Goal: Task Accomplishment & Management: Manage account settings

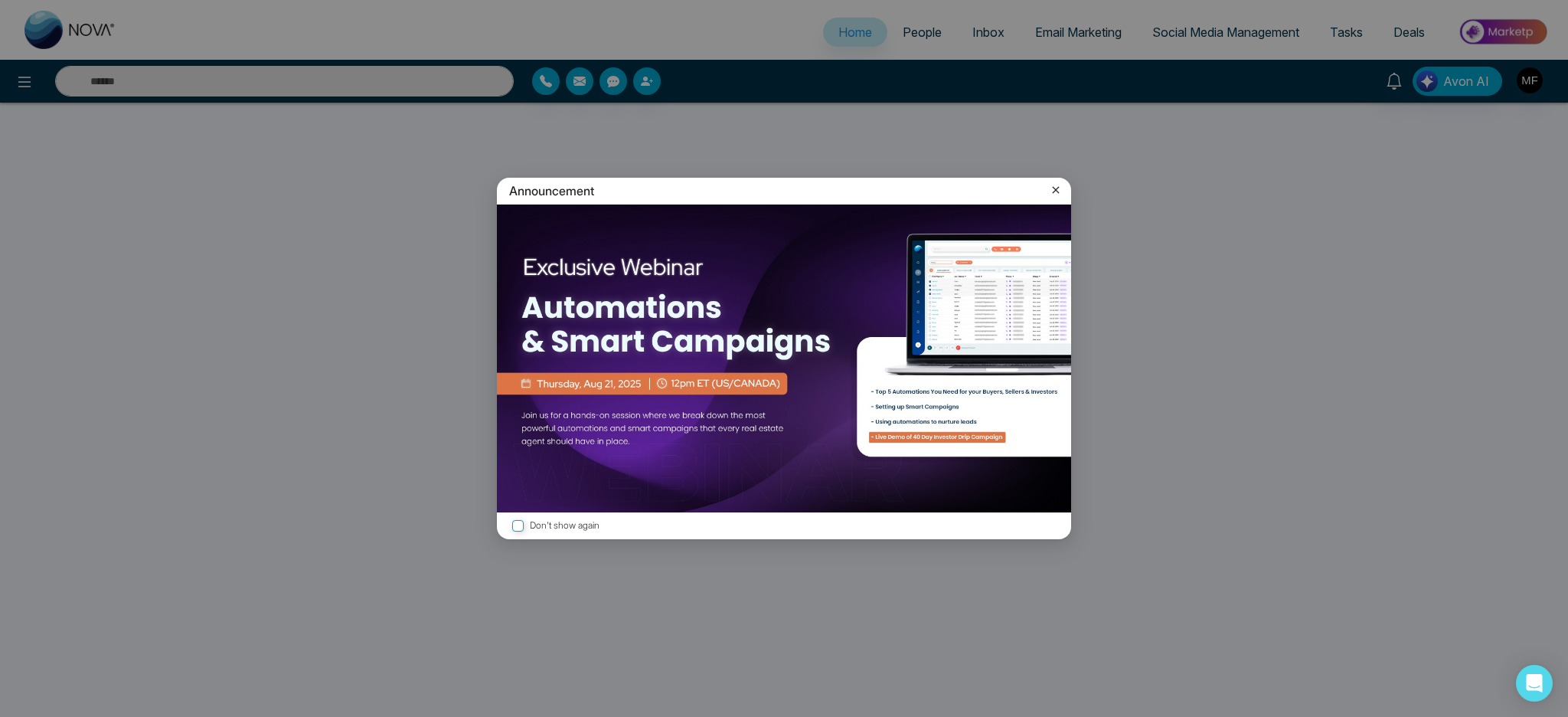
select select "*"
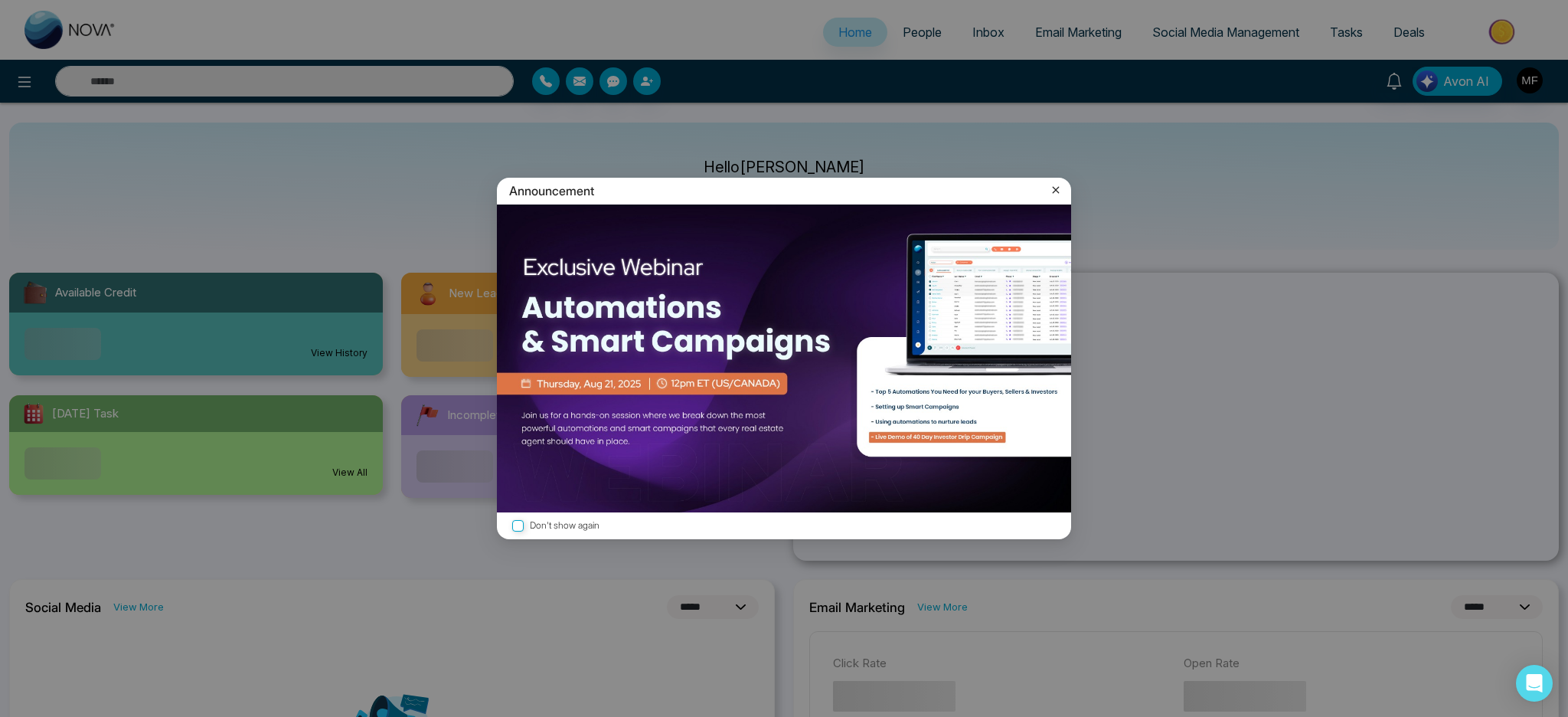
click at [1055, 194] on icon at bounding box center [1056, 190] width 15 height 15
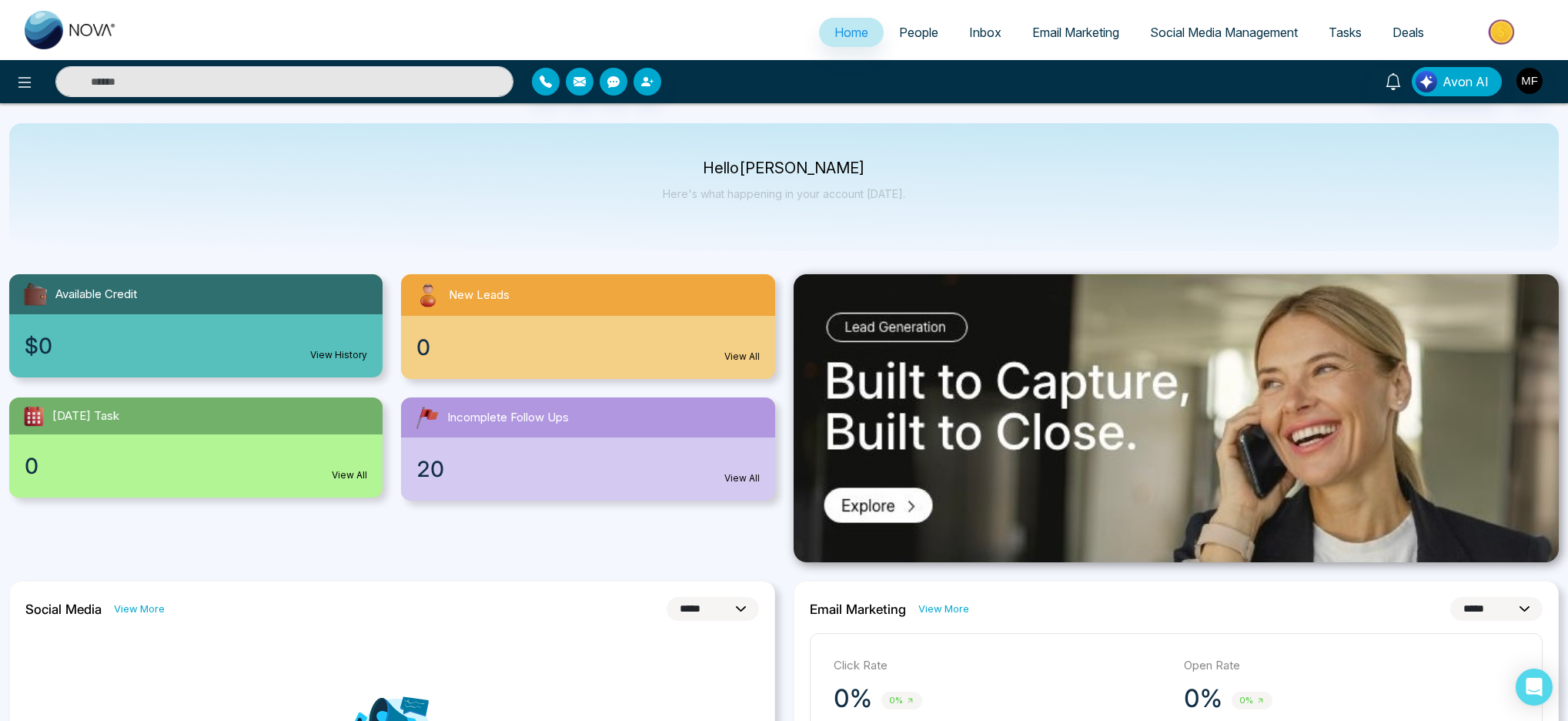
click at [899, 30] on span "People" at bounding box center [918, 32] width 39 height 15
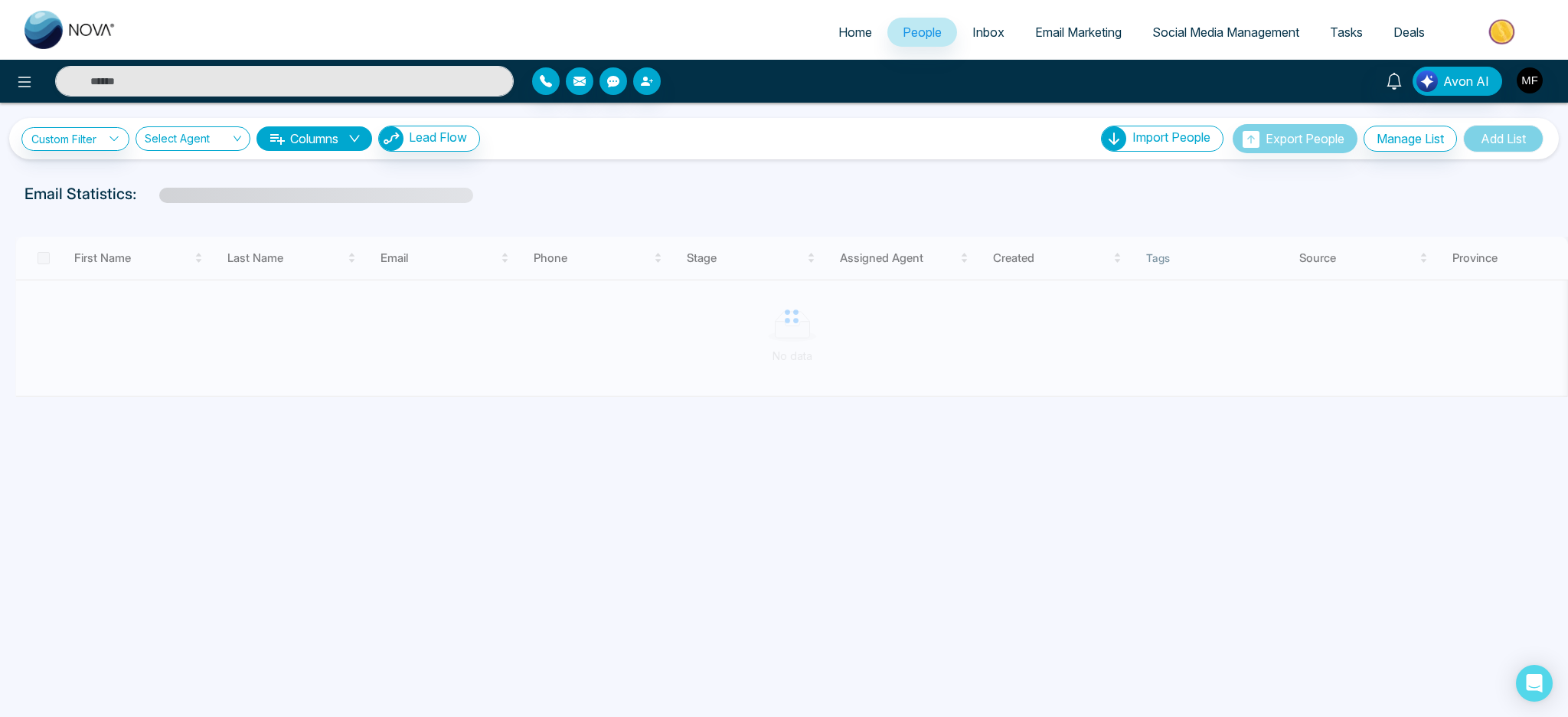
click at [983, 30] on span "Inbox" at bounding box center [989, 32] width 32 height 15
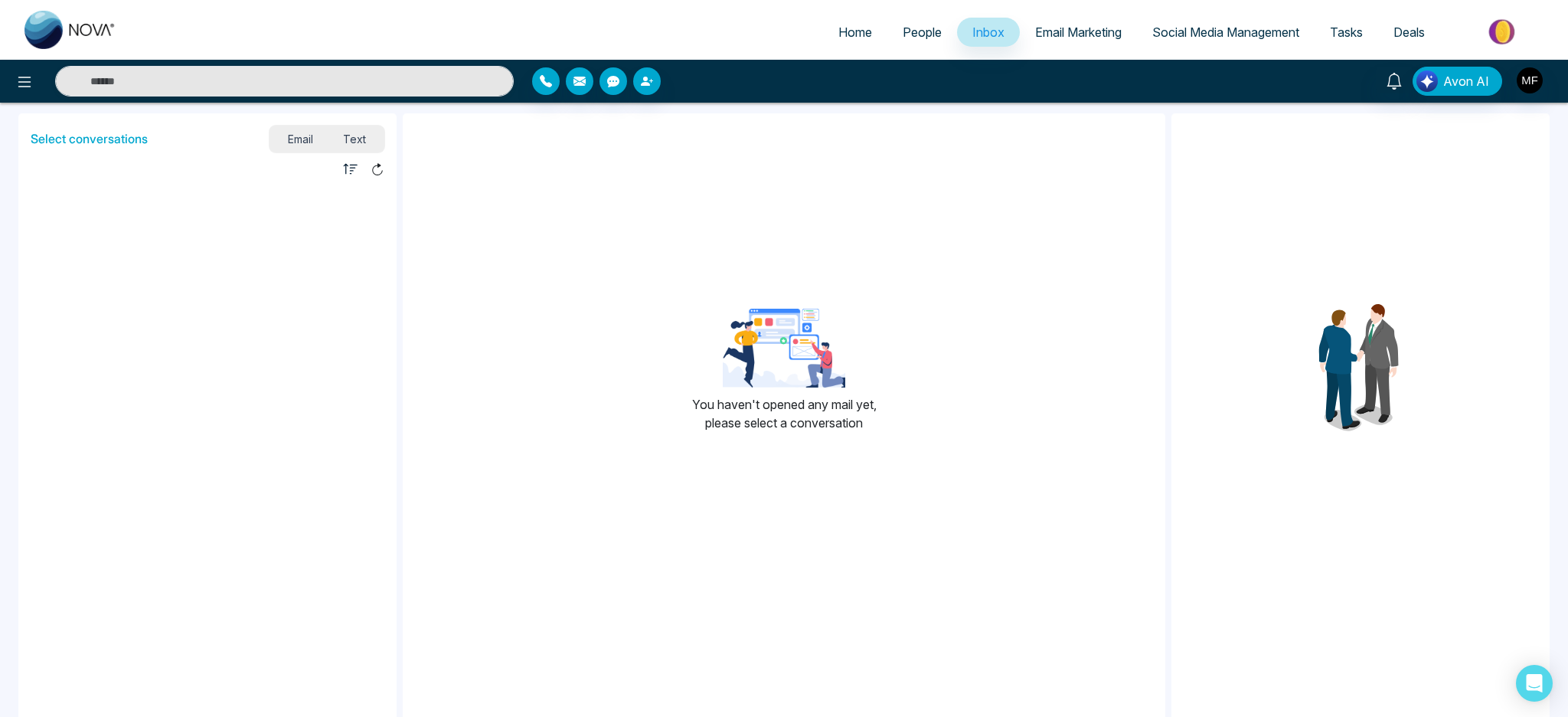
click at [336, 136] on span "Text" at bounding box center [355, 139] width 54 height 21
click at [106, 141] on h5 "Select conversations" at bounding box center [89, 139] width 117 height 14
click at [292, 153] on div "Select conversations Email Text" at bounding box center [207, 136] width 378 height 45
click at [353, 172] on icon "button" at bounding box center [351, 169] width 15 height 15
click at [384, 171] on div "Unread Read" at bounding box center [207, 169] width 378 height 21
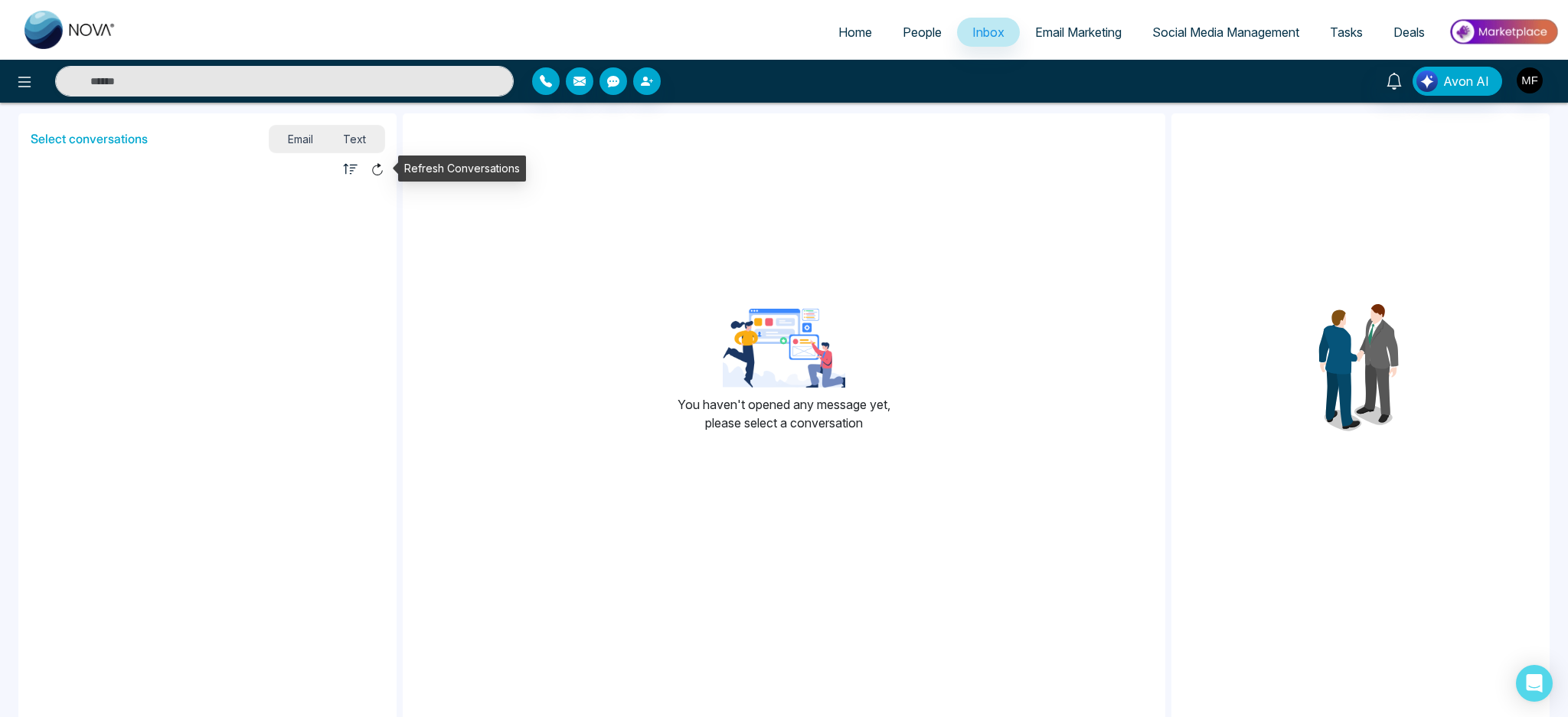
click at [377, 175] on icon at bounding box center [377, 169] width 14 height 14
click at [342, 175] on div "Unread Read" at bounding box center [207, 169] width 378 height 21
click at [299, 83] on input "text" at bounding box center [284, 81] width 459 height 30
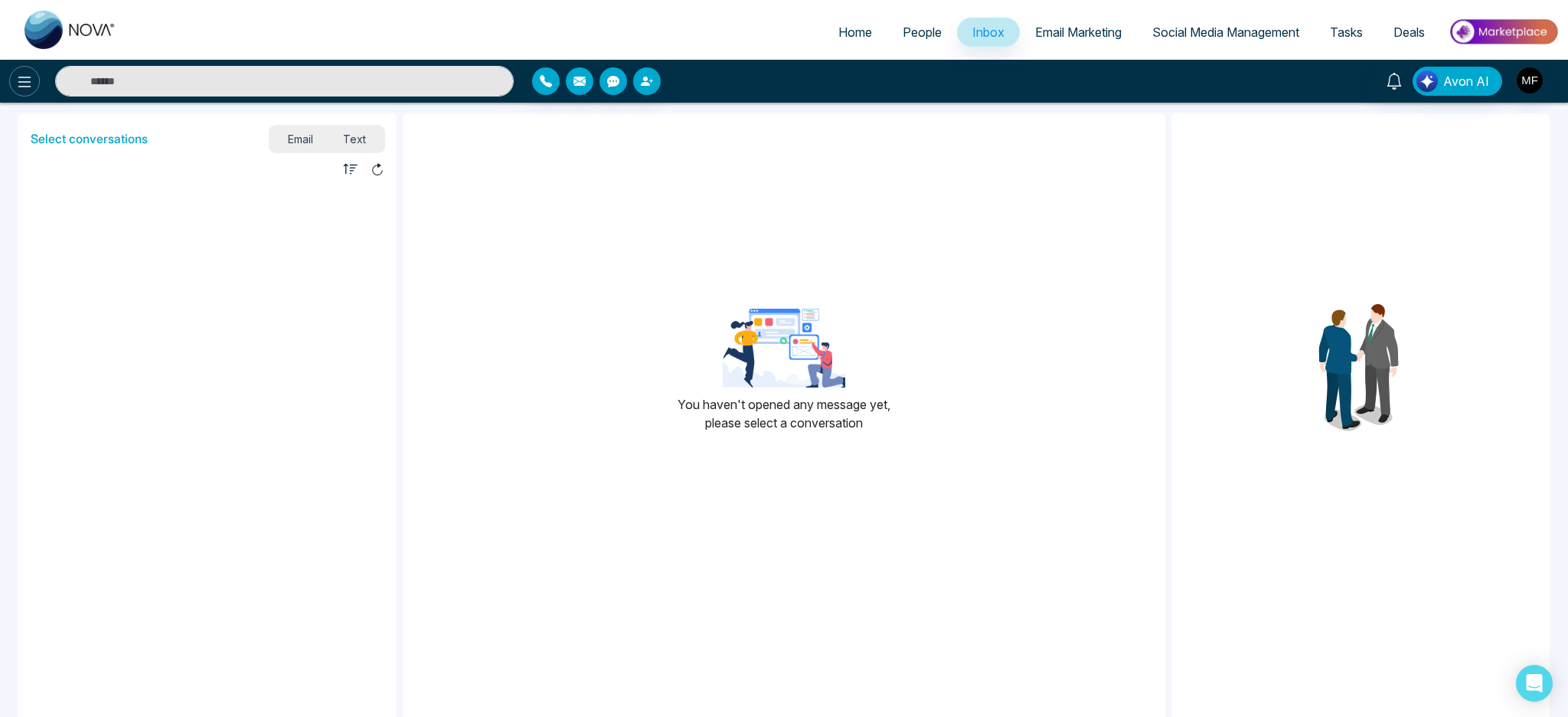
click at [11, 88] on button at bounding box center [25, 81] width 30 height 30
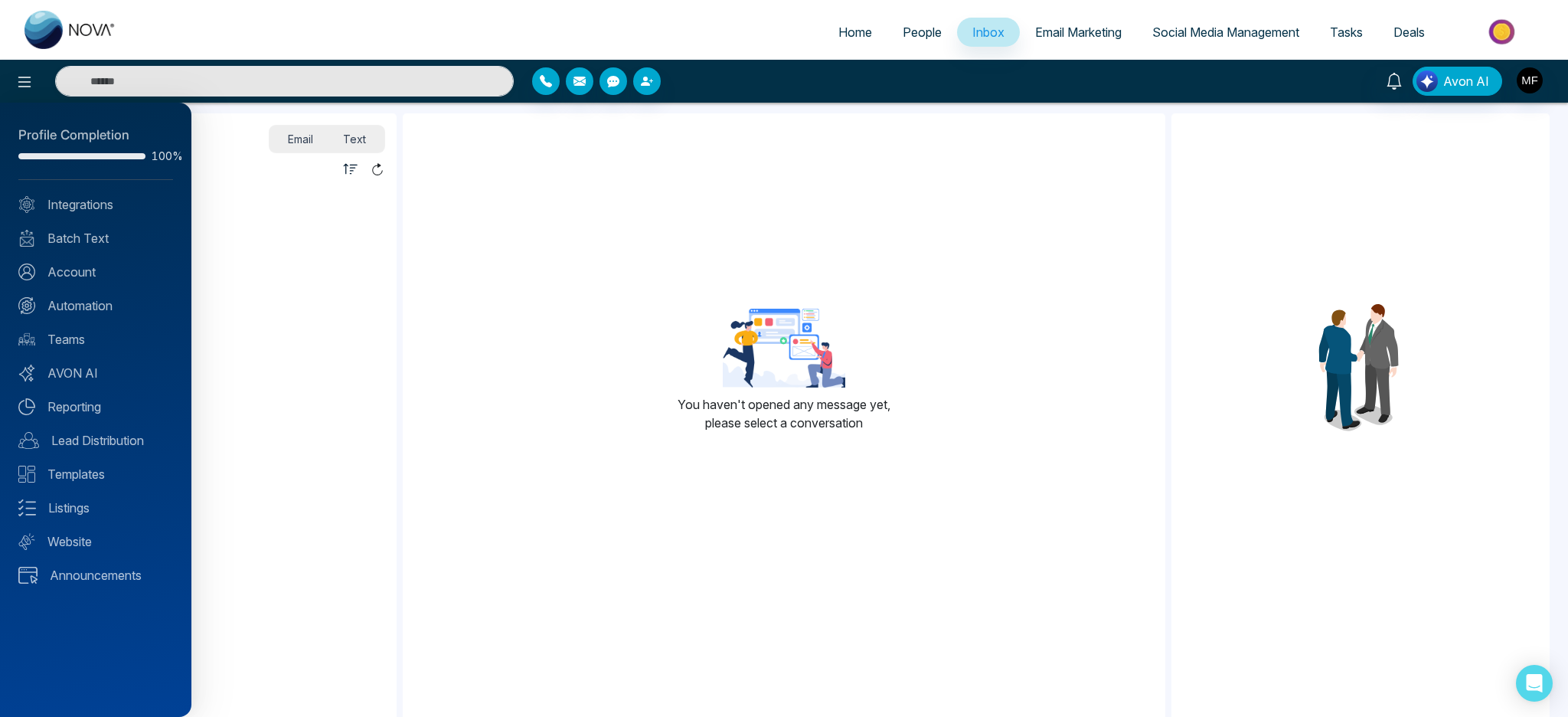
click at [92, 315] on div "Profile Completion 100% Integrations Batch Text Account Automation Teams AVON A…" at bounding box center [95, 409] width 192 height 614
click at [95, 303] on link "Automation" at bounding box center [95, 305] width 155 height 18
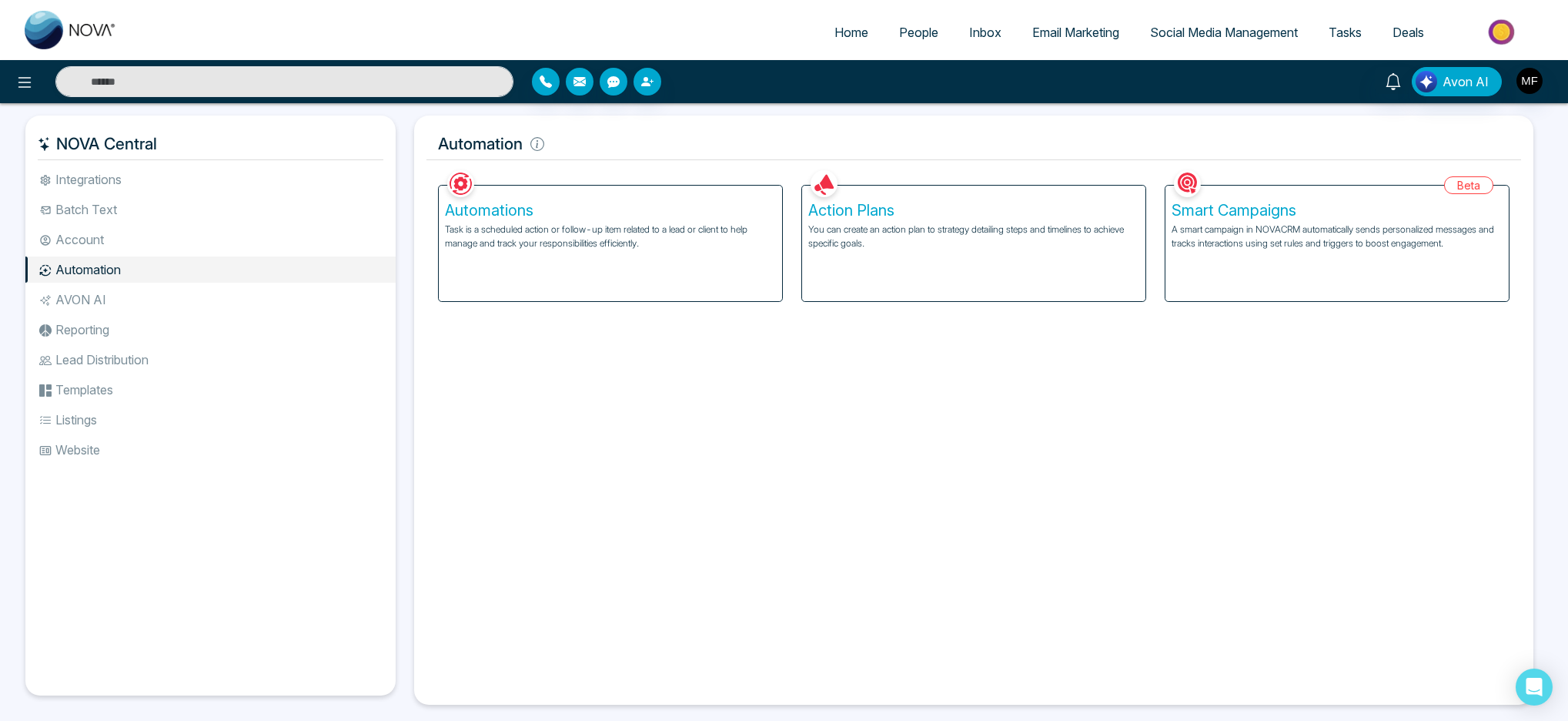
click at [66, 207] on li "Batch Text" at bounding box center [211, 210] width 370 height 27
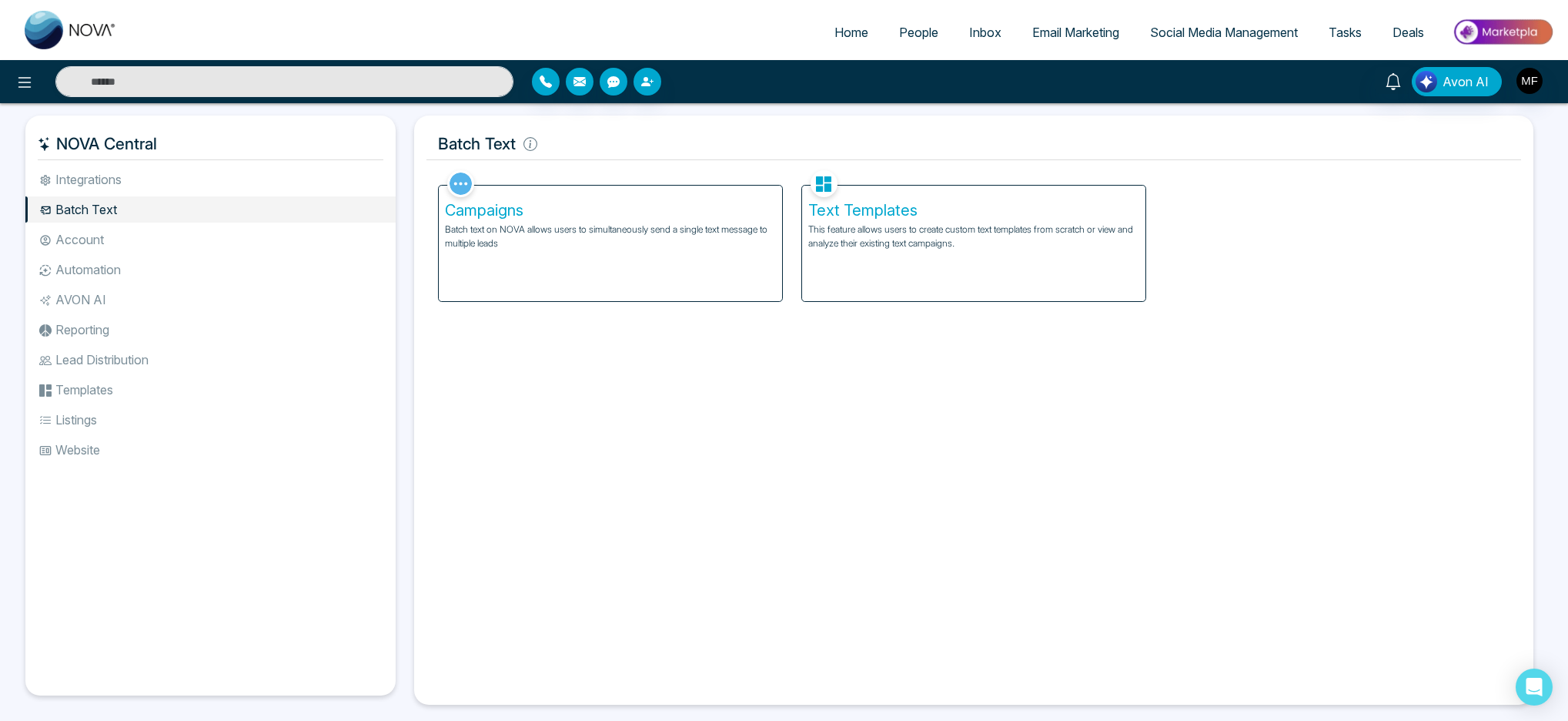
click at [84, 175] on li "Integrations" at bounding box center [211, 179] width 370 height 27
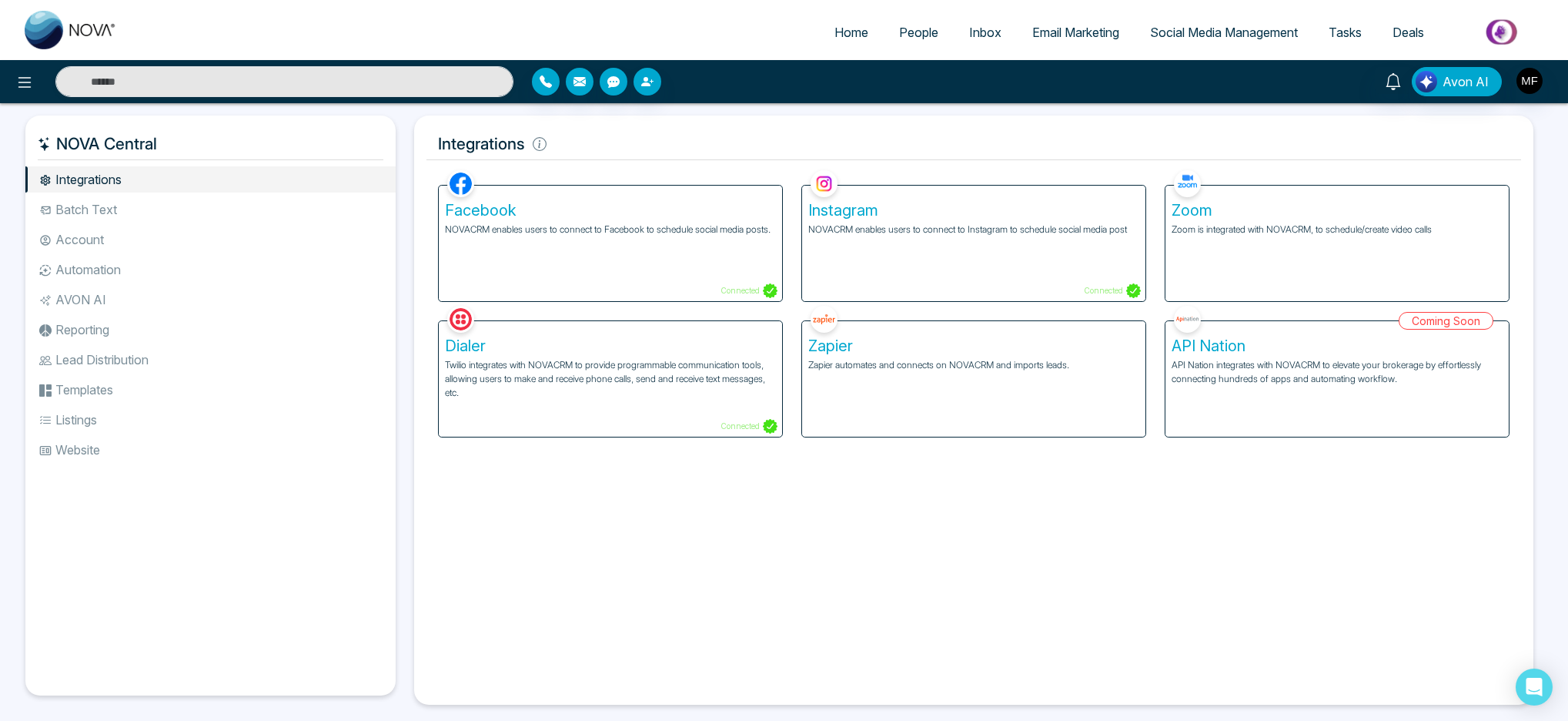
click at [77, 208] on li "Batch Text" at bounding box center [211, 210] width 370 height 27
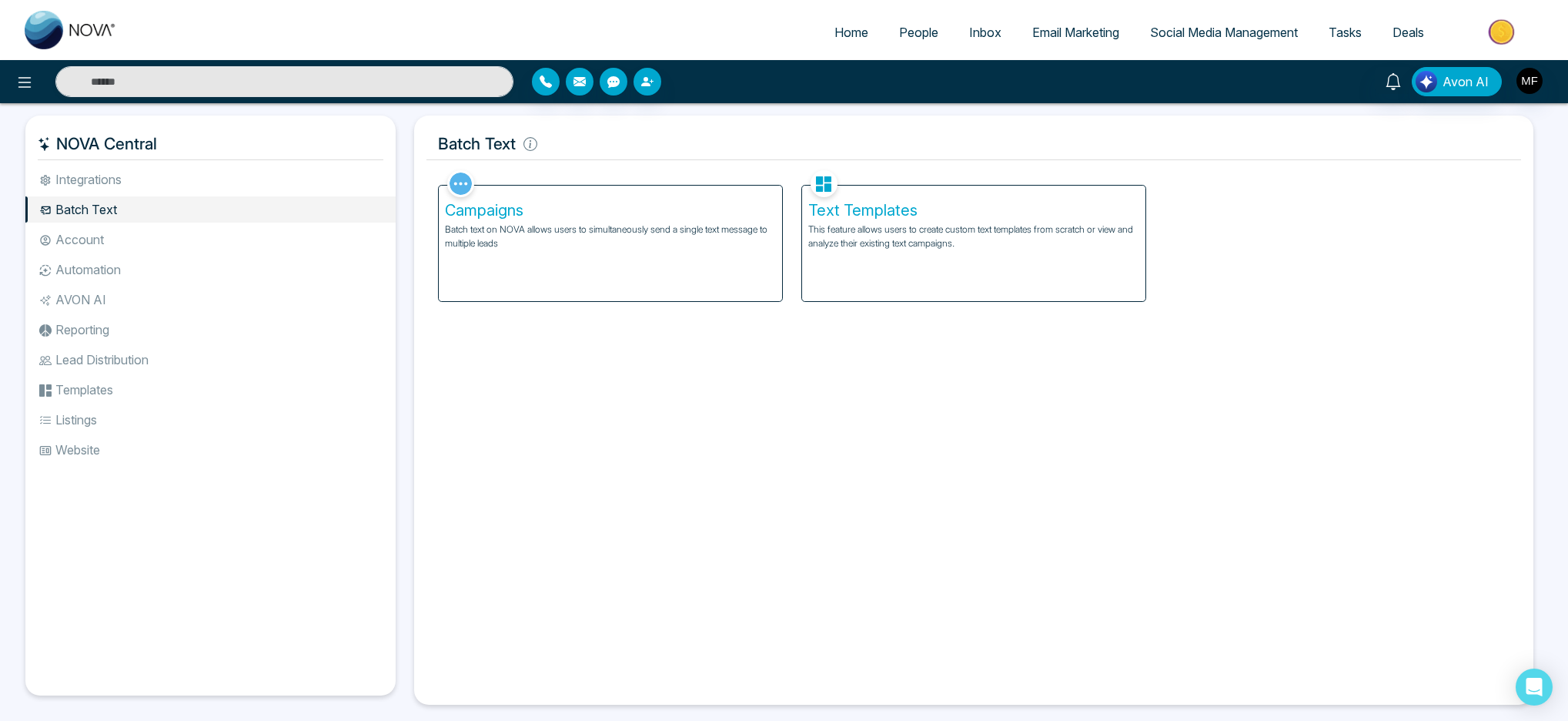
click at [90, 175] on li "Integrations" at bounding box center [211, 179] width 370 height 27
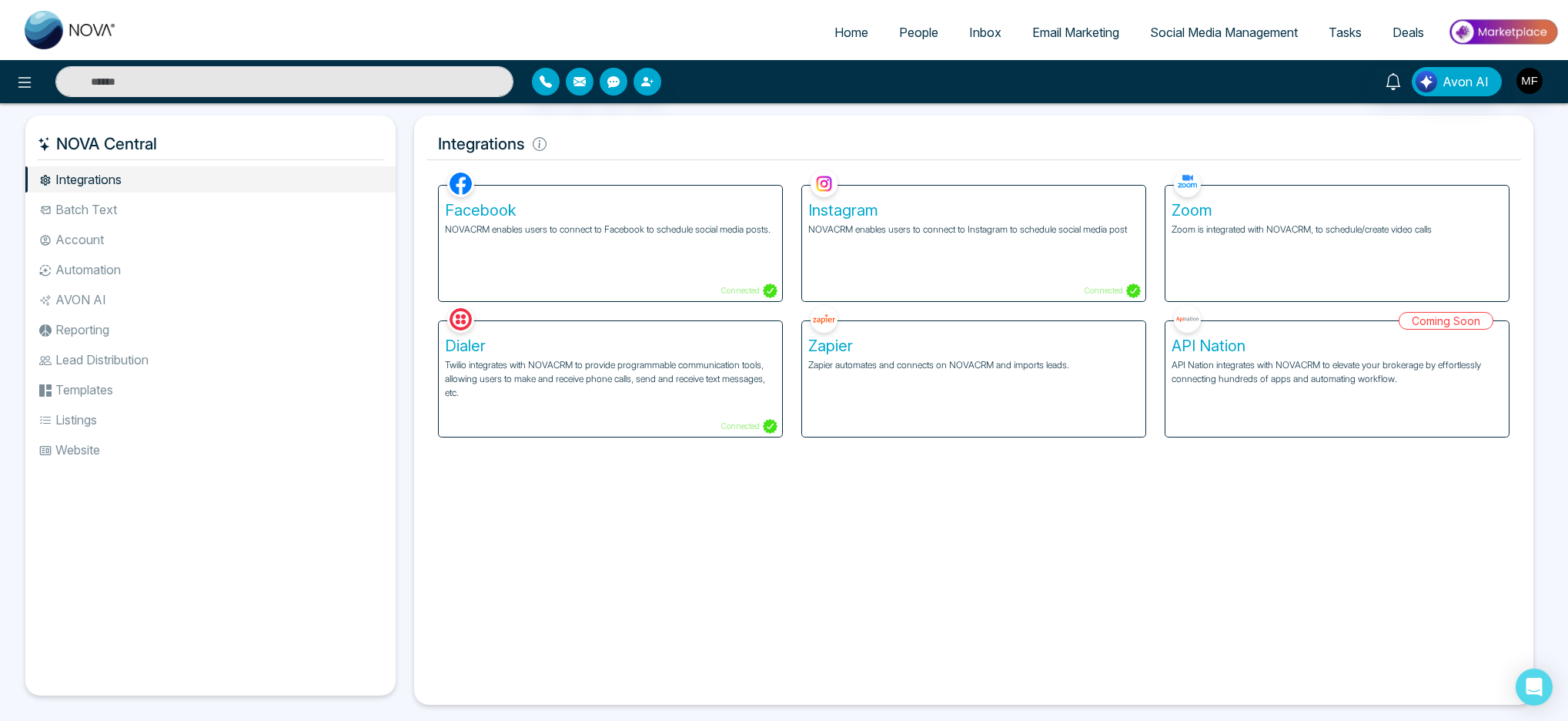
click at [81, 241] on li "Account" at bounding box center [211, 240] width 370 height 27
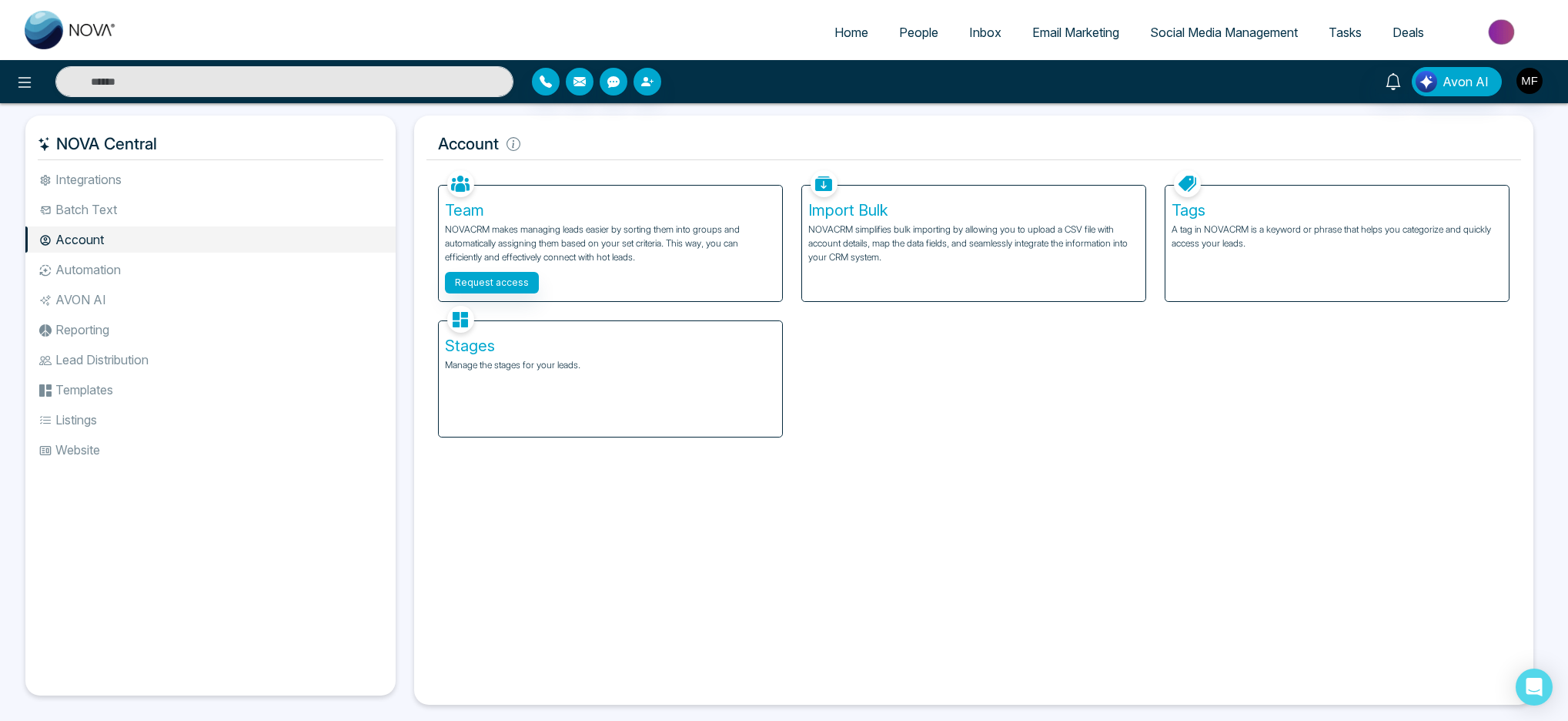
click at [80, 276] on li "Automation" at bounding box center [211, 269] width 370 height 27
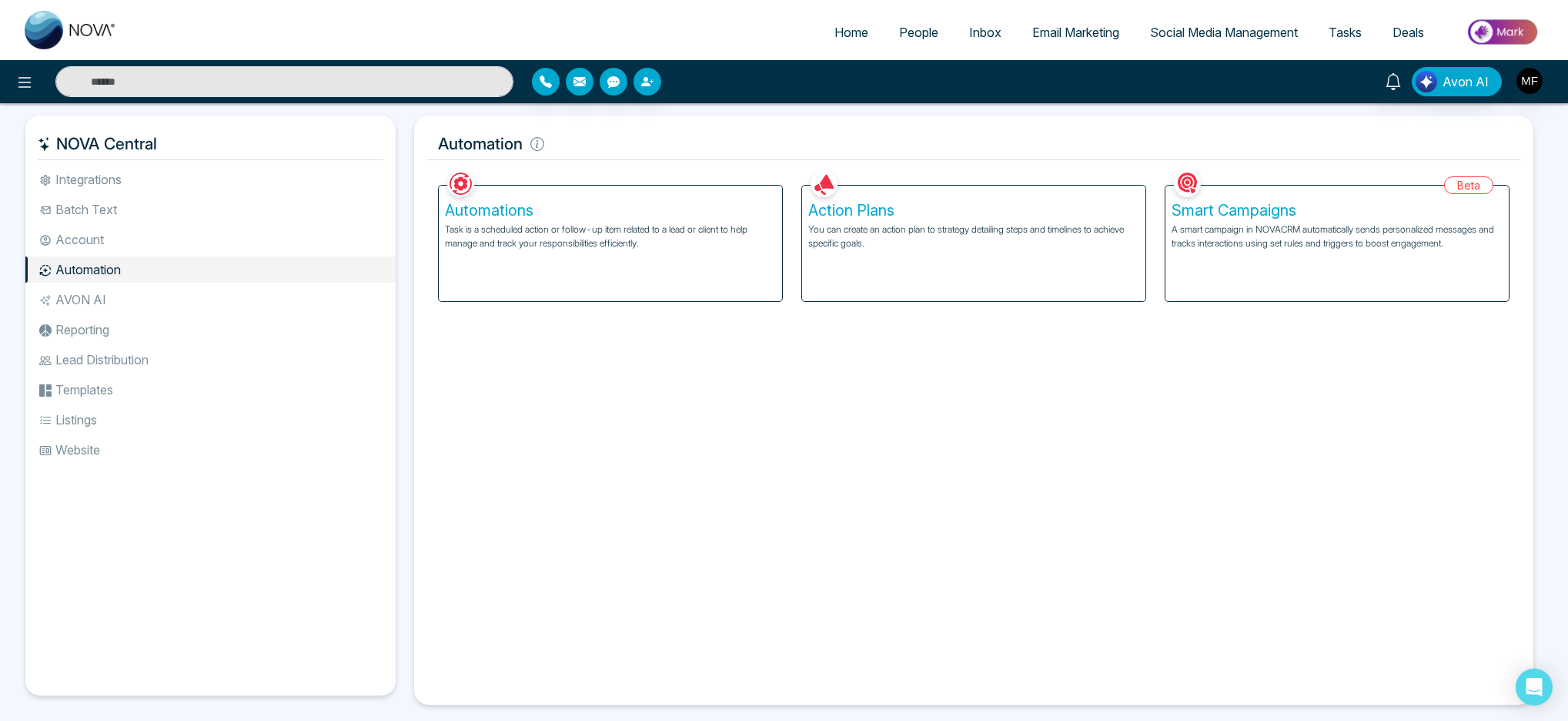
click at [83, 259] on li "Automation" at bounding box center [211, 269] width 370 height 27
click at [86, 247] on li "Account" at bounding box center [211, 240] width 370 height 27
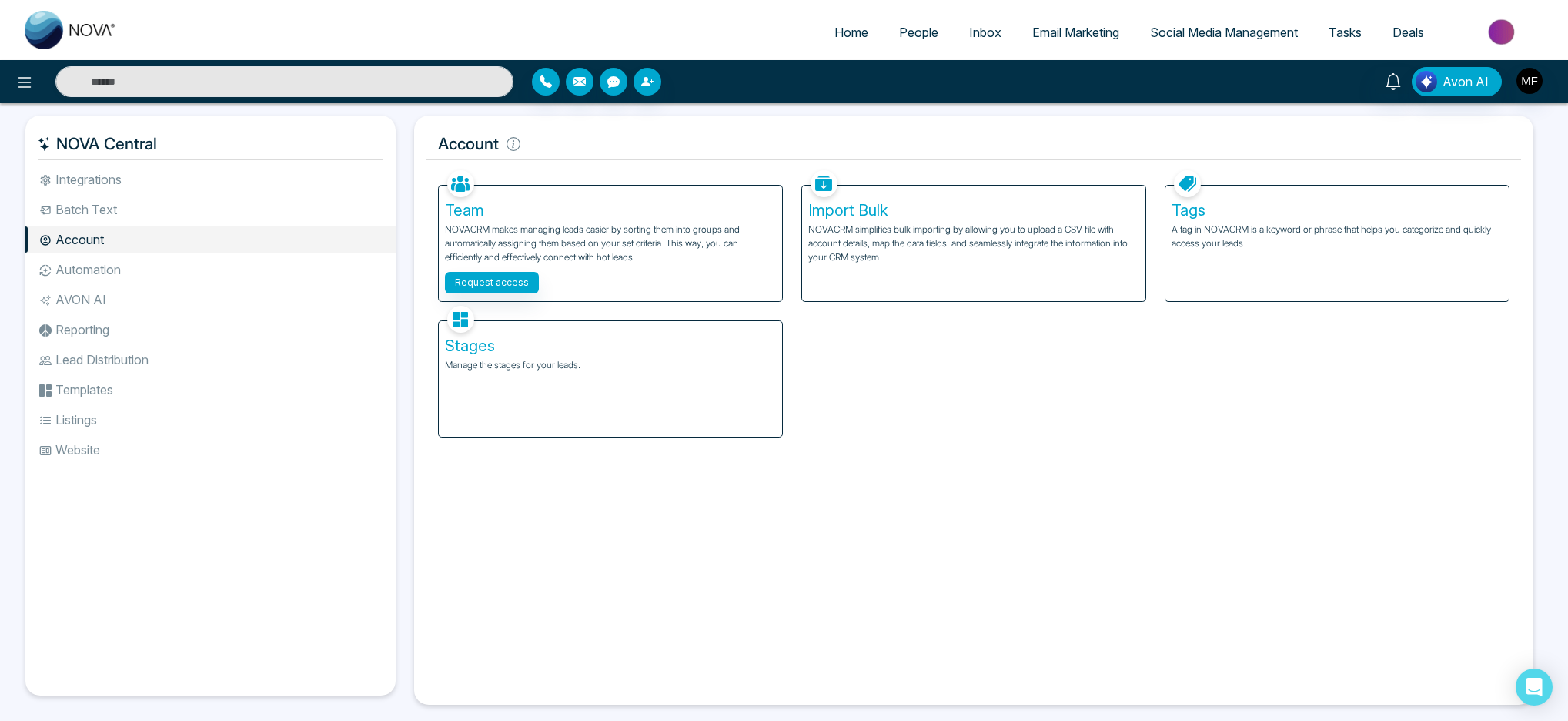
click at [81, 271] on li "Automation" at bounding box center [211, 269] width 370 height 27
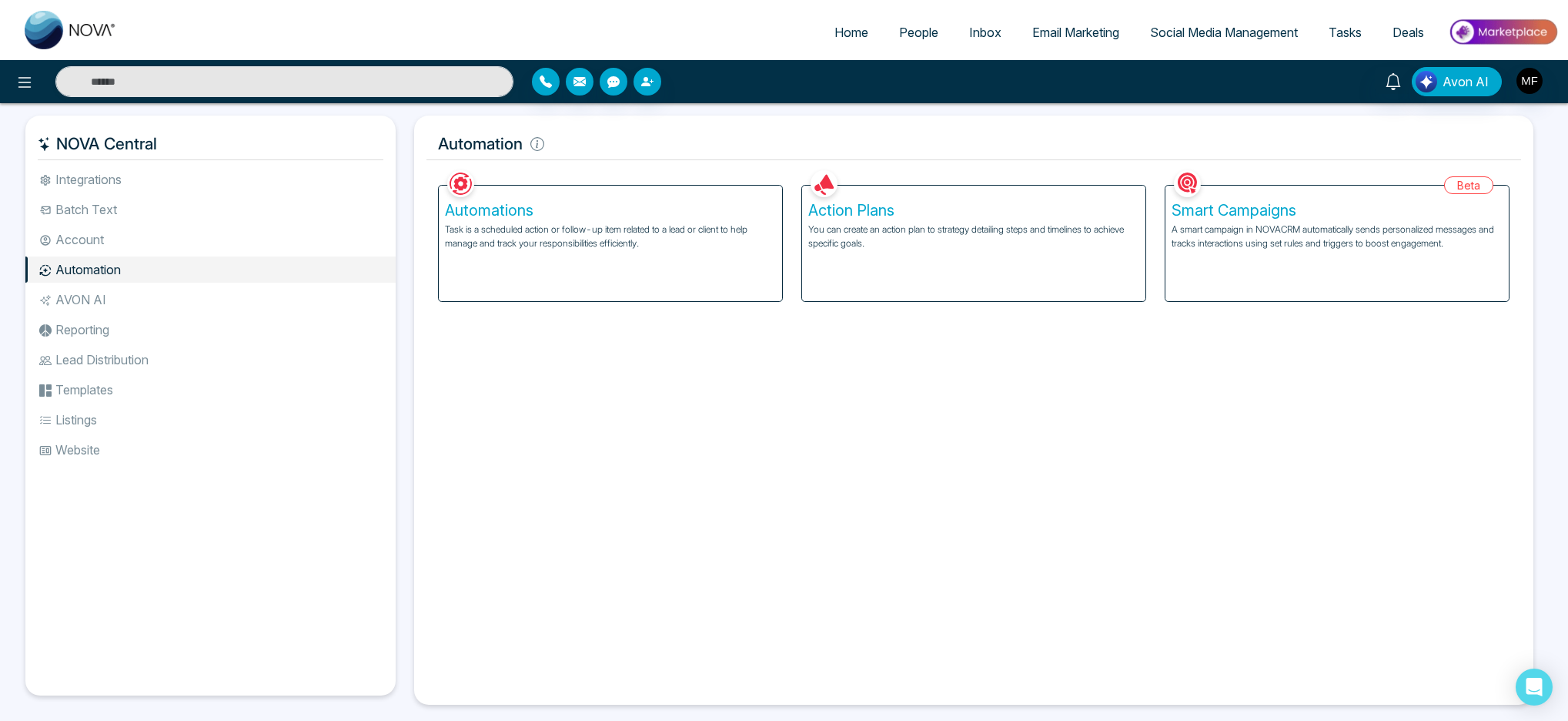
click at [87, 194] on ul "Integrations Batch Text Account Automation AVON AI Reporting Lead Distribution …" at bounding box center [211, 418] width 370 height 505
click at [90, 181] on li "Integrations" at bounding box center [211, 179] width 370 height 27
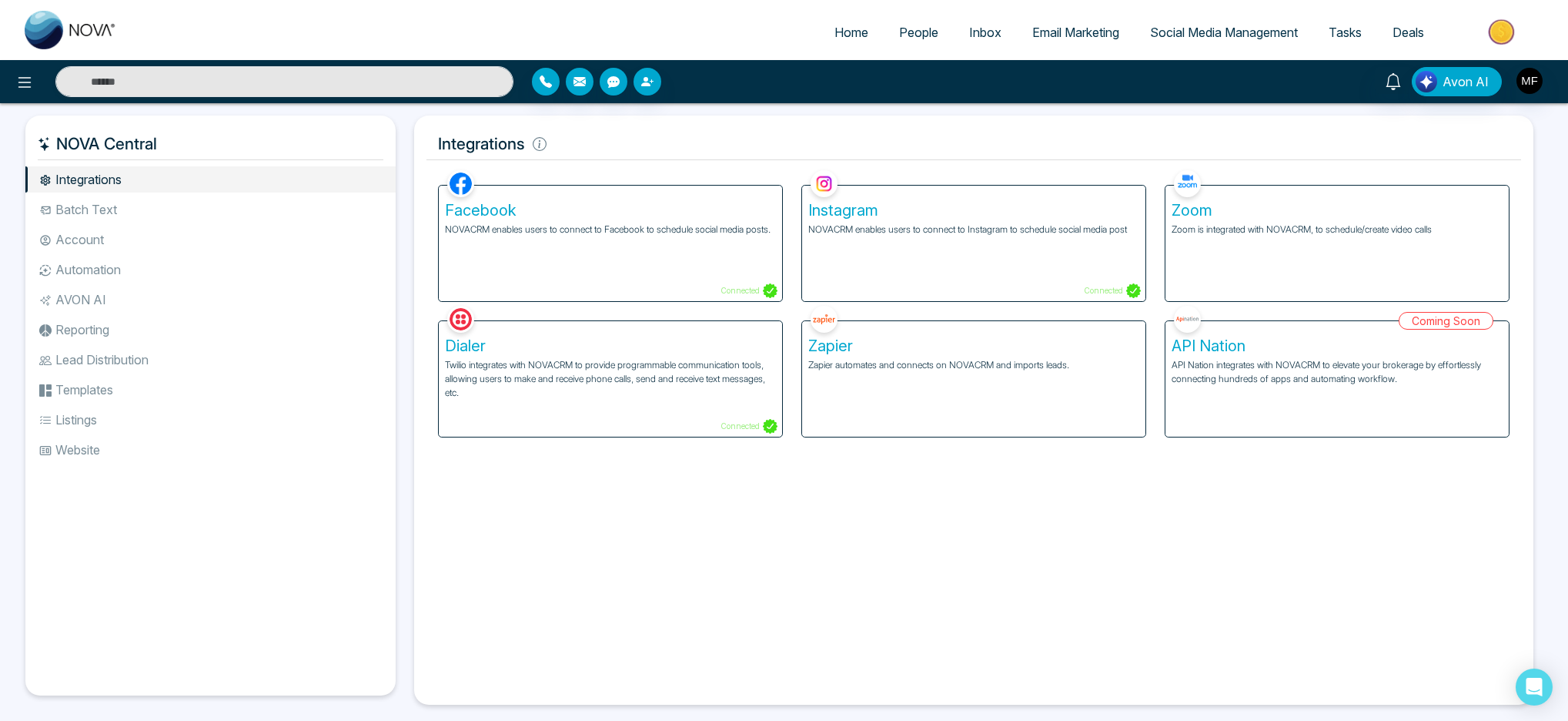
click at [107, 211] on li "Batch Text" at bounding box center [211, 210] width 370 height 27
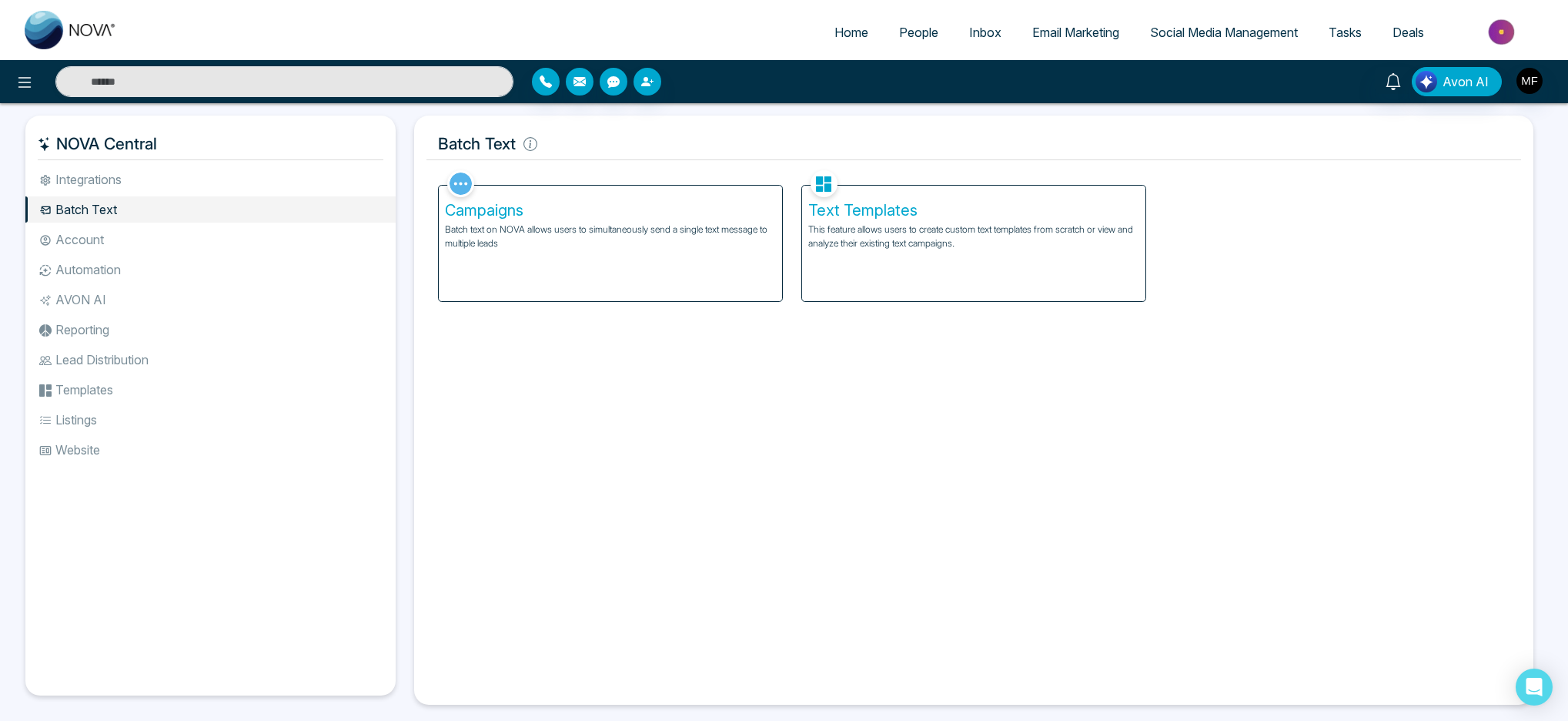
click at [971, 34] on span "Inbox" at bounding box center [986, 32] width 32 height 15
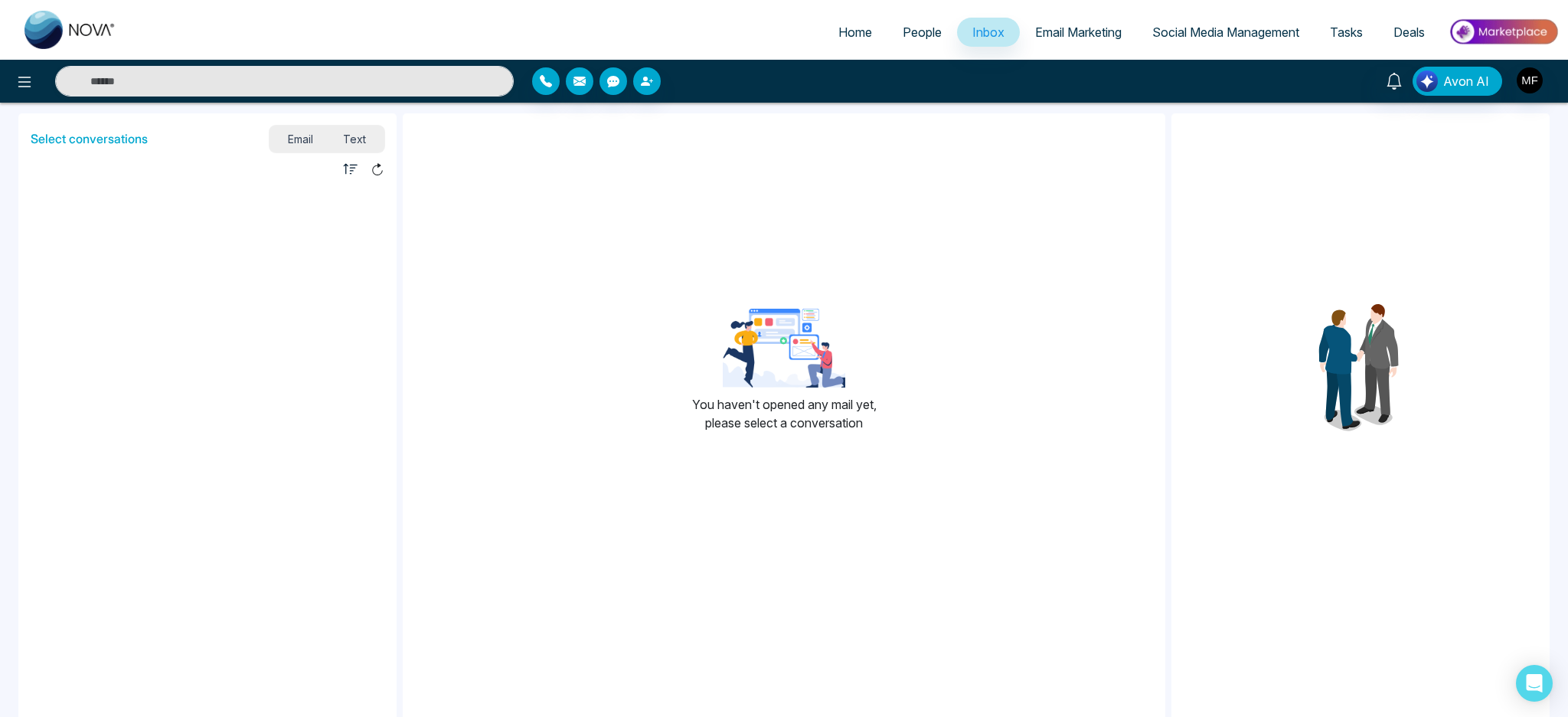
click at [337, 158] on div "Unread Read" at bounding box center [207, 169] width 378 height 21
click at [353, 180] on li at bounding box center [207, 256] width 378 height 153
click at [354, 173] on icon "button" at bounding box center [351, 169] width 15 height 15
click at [542, 82] on icon "button" at bounding box center [545, 81] width 12 height 12
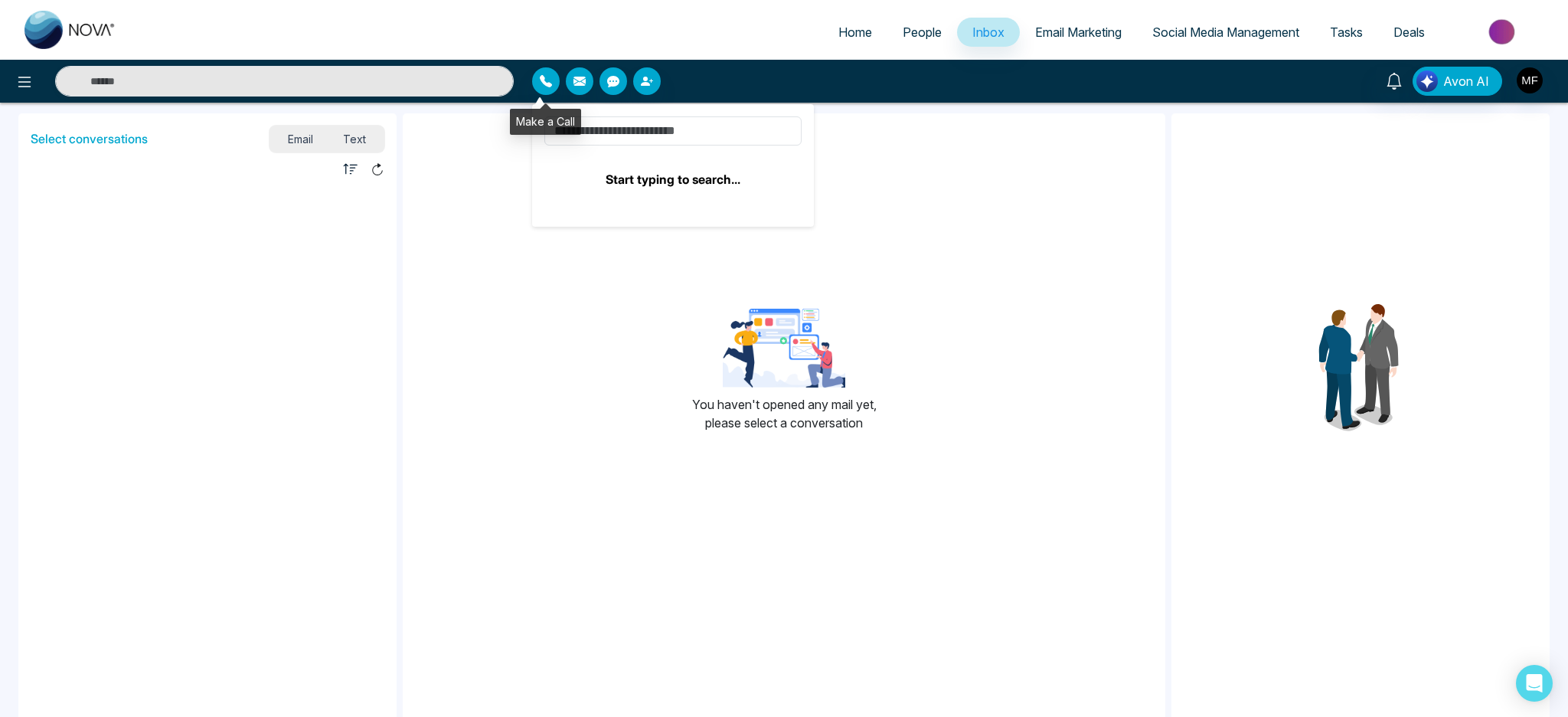
click at [575, 80] on icon "button" at bounding box center [579, 81] width 12 height 9
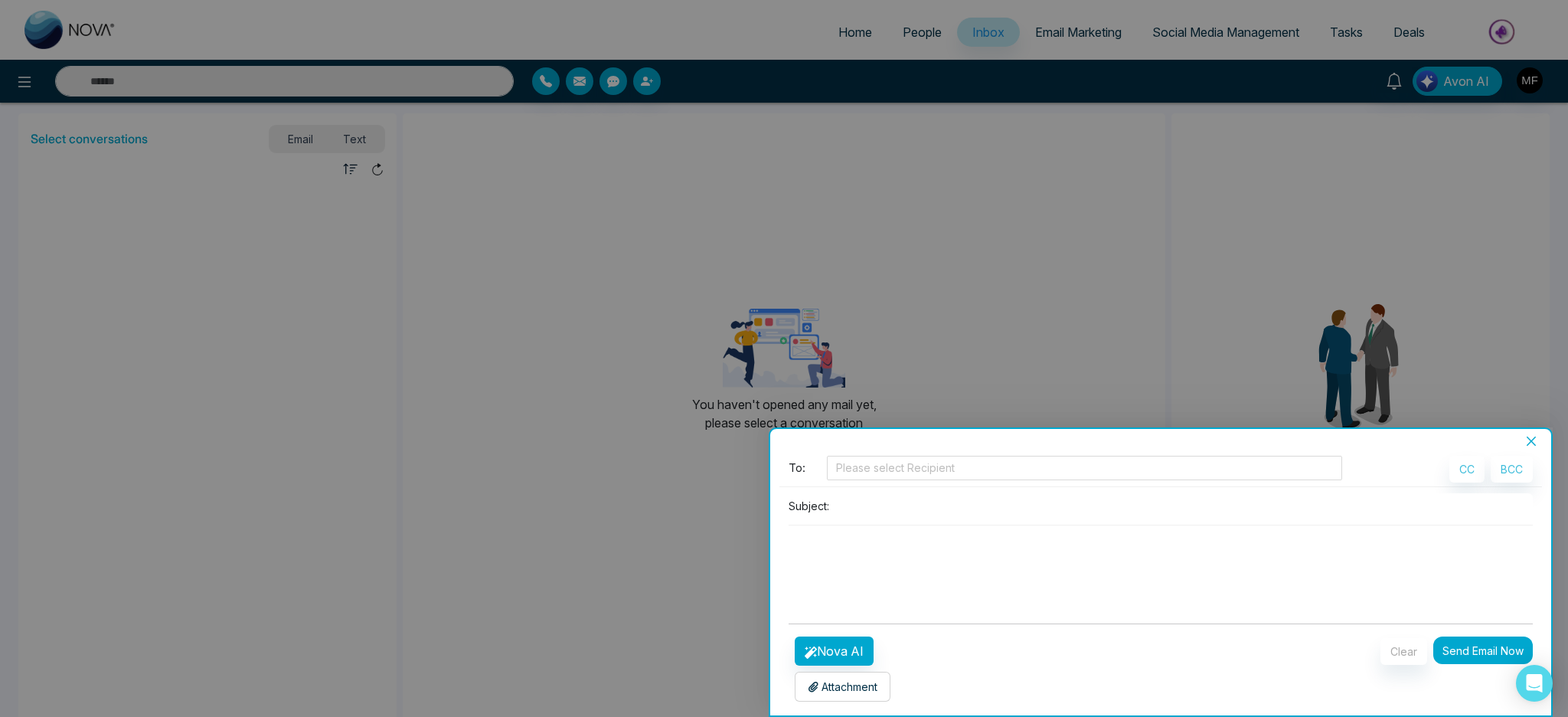
click at [617, 80] on div at bounding box center [784, 358] width 1568 height 717
click at [616, 85] on div at bounding box center [784, 358] width 1568 height 717
click at [1542, 434] on button "Close" at bounding box center [1531, 441] width 22 height 14
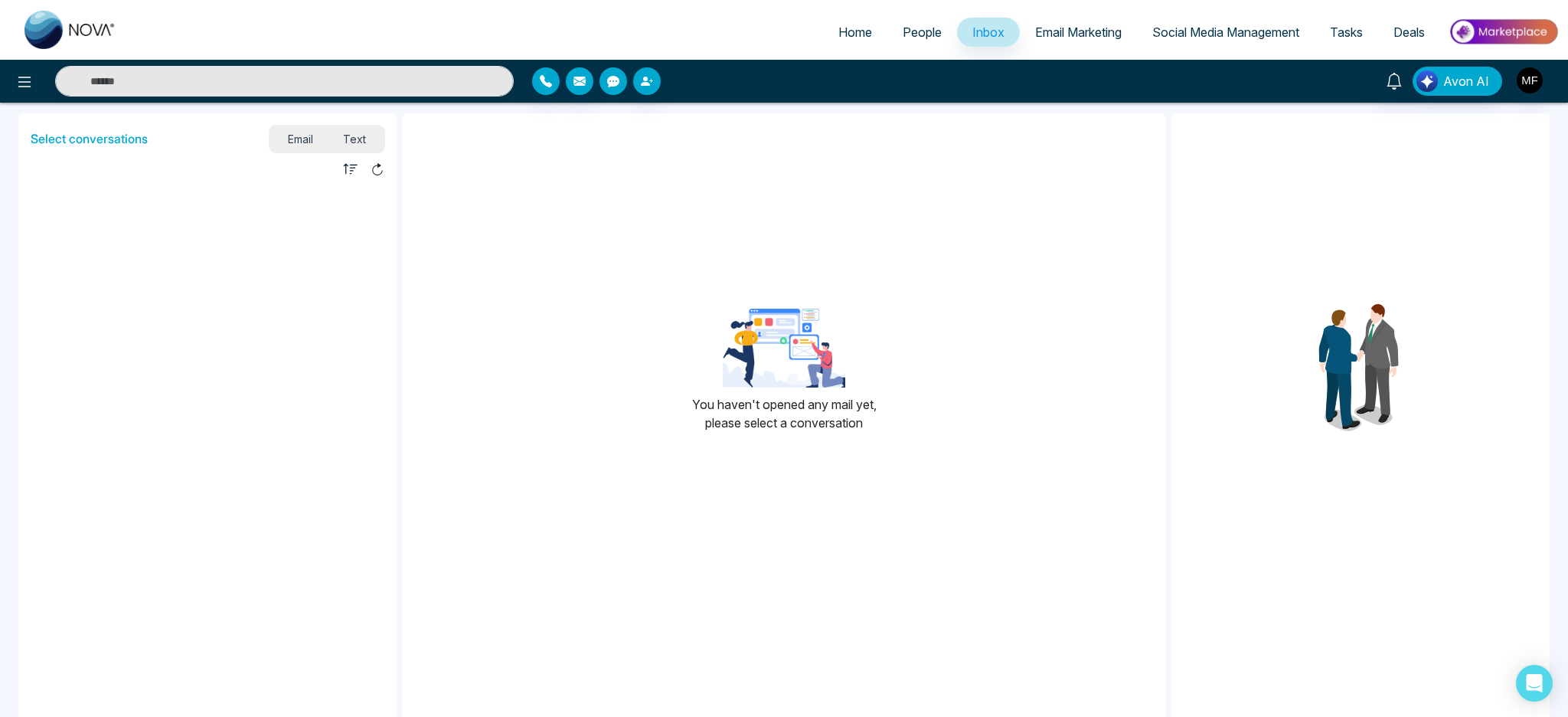
click at [618, 82] on icon "button" at bounding box center [613, 81] width 12 height 11
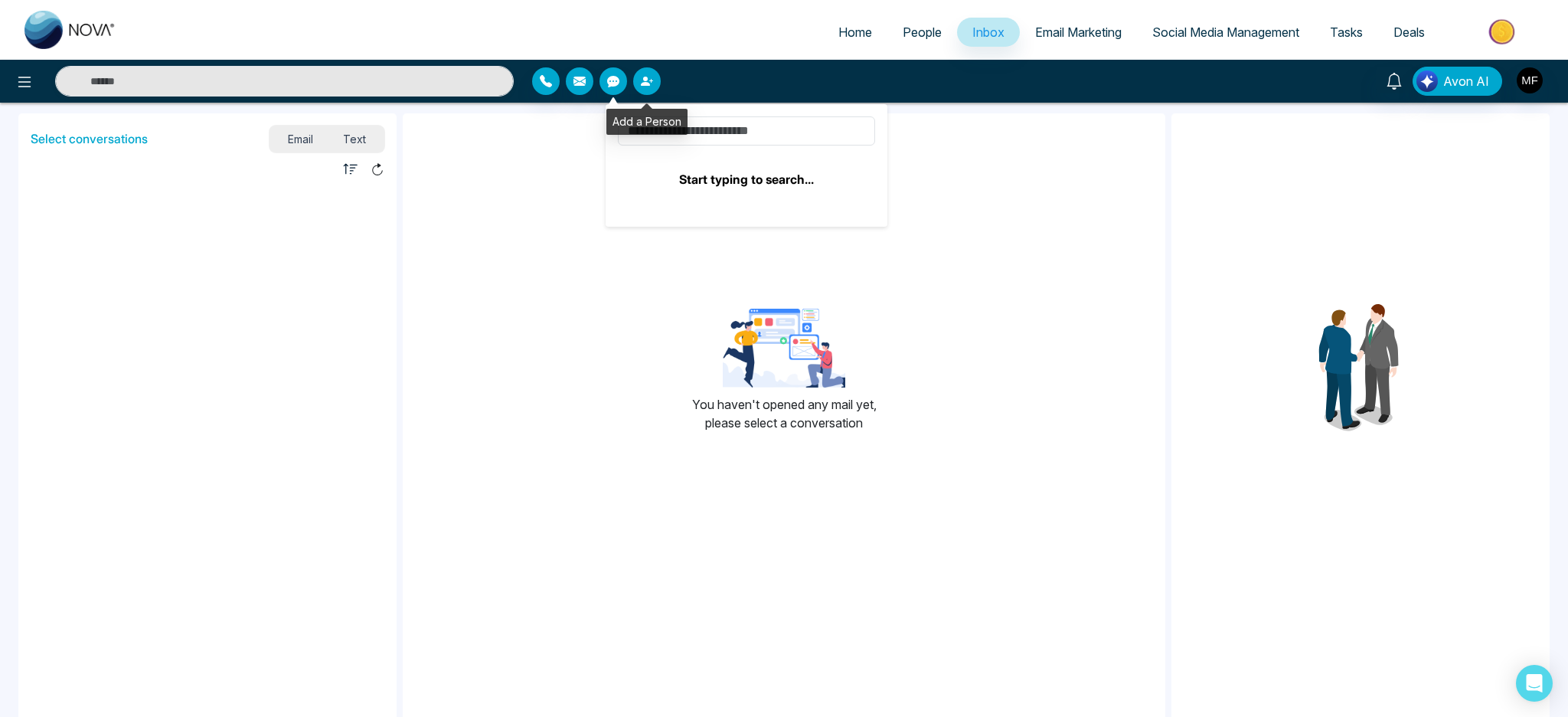
click at [644, 76] on icon "button" at bounding box center [645, 81] width 9 height 9
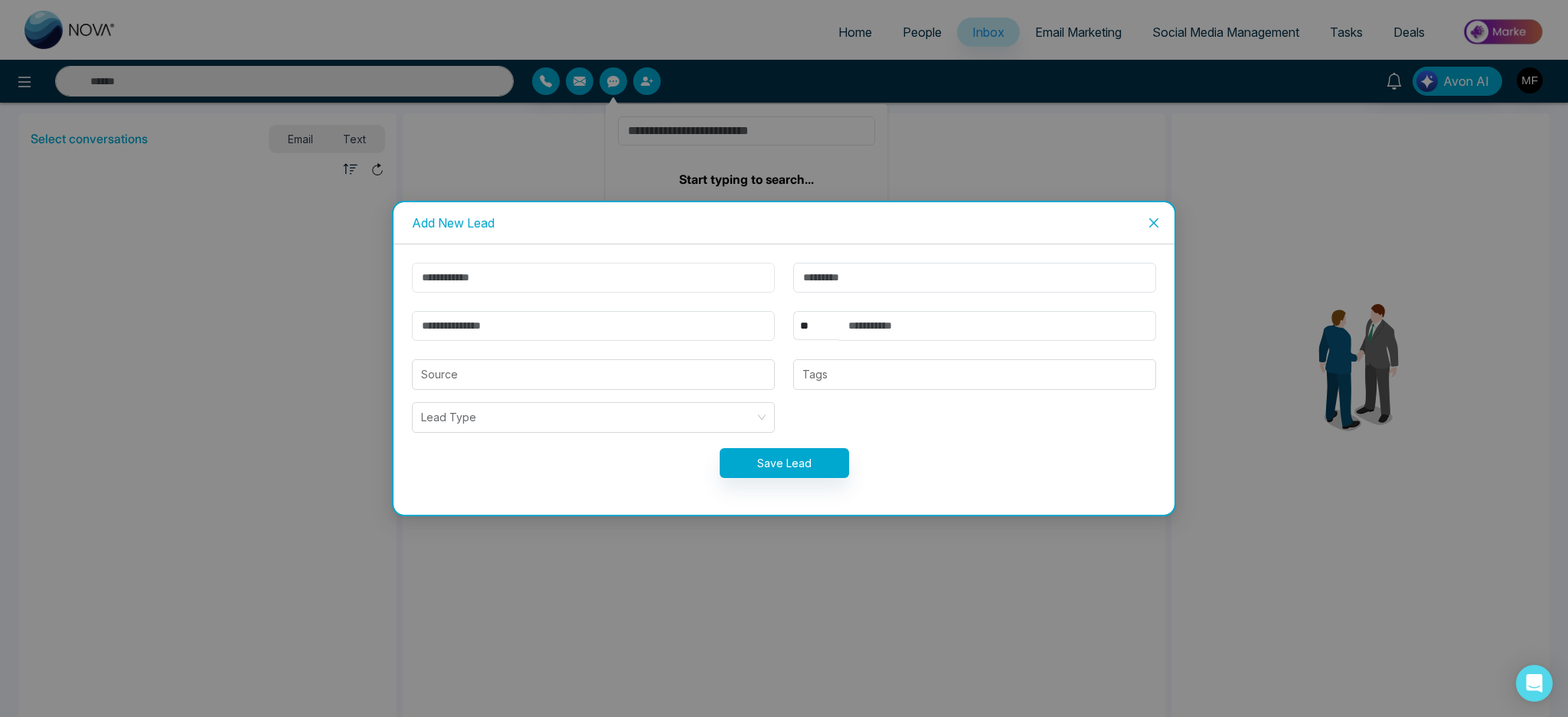
click at [551, 284] on input "text" at bounding box center [593, 277] width 363 height 30
click at [568, 184] on div "Add New Lead ** **** *** *** *** **** *** Source Tags Lead Type Save Lead" at bounding box center [784, 358] width 1568 height 717
click at [567, 168] on div "Add New Lead ** **** *** *** *** **** *** Source Tags Lead Type Save Lead" at bounding box center [784, 358] width 1568 height 717
click at [1161, 227] on span "Close" at bounding box center [1154, 223] width 42 height 42
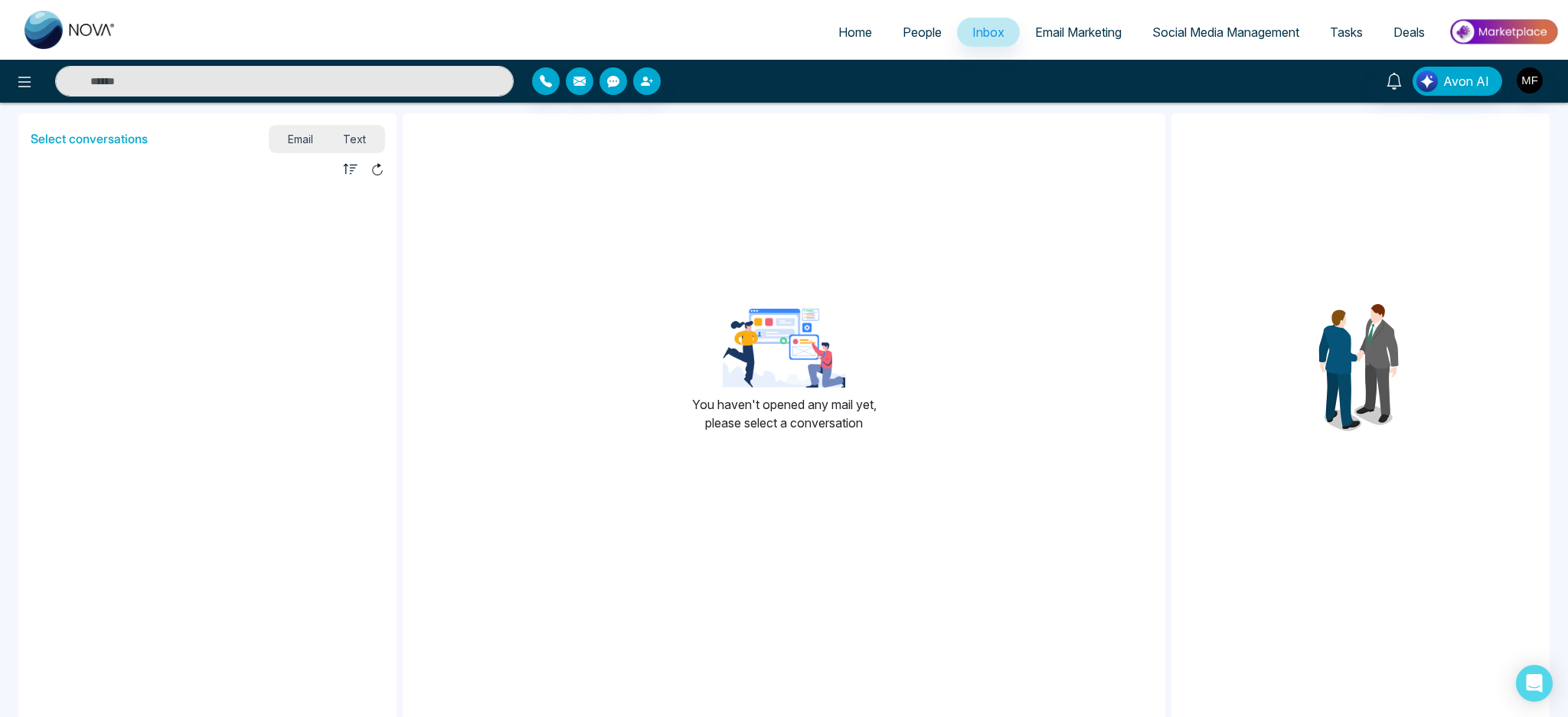
click at [911, 46] on link "People" at bounding box center [923, 32] width 70 height 29
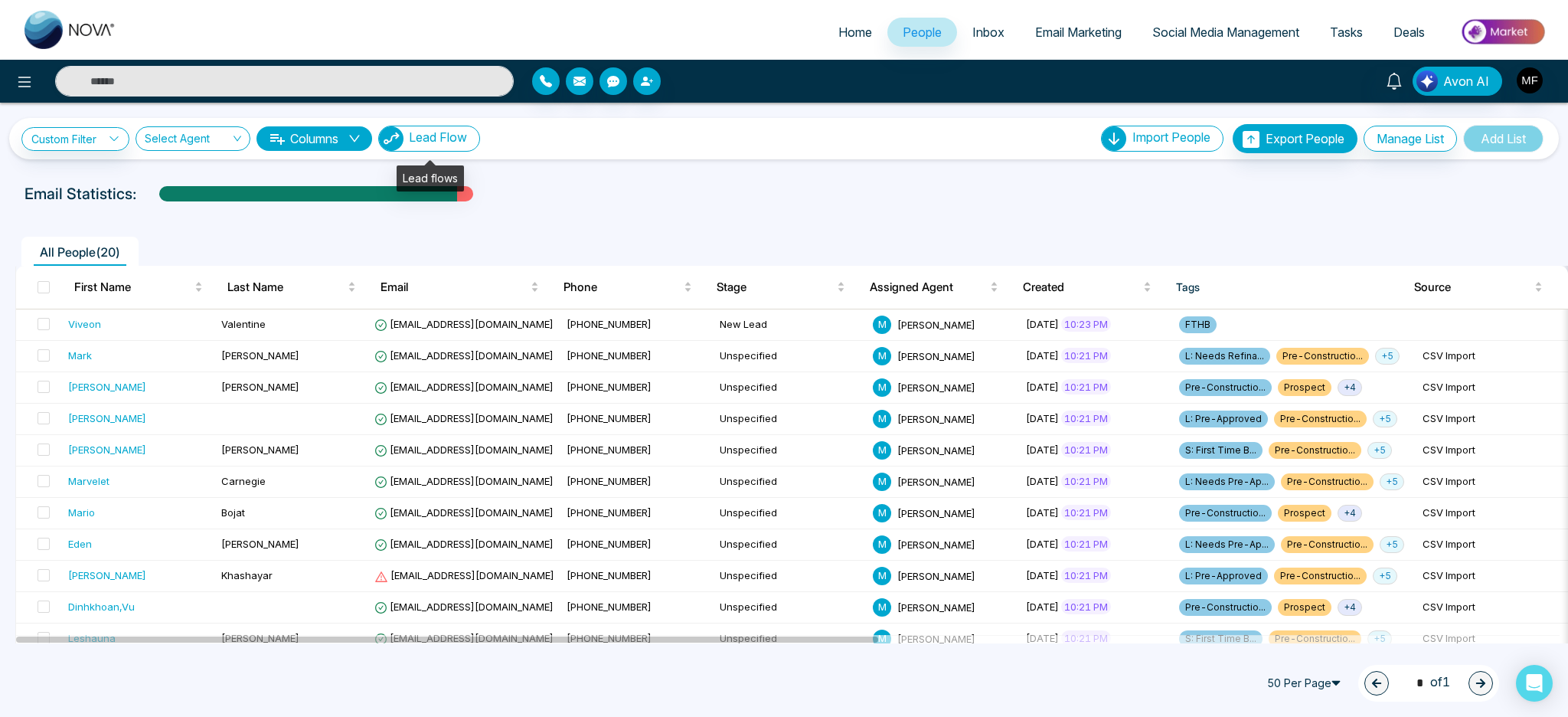
click at [458, 125] on button "Lead Flow" at bounding box center [429, 139] width 102 height 26
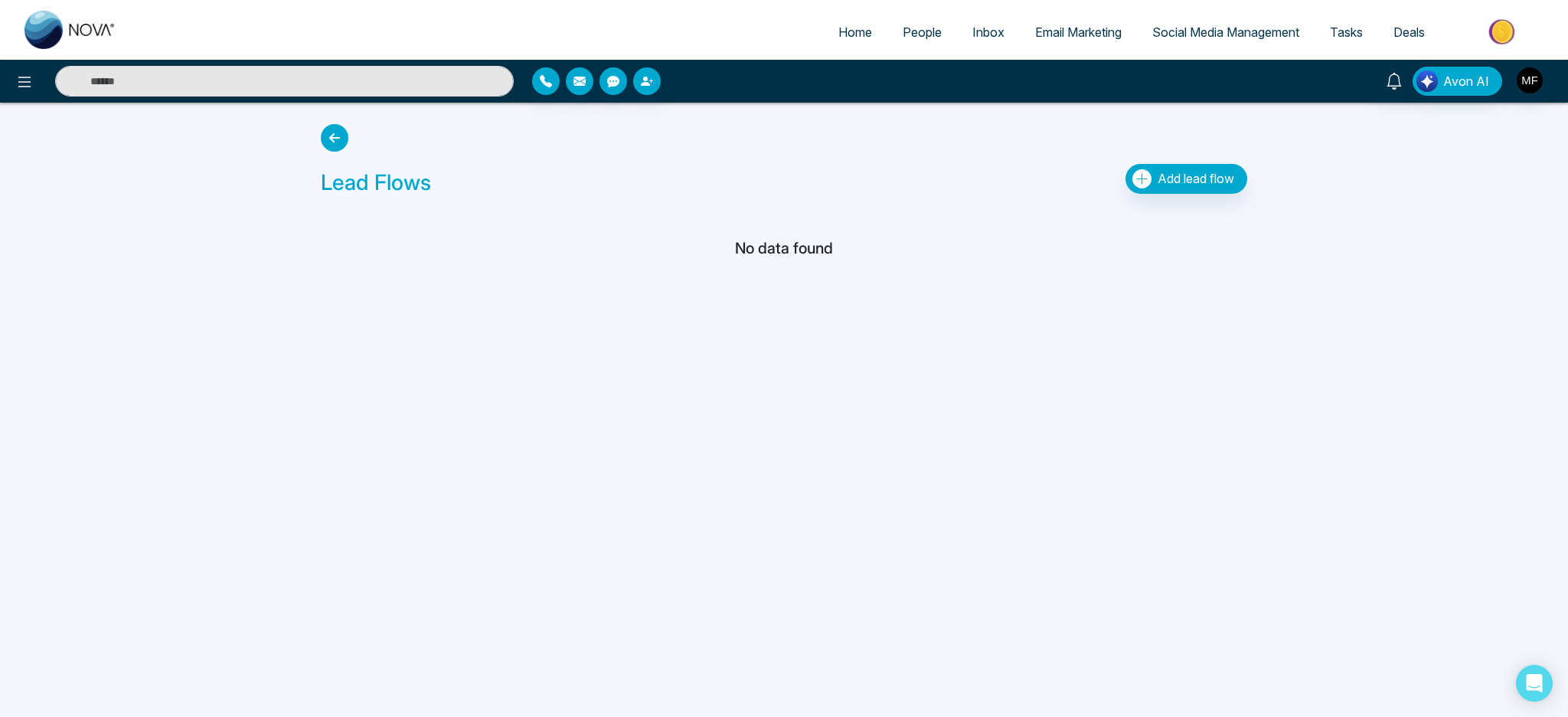
click at [340, 138] on icon at bounding box center [334, 137] width 27 height 27
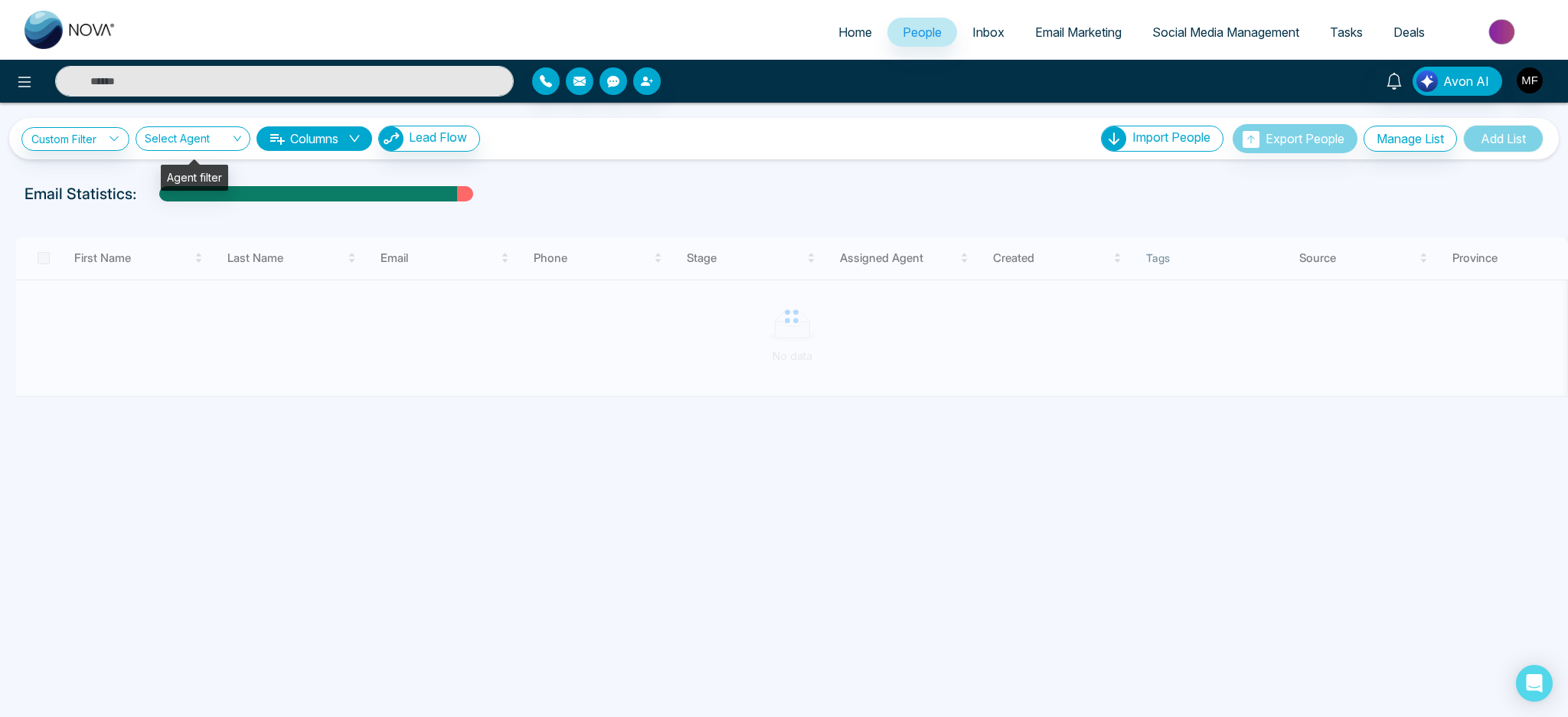
click at [197, 138] on input "search" at bounding box center [187, 142] width 86 height 29
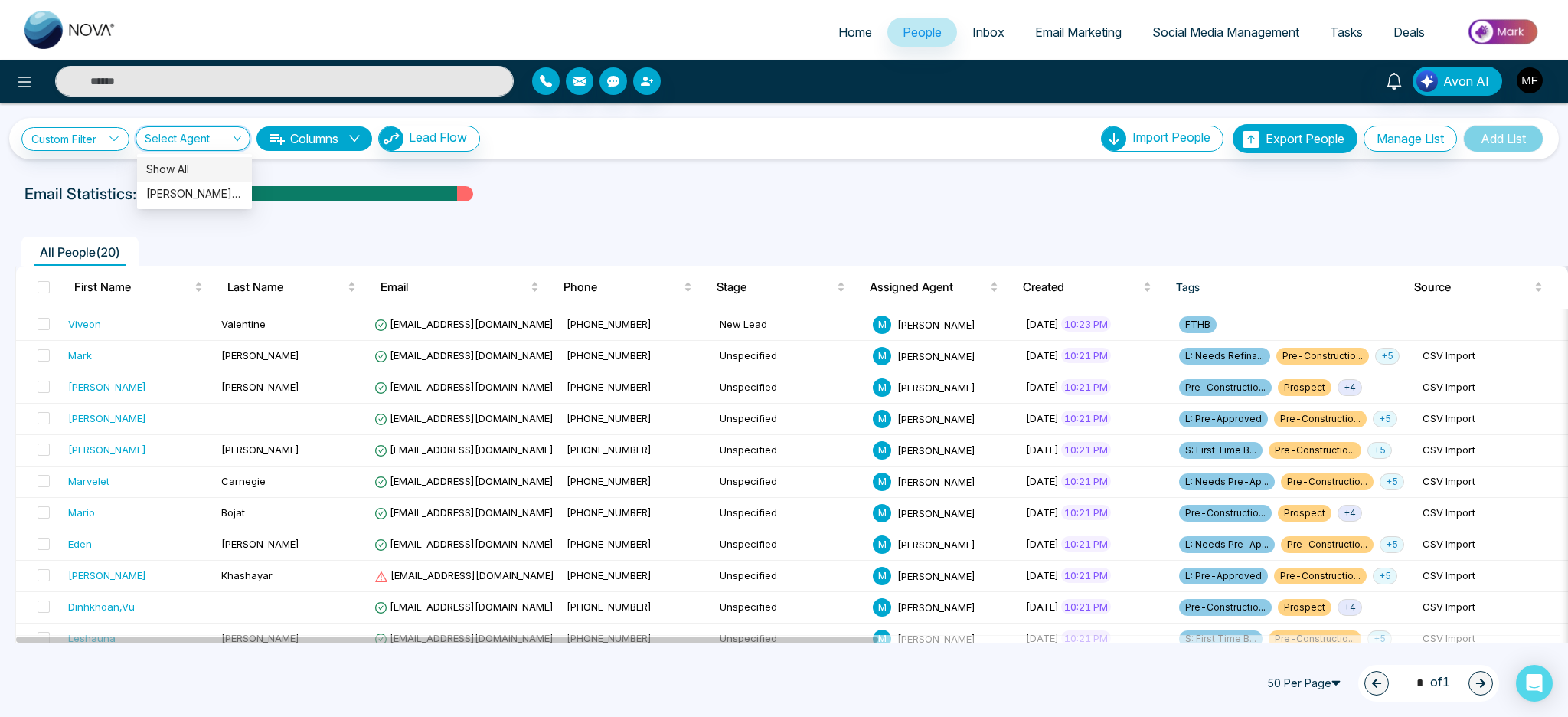
click at [89, 157] on div "**********" at bounding box center [784, 139] width 1550 height 42
click at [91, 148] on link "Custom Filter" at bounding box center [75, 139] width 108 height 24
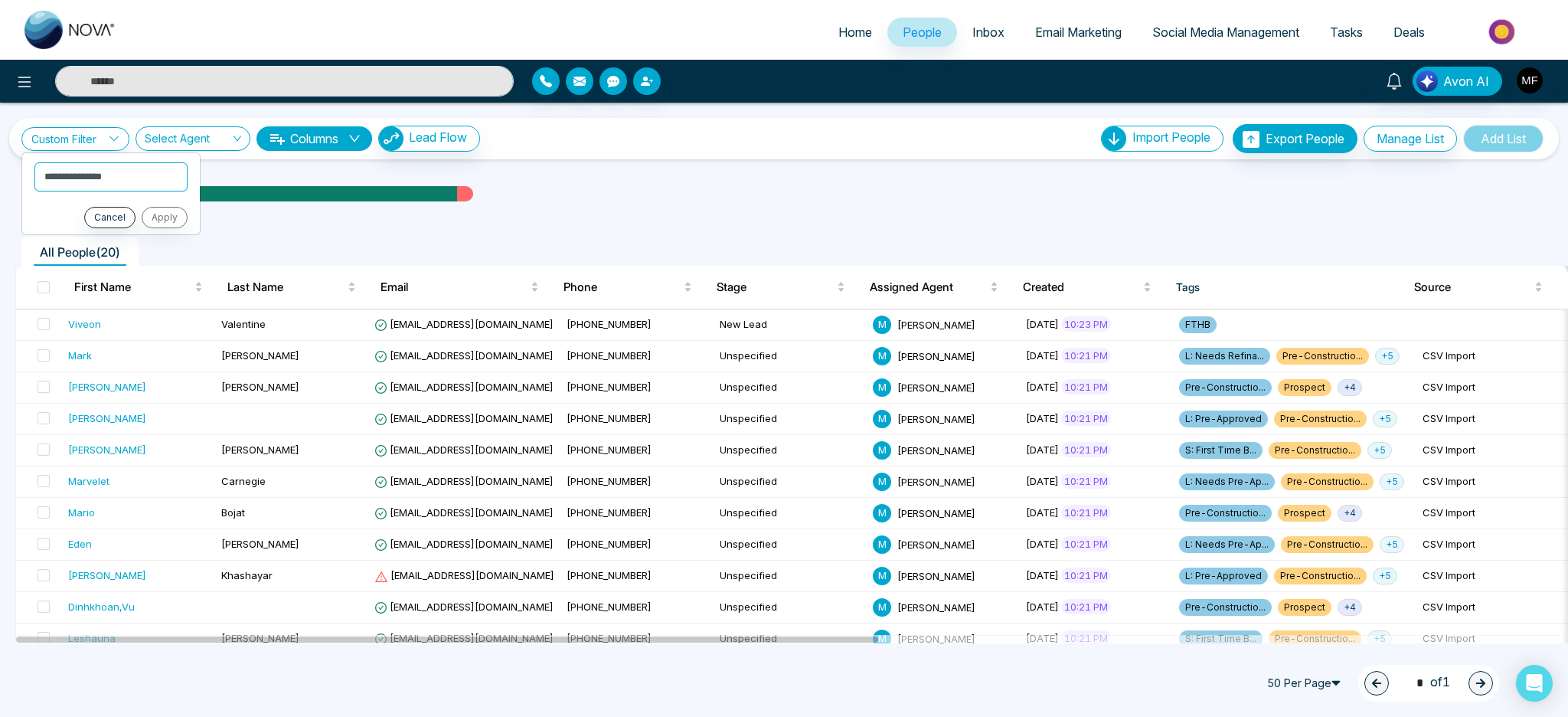
click at [685, 177] on div "**********" at bounding box center [784, 373] width 1568 height 541
click at [88, 321] on div "Viveon" at bounding box center [84, 324] width 33 height 15
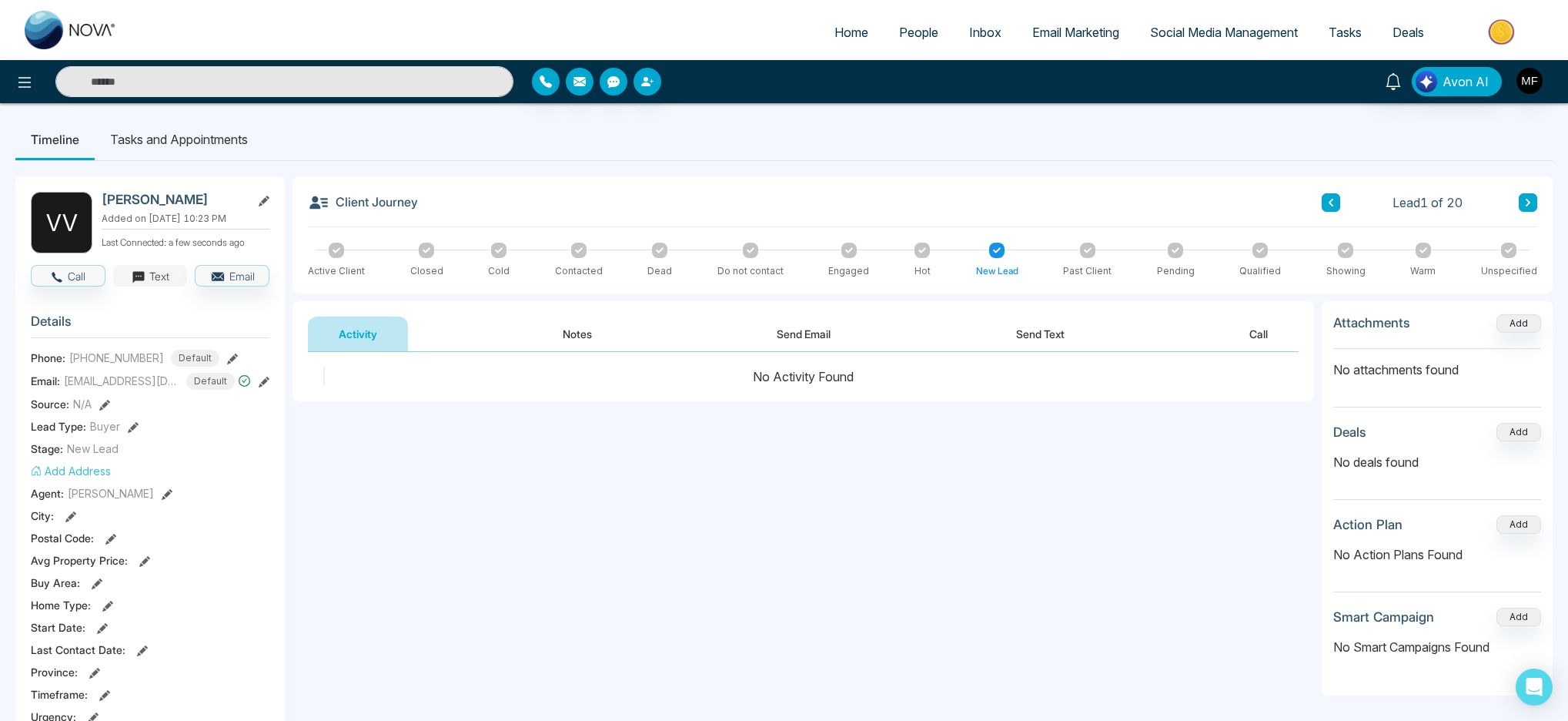
click at [143, 272] on icon "button" at bounding box center [138, 277] width 11 height 11
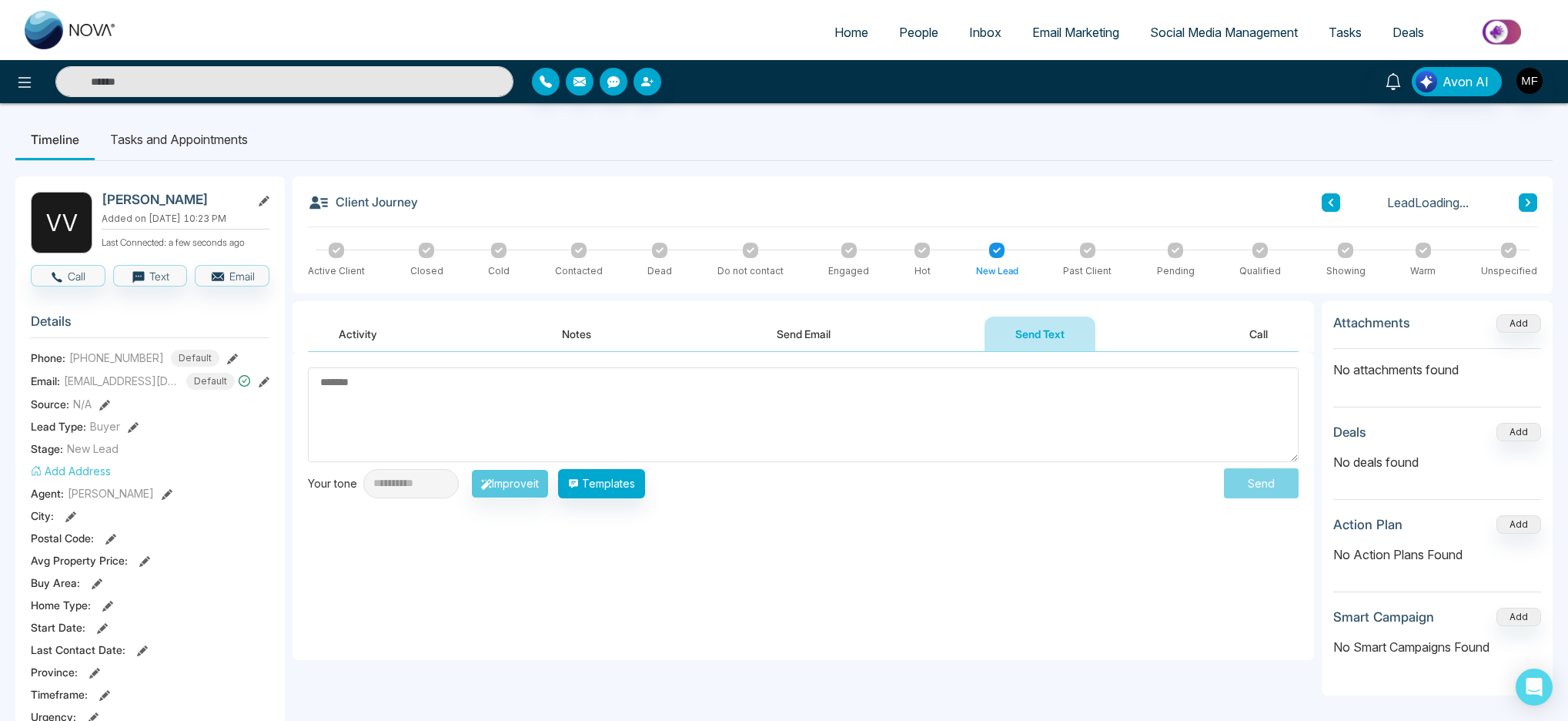
click at [581, 384] on textarea at bounding box center [803, 415] width 991 height 95
click at [1264, 335] on button "Call" at bounding box center [1259, 334] width 80 height 35
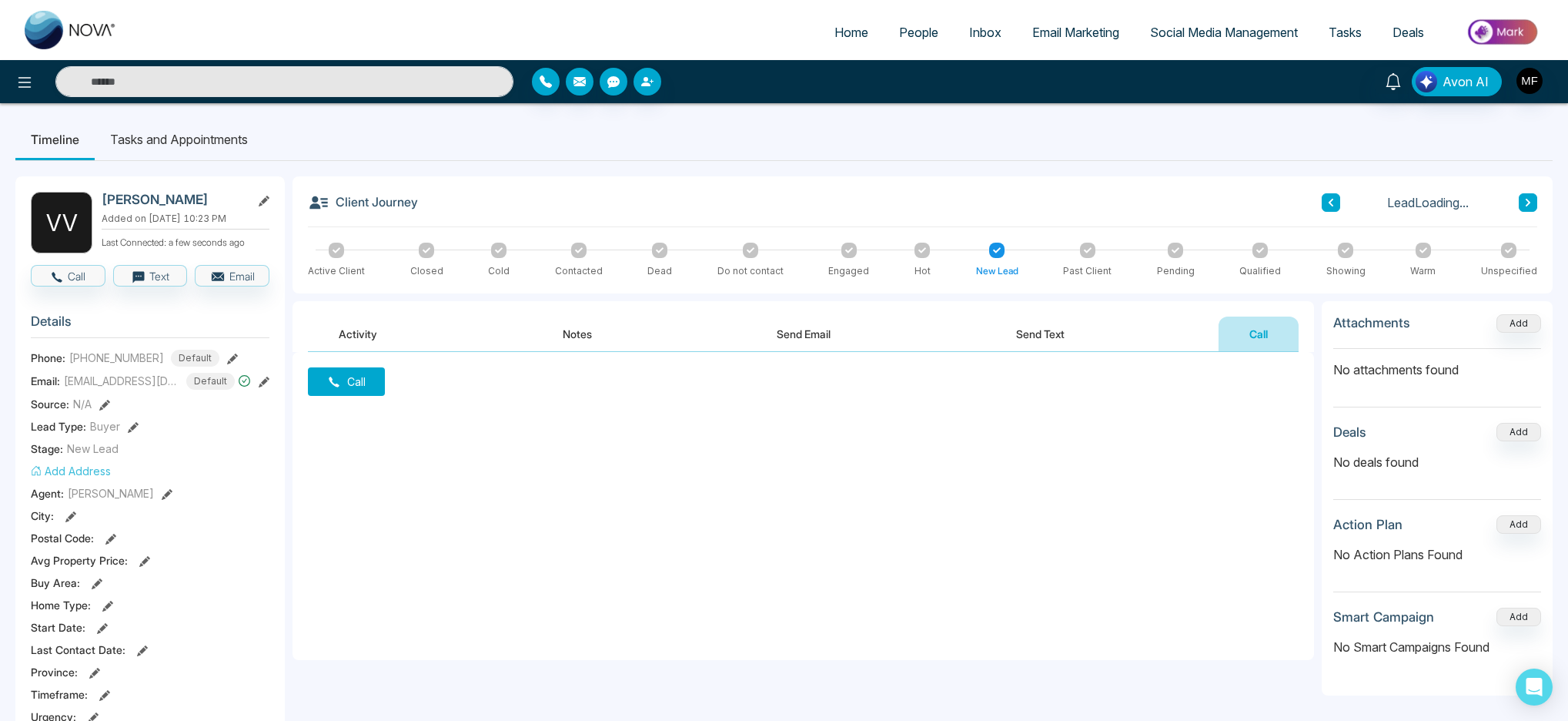
click at [791, 338] on button "Send Email" at bounding box center [803, 334] width 116 height 35
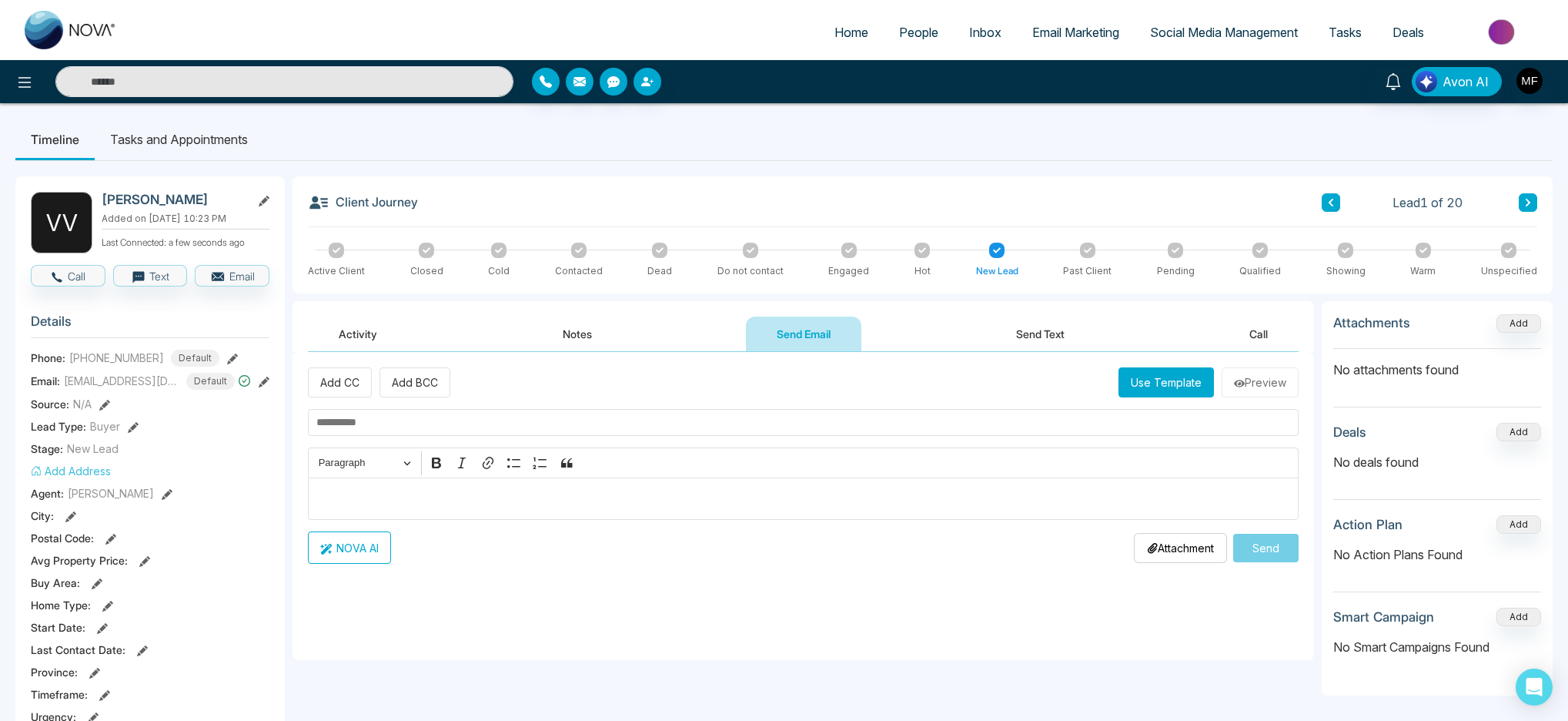
click at [581, 343] on button "Notes" at bounding box center [578, 334] width 91 height 35
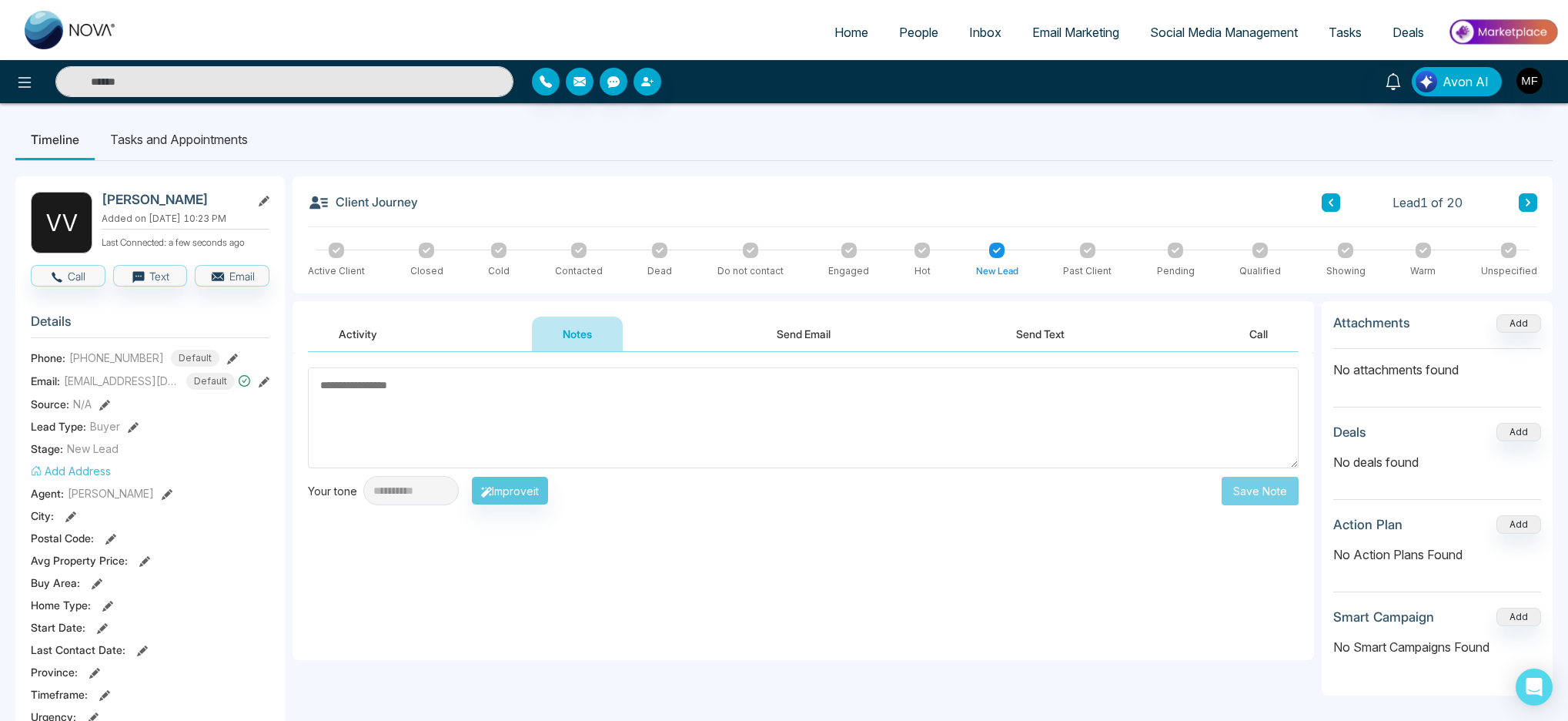
click at [370, 327] on button "Activity" at bounding box center [359, 334] width 101 height 35
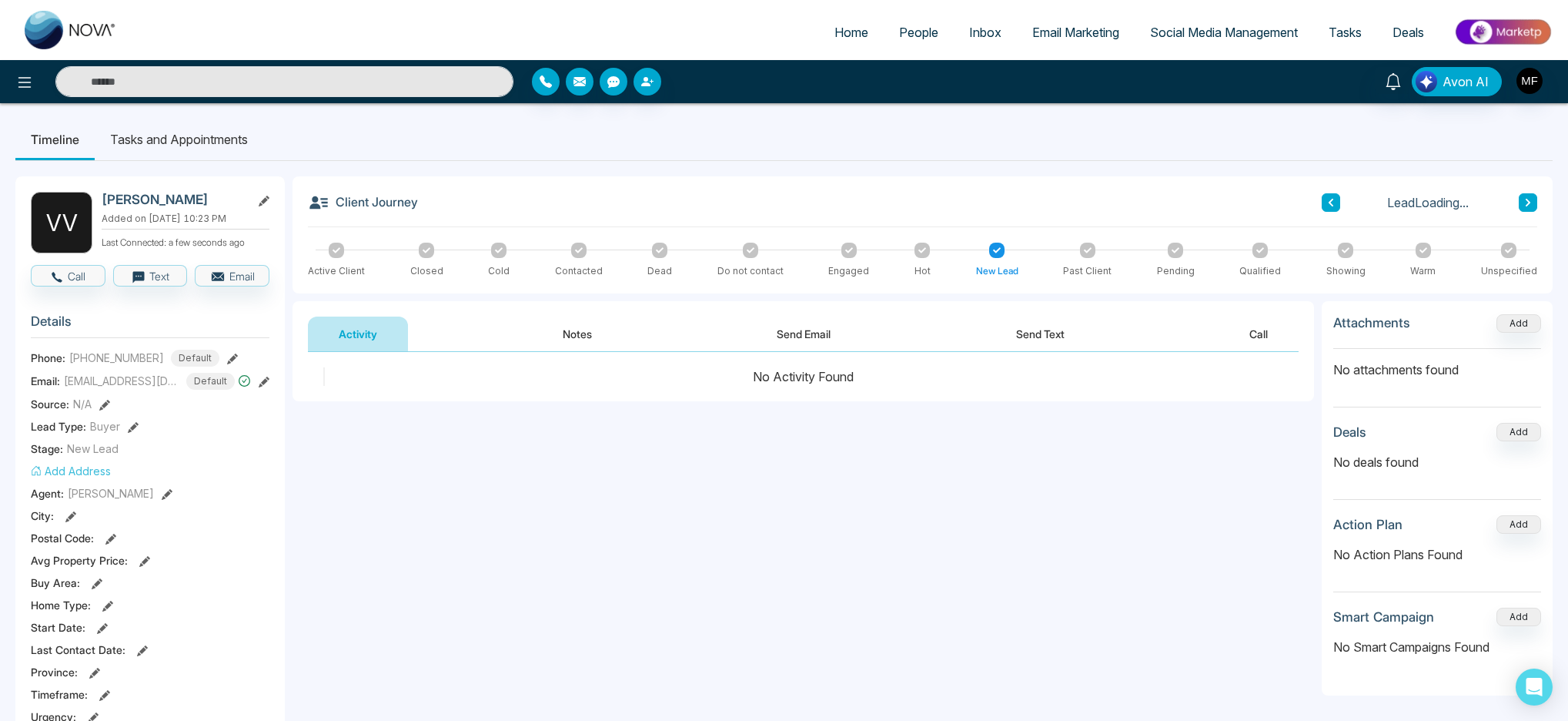
click at [214, 155] on li "Tasks and Appointments" at bounding box center [179, 139] width 169 height 42
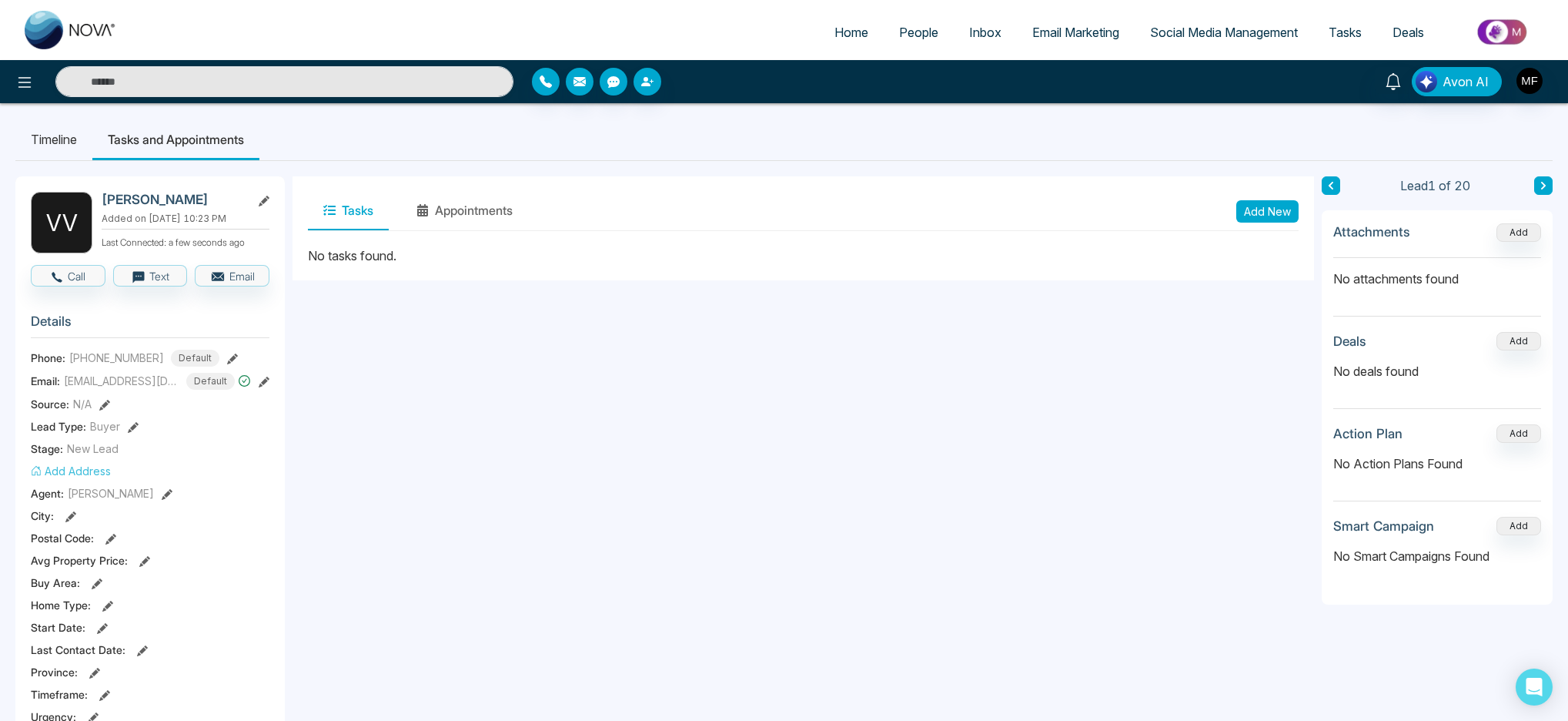
click at [28, 139] on li "Timeline" at bounding box center [53, 139] width 77 height 42
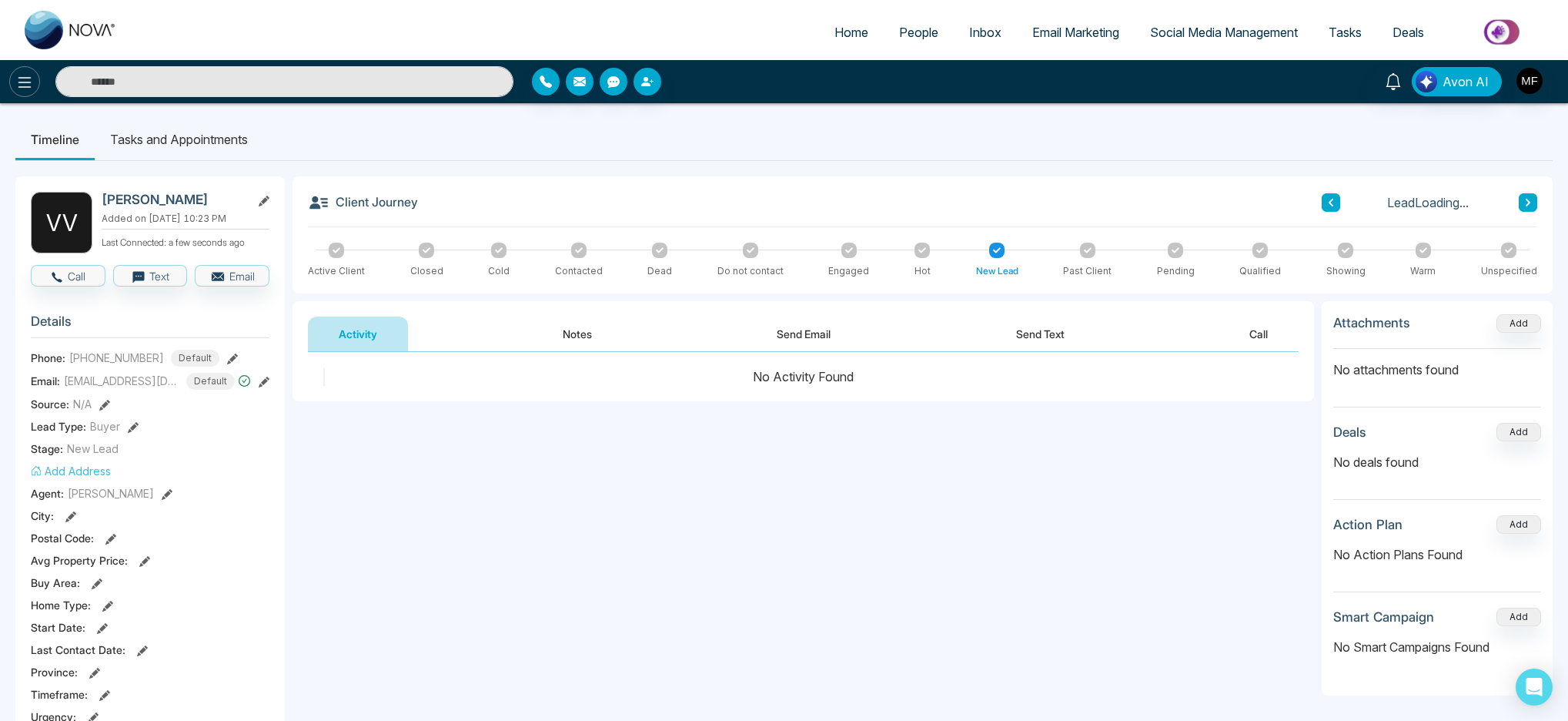
click at [23, 83] on icon at bounding box center [24, 82] width 18 height 18
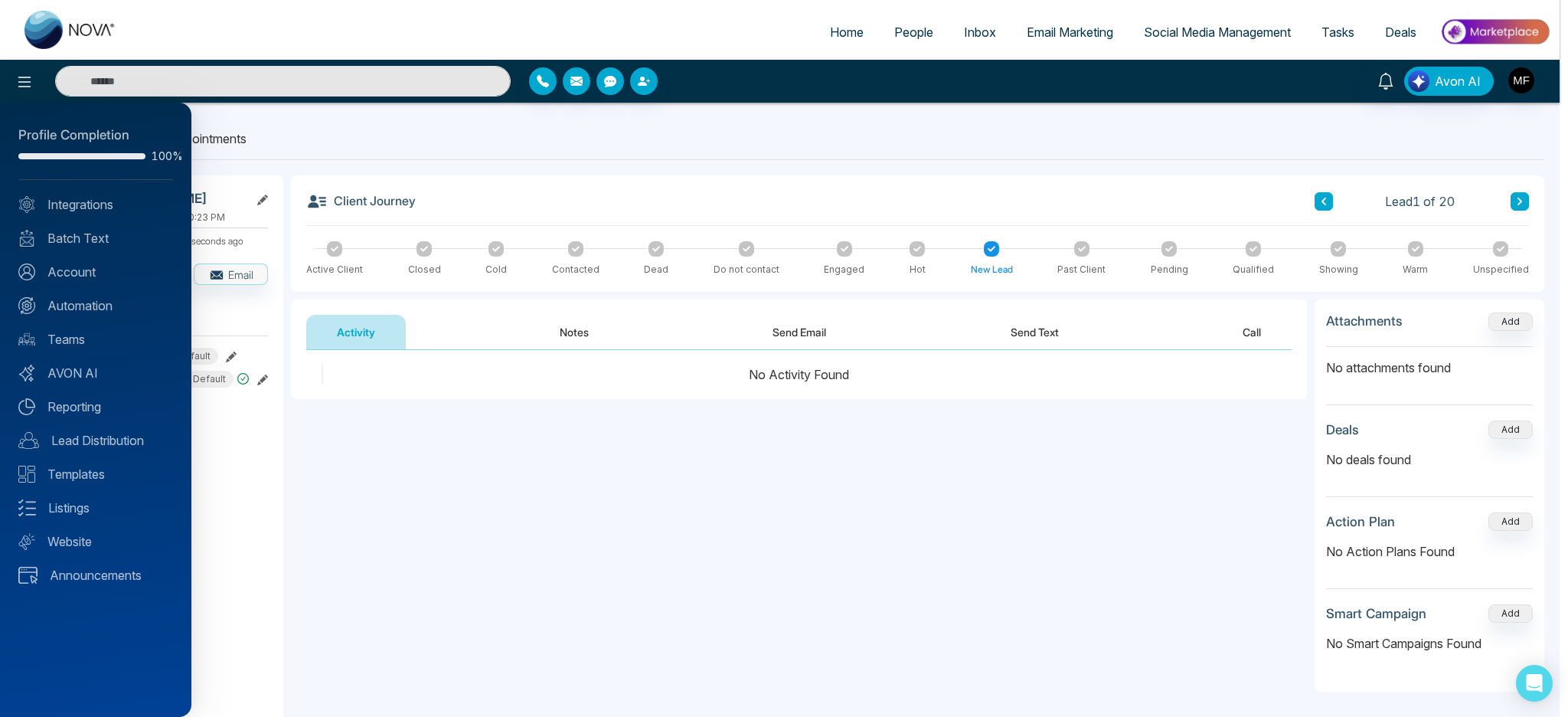
click at [326, 175] on div at bounding box center [784, 358] width 1568 height 717
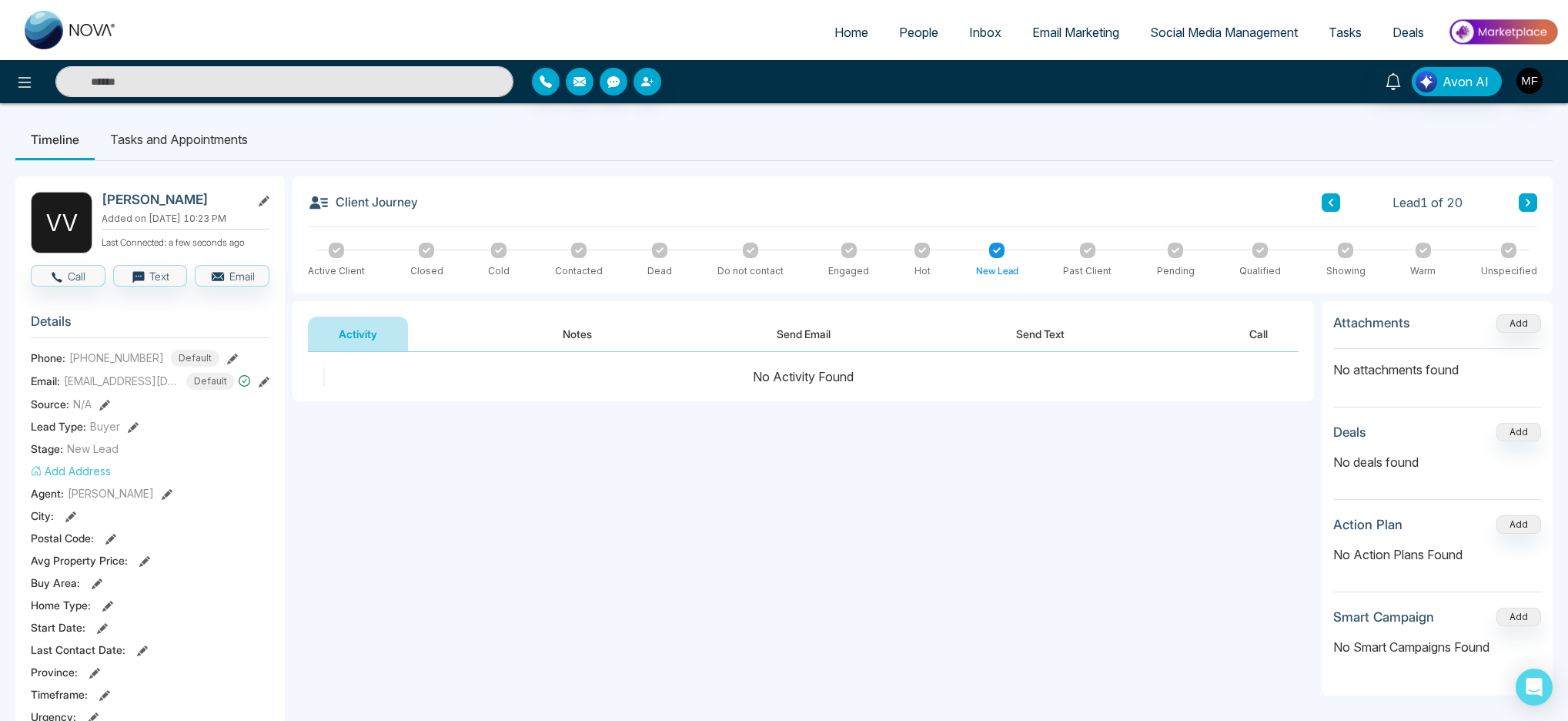
click at [169, 131] on li "Tasks and Appointments" at bounding box center [179, 139] width 169 height 42
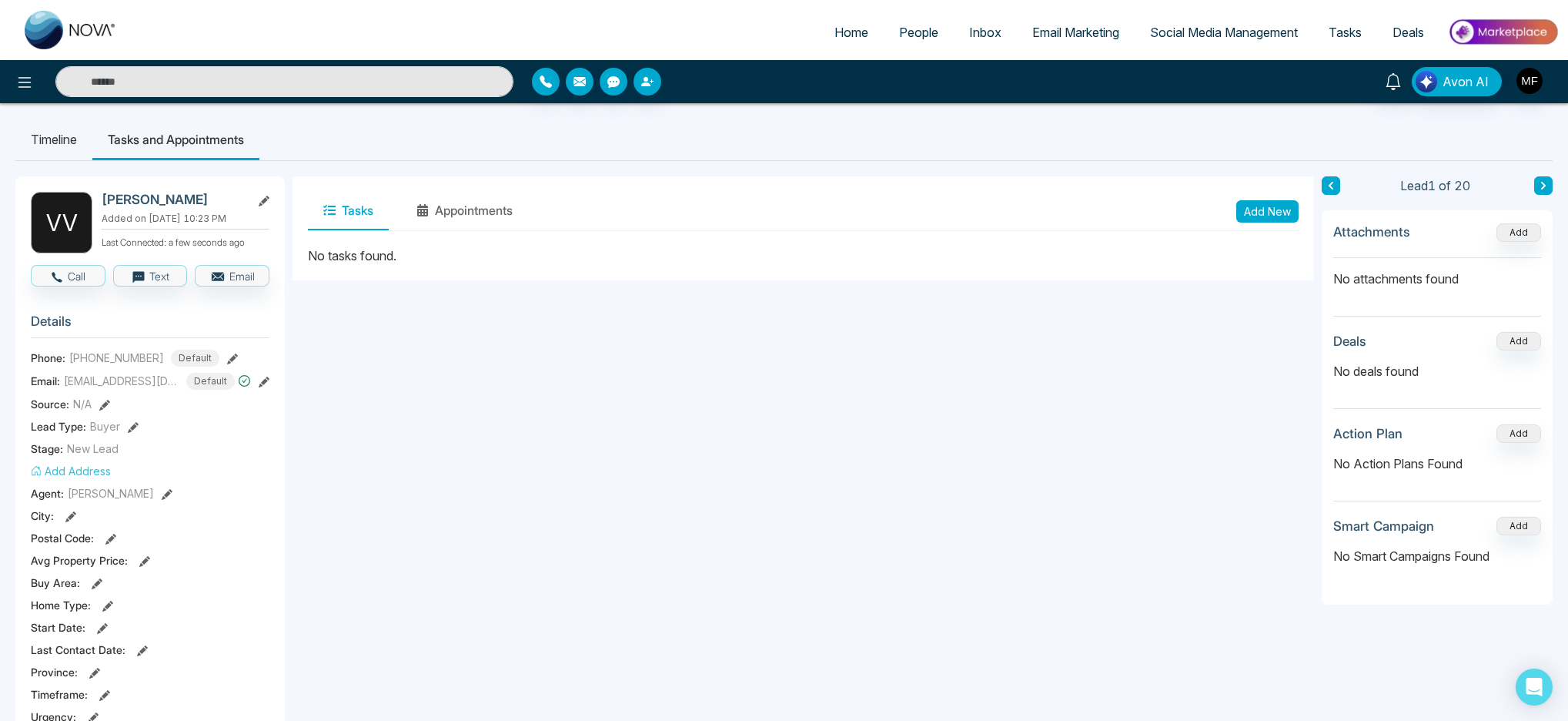
click at [37, 134] on li "Timeline" at bounding box center [53, 139] width 77 height 42
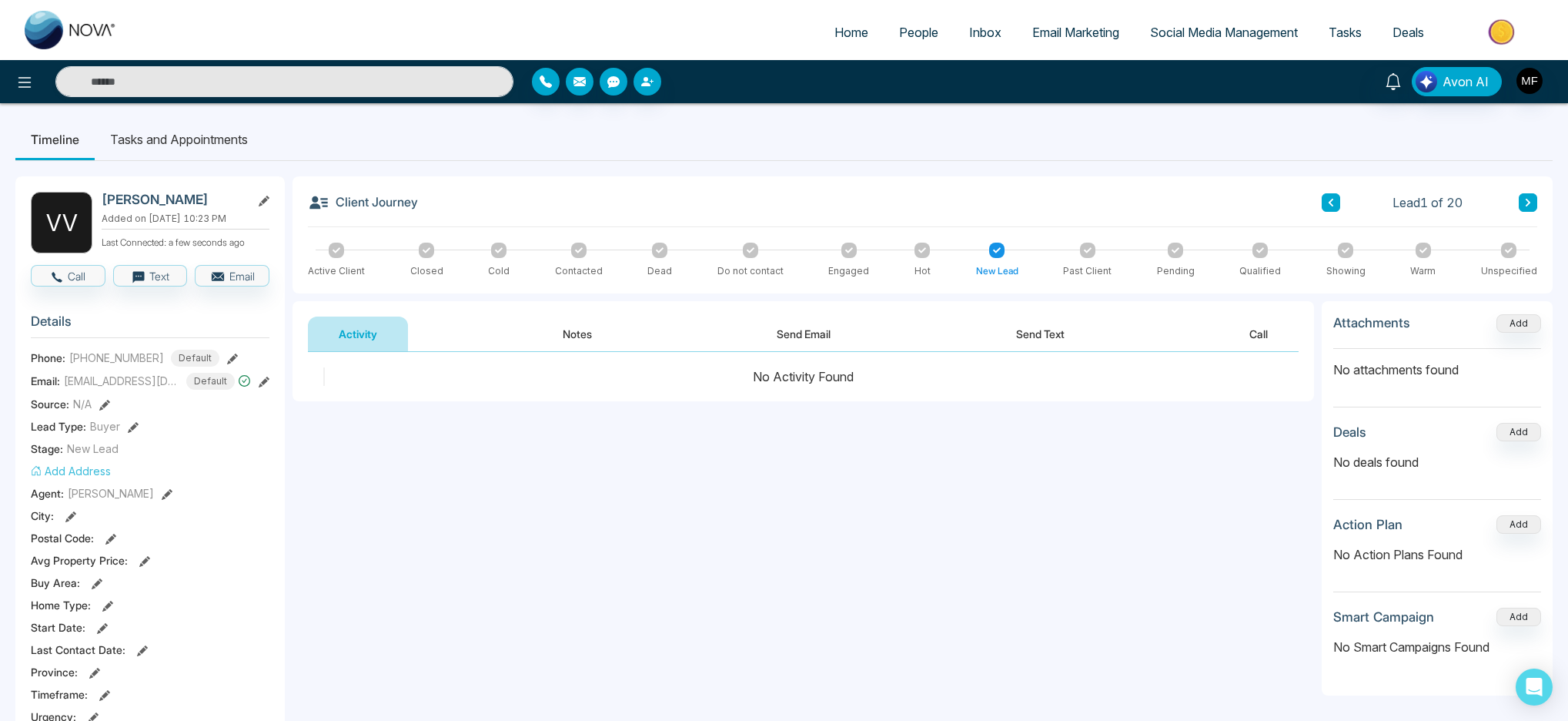
click at [911, 30] on span "People" at bounding box center [918, 32] width 39 height 15
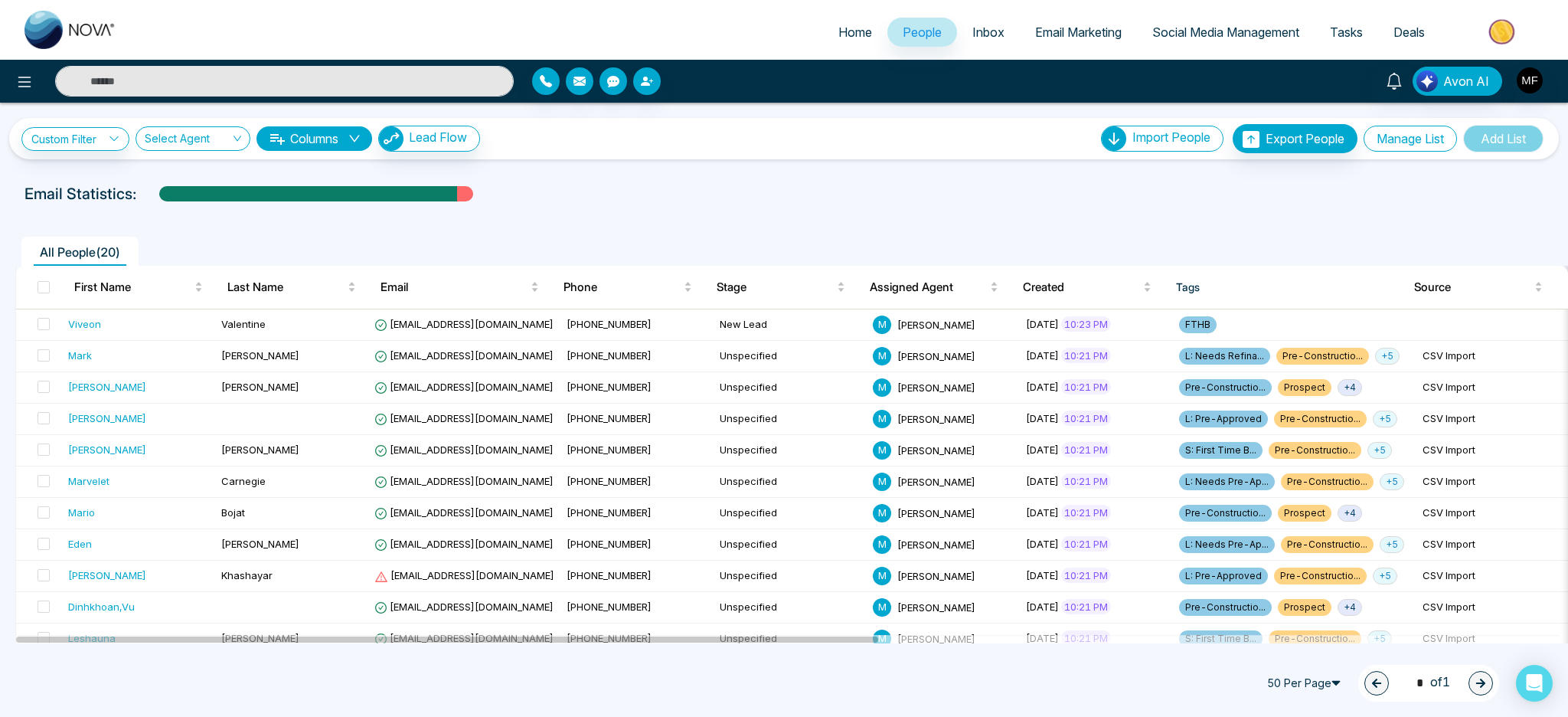
click at [1424, 144] on button "Manage List" at bounding box center [1410, 139] width 93 height 26
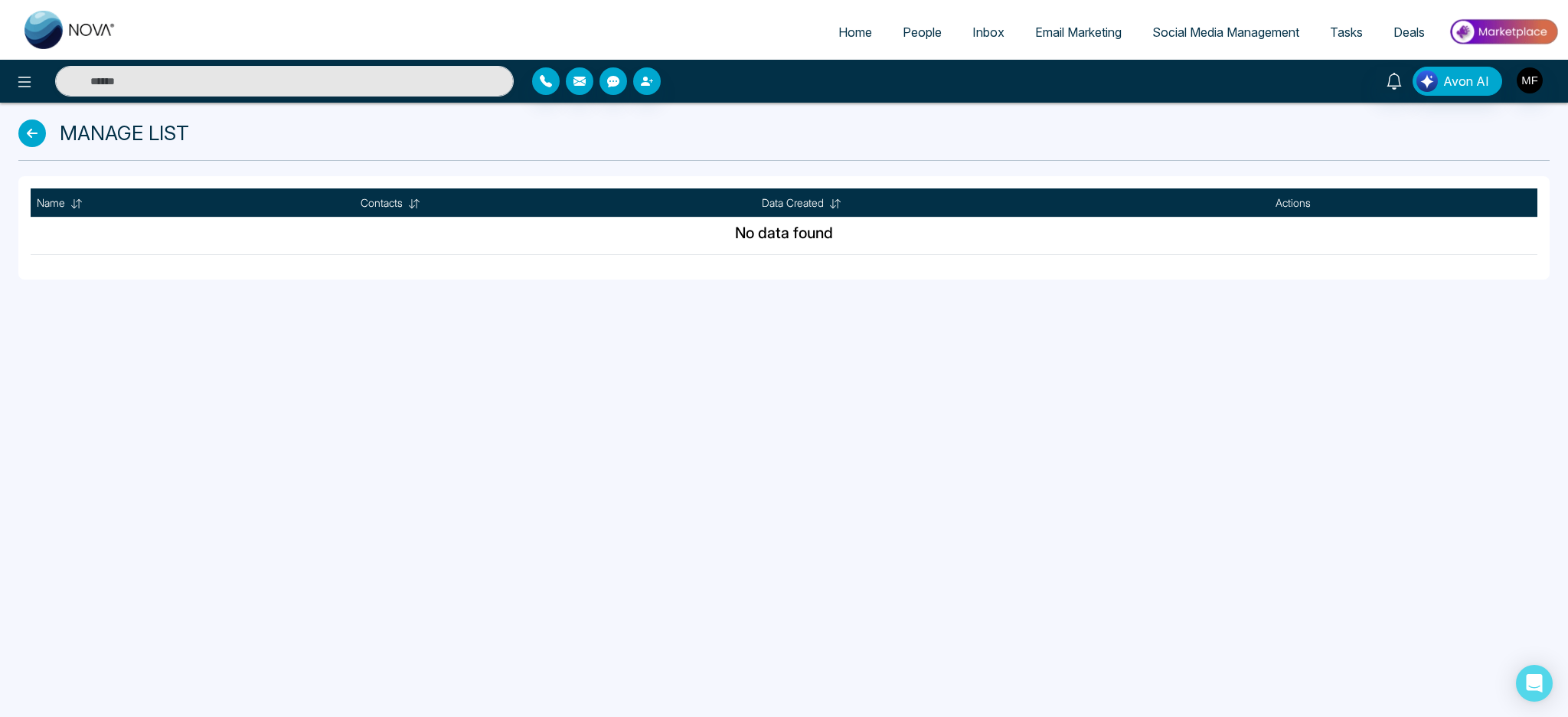
click at [27, 137] on icon at bounding box center [31, 133] width 27 height 27
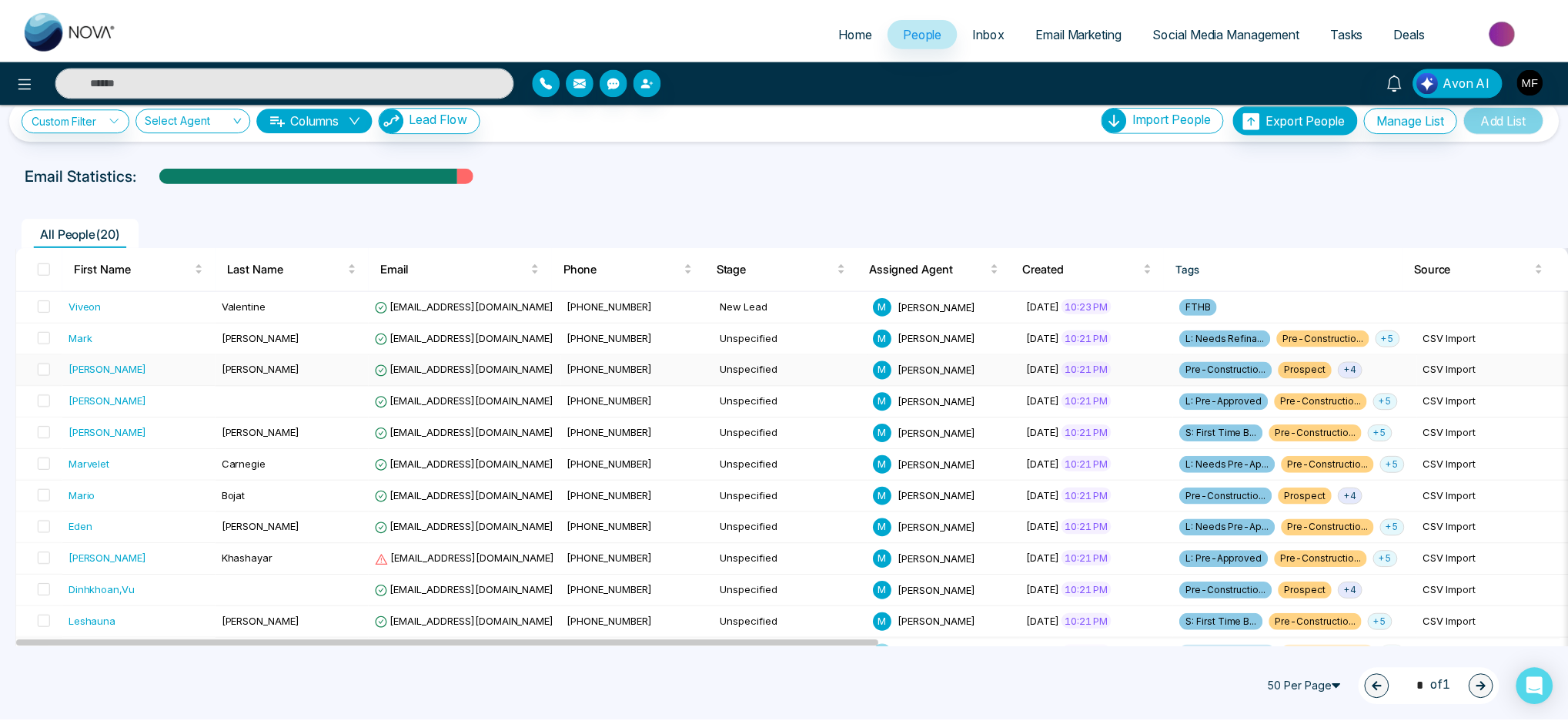
scroll to position [17, 0]
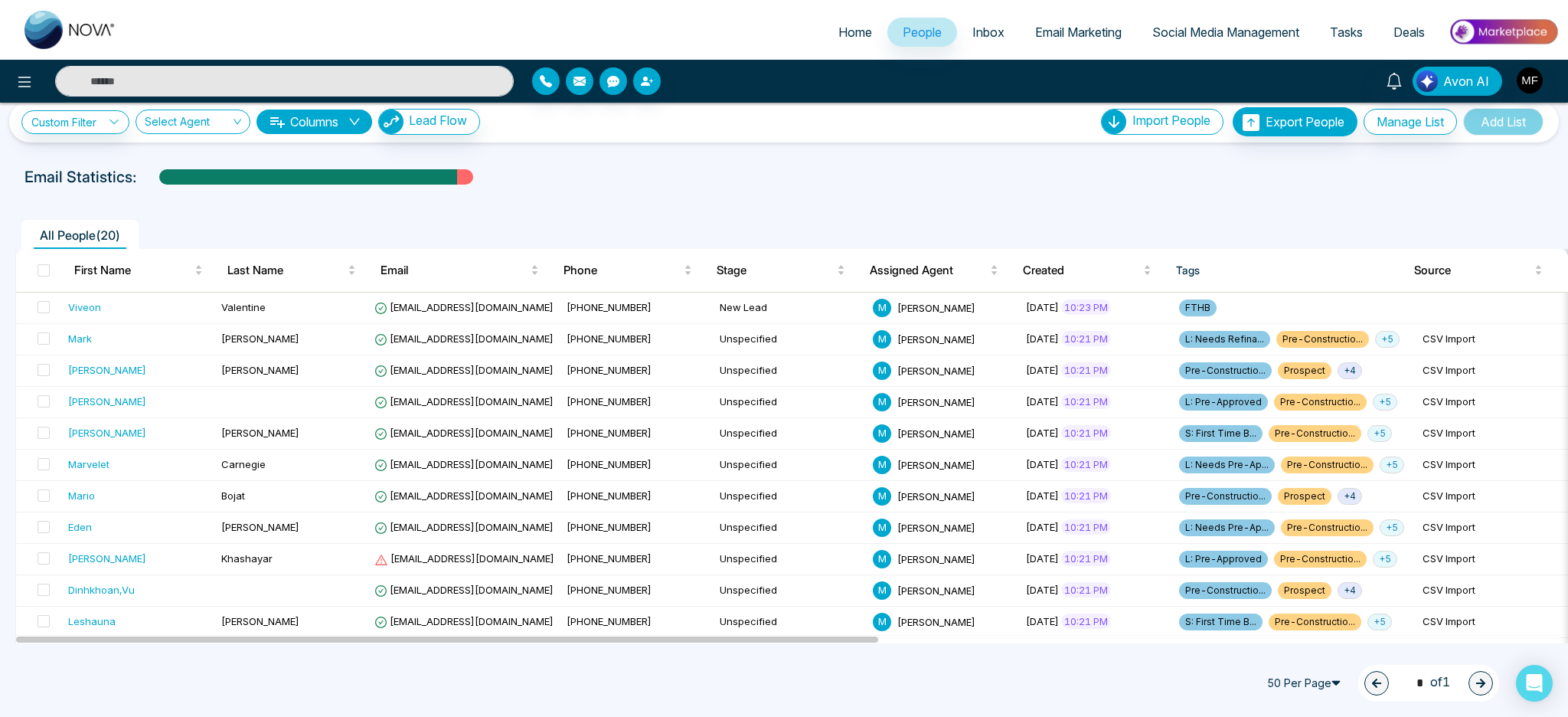
click at [240, 120] on div "Select Agent" at bounding box center [193, 122] width 115 height 25
click at [117, 125] on icon at bounding box center [113, 121] width 10 height 10
click at [713, 179] on div "Email Statistics:" at bounding box center [784, 176] width 1519 height 23
click at [632, 184] on div "Email Statistics:" at bounding box center [784, 176] width 1519 height 23
click at [981, 32] on span "Inbox" at bounding box center [989, 32] width 32 height 15
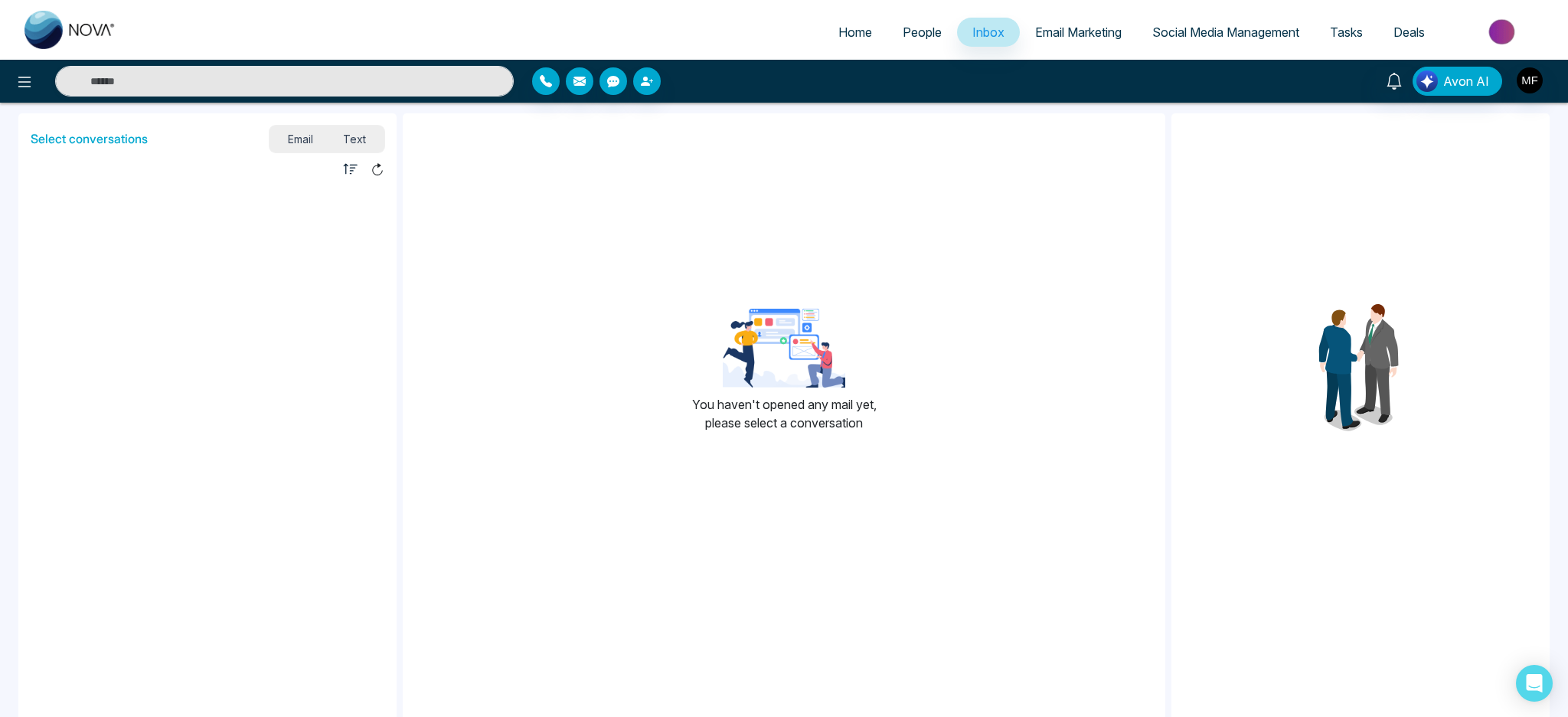
click at [1091, 30] on span "Email Marketing" at bounding box center [1078, 32] width 87 height 15
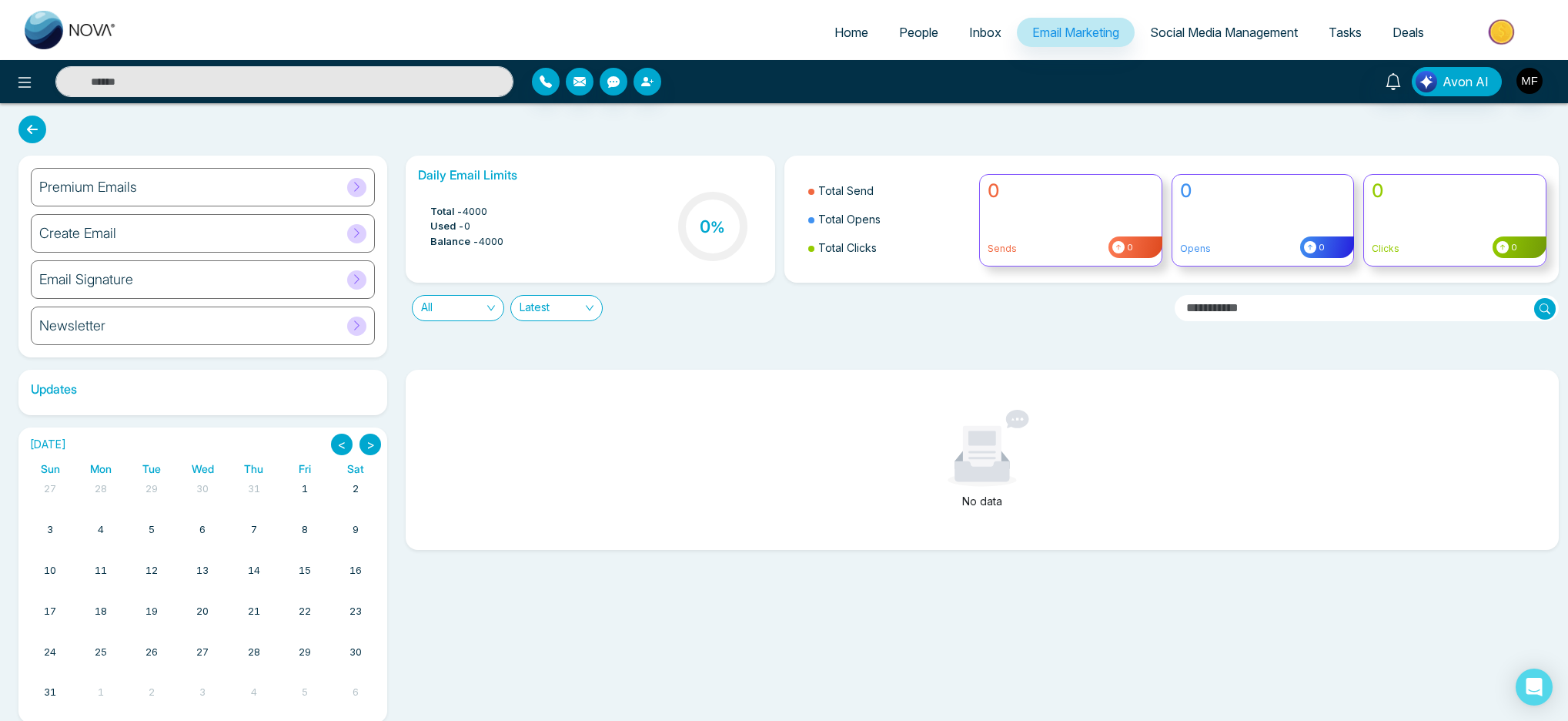
click at [348, 190] on span at bounding box center [357, 187] width 19 height 19
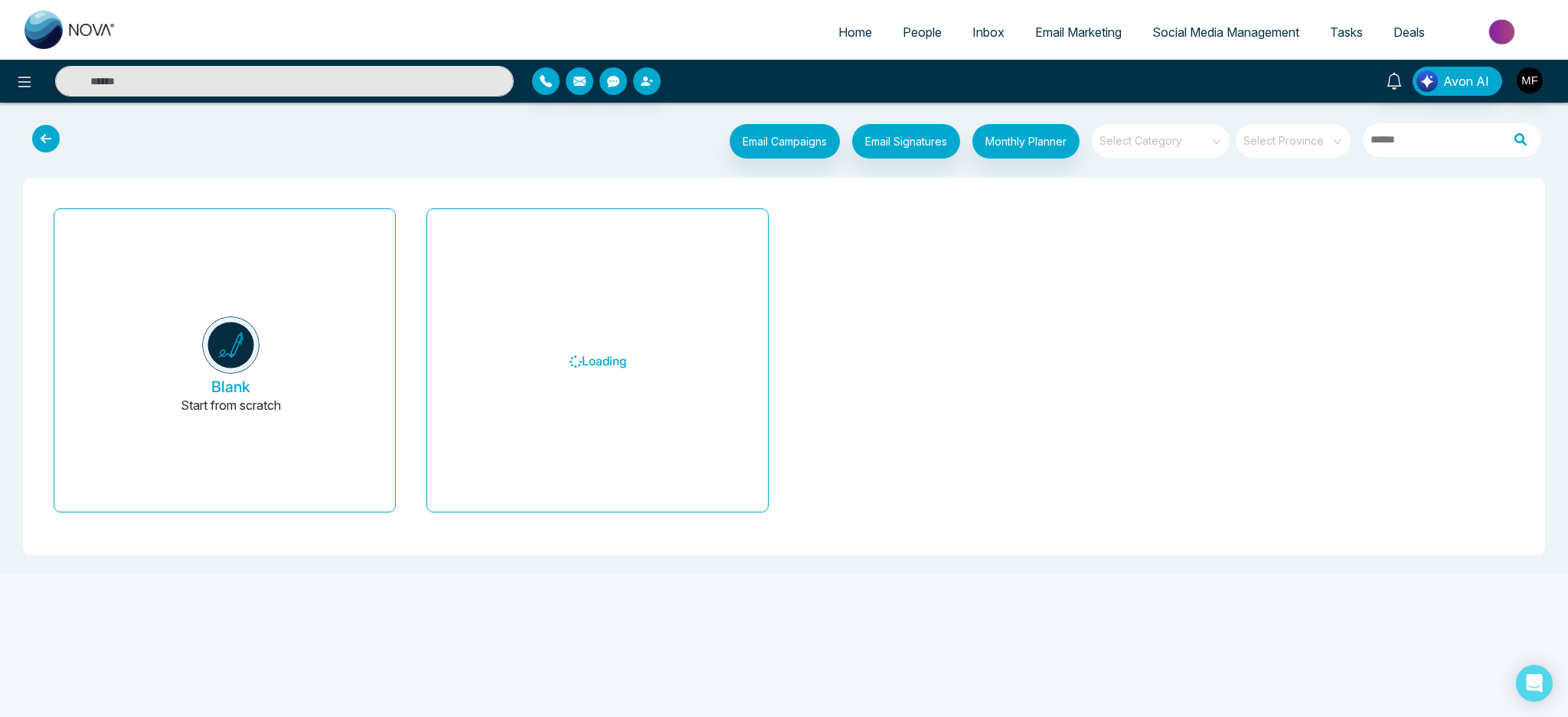
click at [25, 126] on div at bounding box center [82, 142] width 128 height 39
click at [34, 132] on icon at bounding box center [45, 138] width 27 height 27
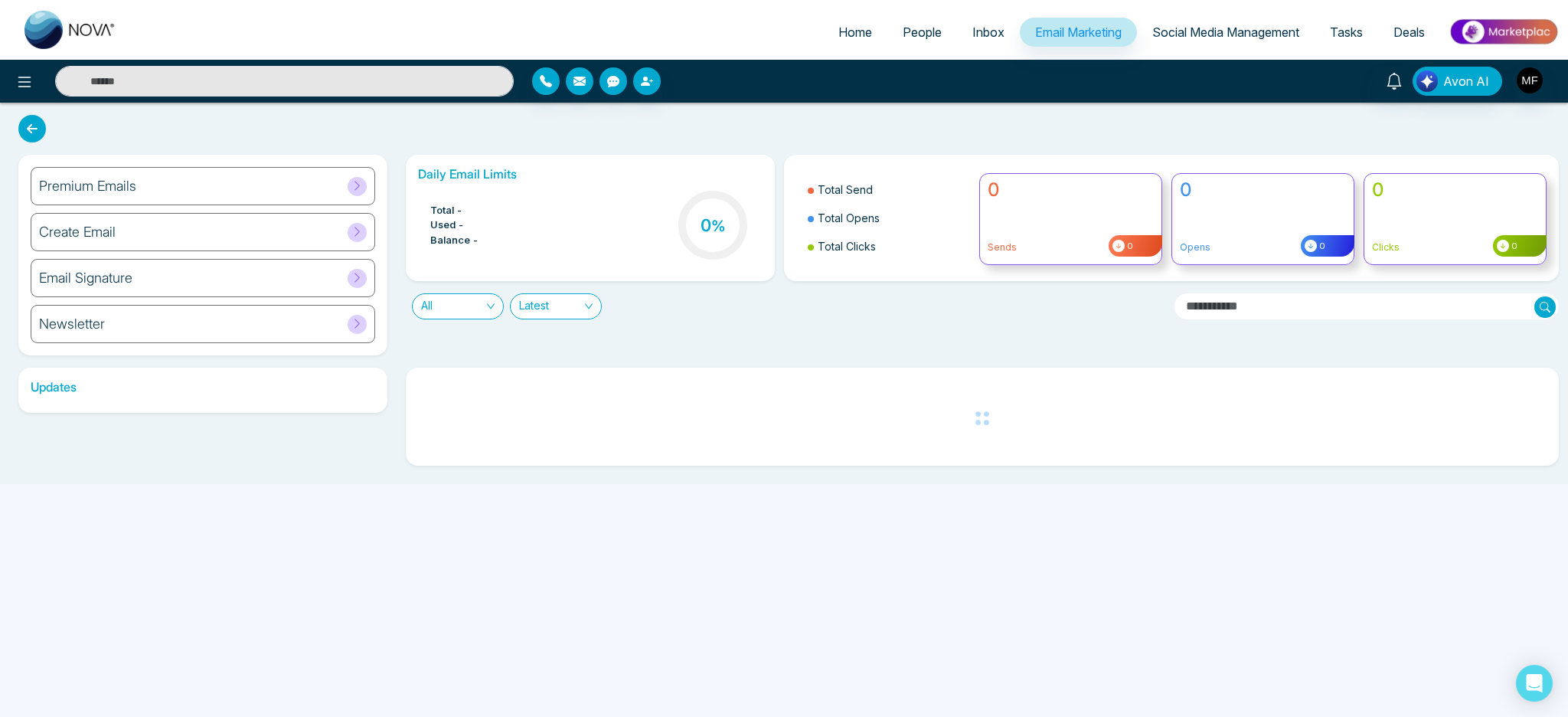
click at [198, 233] on div "Create Email" at bounding box center [202, 232] width 344 height 39
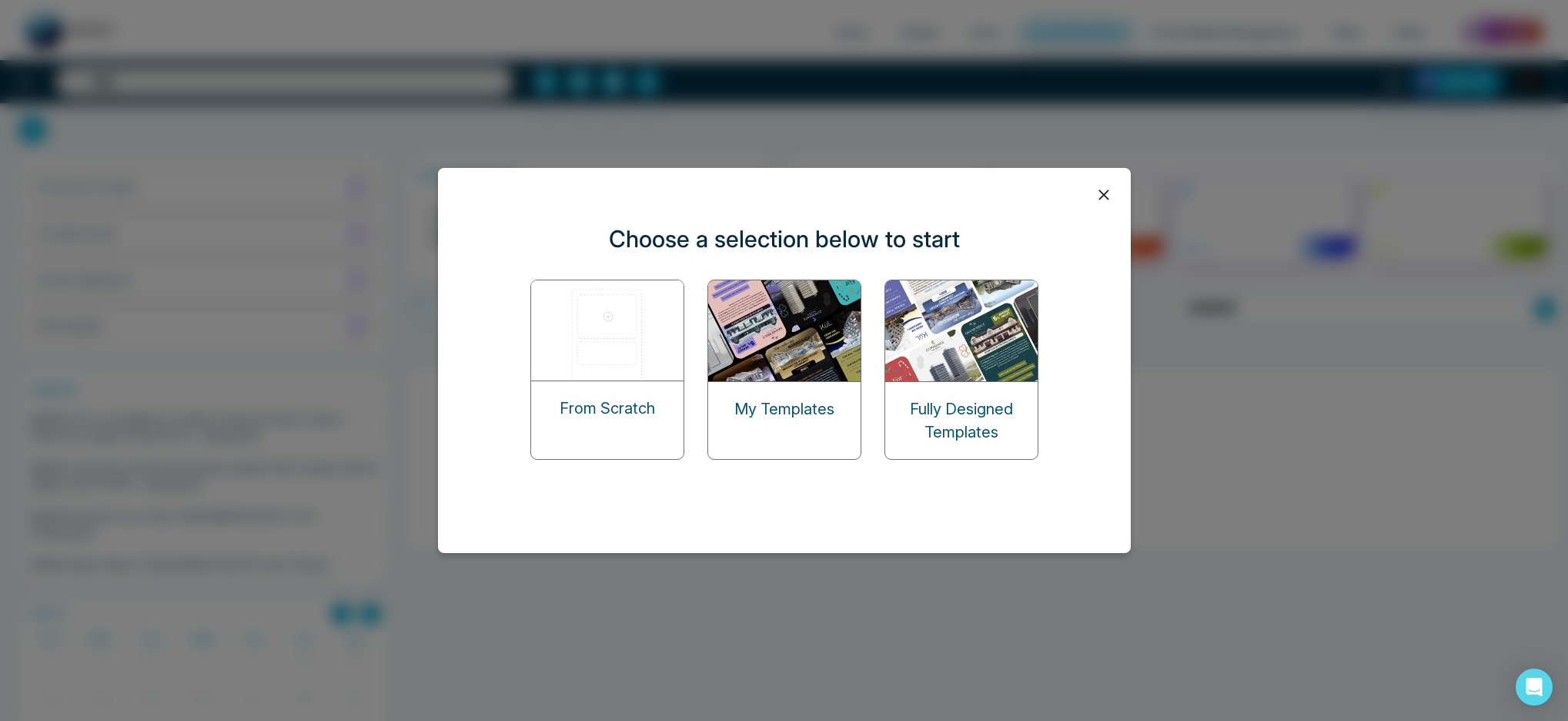
click at [1099, 198] on icon at bounding box center [1103, 194] width 10 height 10
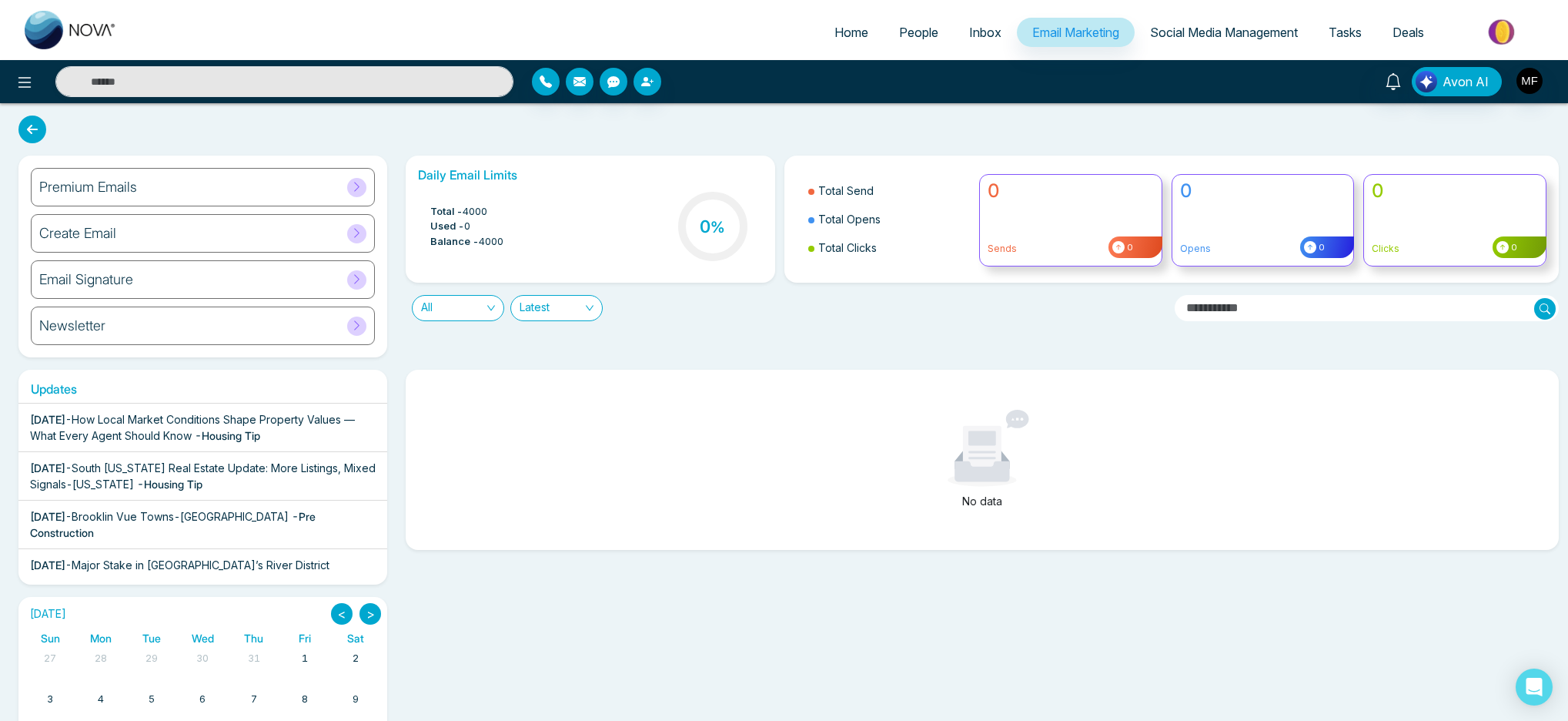
click at [358, 280] on icon at bounding box center [357, 279] width 6 height 9
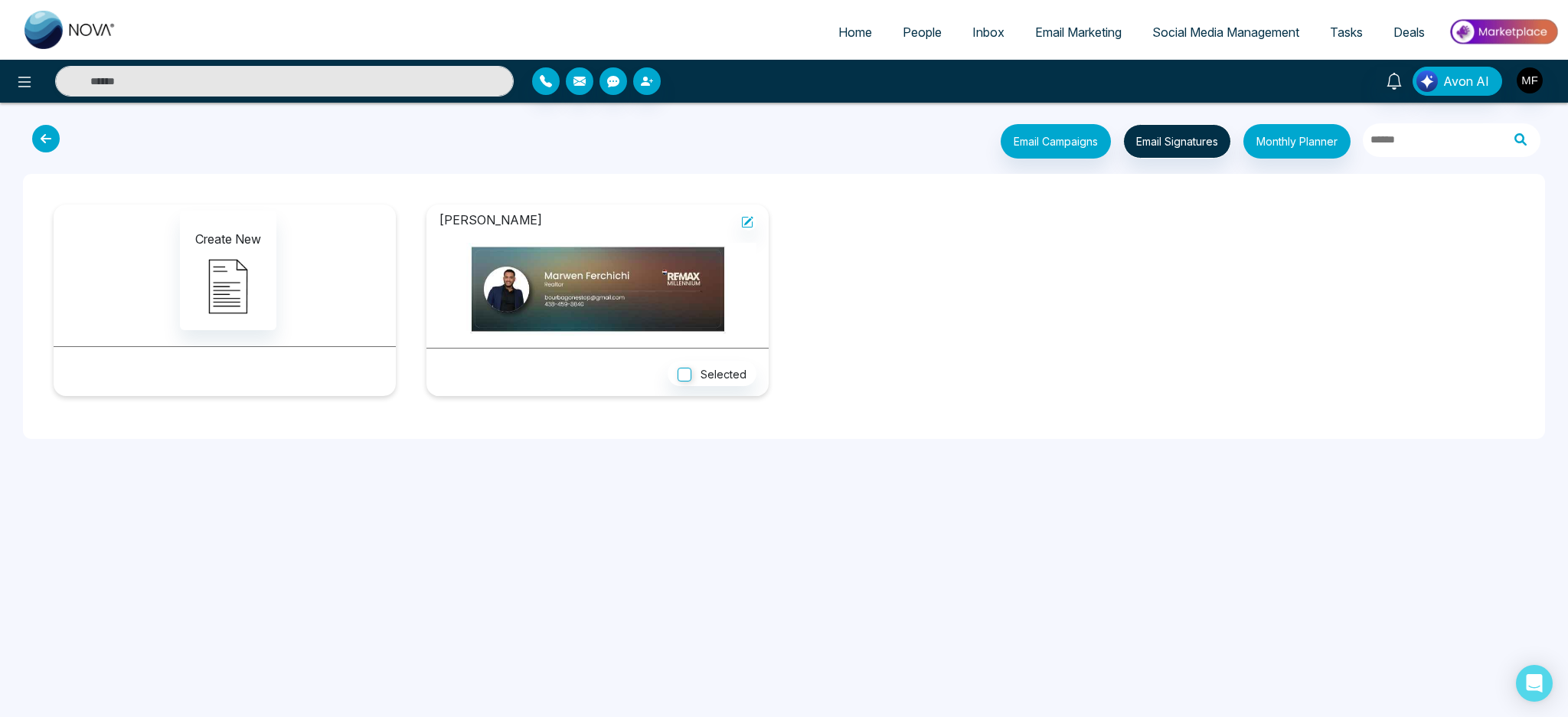
click at [20, 129] on div at bounding box center [82, 141] width 128 height 35
click at [52, 141] on icon at bounding box center [45, 138] width 27 height 27
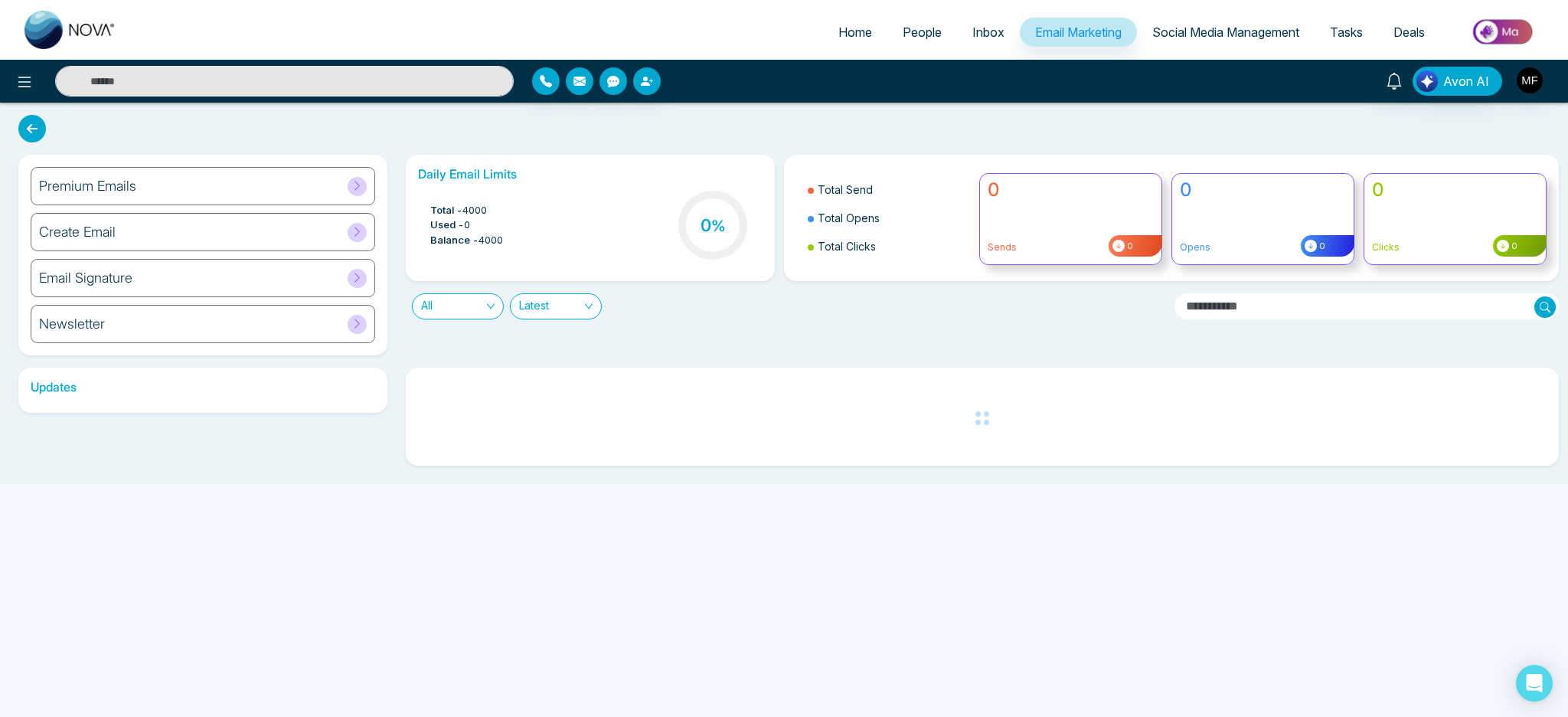
click at [166, 324] on div "Newsletter" at bounding box center [202, 324] width 344 height 39
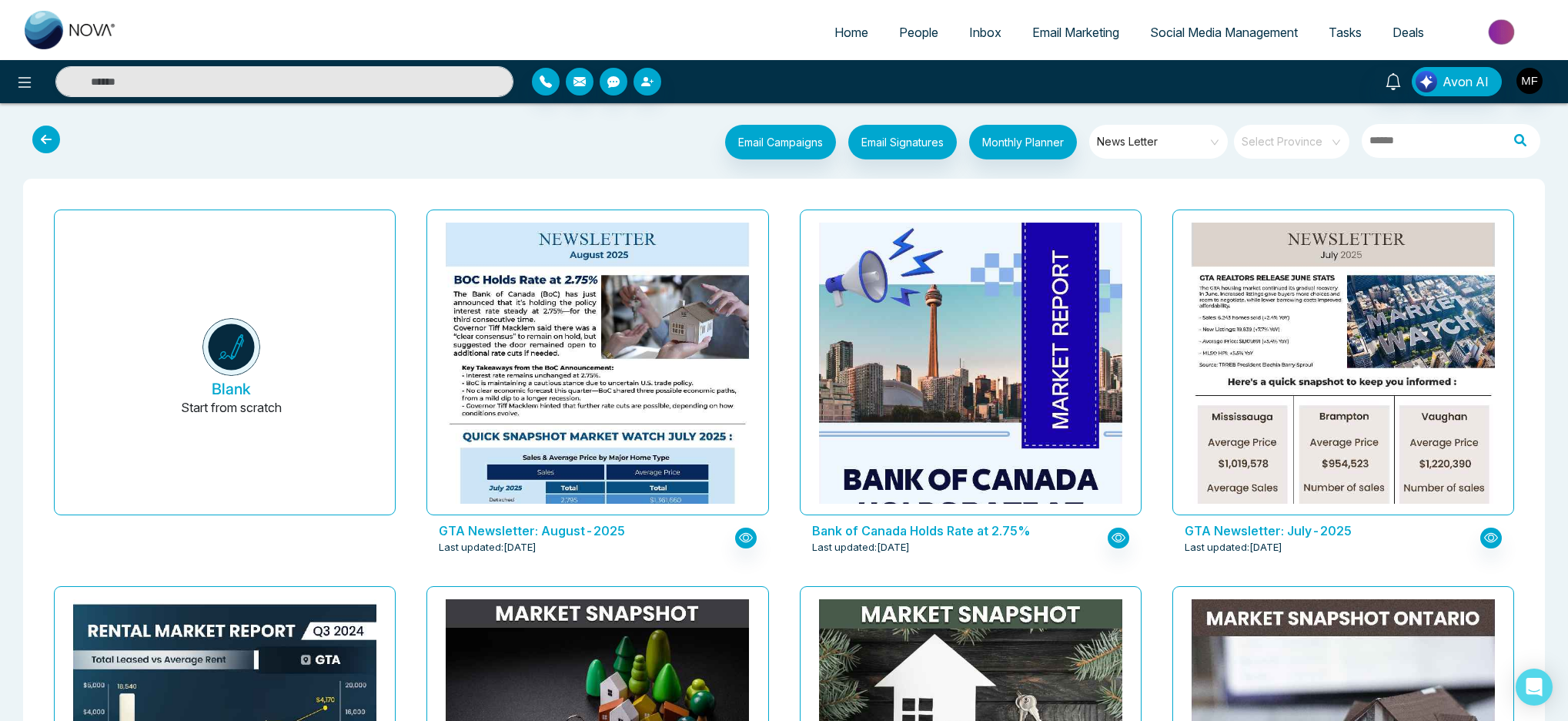
click at [46, 137] on icon at bounding box center [46, 139] width 28 height 28
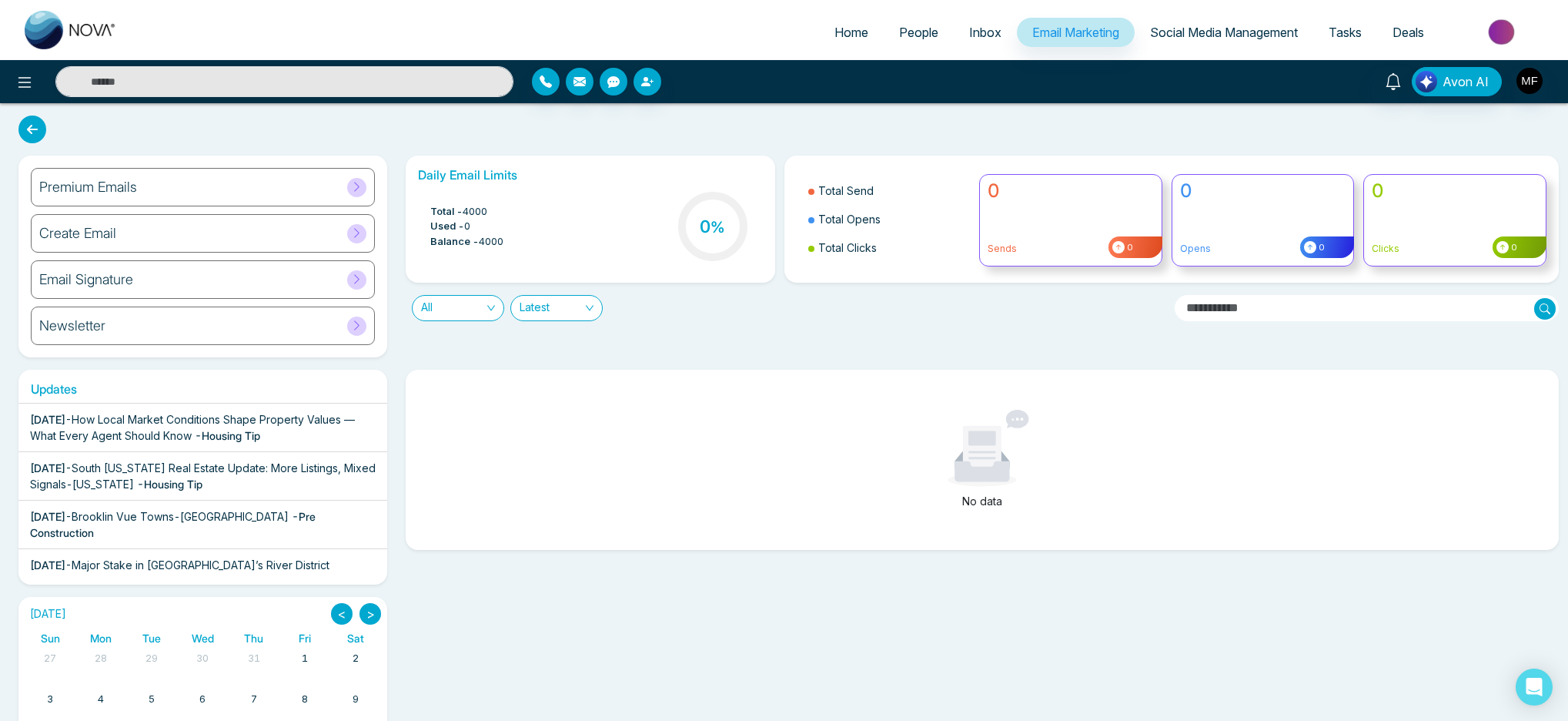
click at [36, 128] on icon at bounding box center [31, 129] width 28 height 28
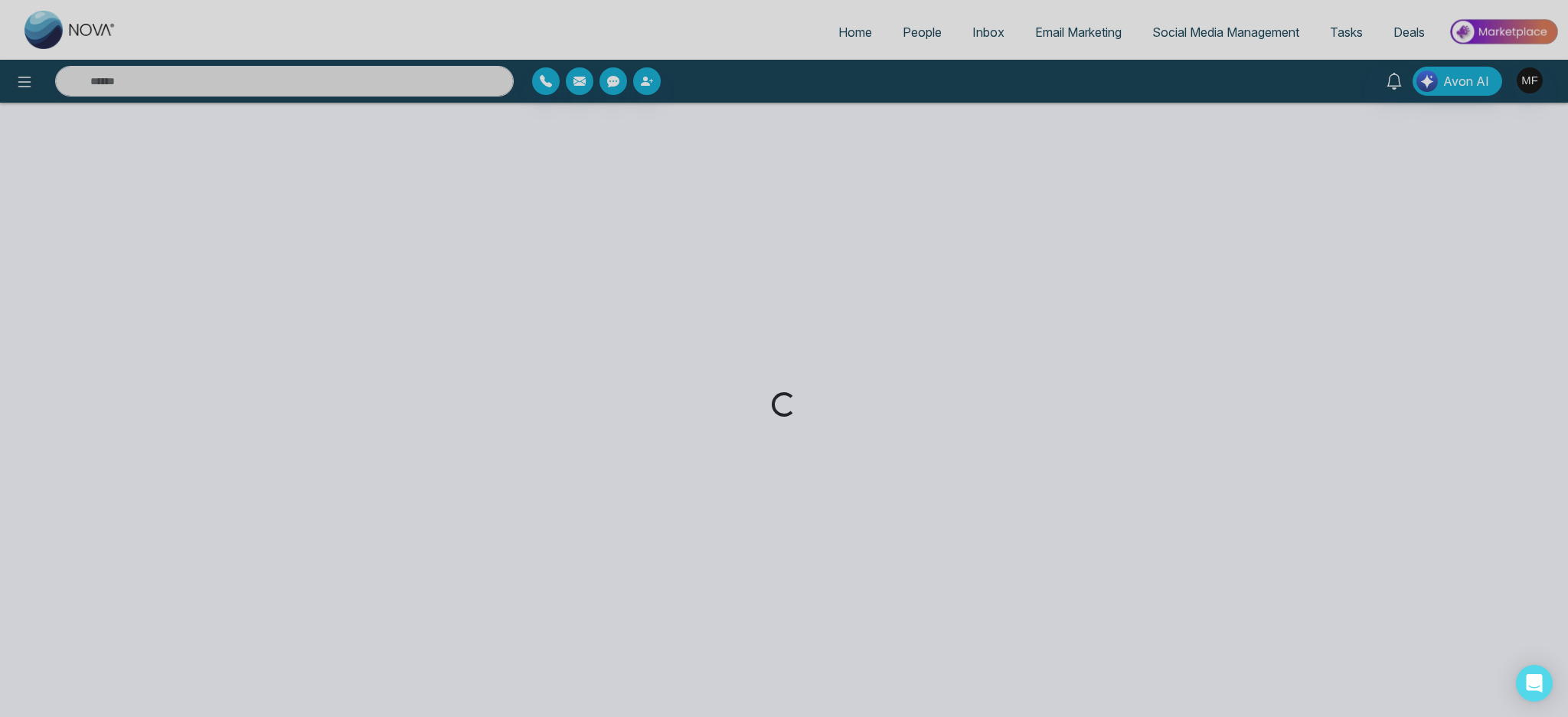
click at [639, 81] on div "Loading..." at bounding box center [784, 358] width 1568 height 717
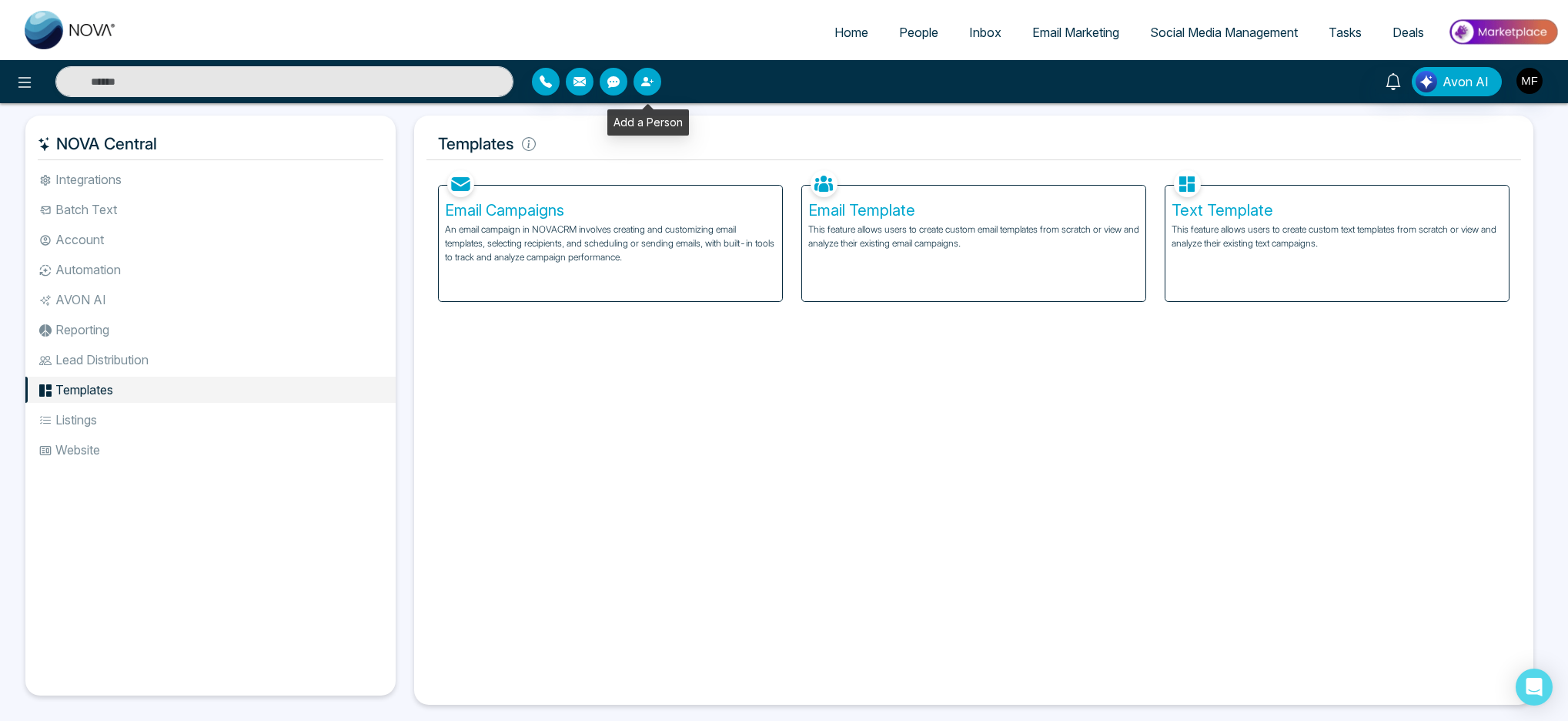
click at [652, 83] on icon "button" at bounding box center [647, 82] width 12 height 12
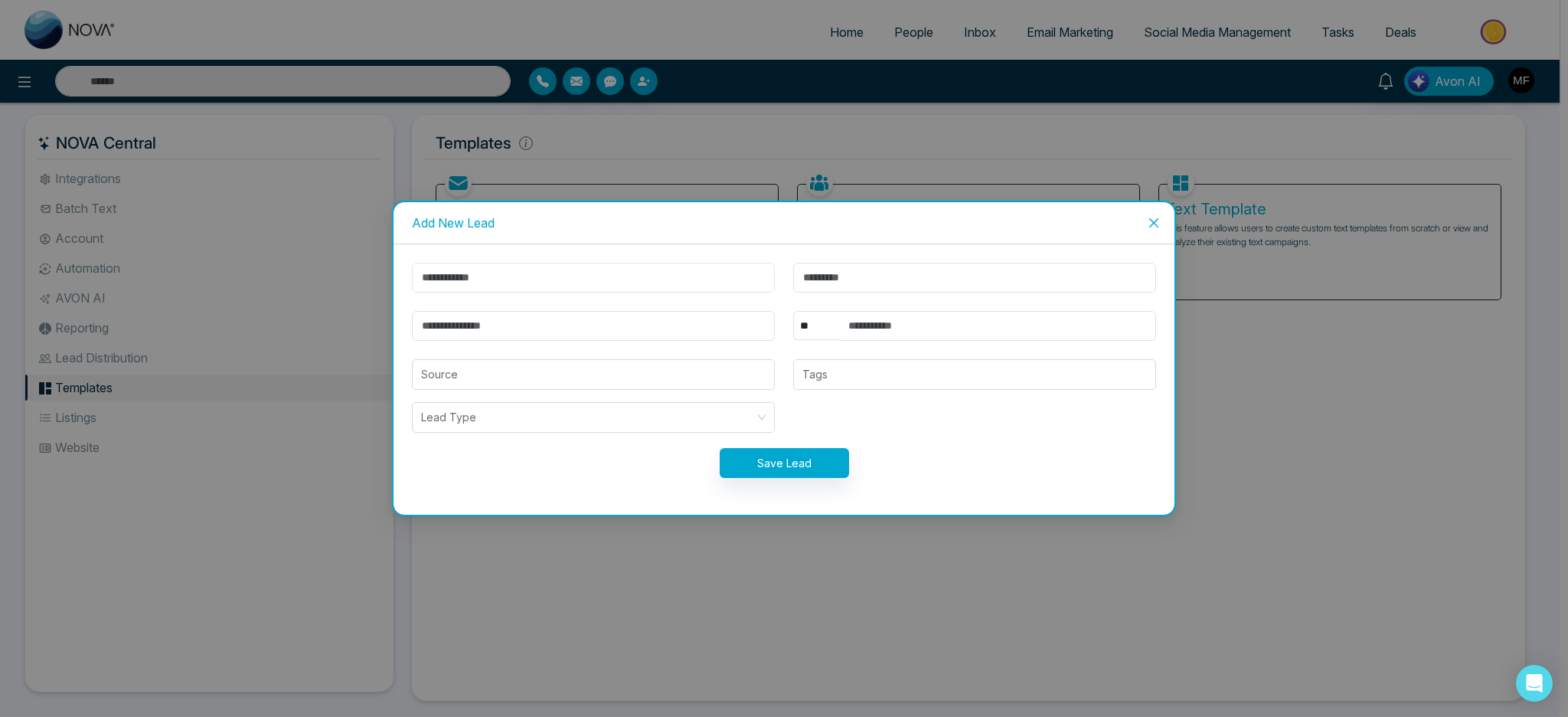
click at [644, 268] on input "text" at bounding box center [593, 277] width 363 height 30
type input "****"
click at [827, 288] on input "text" at bounding box center [975, 277] width 363 height 30
type input "****"
click at [594, 325] on input "email" at bounding box center [593, 326] width 363 height 30
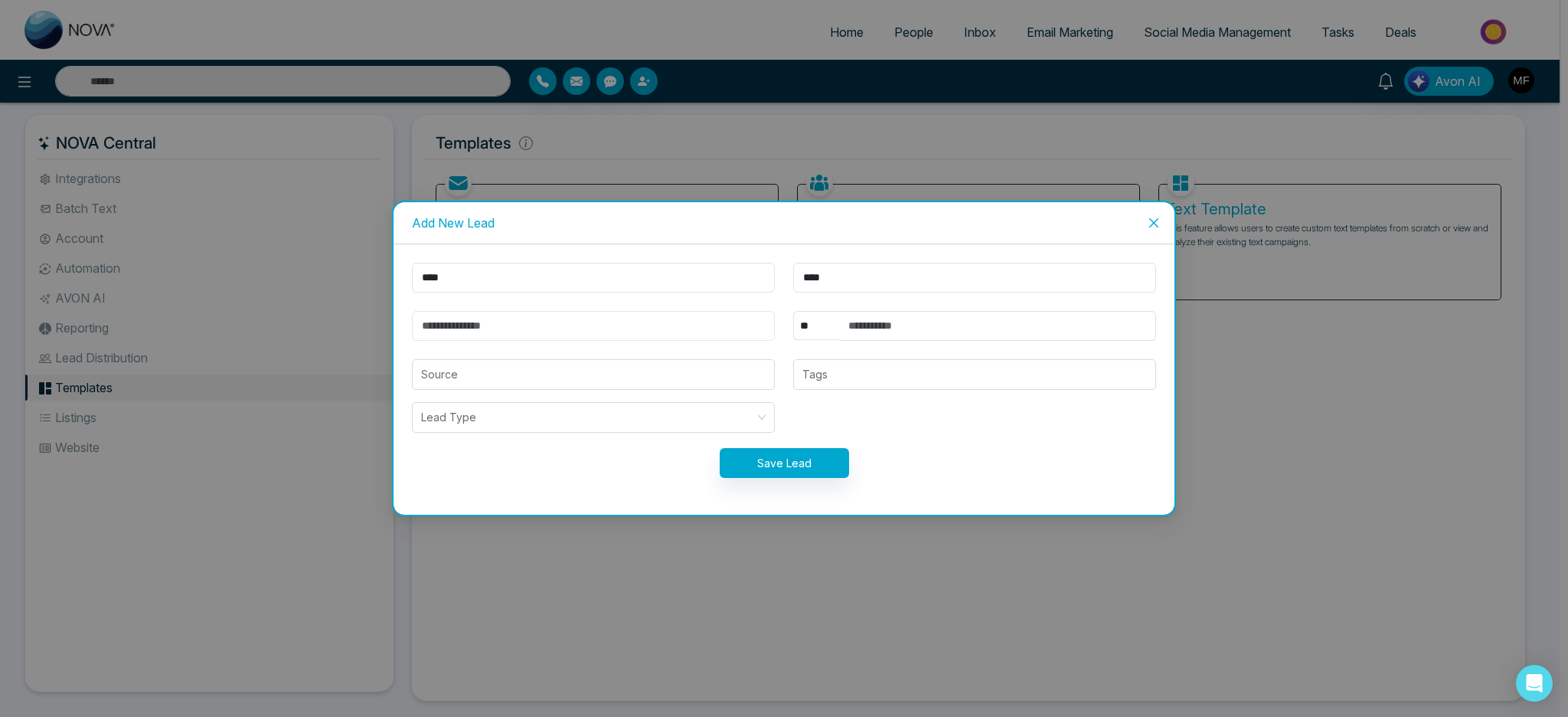
type input "**********"
click at [984, 325] on input "text" at bounding box center [998, 326] width 317 height 30
type input "**********"
click at [704, 370] on input "search" at bounding box center [592, 374] width 344 height 29
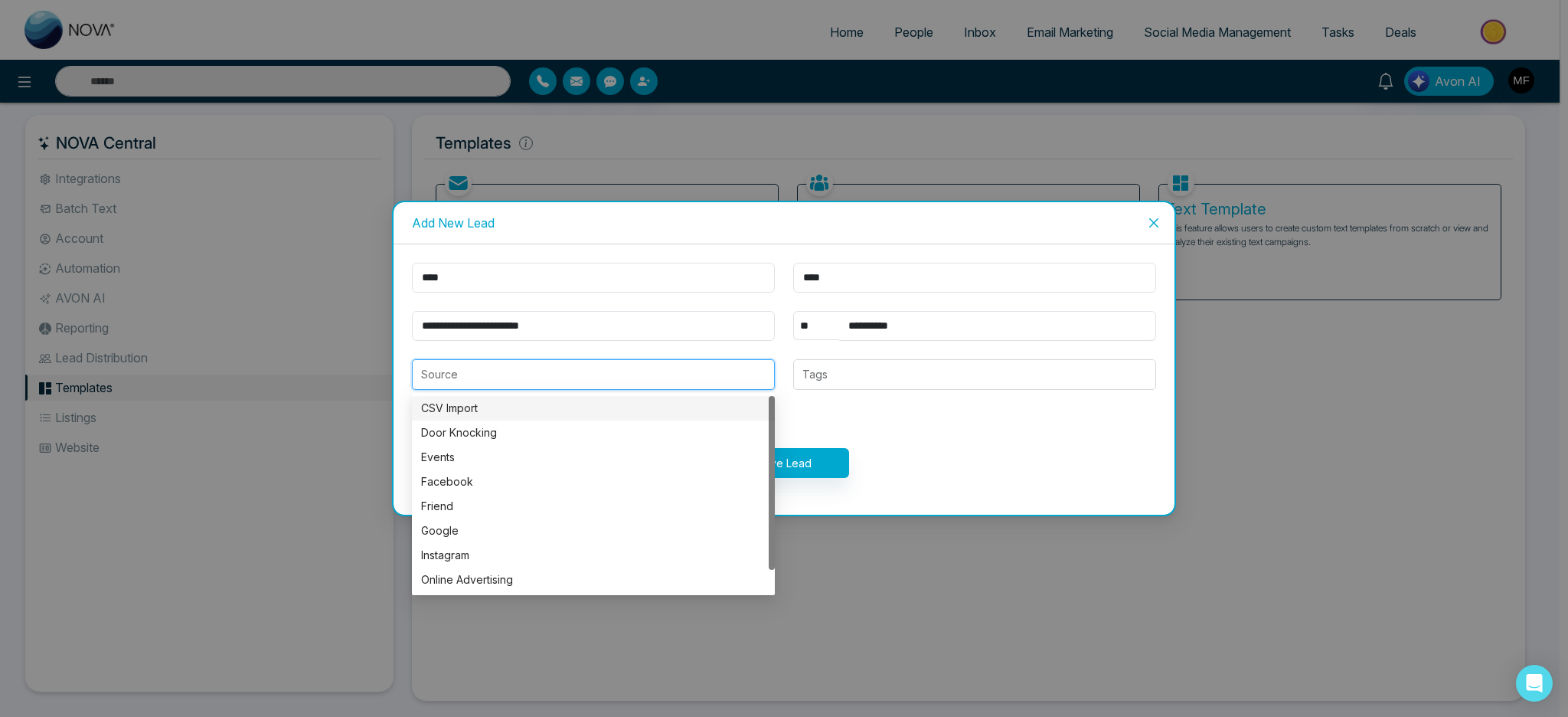
click at [905, 439] on form "**********" at bounding box center [784, 379] width 762 height 234
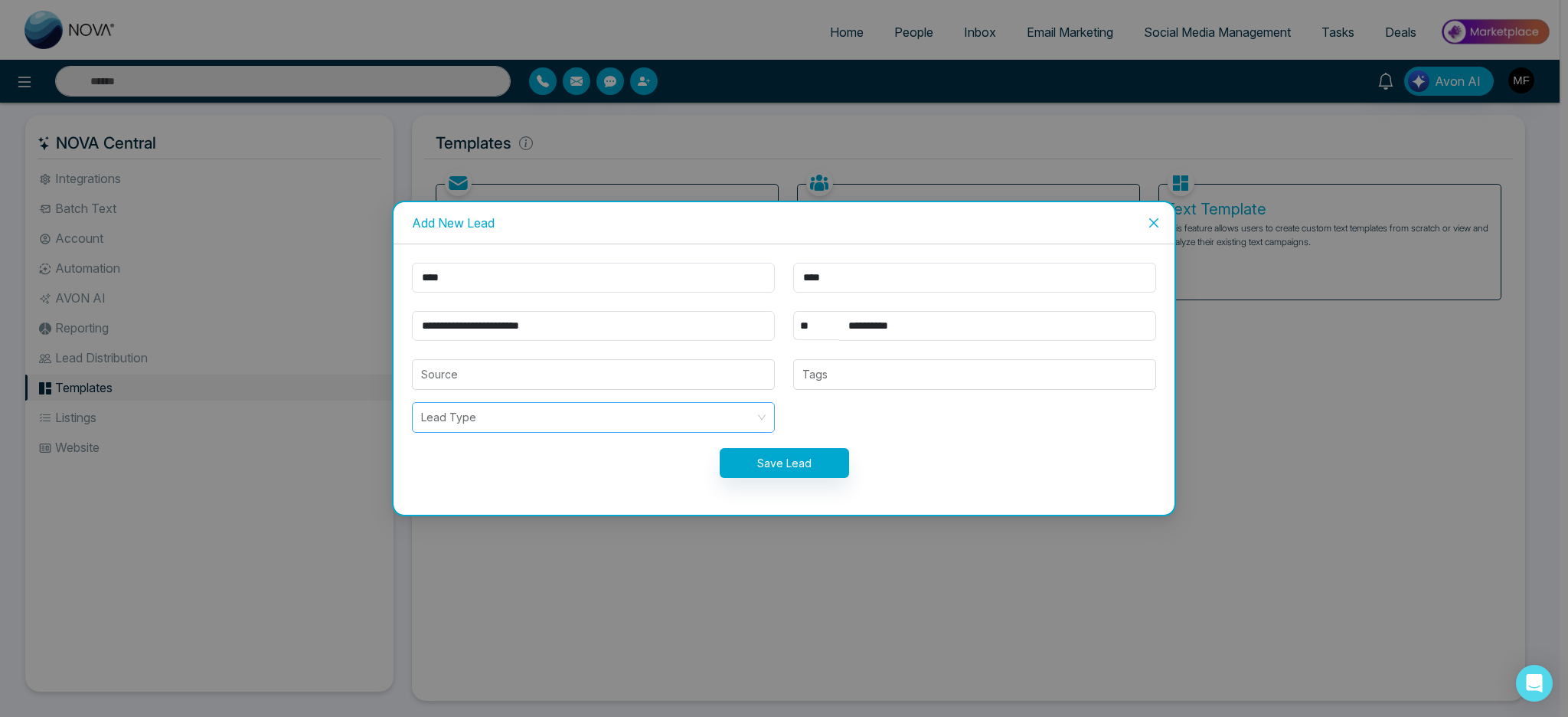
click at [569, 422] on input "search" at bounding box center [588, 417] width 334 height 29
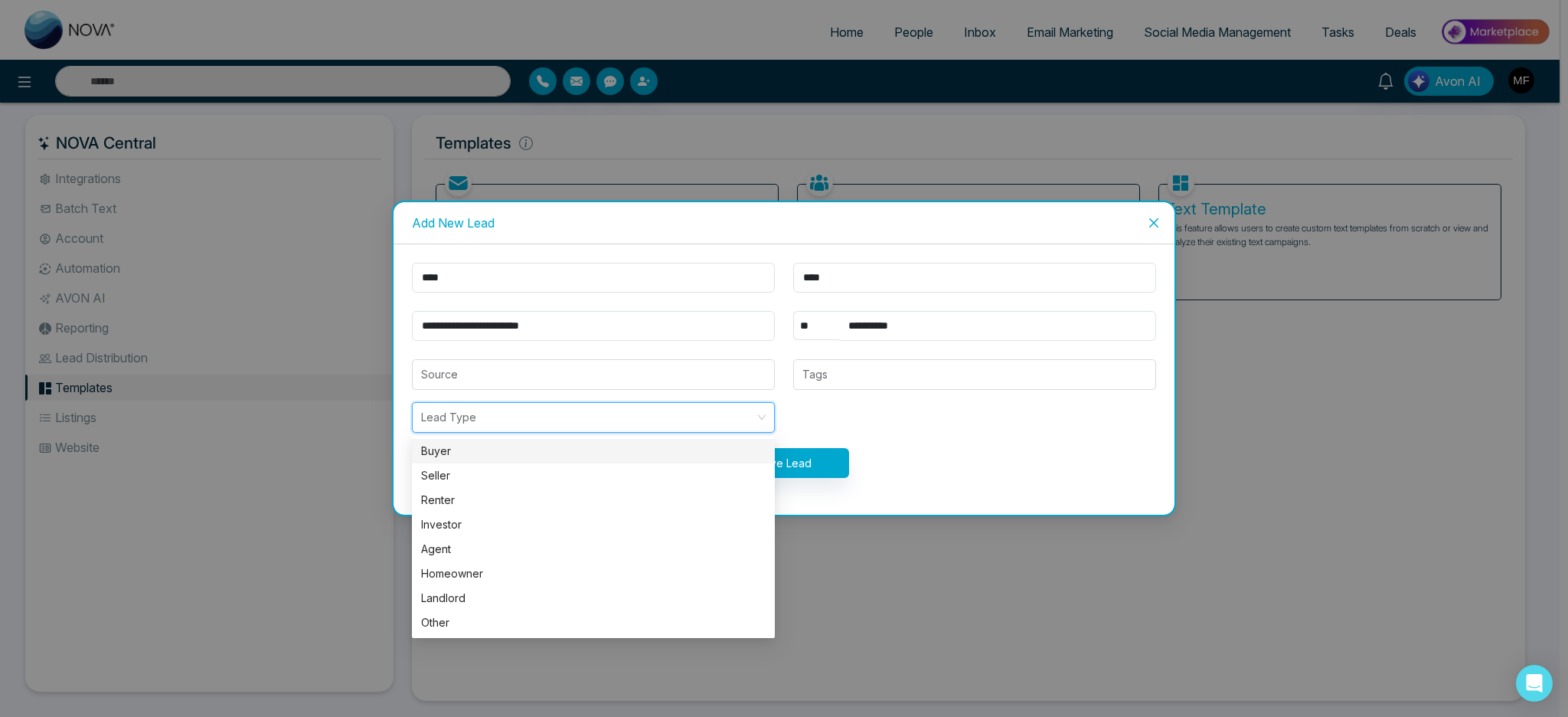
click at [1033, 416] on form "**********" at bounding box center [784, 379] width 762 height 234
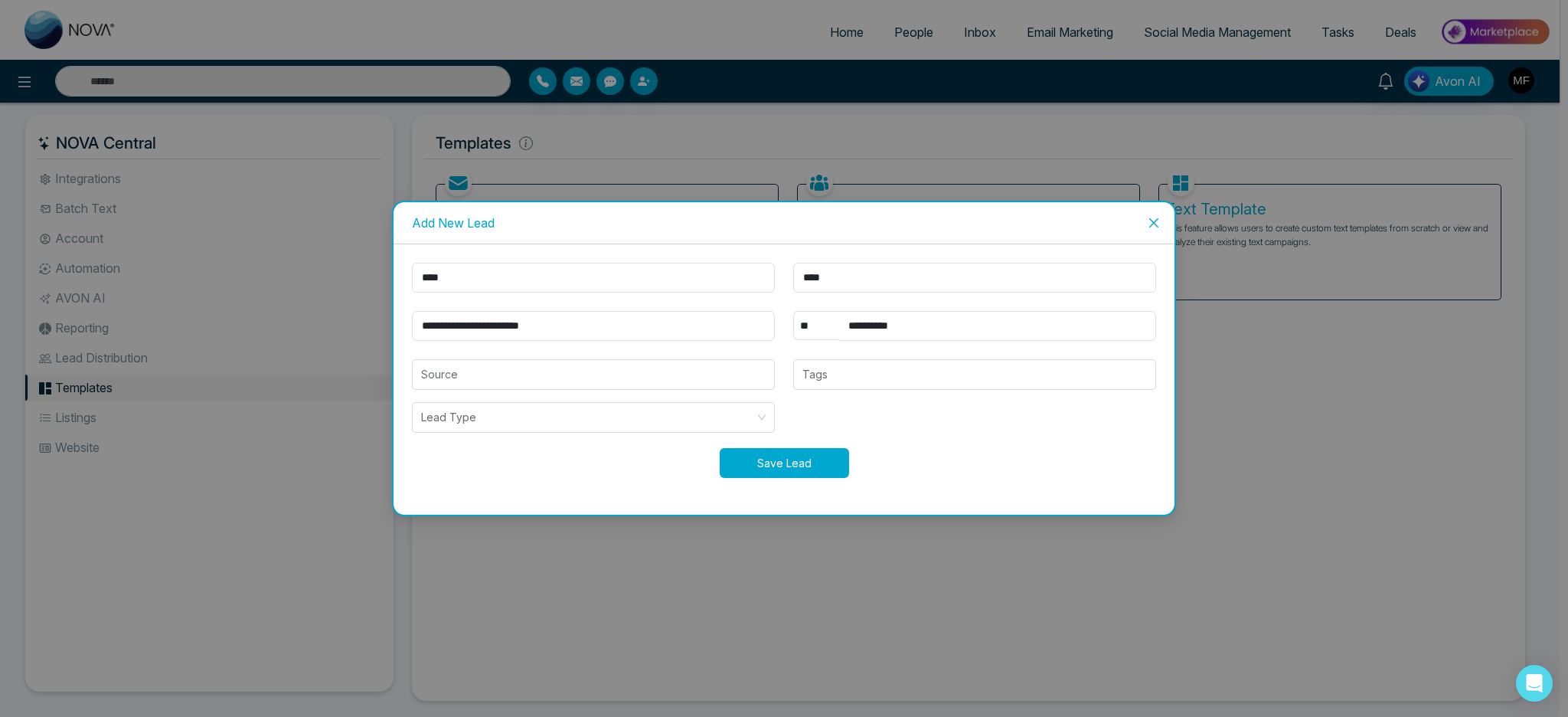
click at [781, 463] on button "Save Lead" at bounding box center [784, 463] width 129 height 30
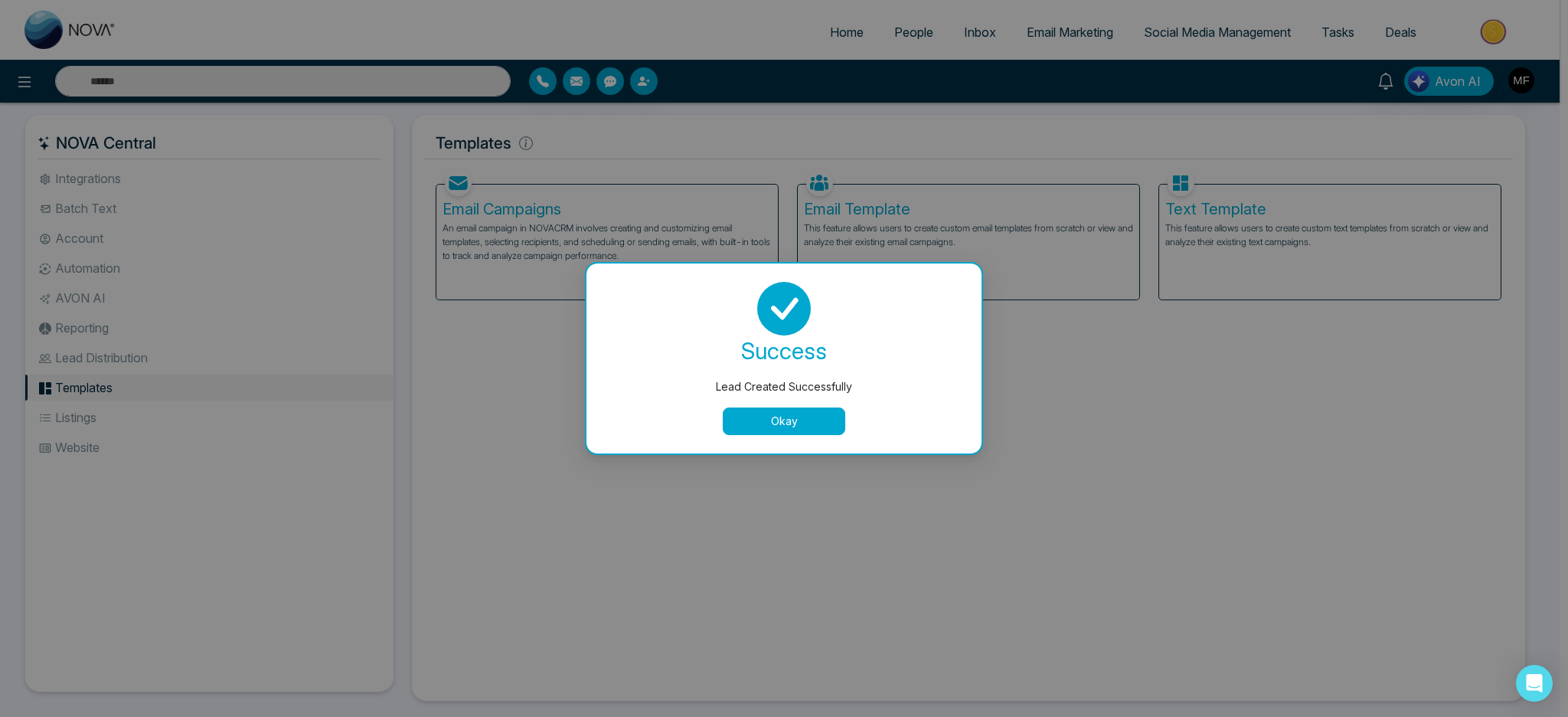
click at [791, 429] on button "Okay" at bounding box center [784, 421] width 123 height 27
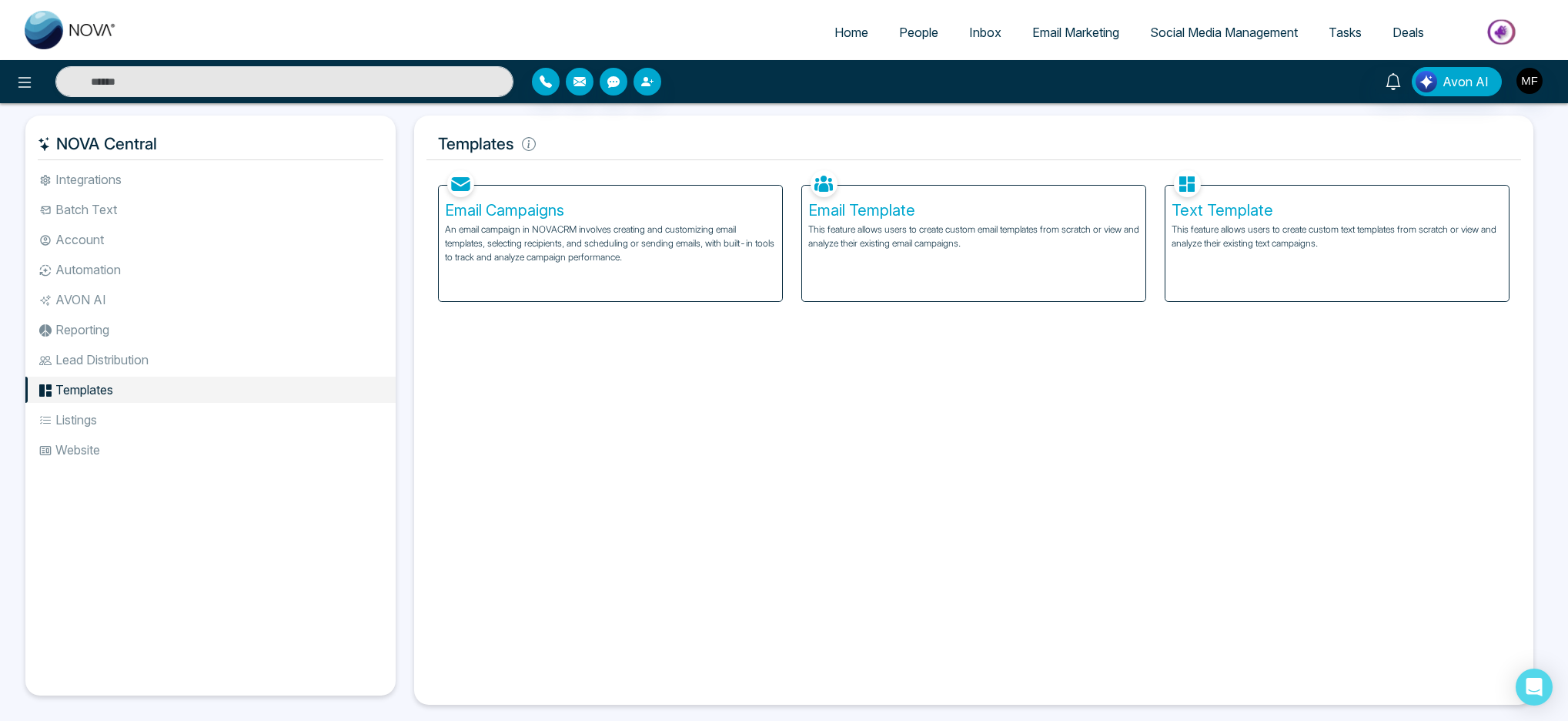
click at [905, 26] on span "People" at bounding box center [918, 32] width 39 height 15
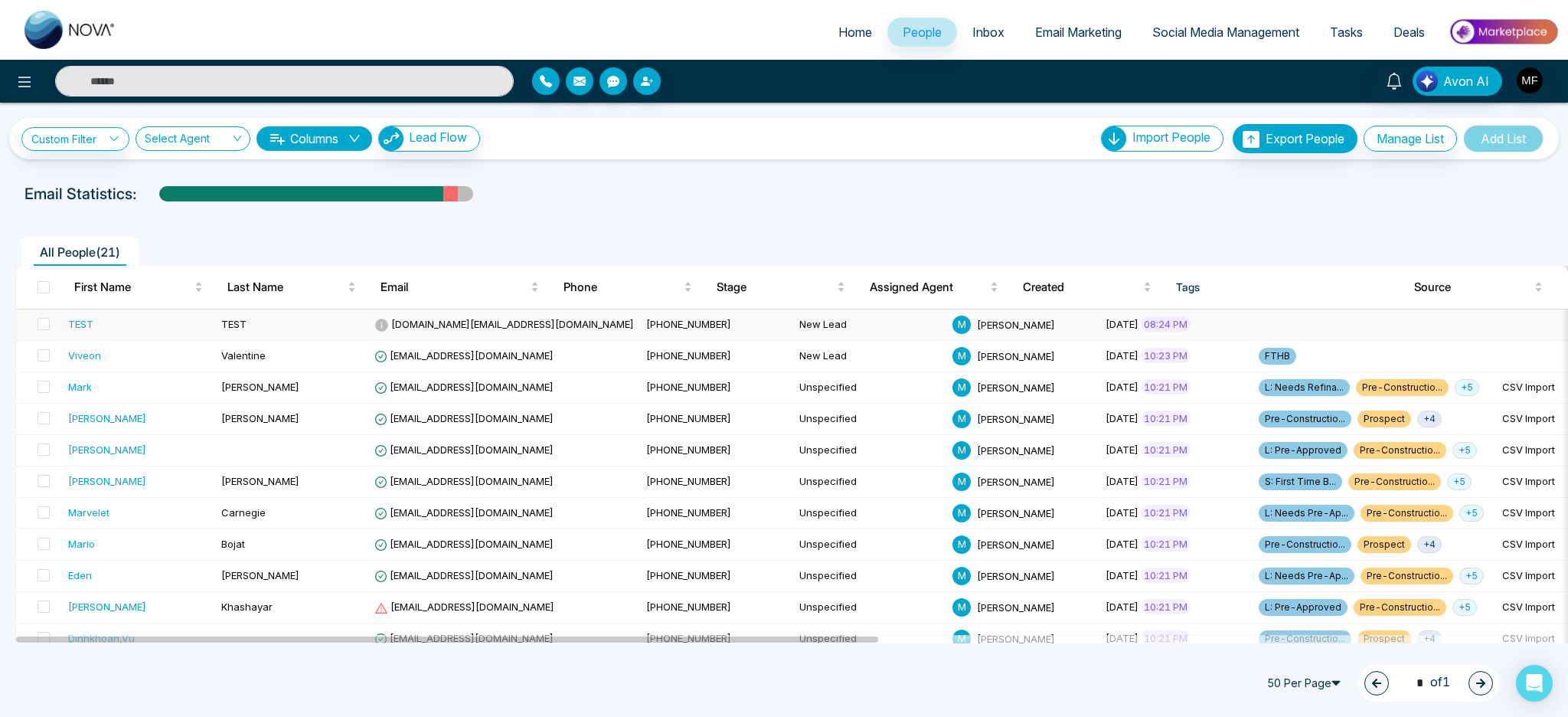
click at [449, 324] on span "[DOMAIN_NAME][EMAIL_ADDRESS][DOMAIN_NAME]" at bounding box center [504, 324] width 259 height 12
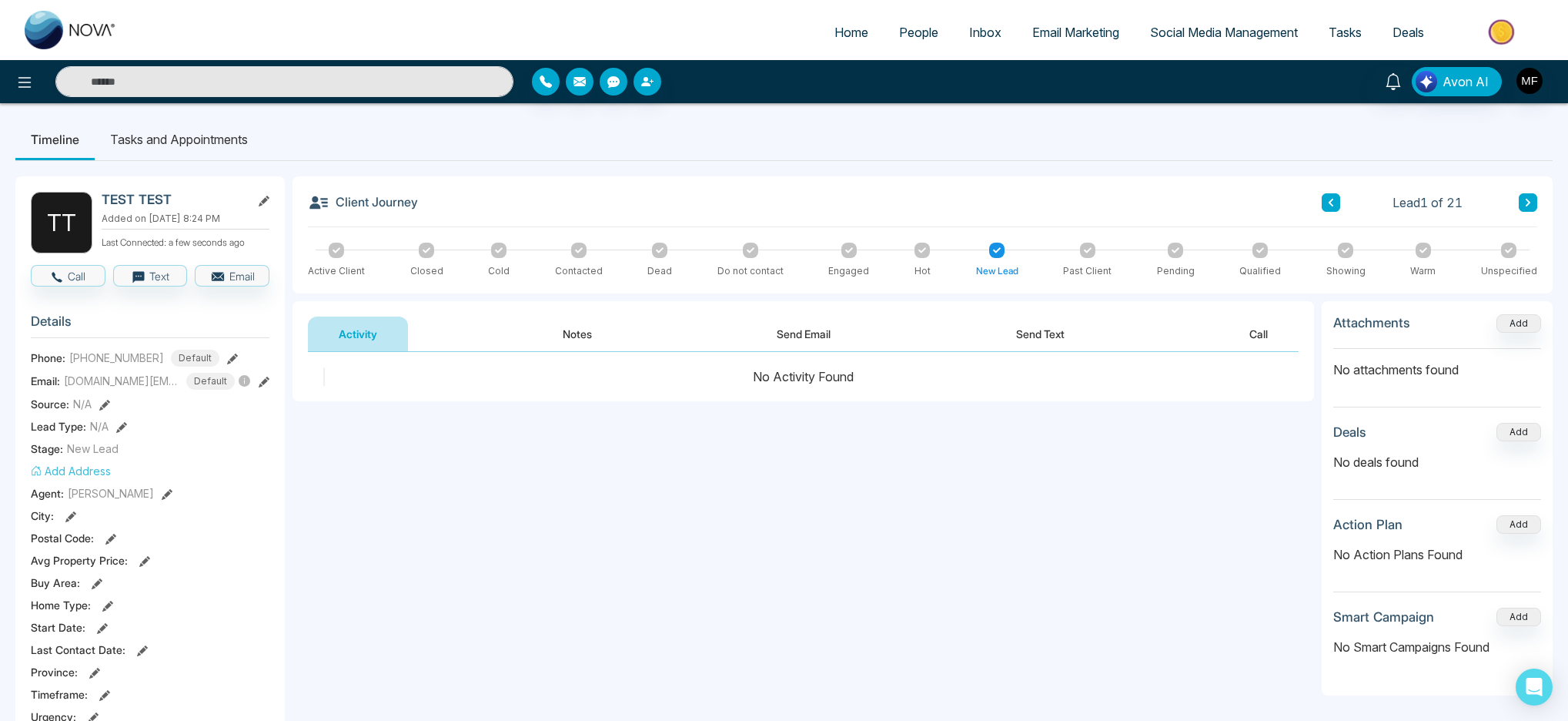
click at [804, 329] on button "Send Email" at bounding box center [803, 334] width 116 height 35
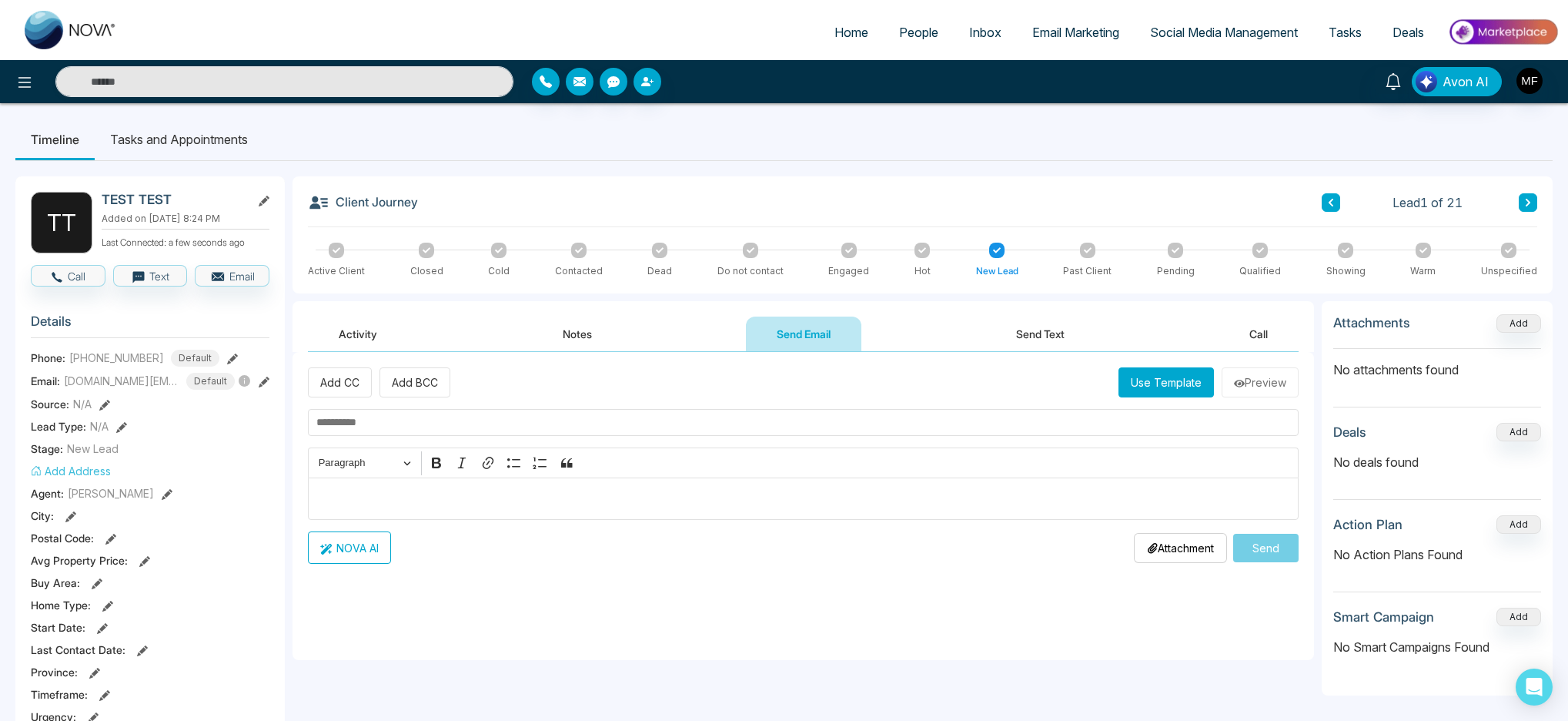
click at [1024, 333] on button "Send Text" at bounding box center [1041, 334] width 110 height 35
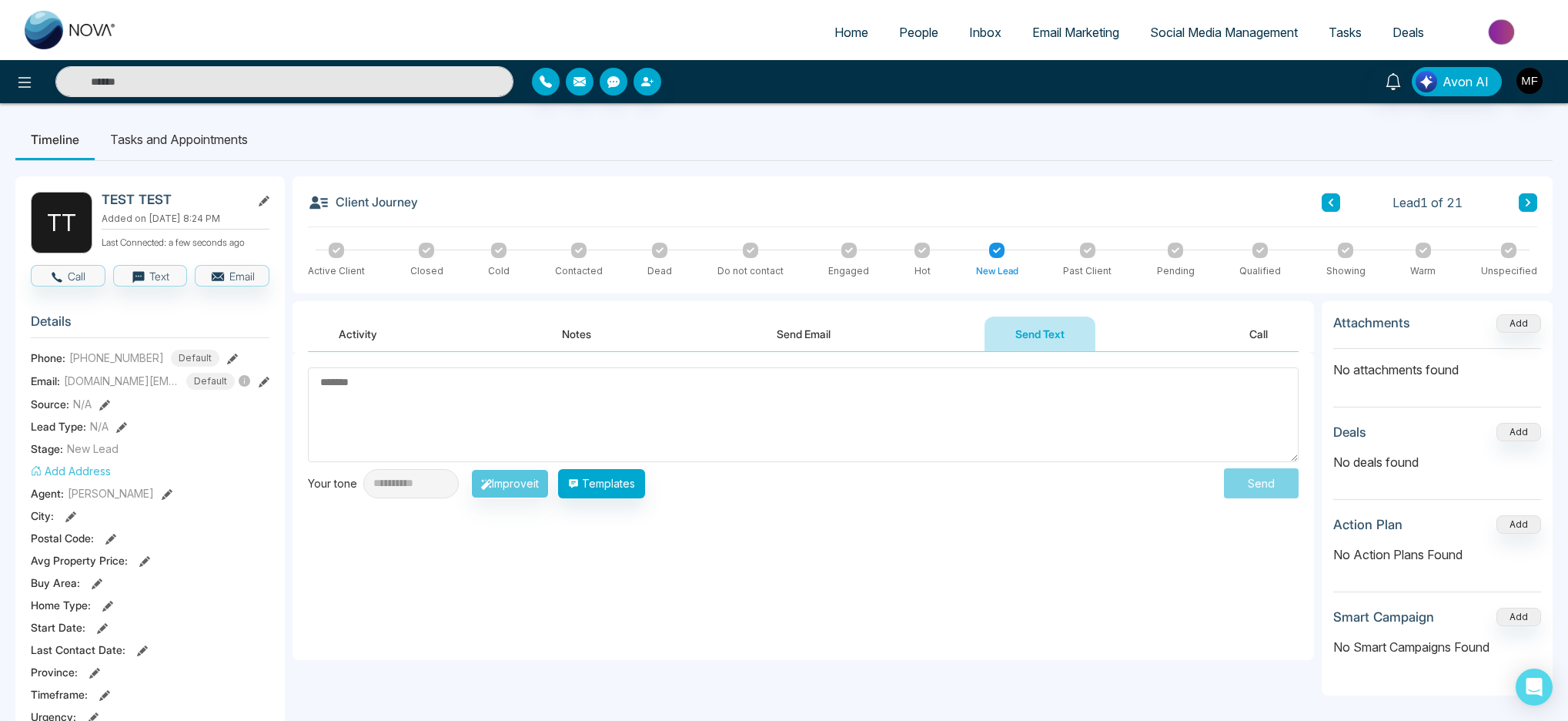
click at [488, 403] on textarea at bounding box center [803, 415] width 991 height 95
click at [632, 490] on button "Templates" at bounding box center [601, 482] width 87 height 29
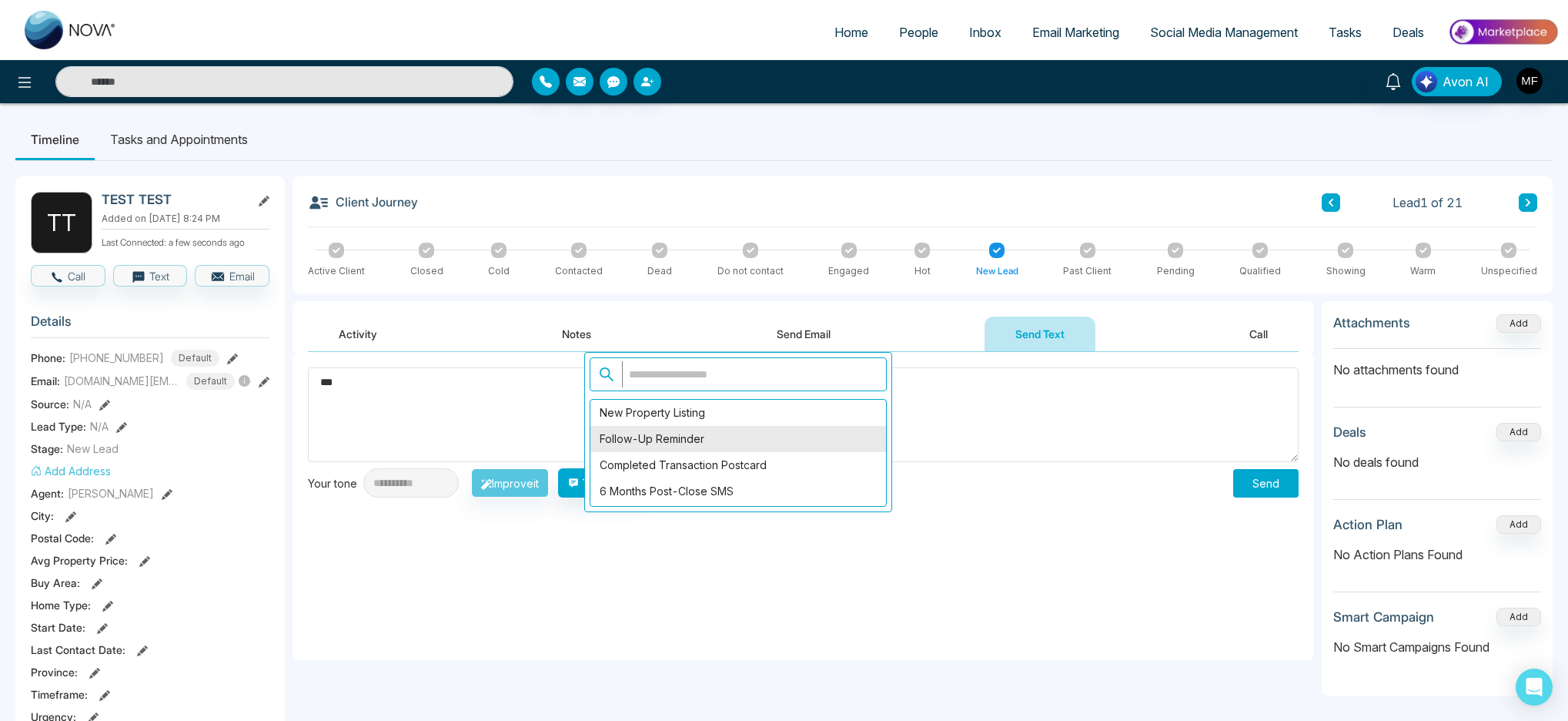
click at [784, 440] on div "Follow-Up Reminder" at bounding box center [739, 439] width 296 height 27
type textarea "**********"
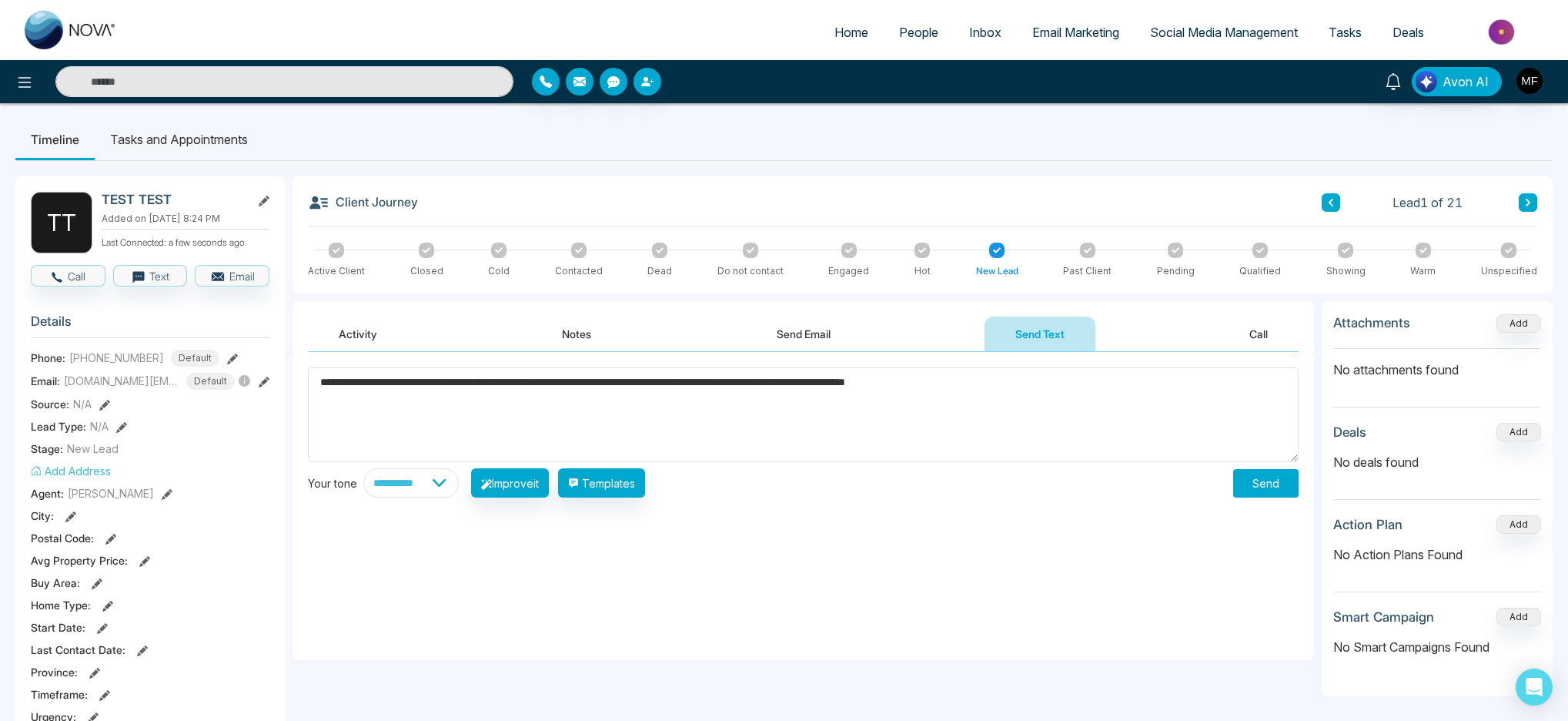
click at [788, 386] on textarea "**********" at bounding box center [803, 415] width 991 height 95
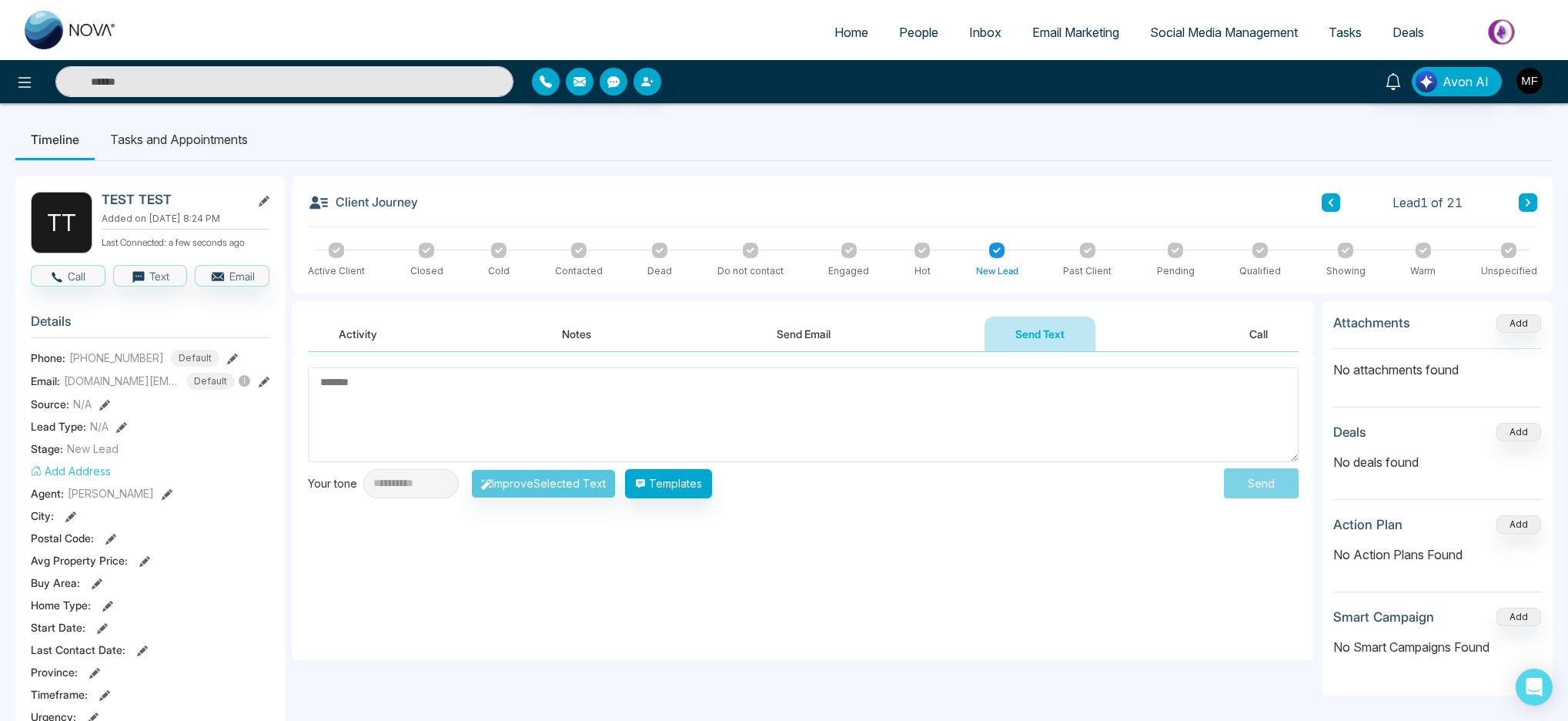
click at [667, 427] on textarea at bounding box center [803, 415] width 991 height 95
click at [726, 411] on textarea at bounding box center [803, 415] width 991 height 95
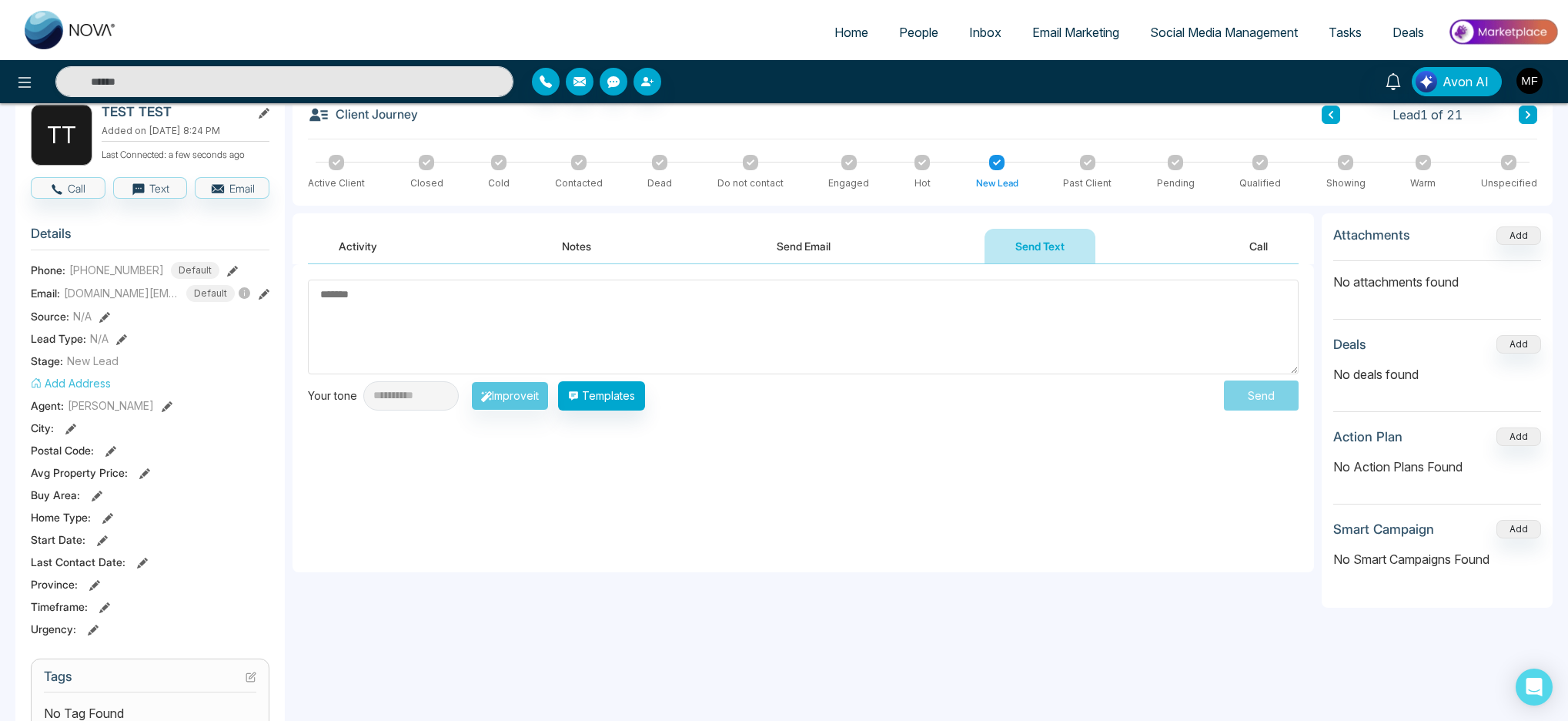
scroll to position [64, 0]
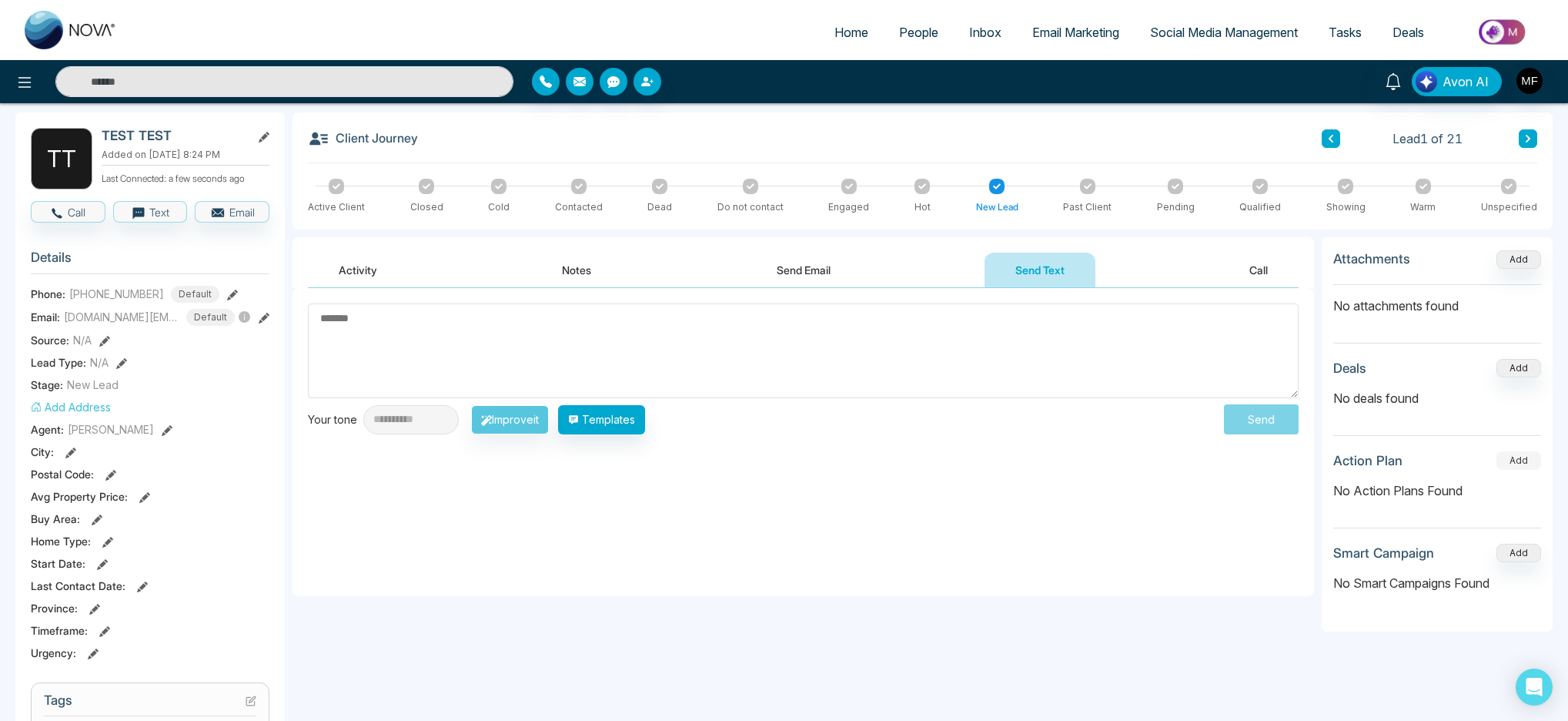
click at [1508, 460] on button "Add" at bounding box center [1519, 460] width 45 height 18
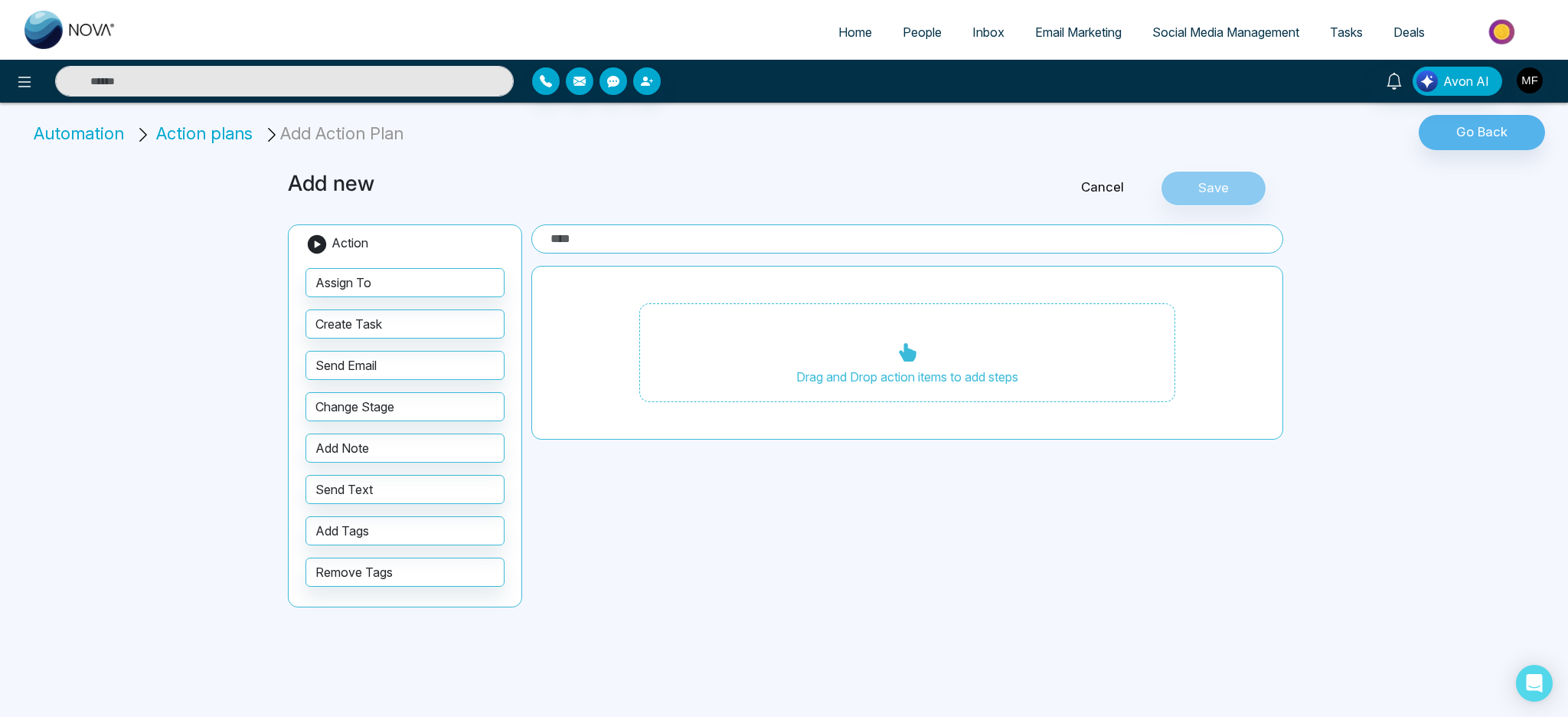
click at [1087, 185] on link "Cancel" at bounding box center [1102, 187] width 116 height 20
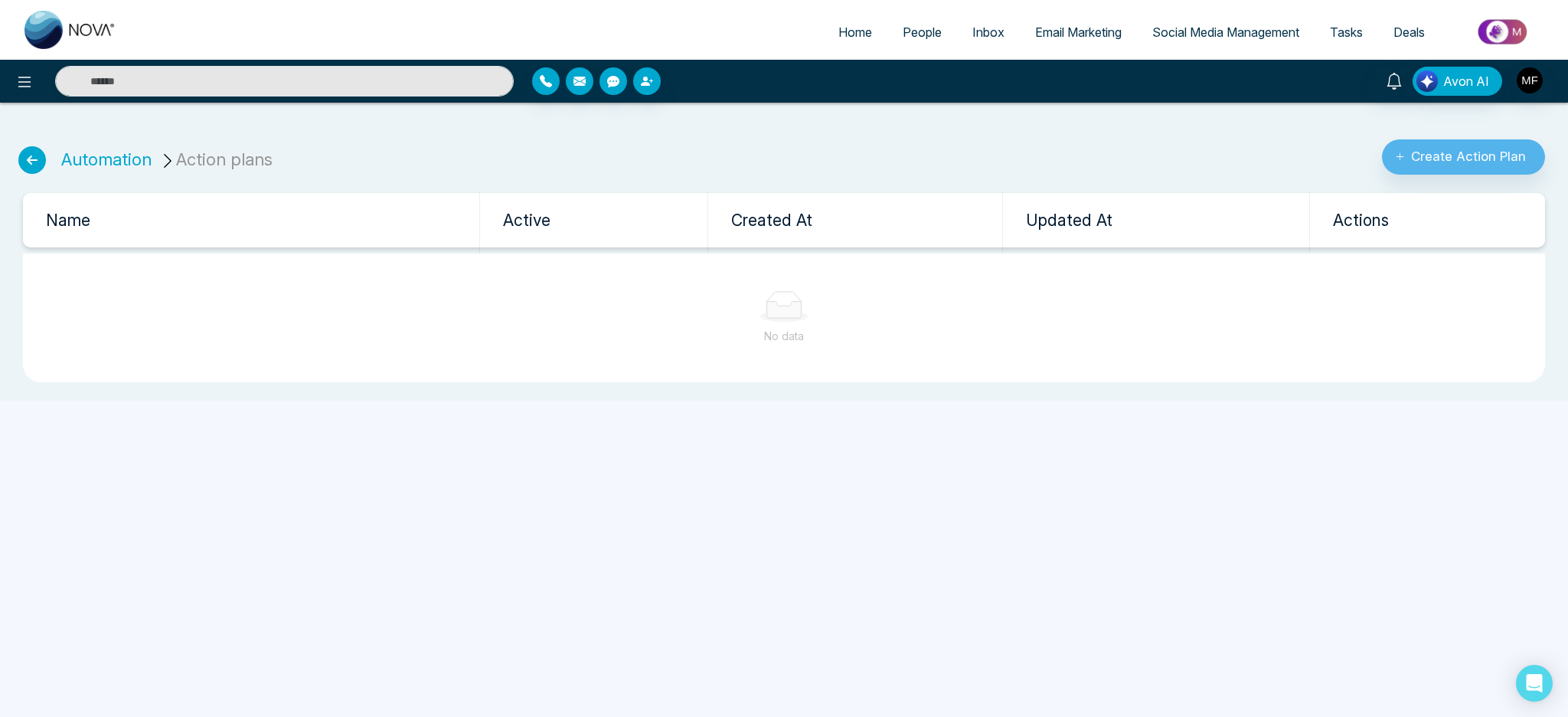
click at [37, 166] on icon at bounding box center [31, 159] width 27 height 27
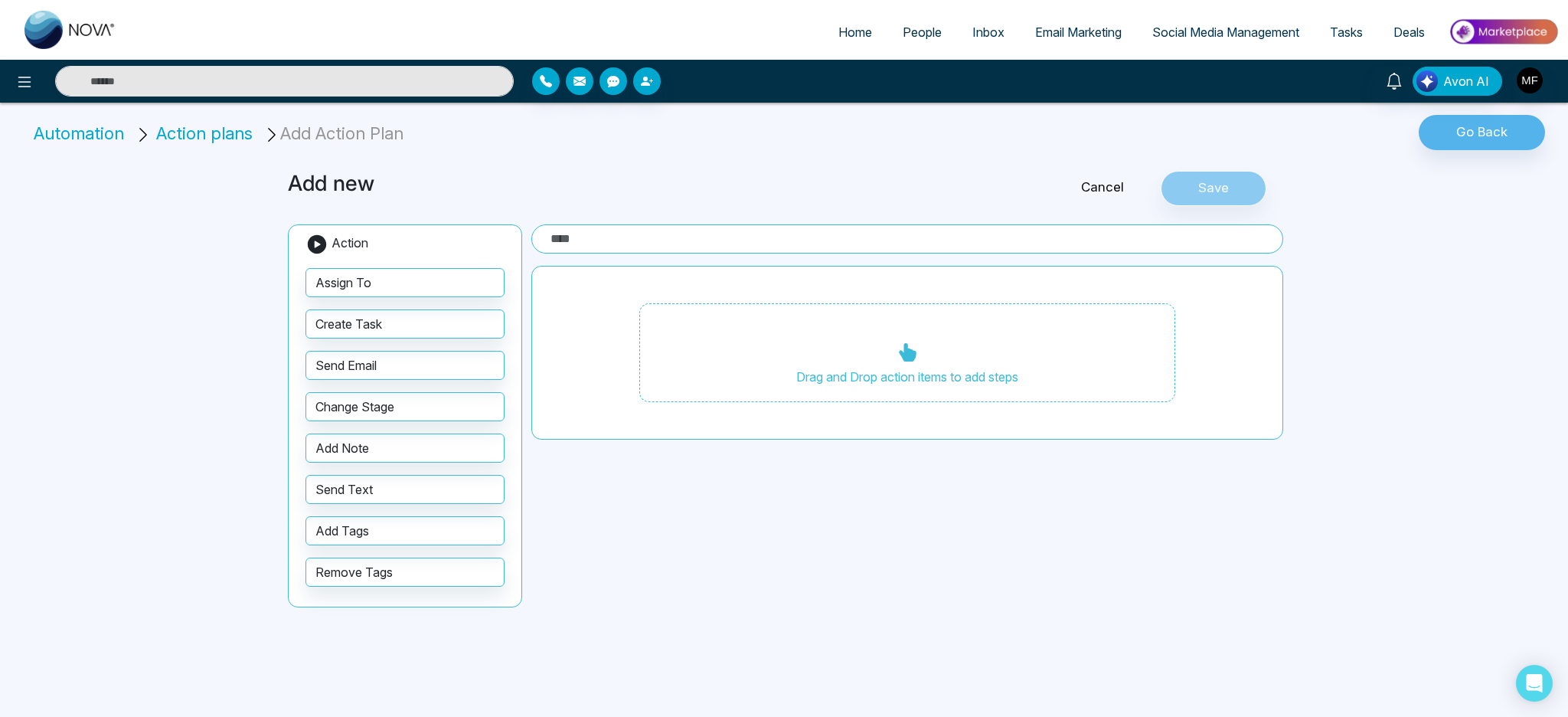
click at [79, 139] on li "Automation" at bounding box center [81, 133] width 95 height 25
click at [247, 136] on span "Action plans" at bounding box center [205, 133] width 96 height 20
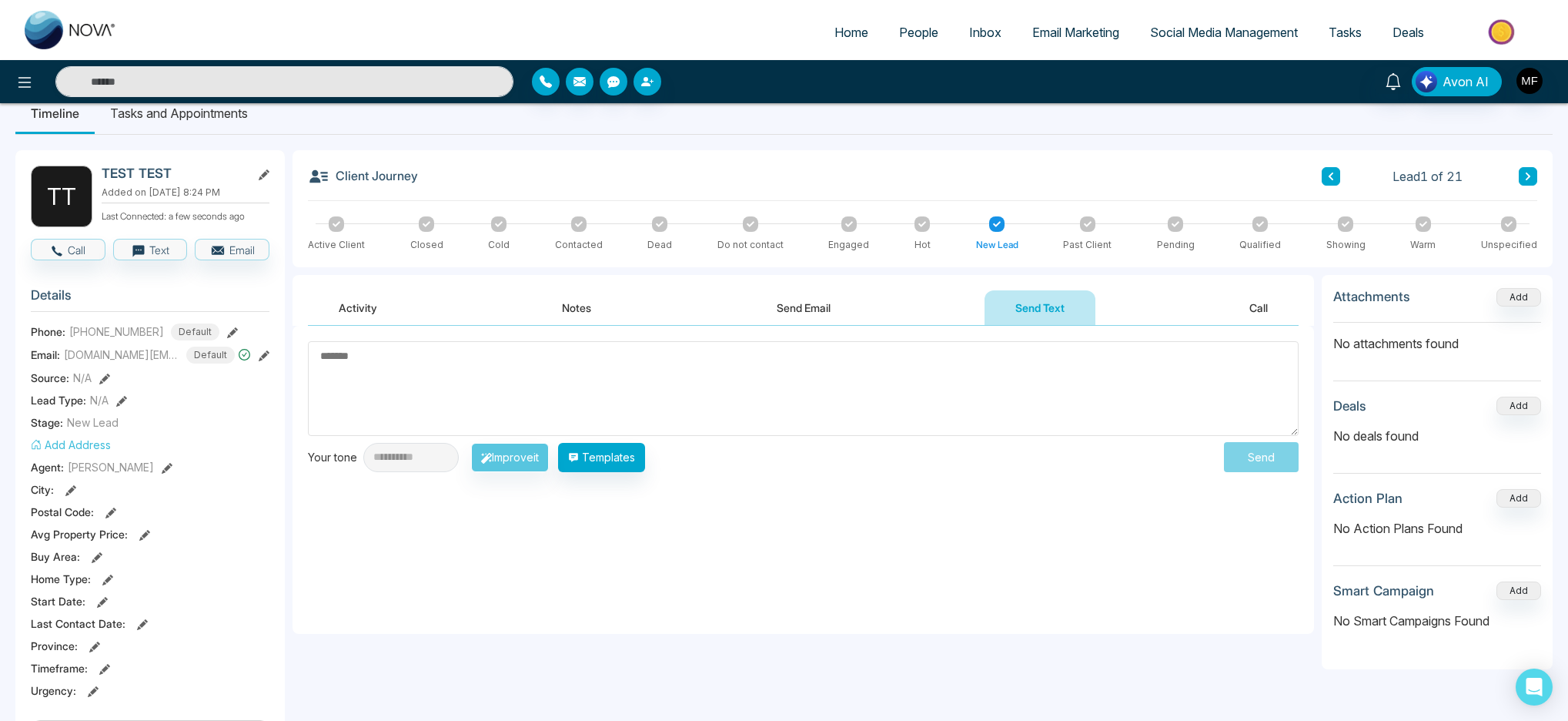
scroll to position [27, 0]
click at [1506, 299] on button "Add" at bounding box center [1519, 296] width 45 height 18
click at [1509, 402] on button "Add" at bounding box center [1519, 404] width 45 height 18
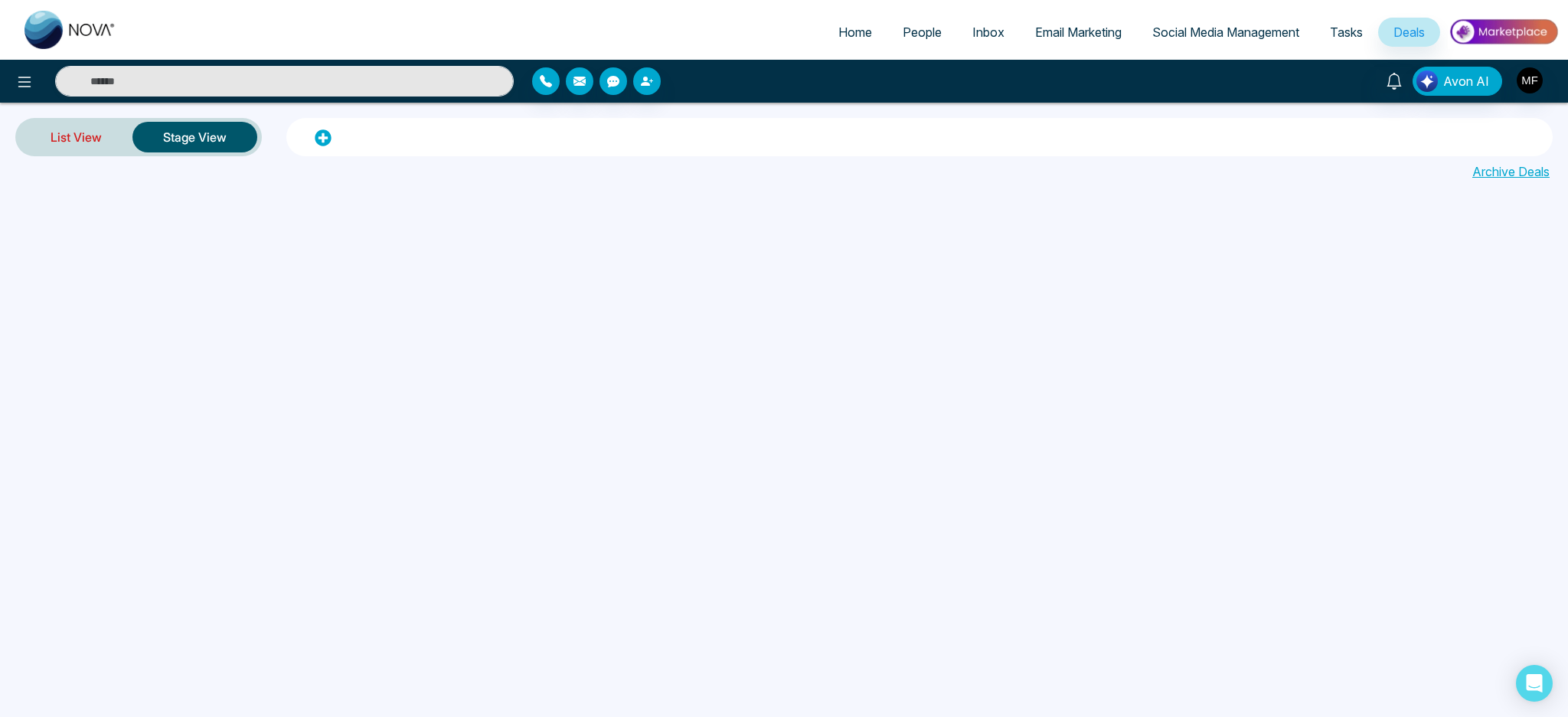
click at [52, 140] on link "List View" at bounding box center [75, 137] width 112 height 37
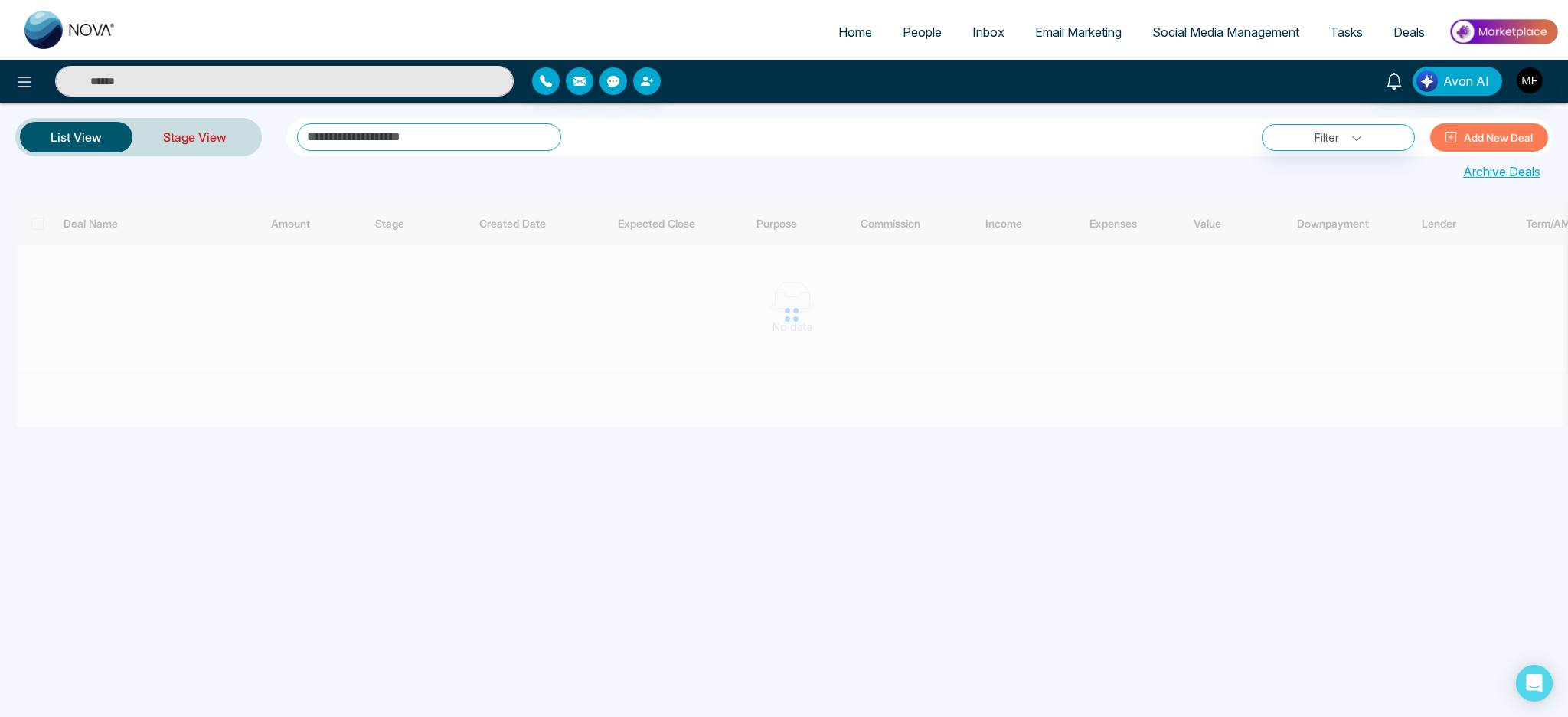
click at [205, 140] on link "Stage View" at bounding box center [194, 137] width 125 height 37
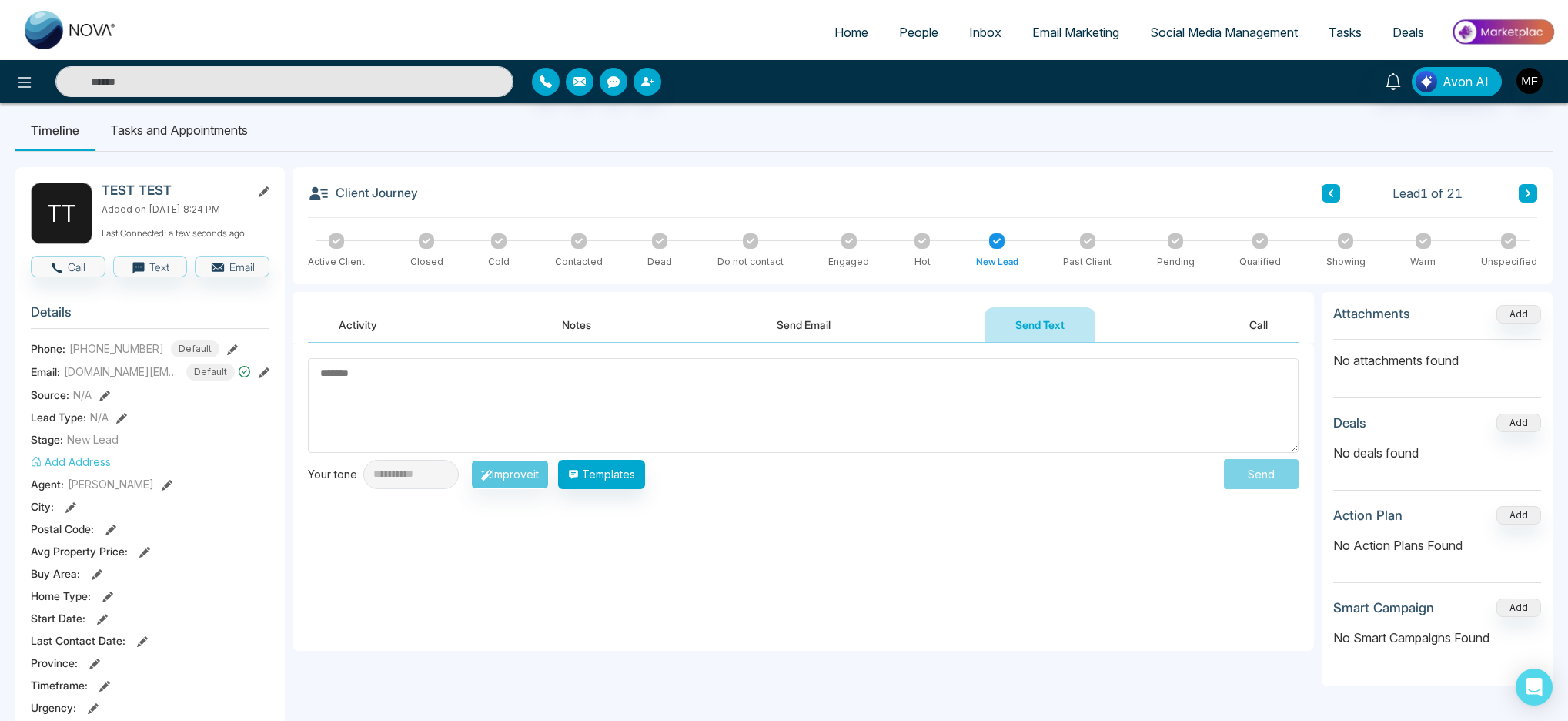
scroll to position [25, 0]
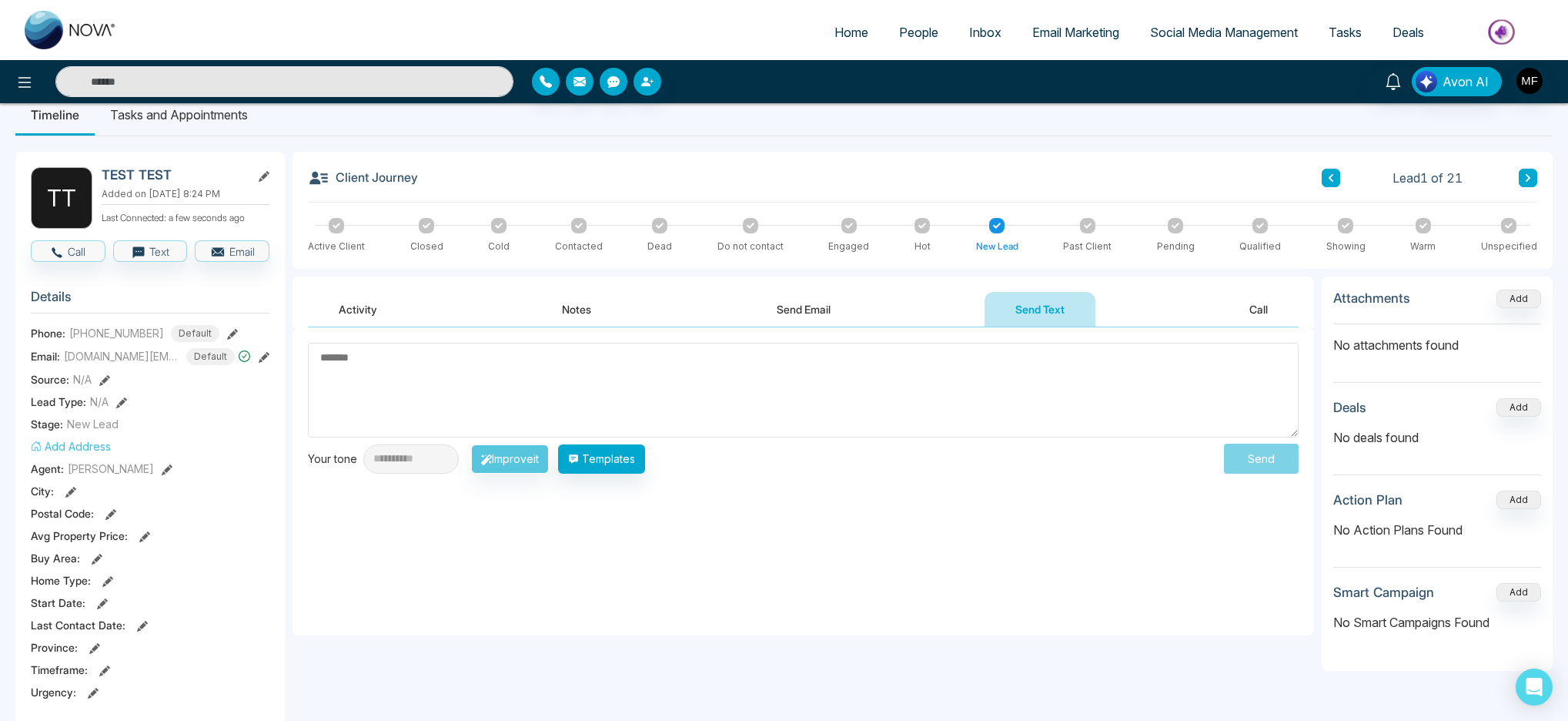
click at [664, 376] on textarea at bounding box center [803, 390] width 991 height 95
click at [1237, 307] on button "Call" at bounding box center [1259, 309] width 80 height 35
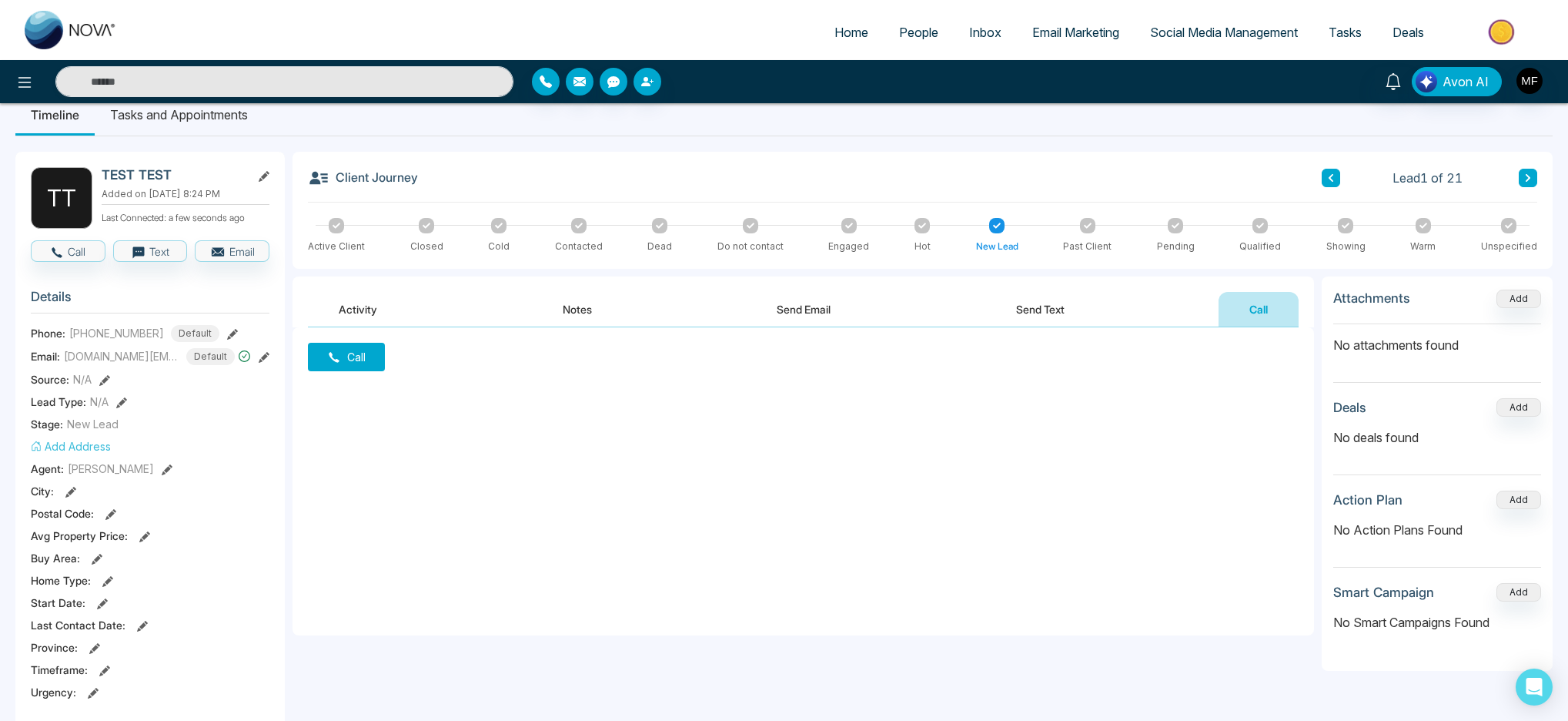
click at [1054, 302] on button "Send Text" at bounding box center [1041, 309] width 110 height 35
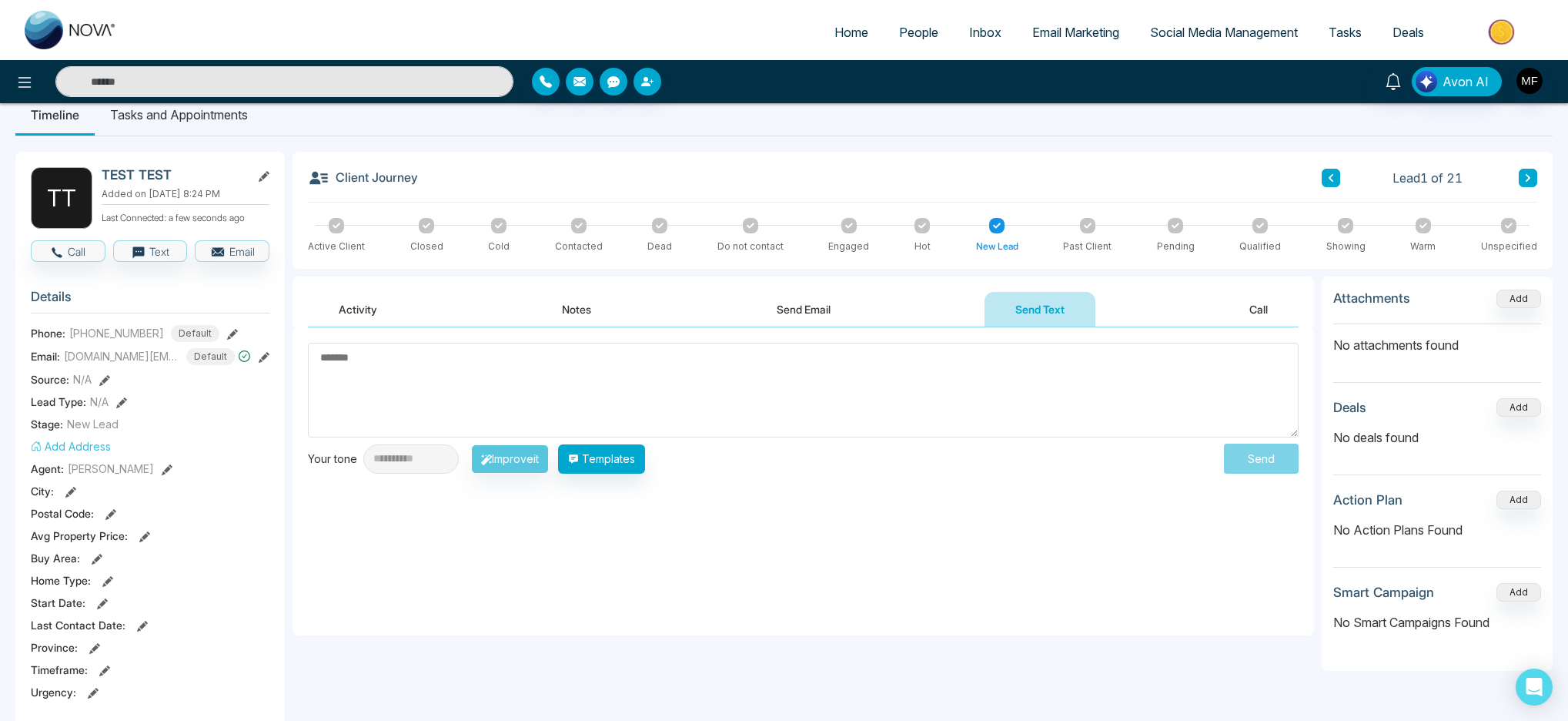
click at [1217, 309] on div "Activity Notes Send Email Send Text Call" at bounding box center [803, 309] width 991 height 35
click at [1231, 308] on button "Call" at bounding box center [1259, 309] width 80 height 35
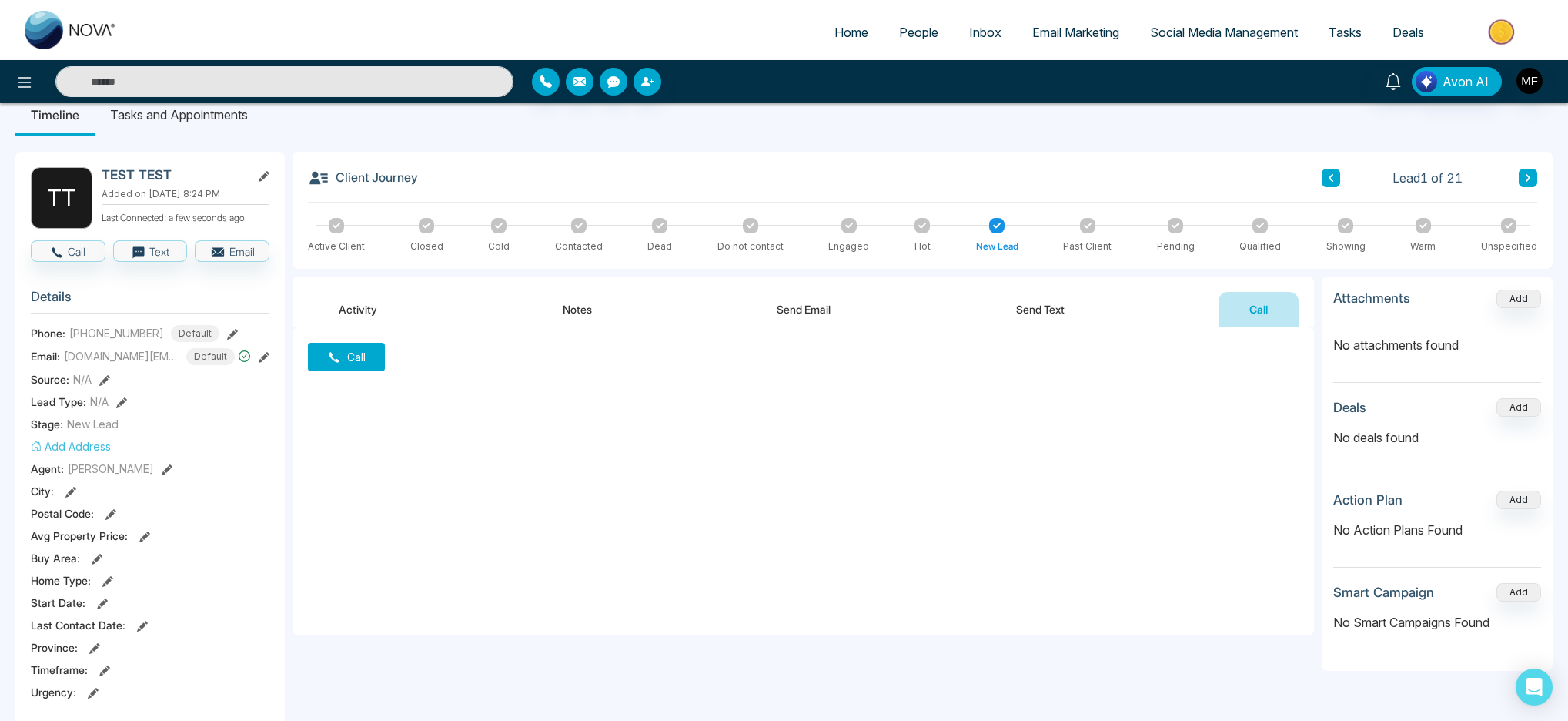
click at [342, 366] on button "Call" at bounding box center [346, 357] width 77 height 28
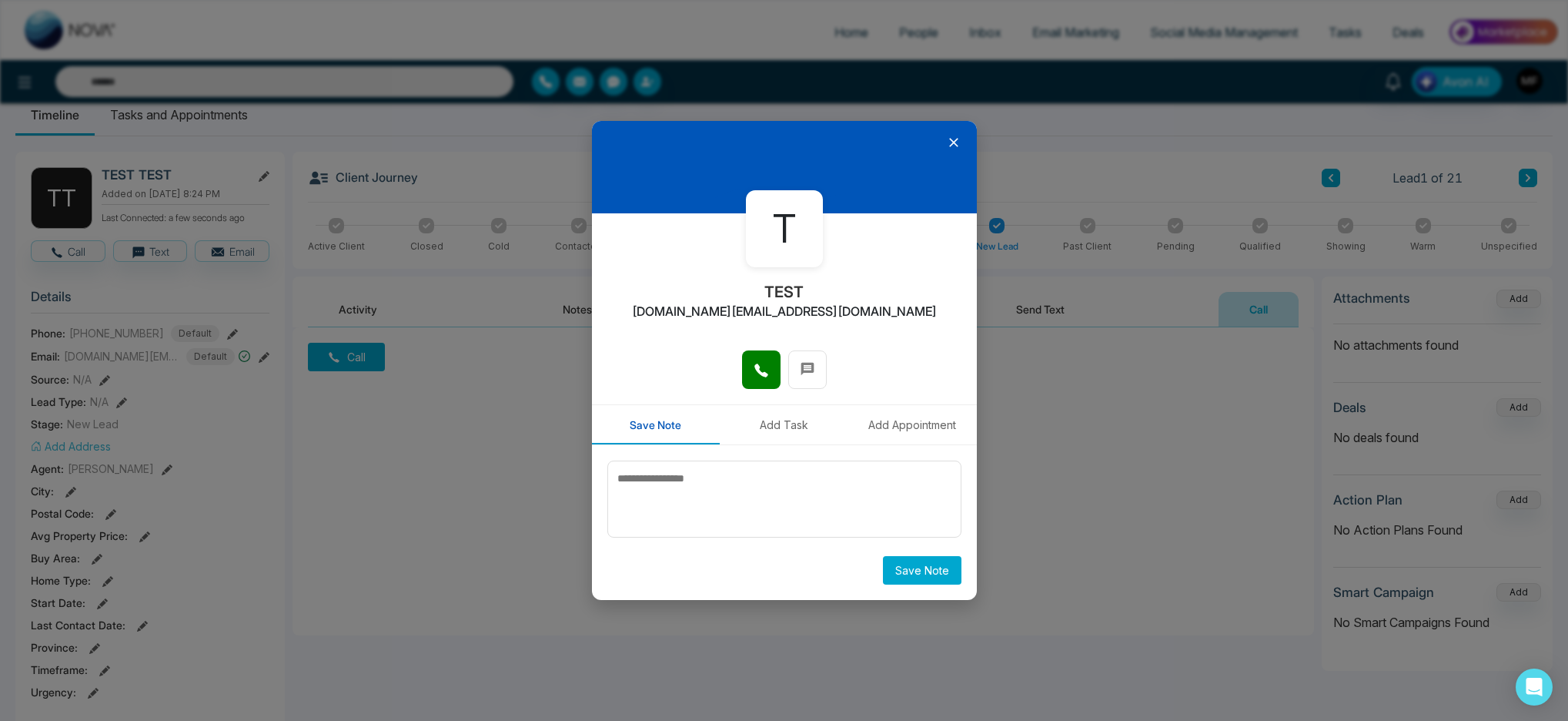
click at [787, 424] on button "Add Task" at bounding box center [784, 424] width 129 height 39
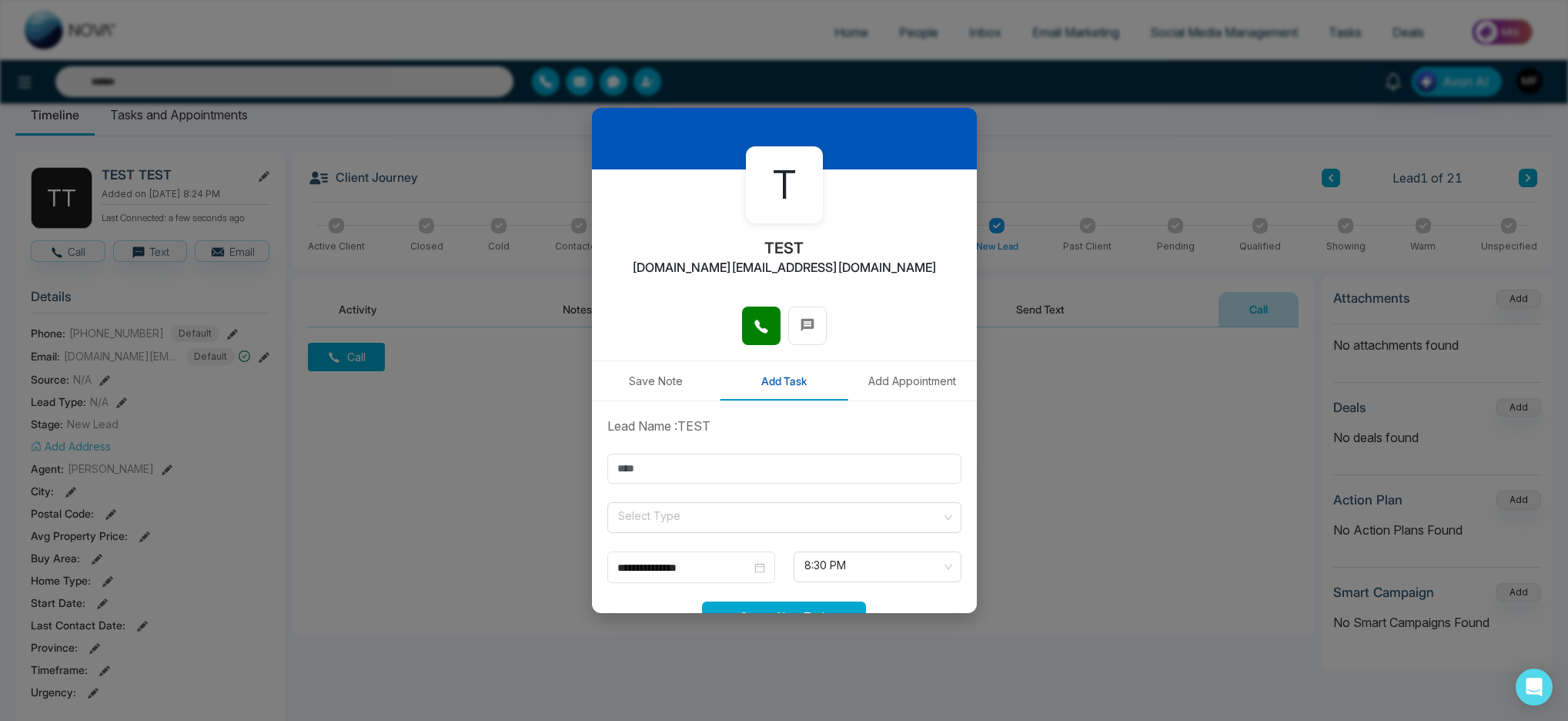
scroll to position [83, 0]
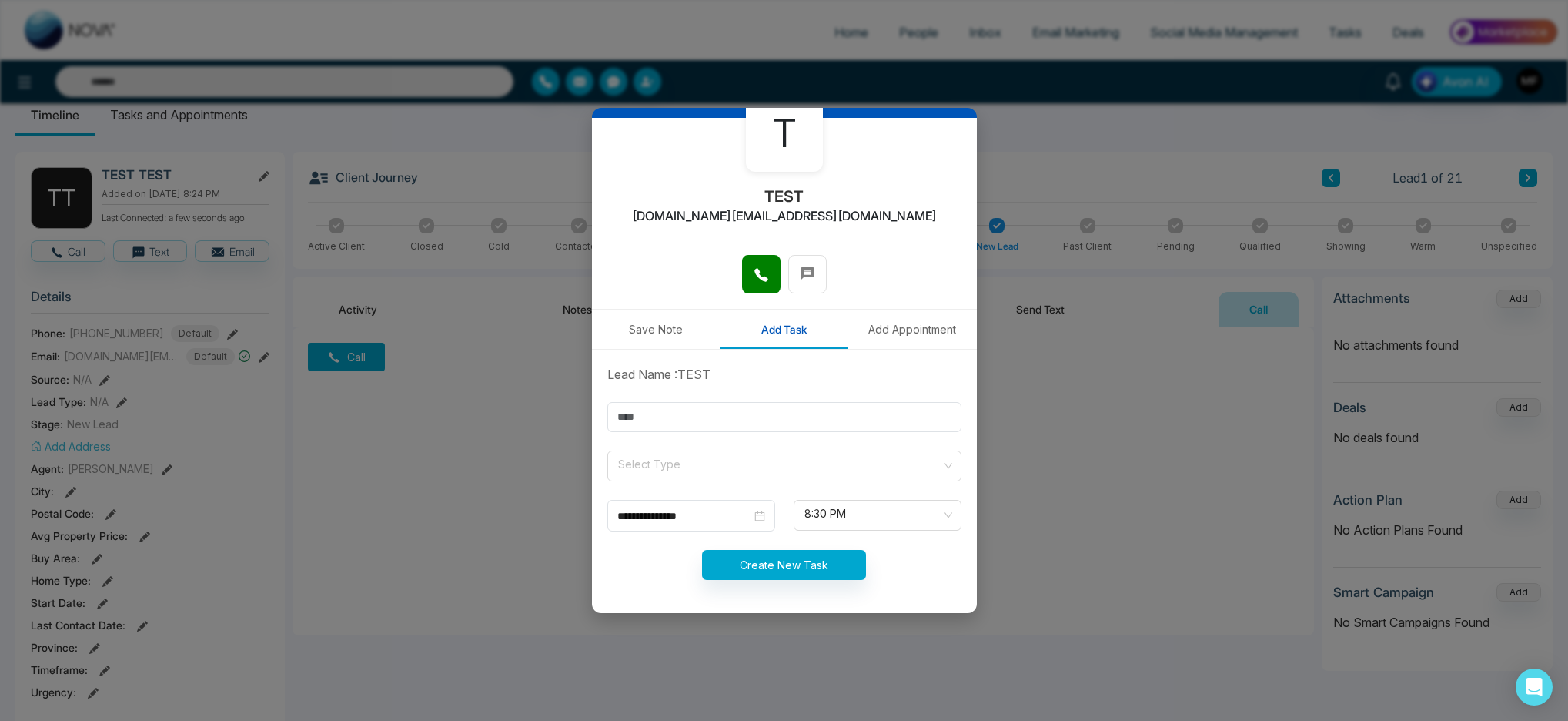
click at [658, 330] on button "Save Note" at bounding box center [656, 328] width 129 height 39
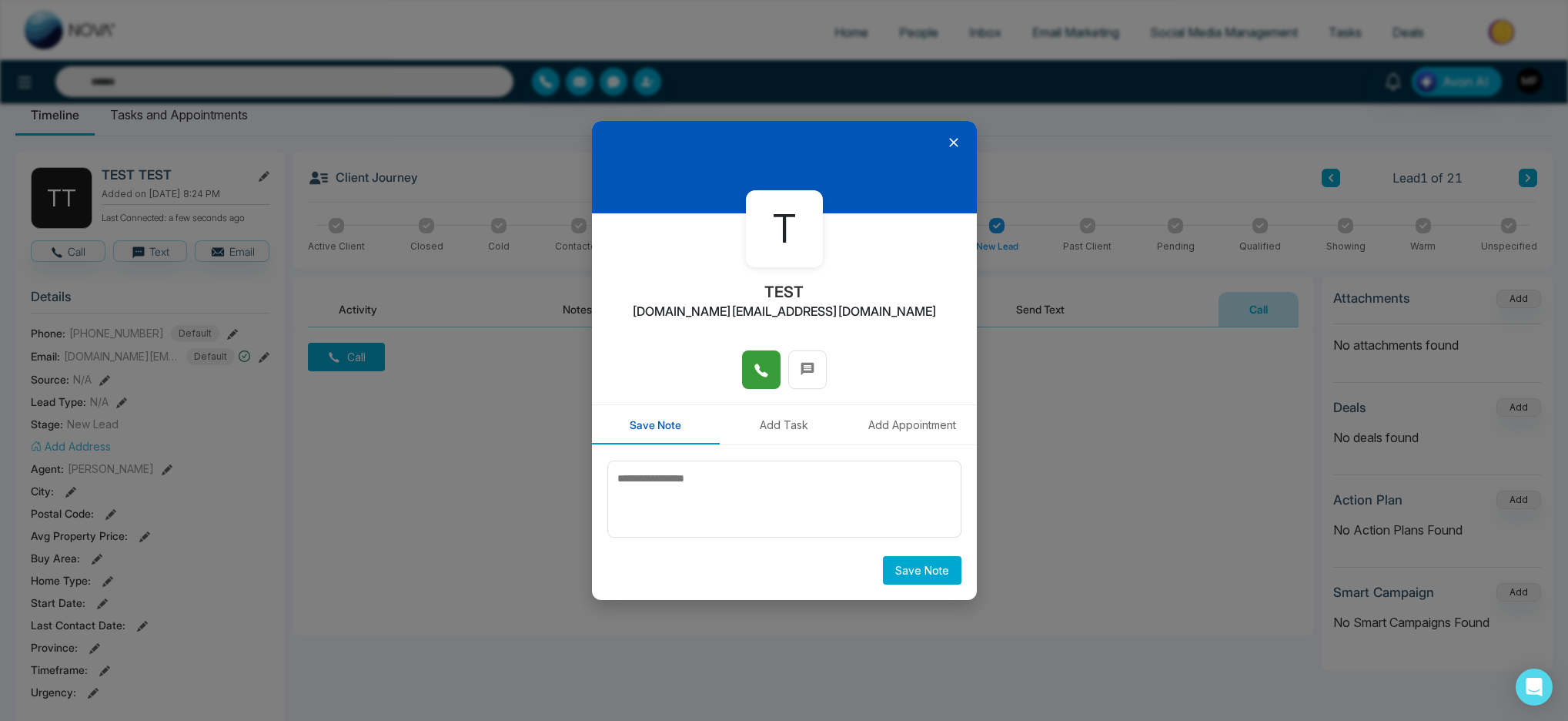
click at [763, 384] on button at bounding box center [761, 369] width 39 height 39
click at [757, 365] on icon at bounding box center [761, 370] width 13 height 13
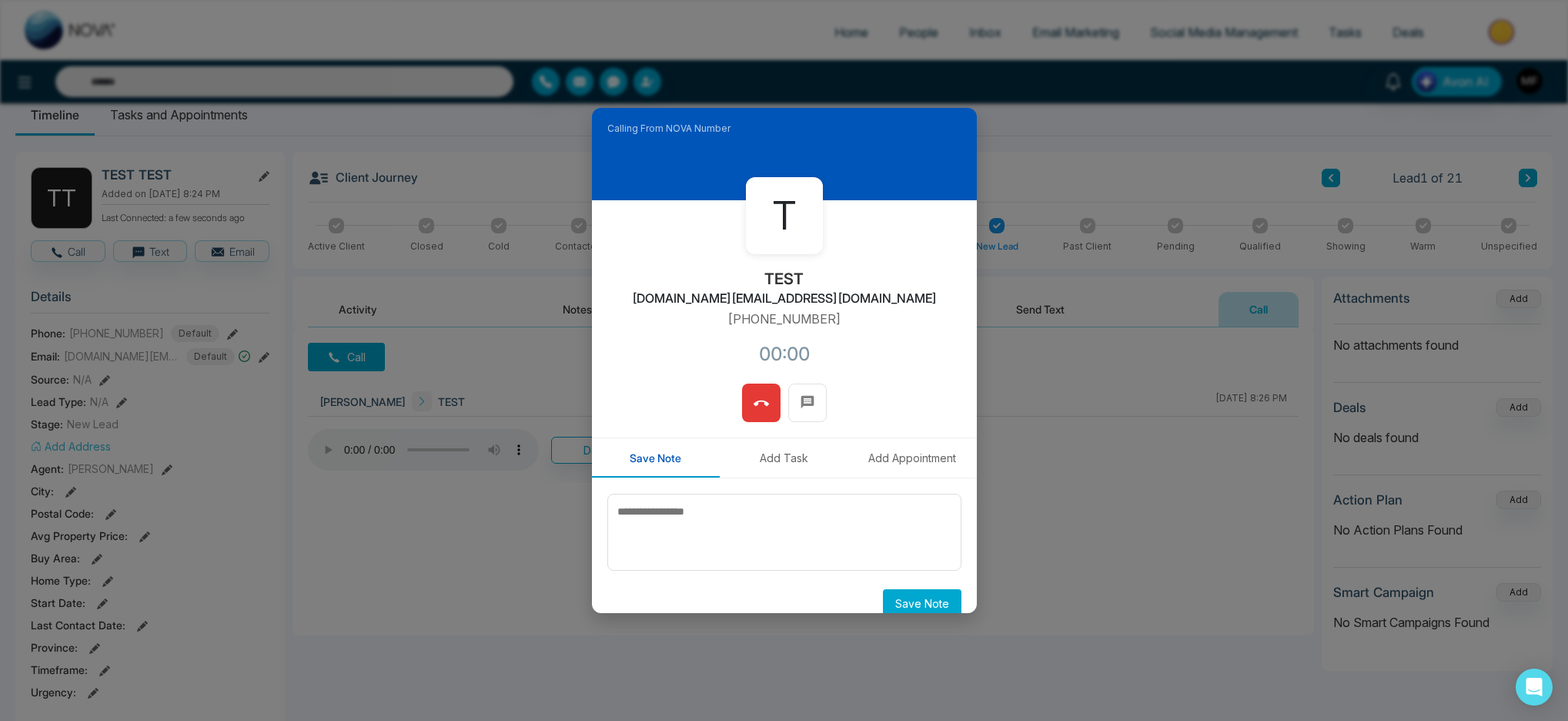
click at [754, 396] on icon at bounding box center [762, 403] width 15 height 15
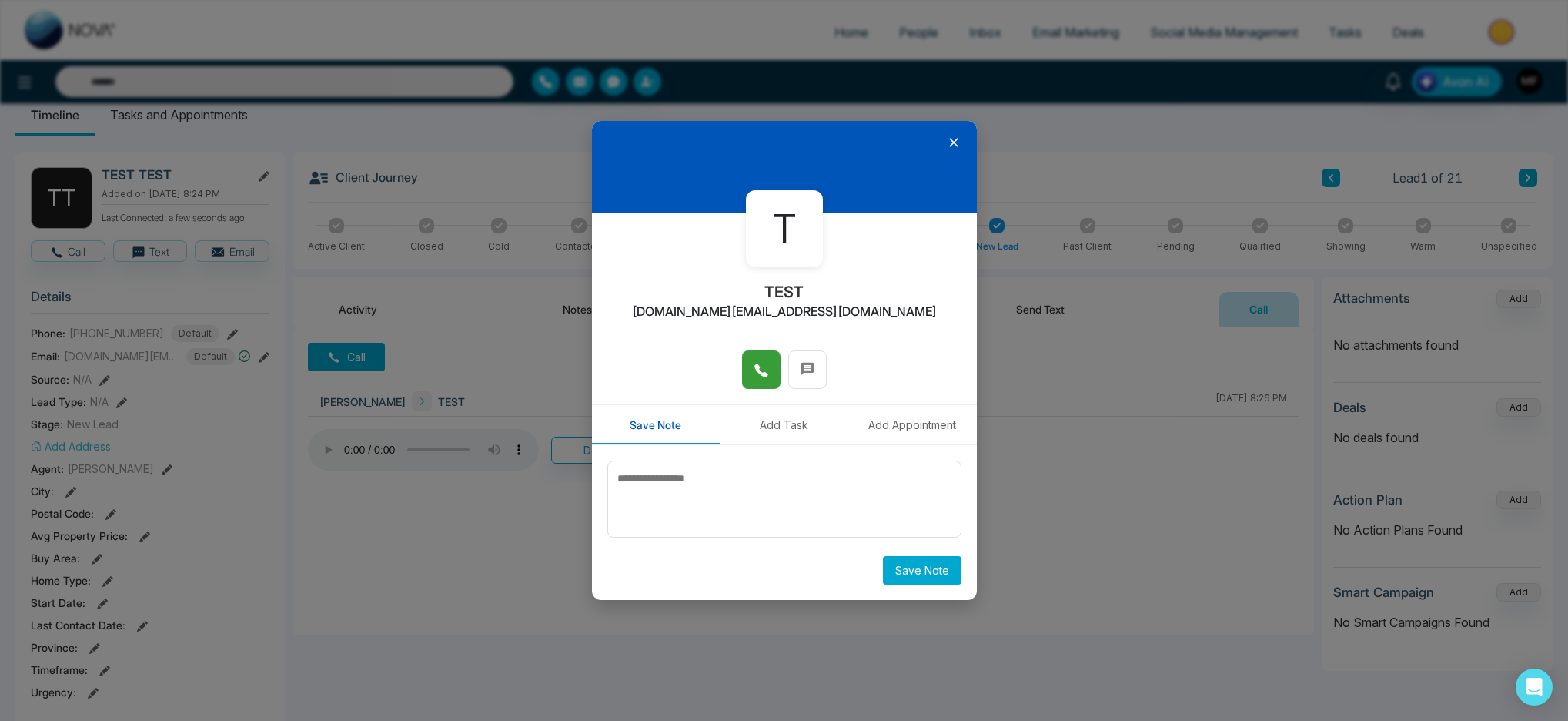
click at [957, 141] on icon at bounding box center [954, 142] width 15 height 15
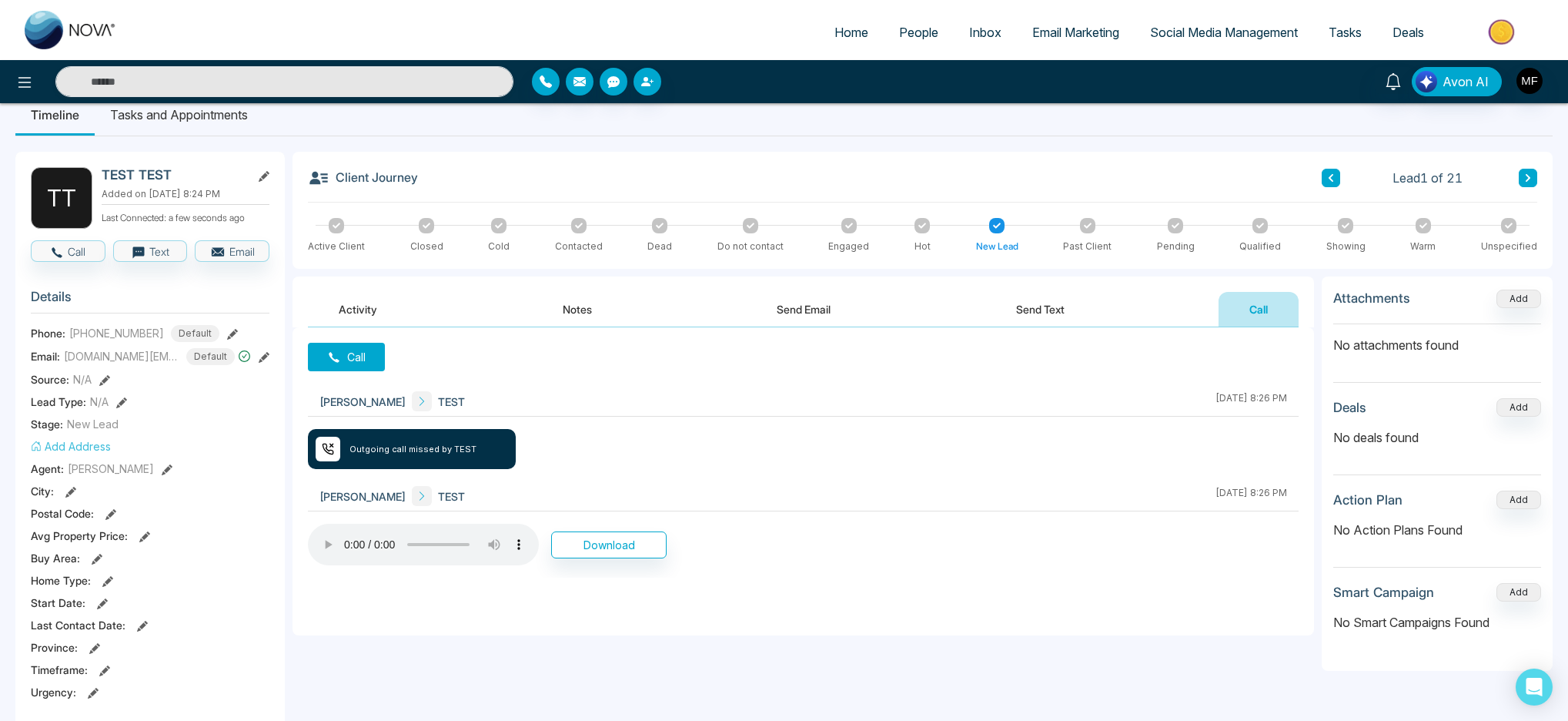
click at [252, 179] on div "TEST TEST" at bounding box center [185, 175] width 168 height 16
click at [262, 176] on icon at bounding box center [264, 176] width 10 height 10
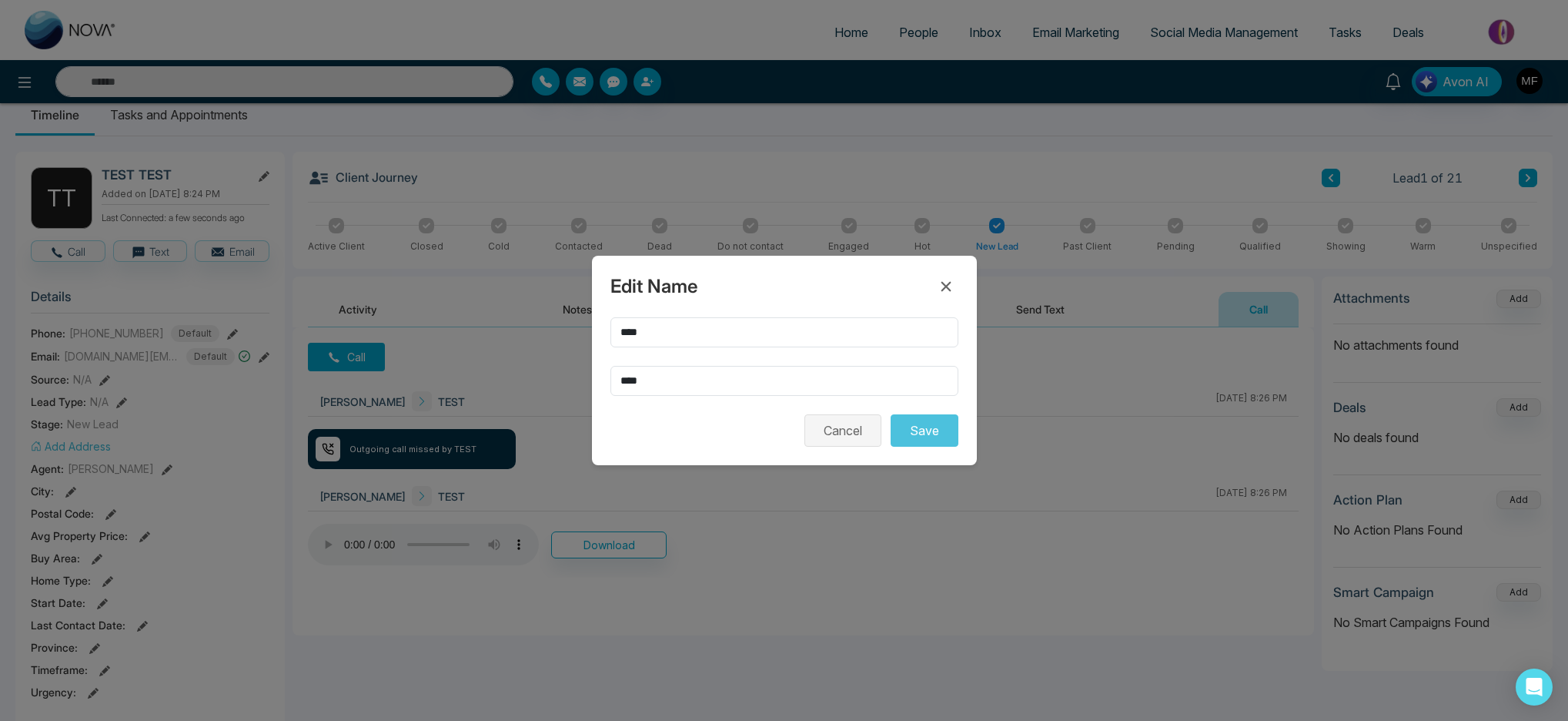
click at [848, 427] on button "Cancel" at bounding box center [842, 431] width 77 height 32
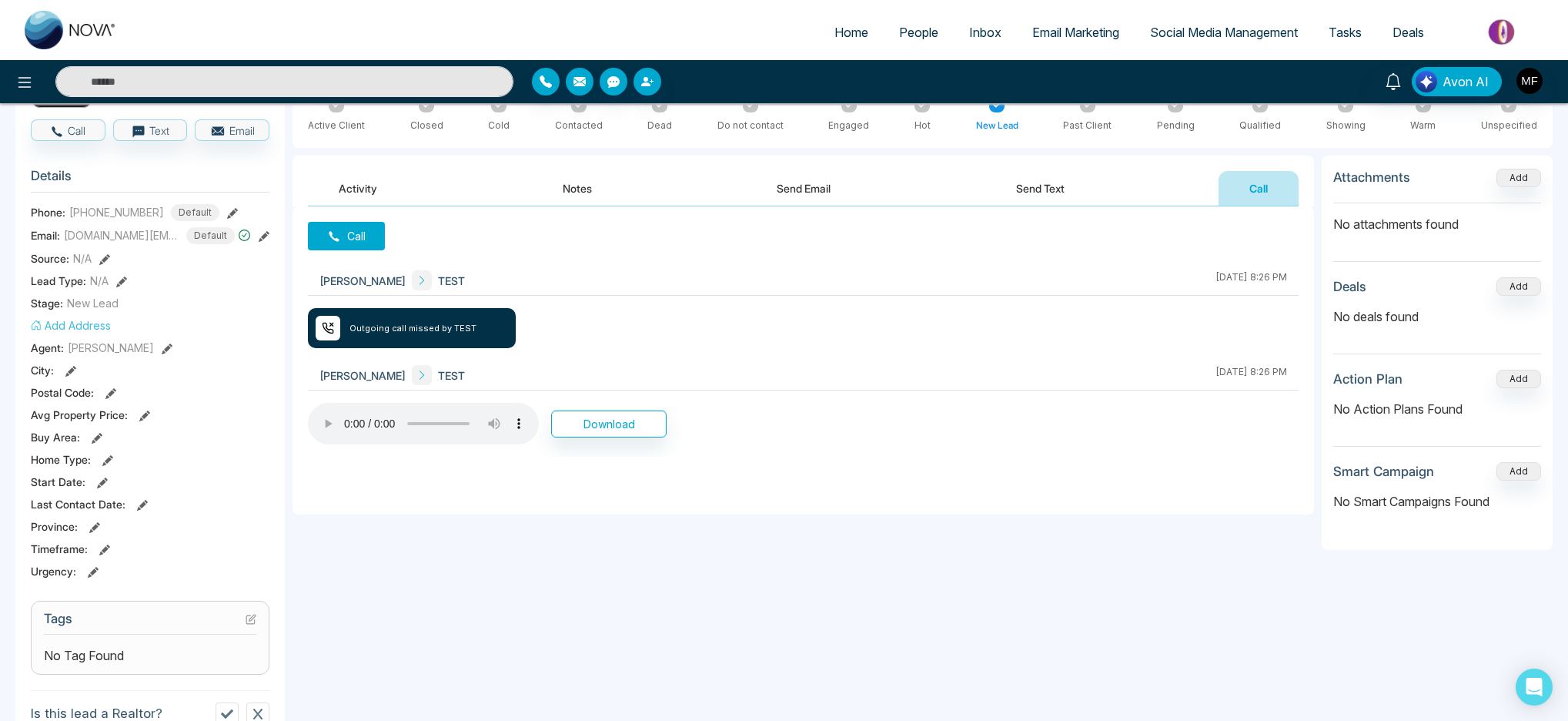
scroll to position [131, 0]
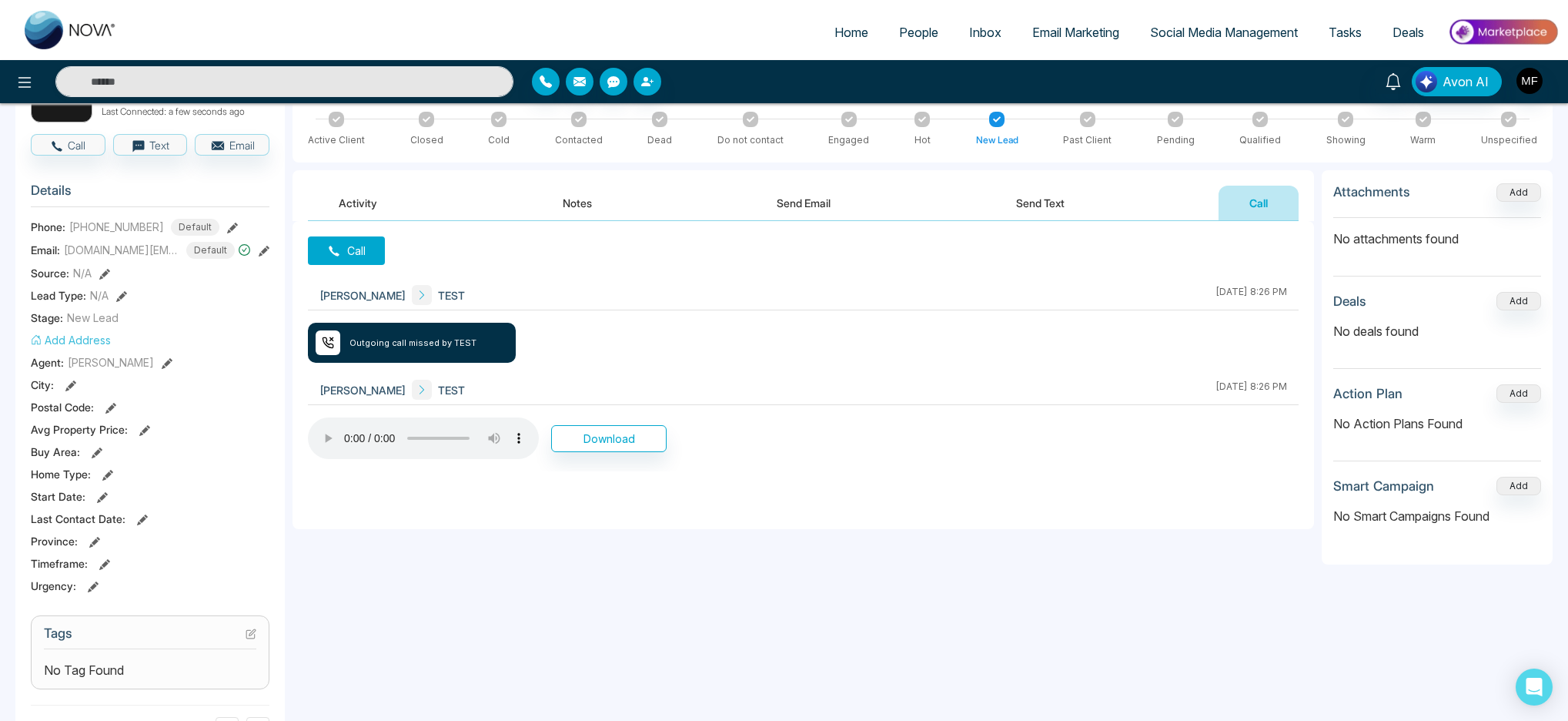
click at [227, 223] on icon at bounding box center [231, 228] width 10 height 10
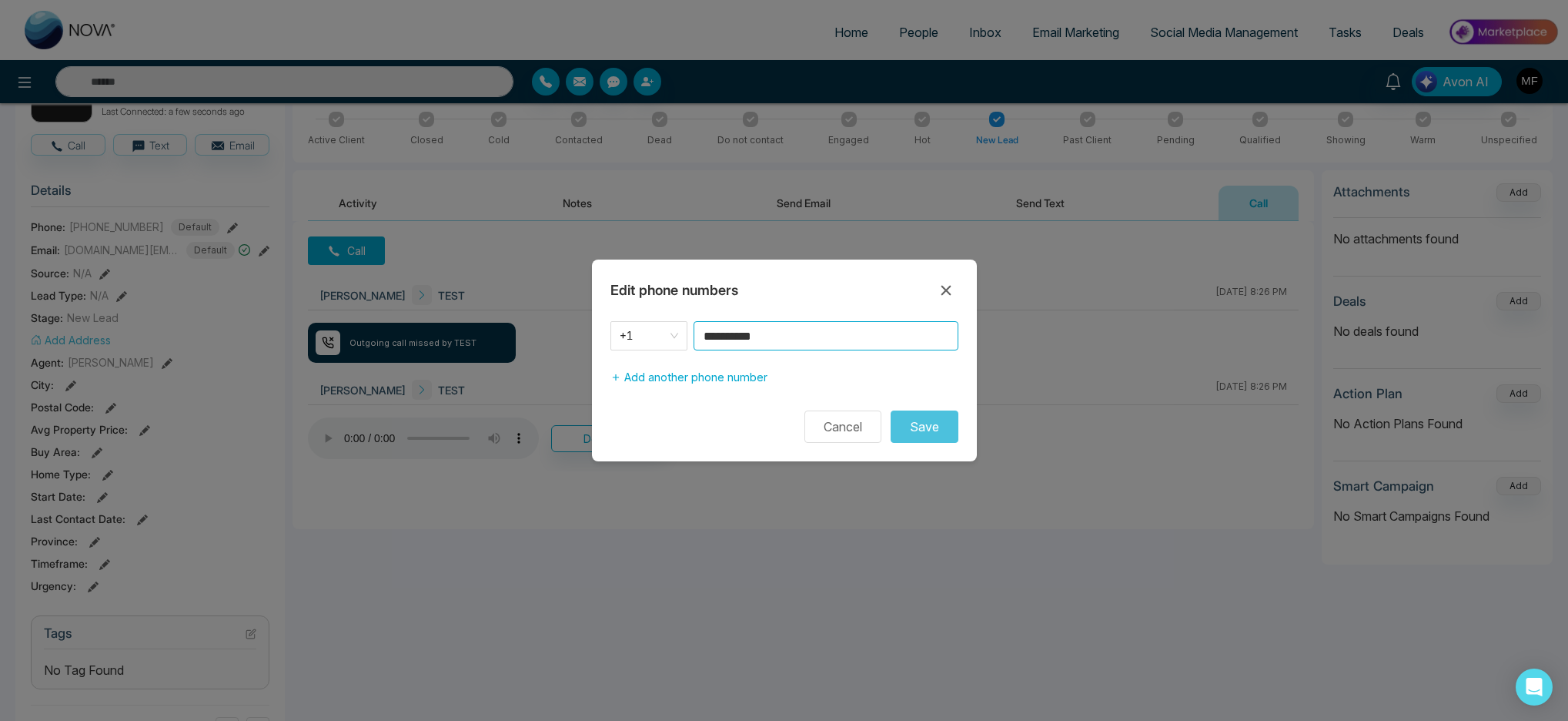
click at [797, 342] on input "**********" at bounding box center [825, 335] width 265 height 29
type input "**********"
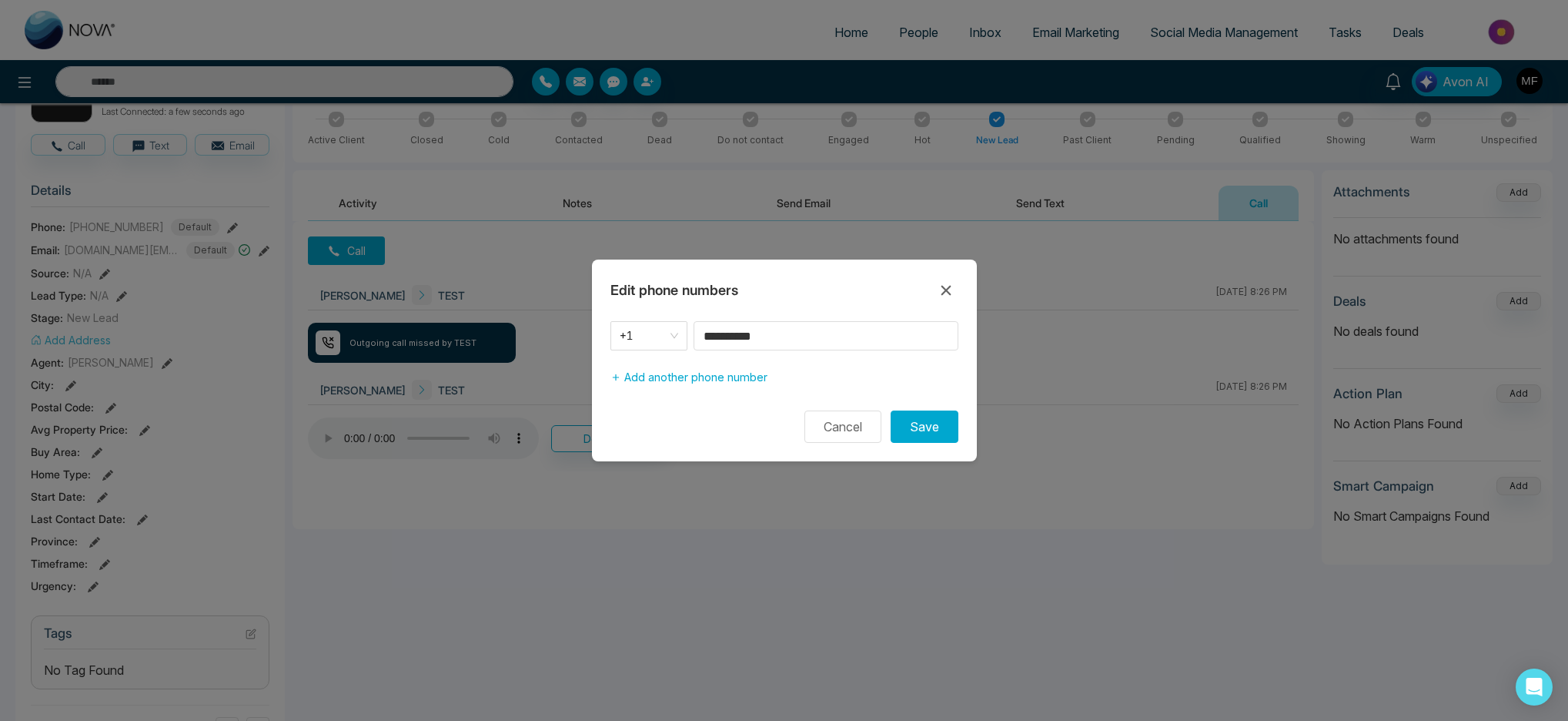
click at [918, 407] on form "**********" at bounding box center [784, 381] width 385 height 121
click at [919, 431] on button "Save" at bounding box center [924, 427] width 67 height 32
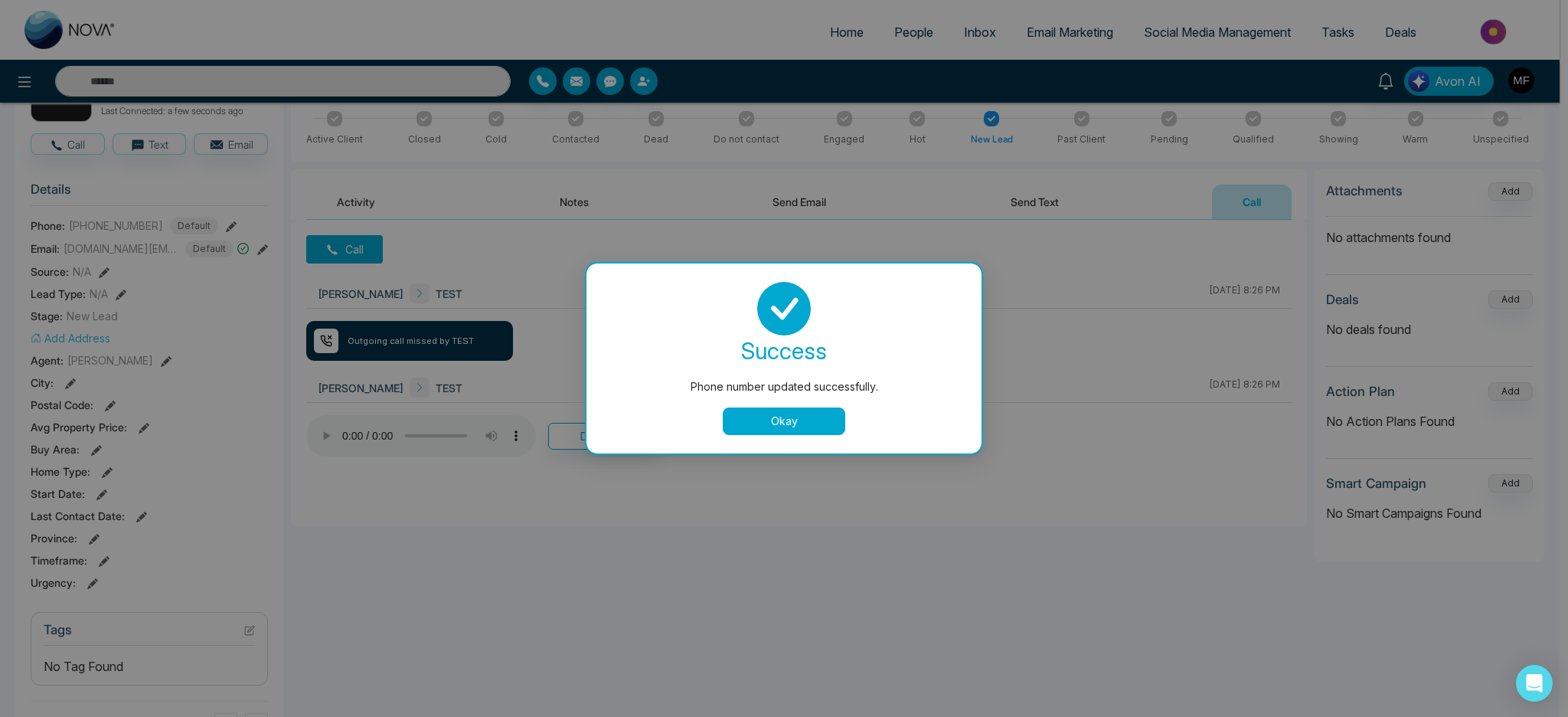
click at [799, 403] on div "success Phone number updated successfully. Okay" at bounding box center [784, 358] width 359 height 153
click at [797, 406] on div "success Phone number updated successfully. Okay" at bounding box center [784, 358] width 359 height 153
click at [794, 417] on button "Okay" at bounding box center [784, 421] width 123 height 27
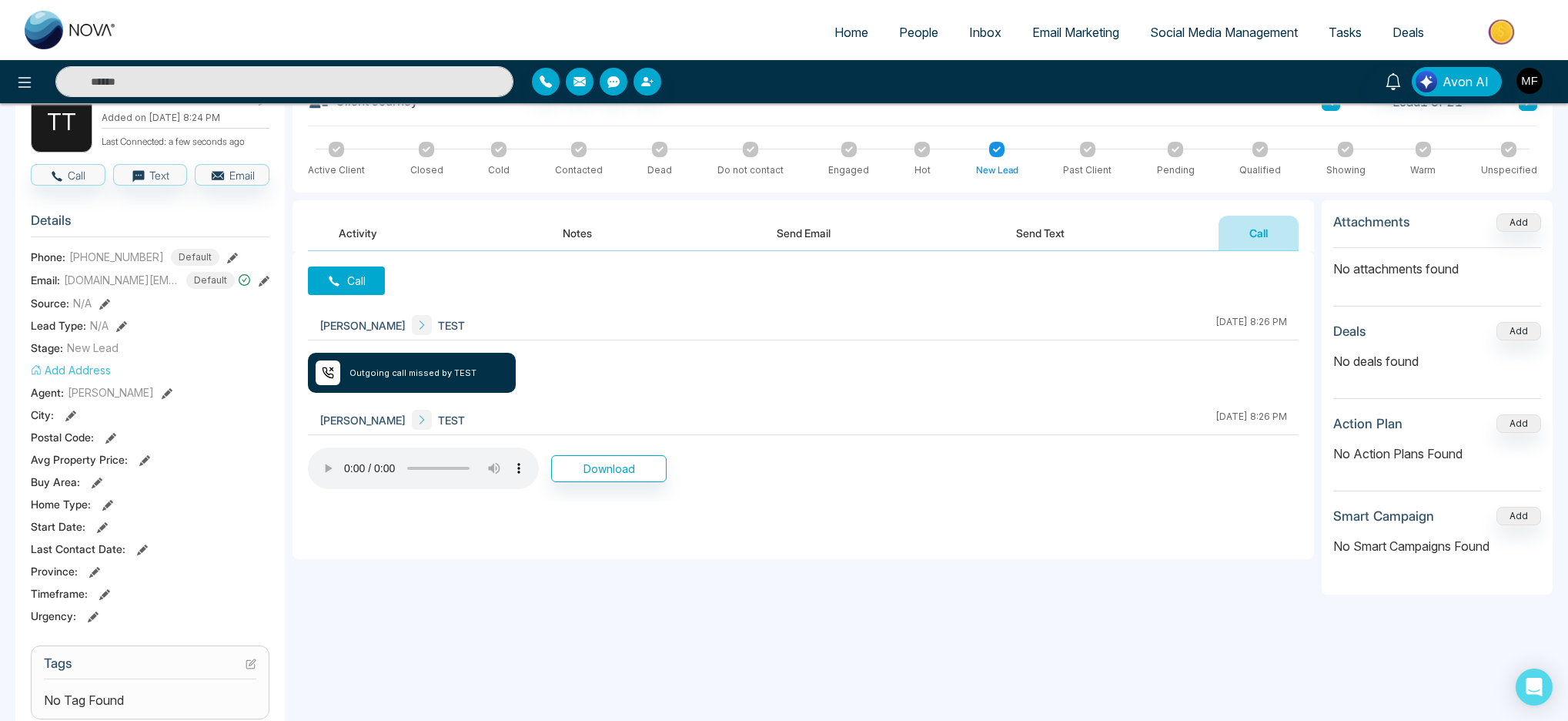
scroll to position [100, 0]
click at [76, 175] on button "Call" at bounding box center [67, 176] width 75 height 22
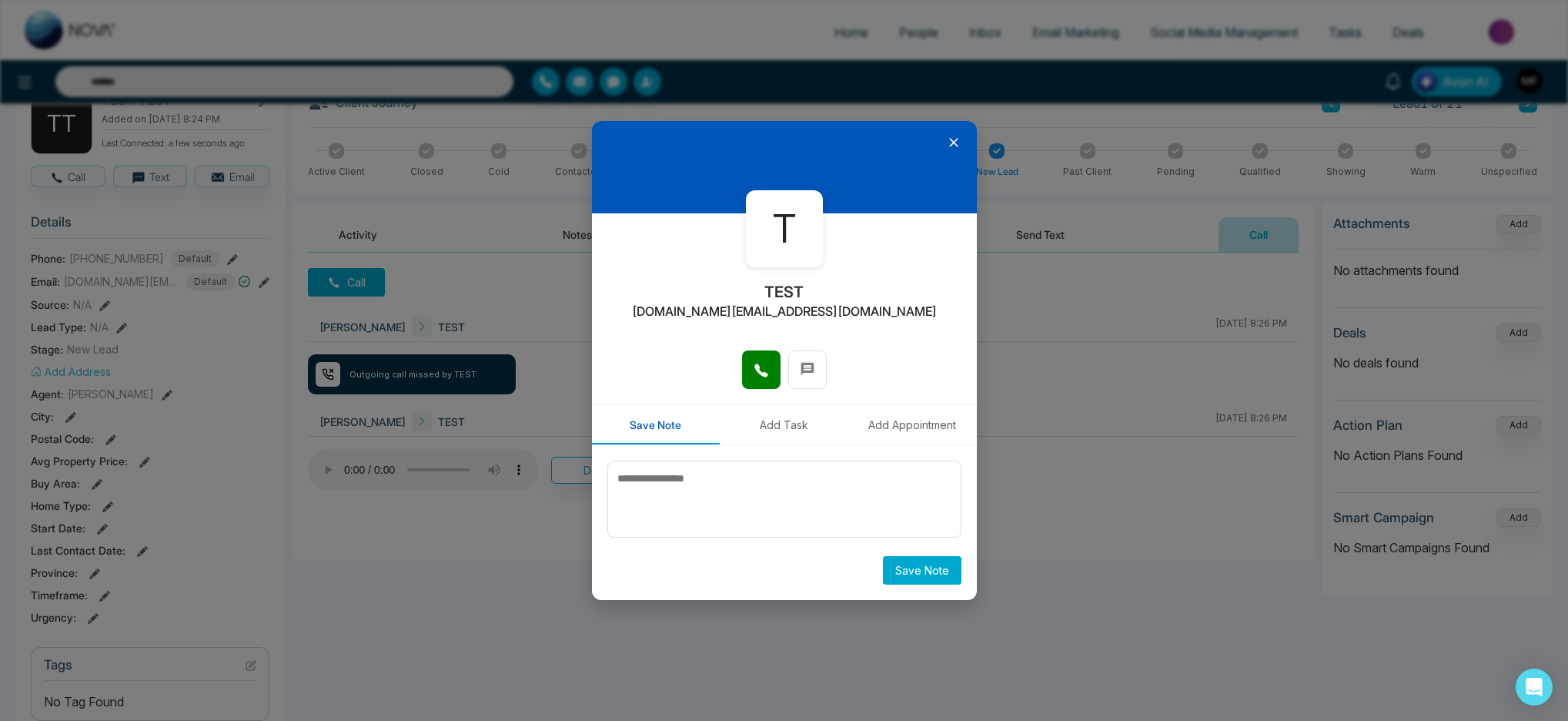
click at [902, 570] on button "Save Note" at bounding box center [922, 570] width 79 height 28
click at [763, 374] on icon at bounding box center [761, 370] width 13 height 13
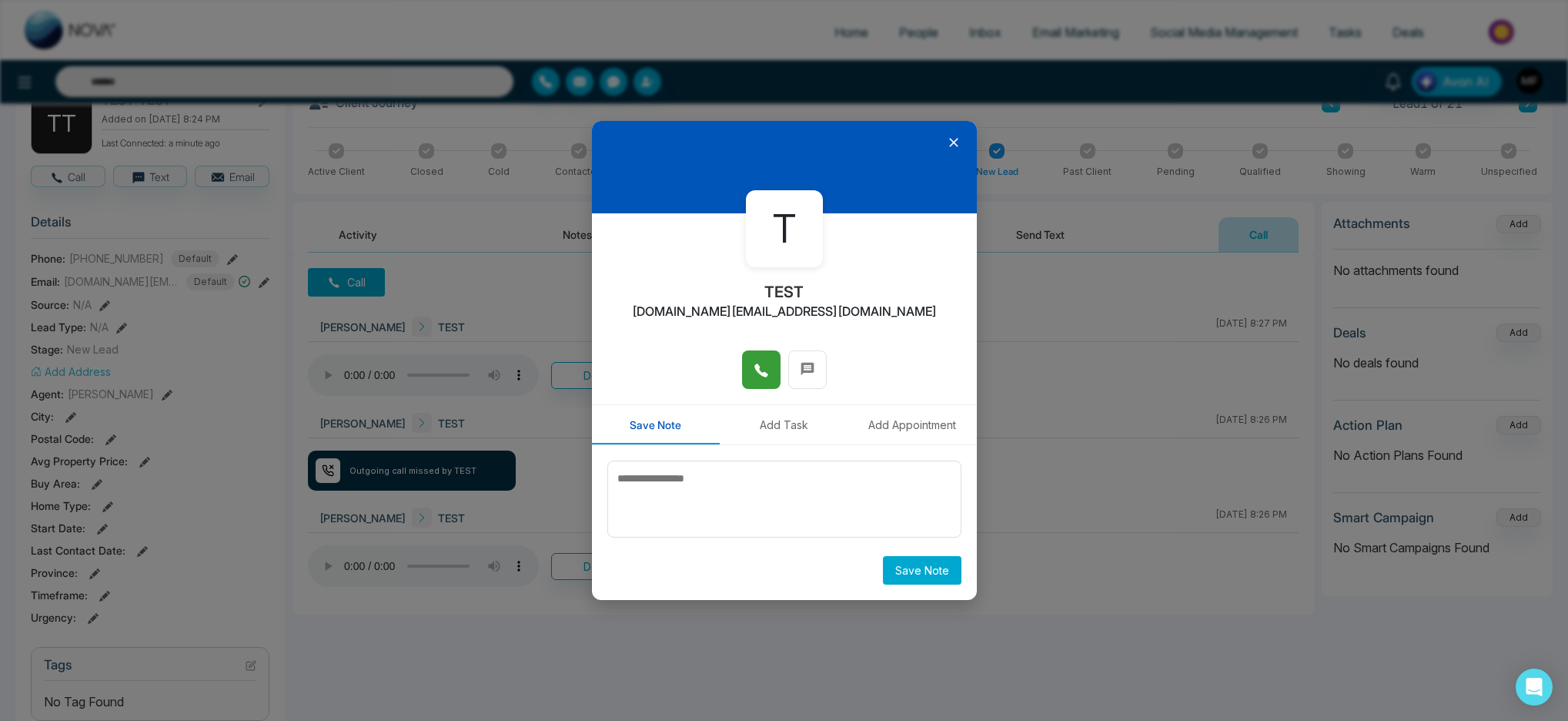
click at [950, 142] on icon at bounding box center [954, 142] width 15 height 15
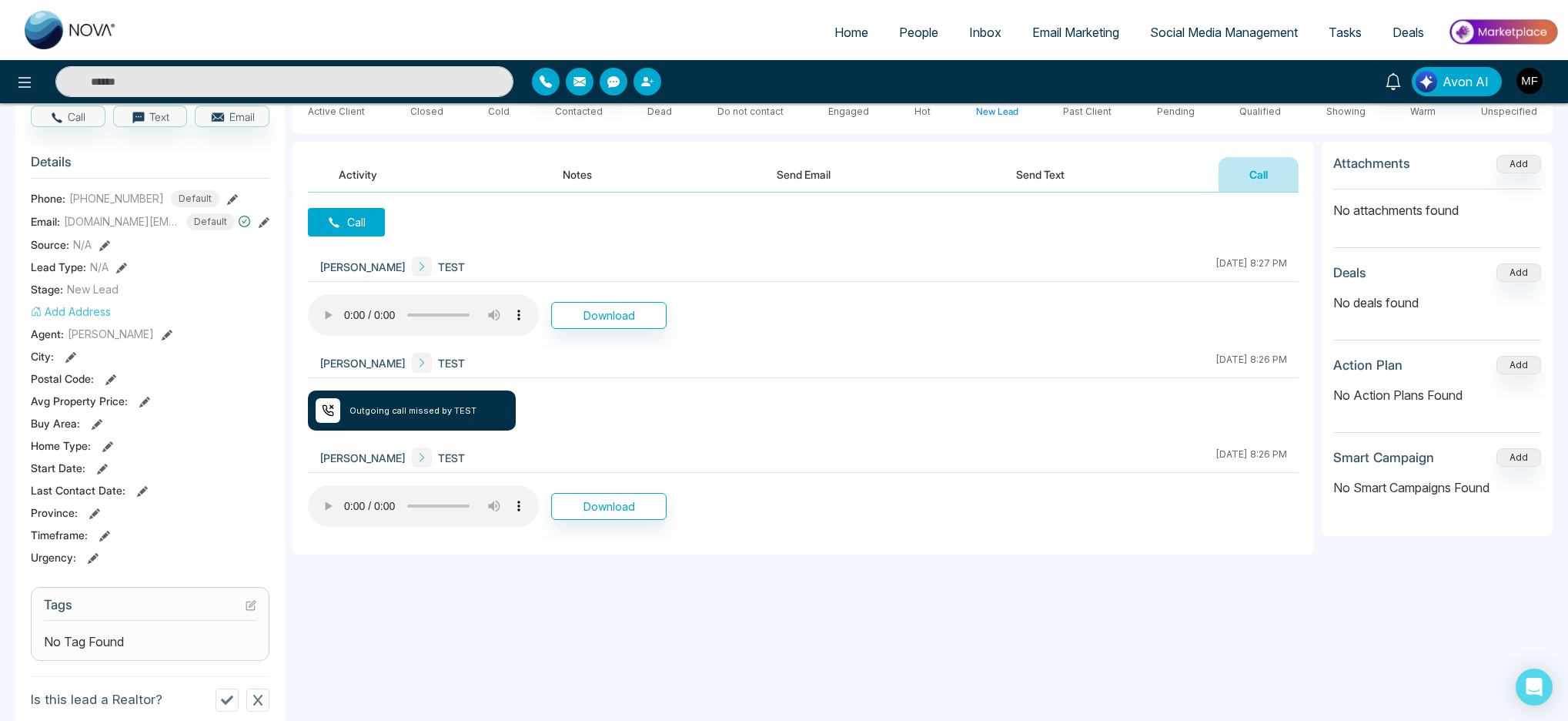
scroll to position [289, 0]
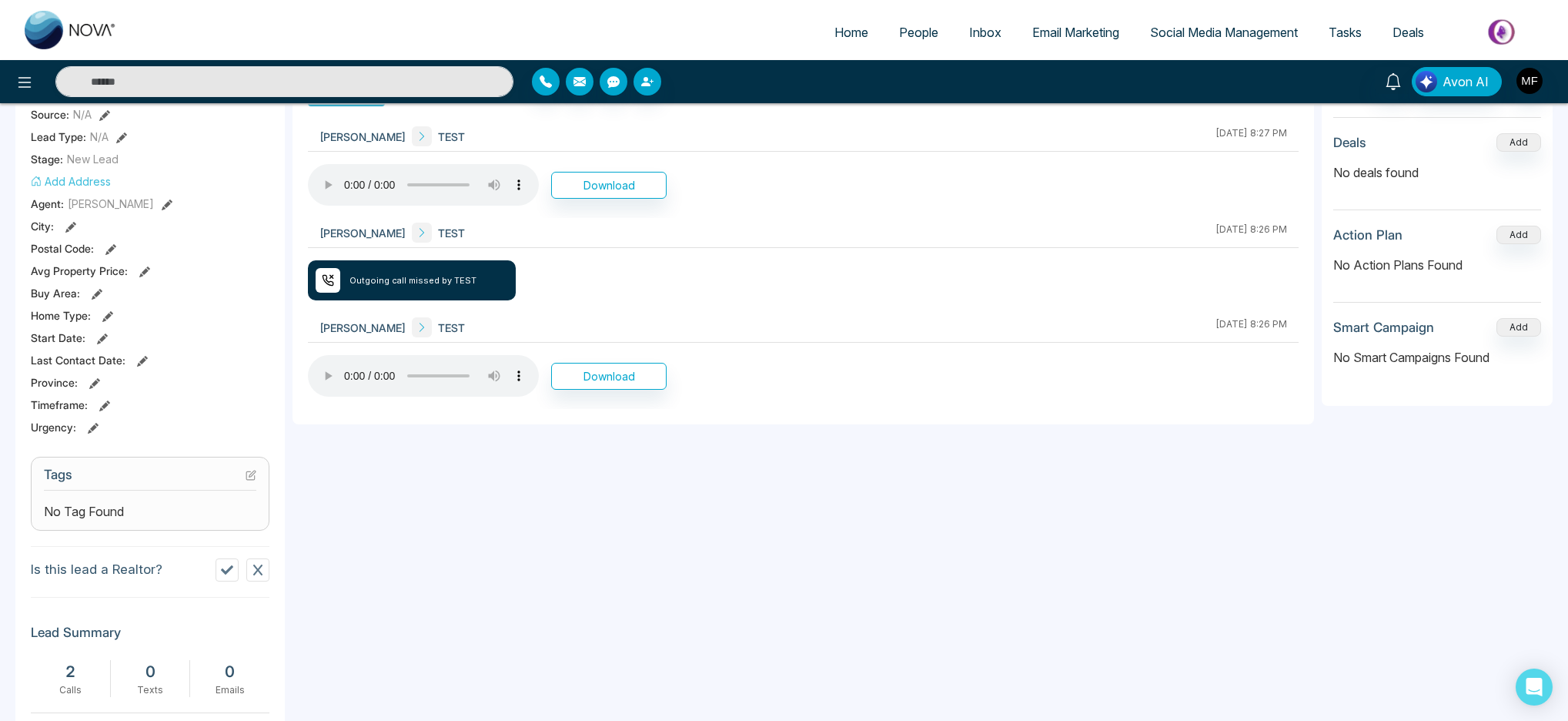
click at [435, 578] on div "Activity Notes Send Email Send Text Call Call [PERSON_NAME] TEST [DATE] 8:27 PM…" at bounding box center [802, 485] width 1022 height 947
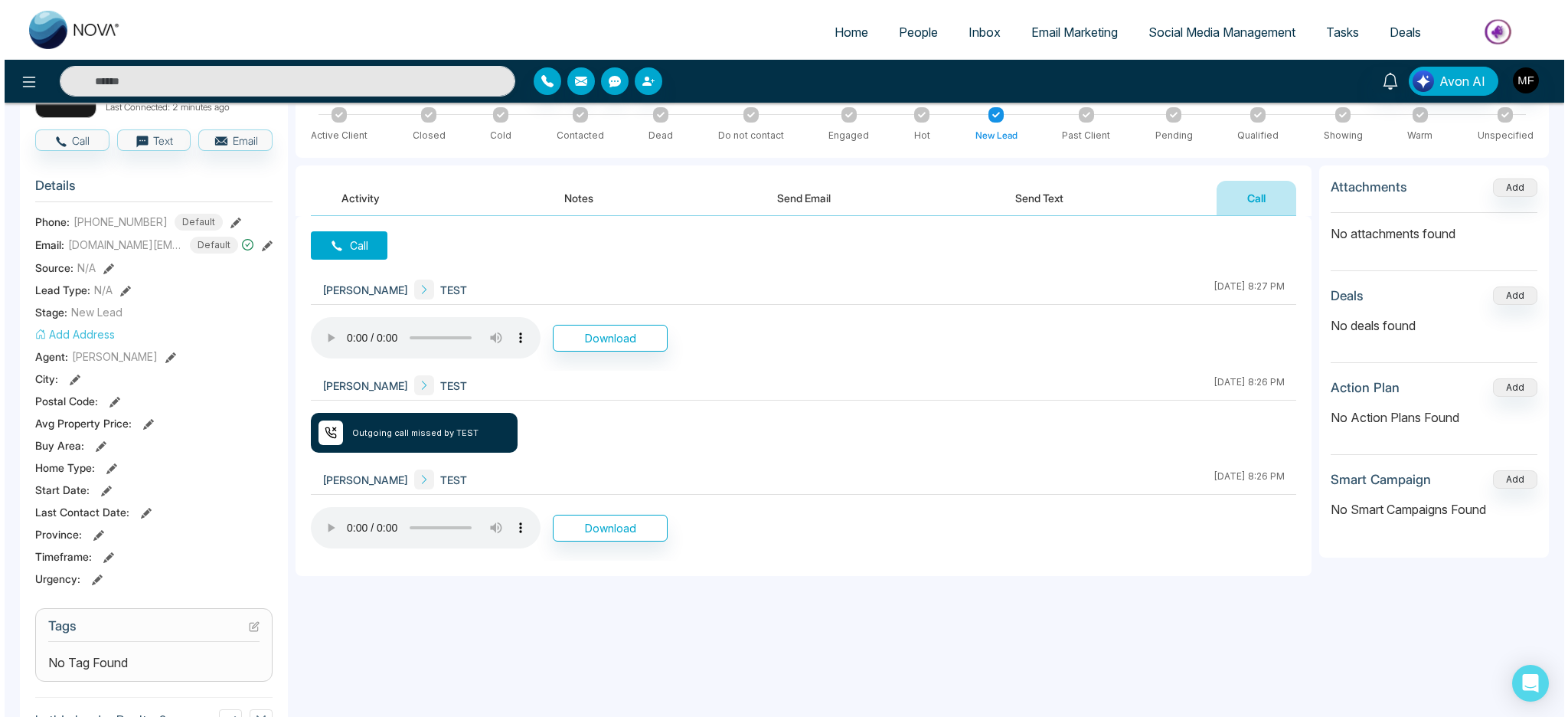
scroll to position [0, 0]
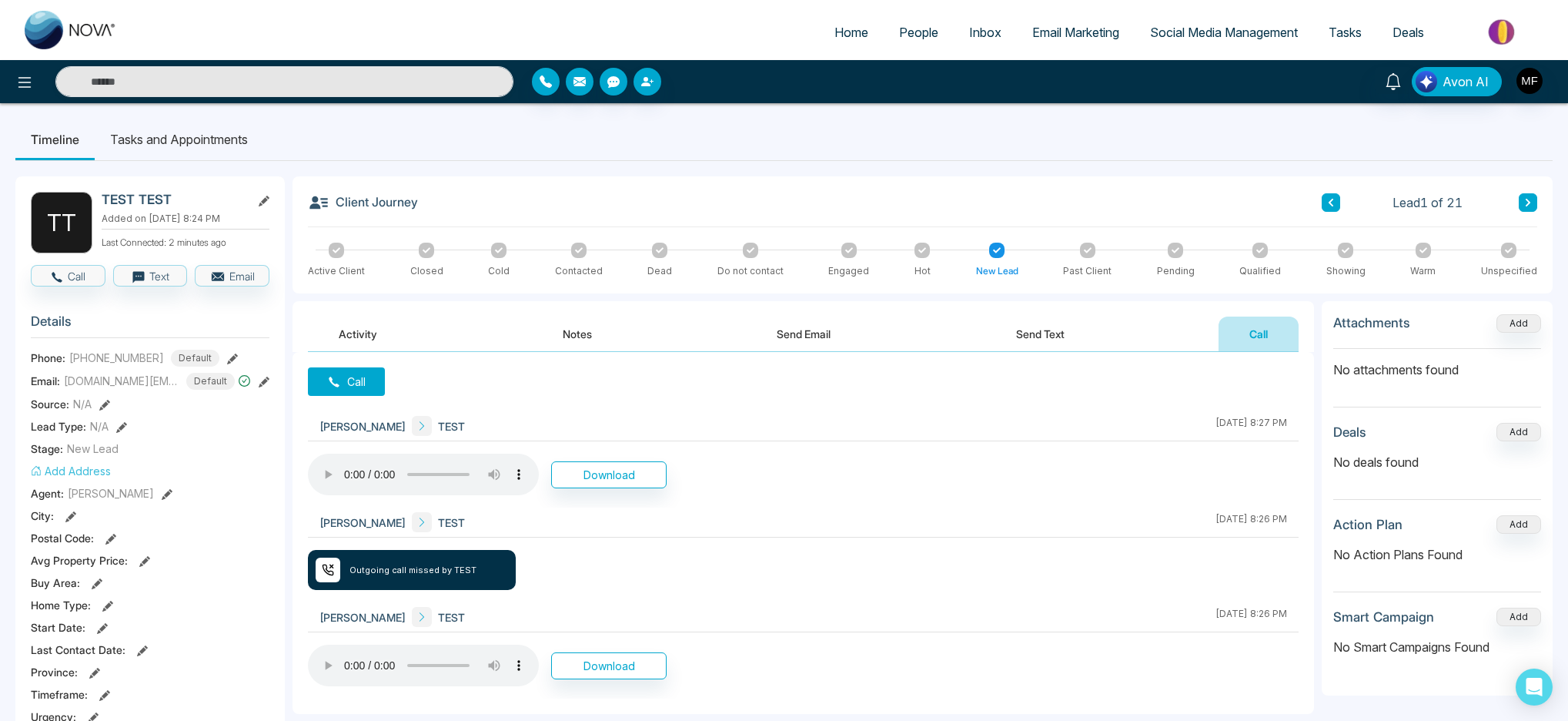
click at [259, 328] on h3 "Details" at bounding box center [150, 324] width 239 height 24
click at [1032, 332] on button "Send Text" at bounding box center [1041, 334] width 110 height 35
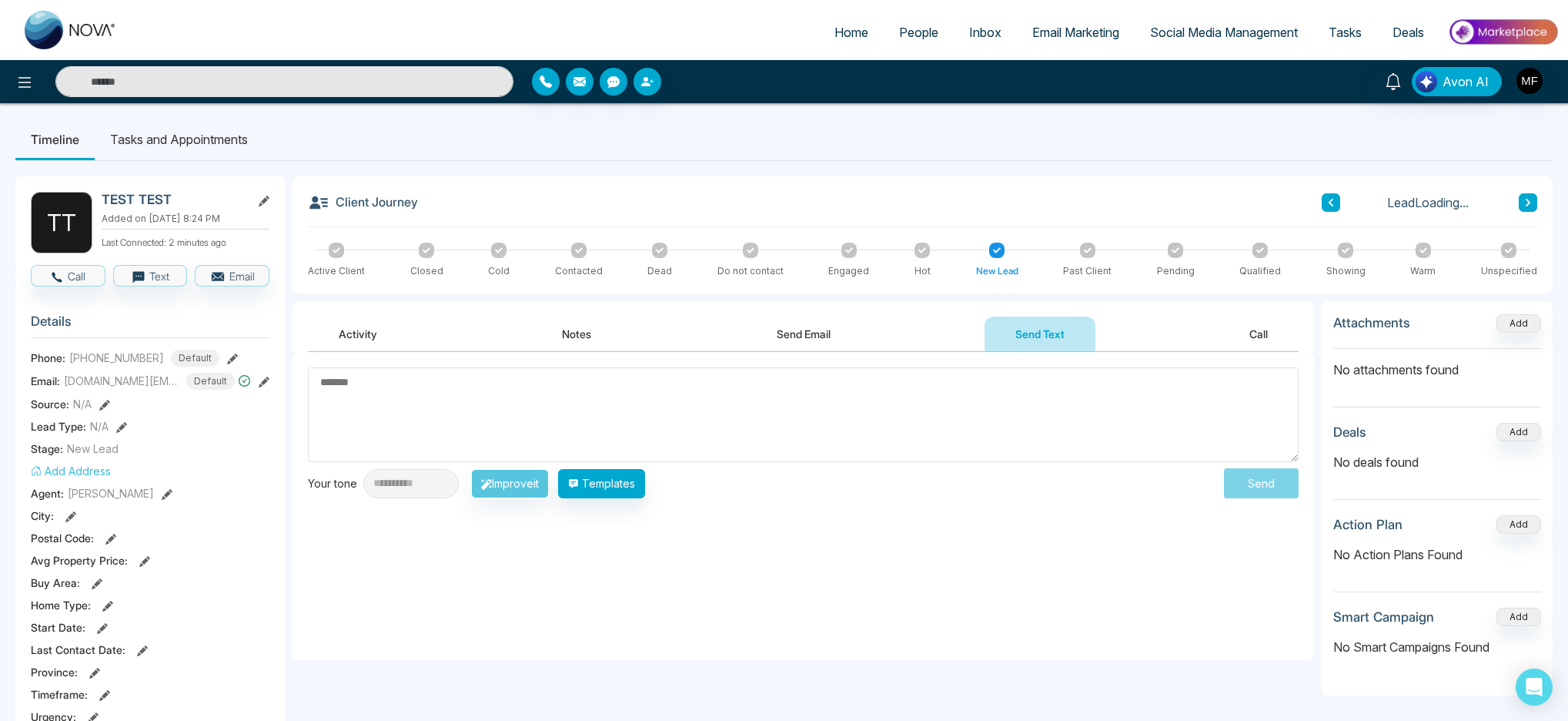
click at [395, 398] on textarea at bounding box center [803, 415] width 991 height 95
type textarea "**"
click at [1282, 496] on button "Send" at bounding box center [1265, 483] width 65 height 28
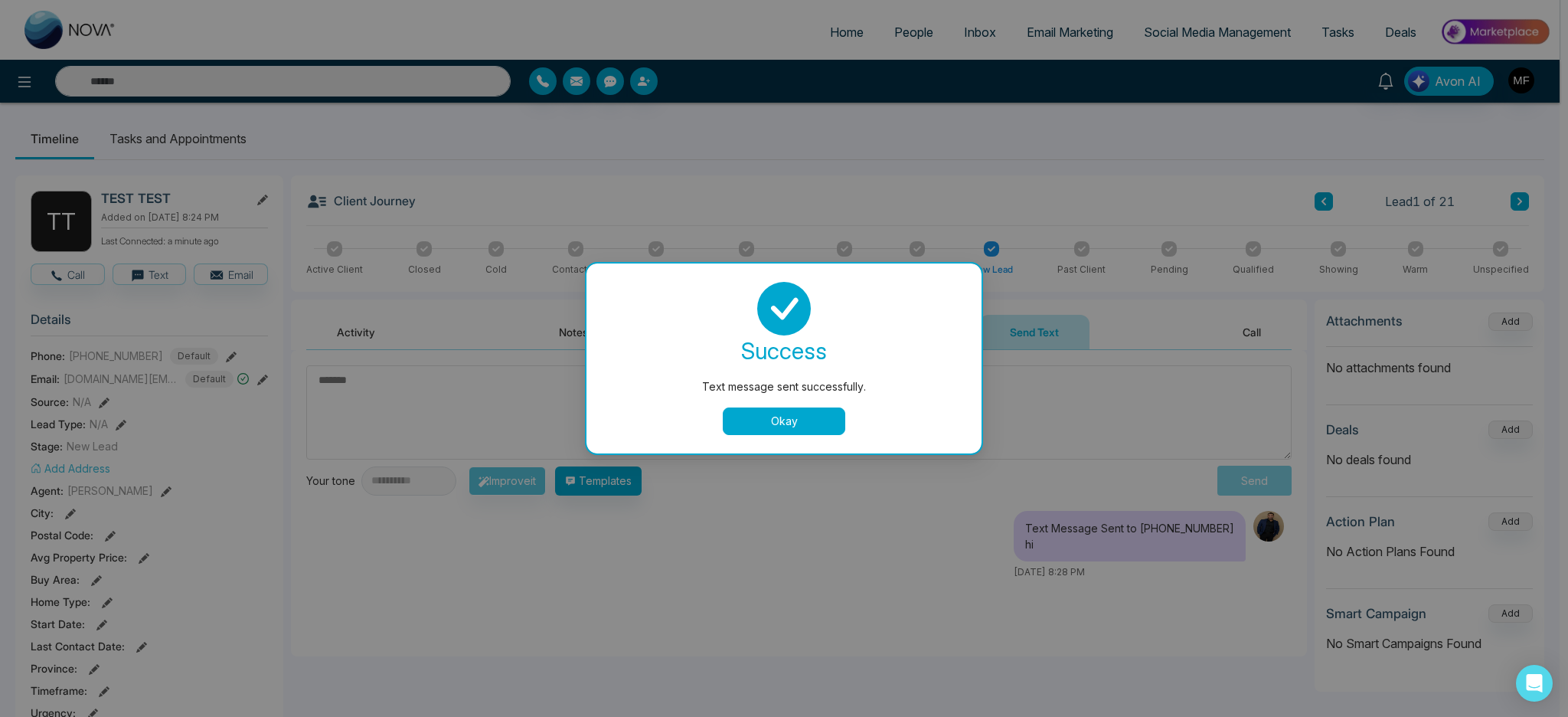
click at [801, 426] on button "Okay" at bounding box center [784, 421] width 123 height 27
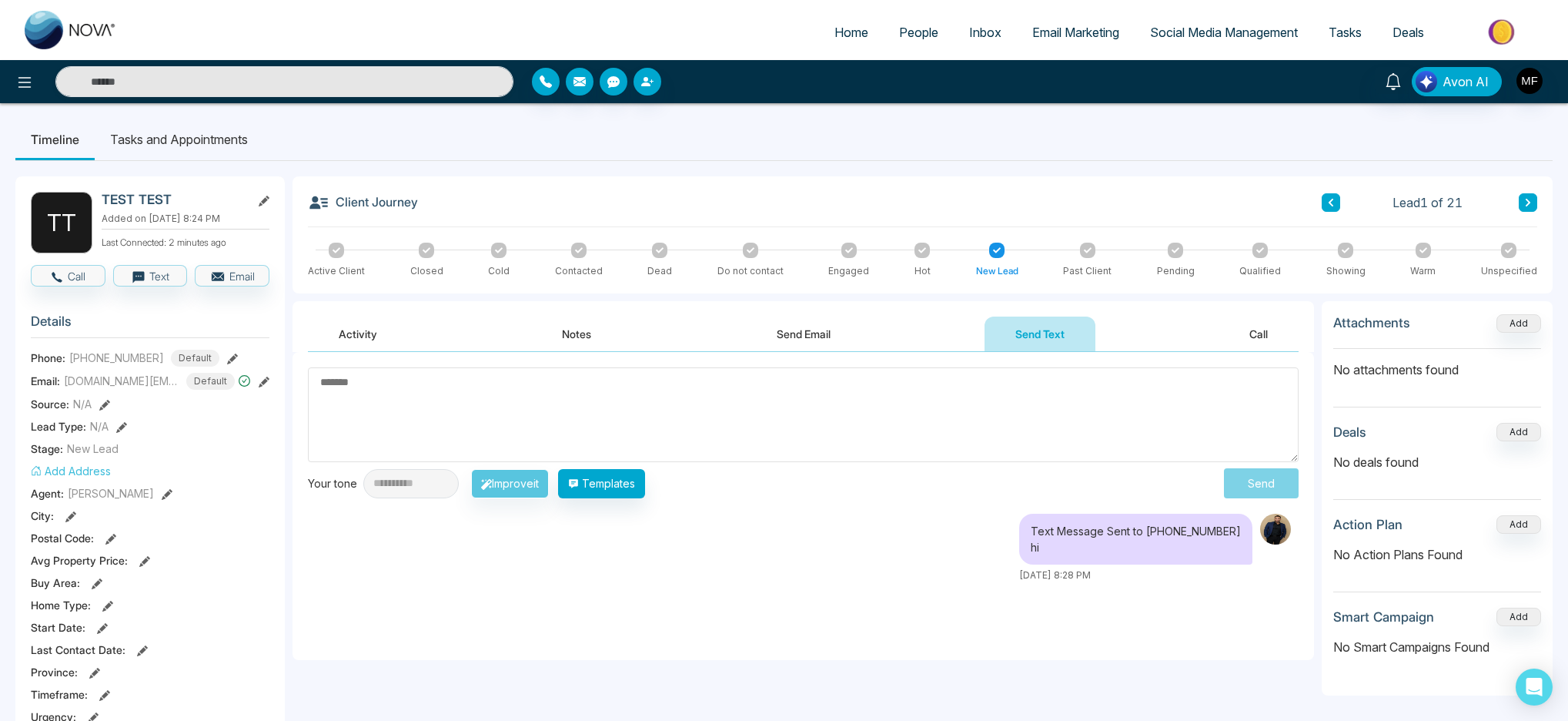
click at [779, 336] on button "Send Email" at bounding box center [803, 334] width 116 height 35
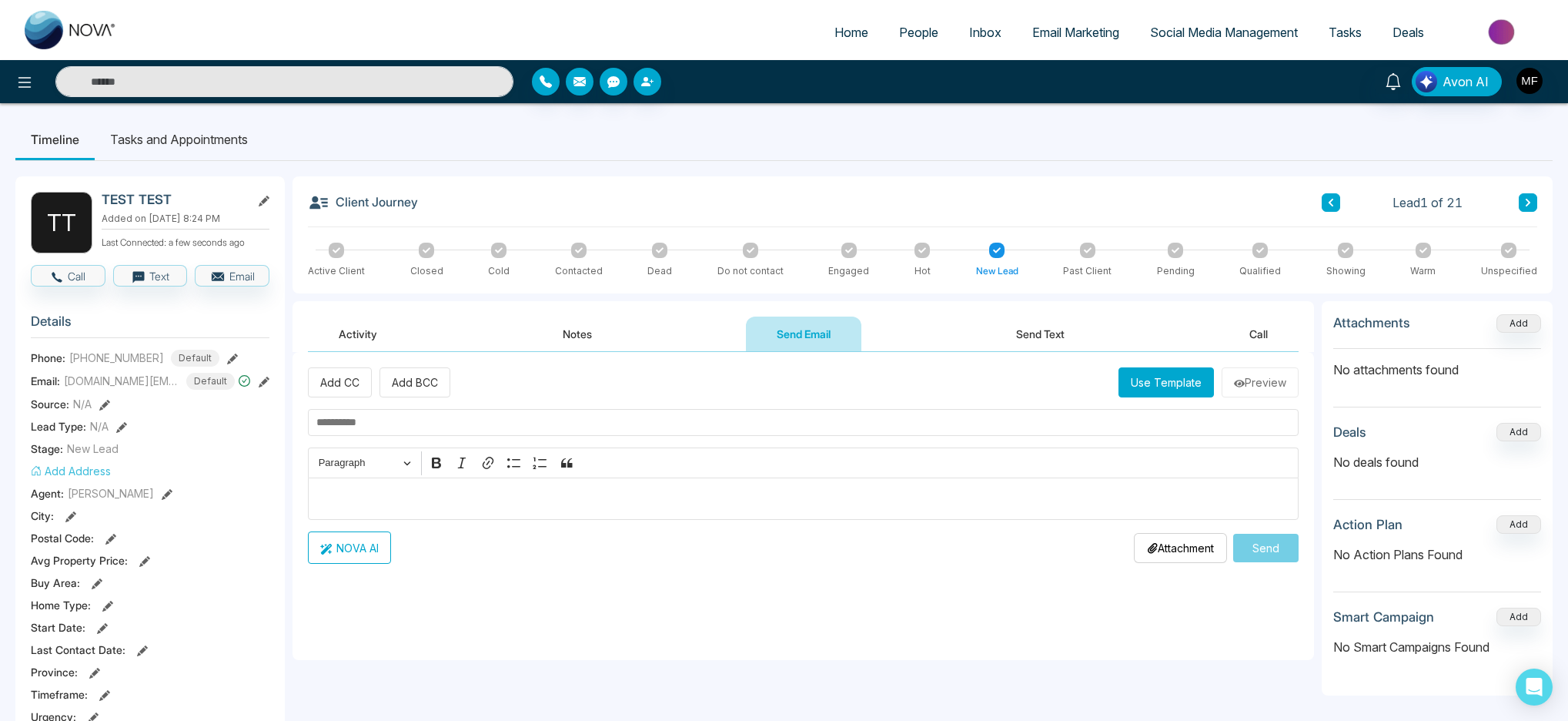
click at [410, 511] on div "Editor editing area: main" at bounding box center [803, 498] width 991 height 43
click at [1095, 612] on div "**********" at bounding box center [802, 506] width 1022 height 308
click at [673, 416] on input "text" at bounding box center [803, 422] width 991 height 27
click at [529, 424] on input "**" at bounding box center [803, 422] width 991 height 27
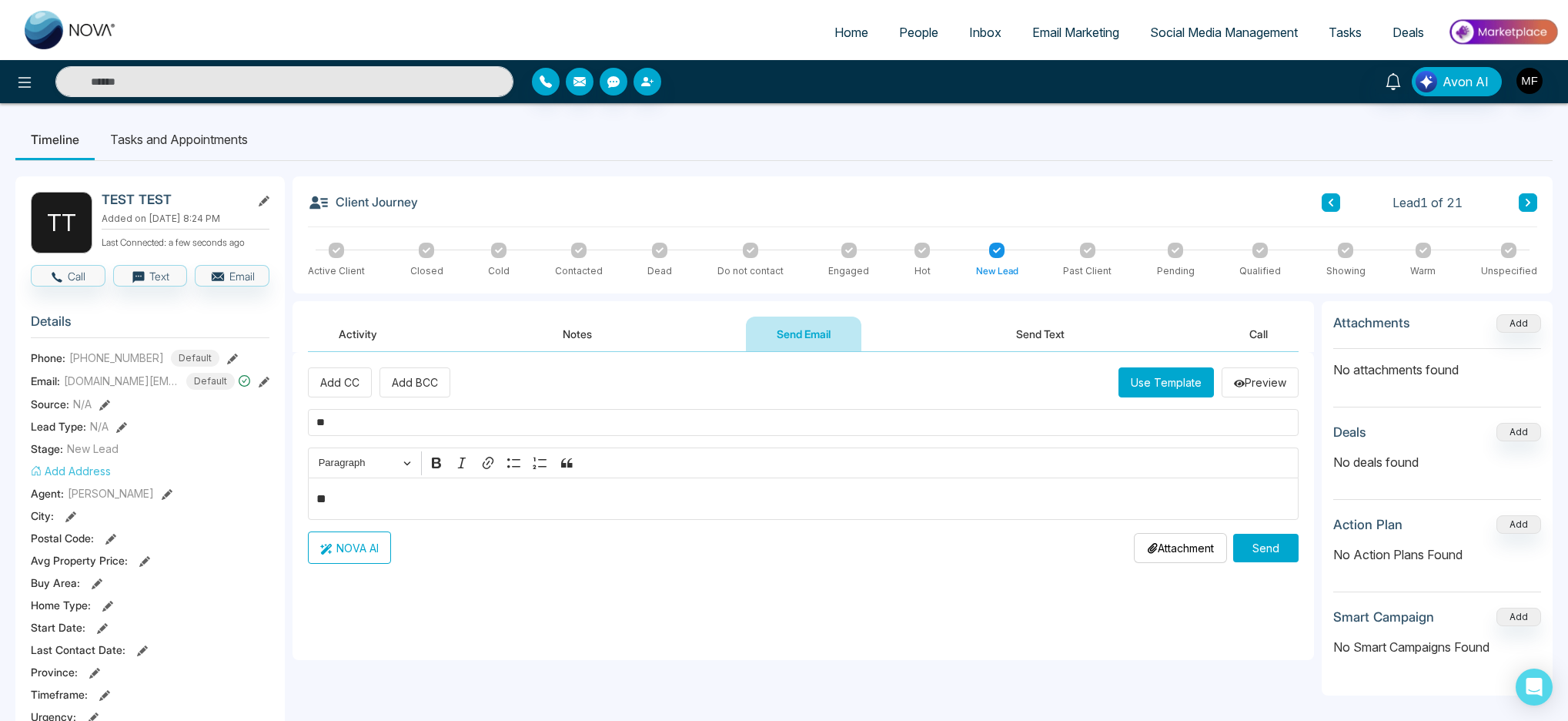
click at [529, 424] on input "**" at bounding box center [803, 422] width 991 height 27
type input "****"
click at [502, 491] on p "**" at bounding box center [804, 498] width 975 height 18
click at [503, 491] on p "**" at bounding box center [804, 498] width 975 height 18
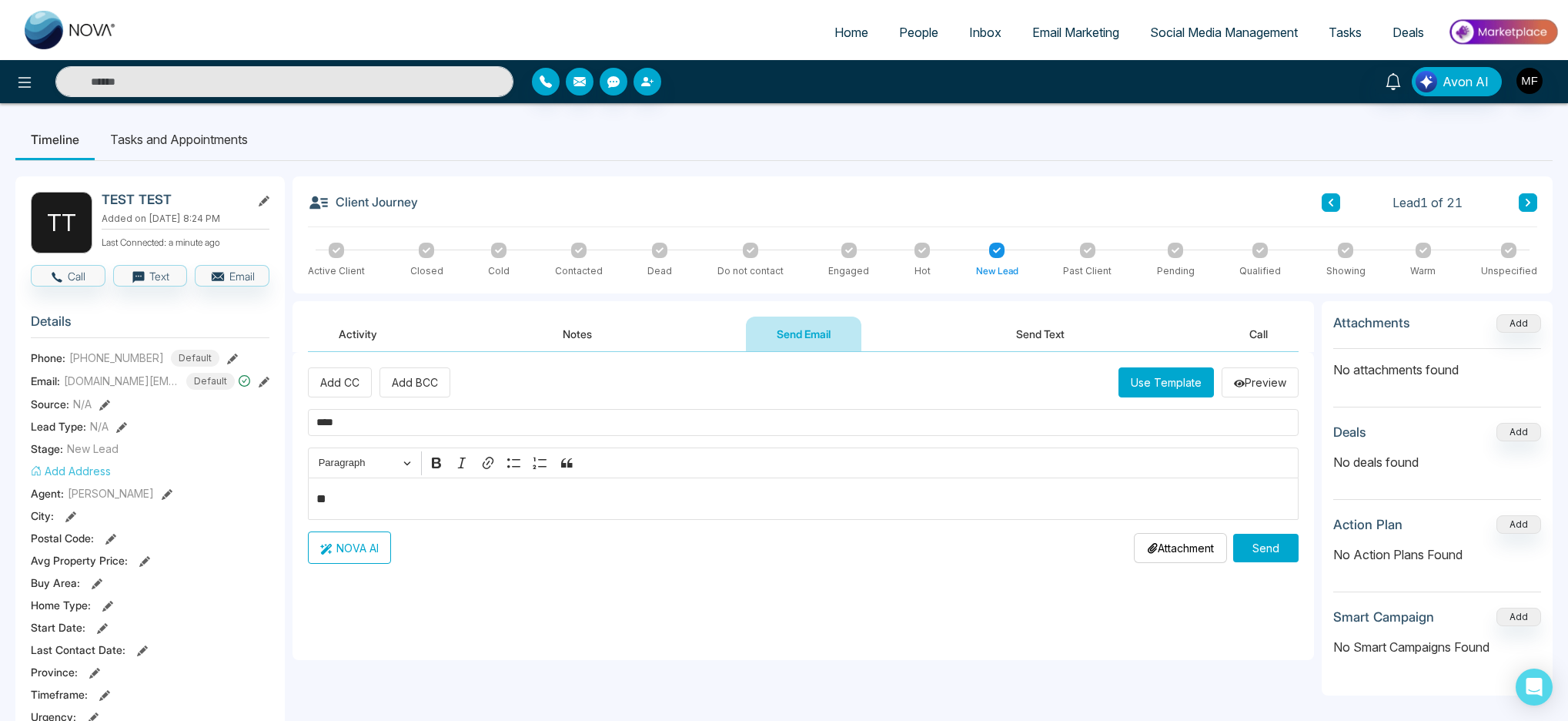
type textarea "****"
click at [378, 527] on div "Add CC Add BCC Use Template Preview **** Rich Text Editor Paragraph Bold Italic…" at bounding box center [803, 465] width 991 height 196
click at [357, 557] on button "NOVA AI" at bounding box center [350, 547] width 83 height 32
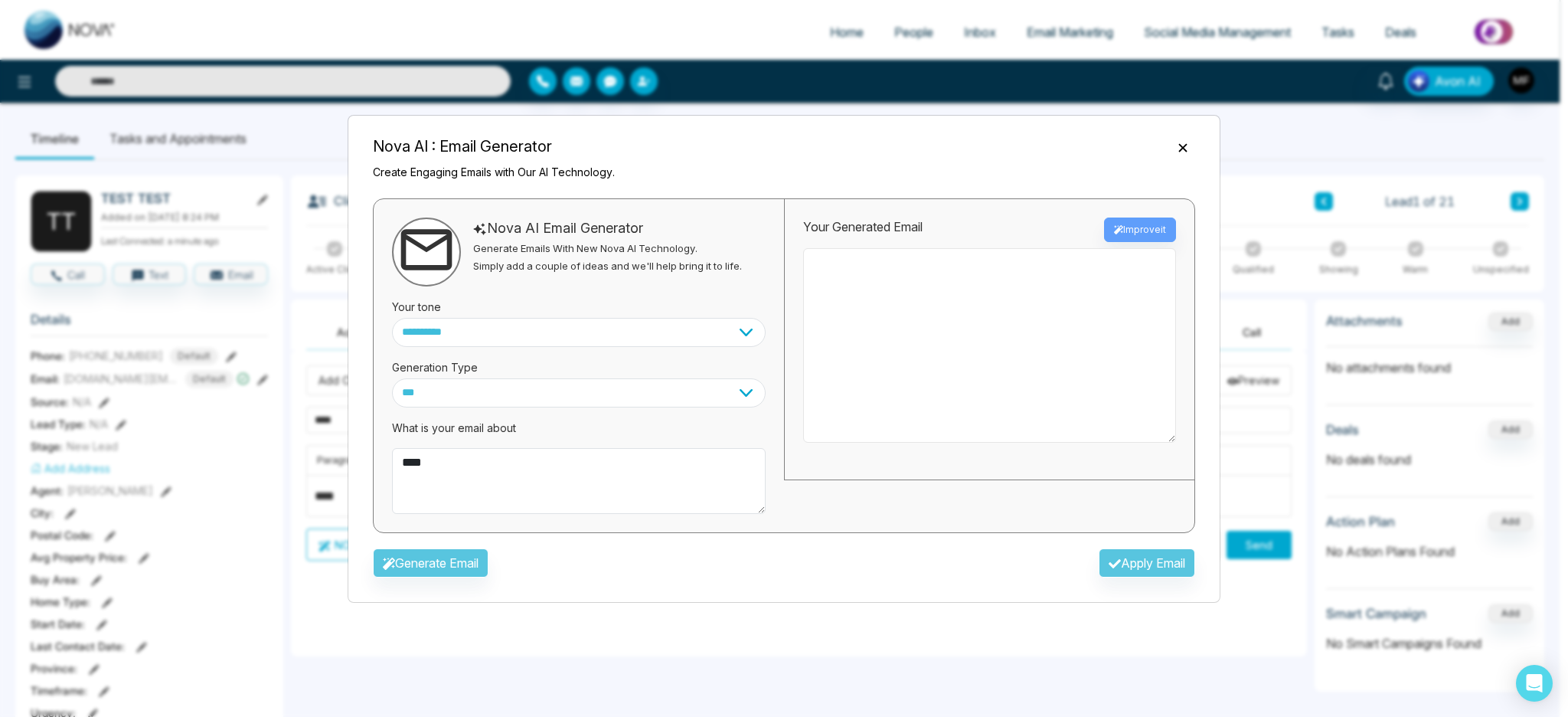
click at [898, 258] on textarea at bounding box center [989, 345] width 373 height 194
click at [568, 335] on select "**********" at bounding box center [579, 332] width 374 height 29
click at [392, 318] on select "**********" at bounding box center [579, 332] width 374 height 29
click at [559, 321] on select "**********" at bounding box center [579, 332] width 374 height 29
click at [511, 408] on div "What is your email about ****" at bounding box center [579, 460] width 374 height 107
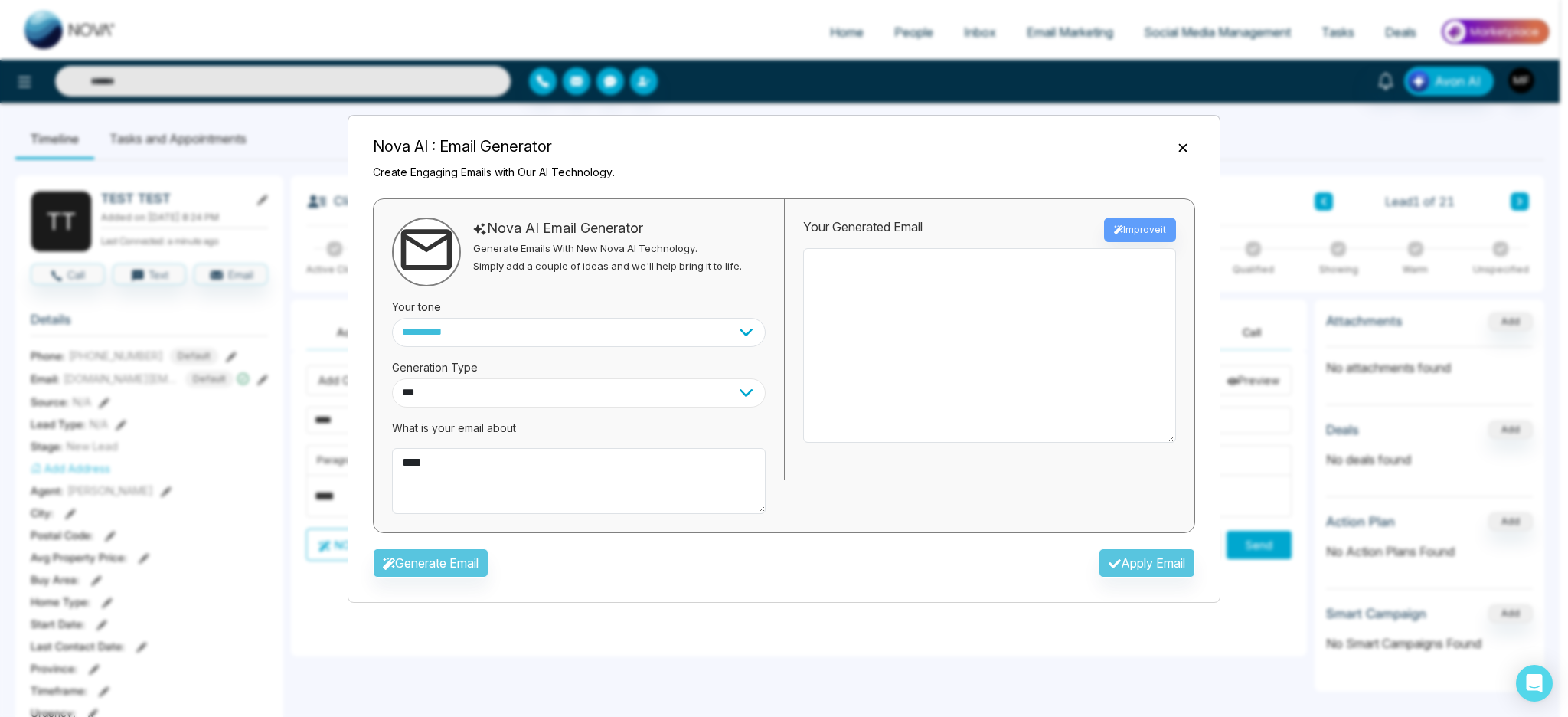
click at [518, 391] on select "*** ***** ******* ******* ********" at bounding box center [579, 392] width 374 height 29
click at [590, 405] on select "*** ***** ******* ******* ********" at bounding box center [579, 392] width 374 height 29
select select "*******"
click at [392, 378] on select "*** ***** ******* ******* ********" at bounding box center [579, 392] width 374 height 29
click at [500, 342] on select "**********" at bounding box center [579, 332] width 374 height 29
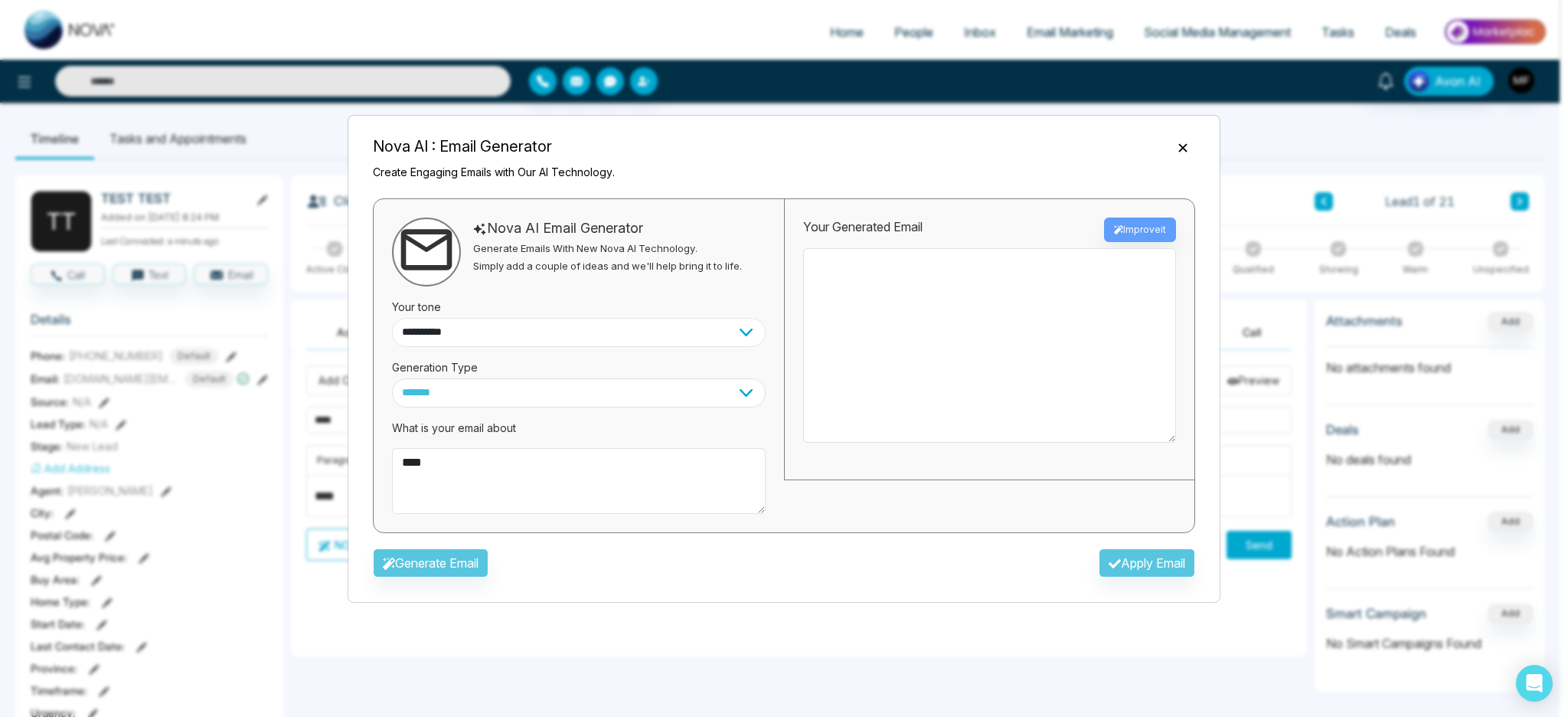
select select "**********"
click at [392, 318] on select "**********" at bounding box center [579, 332] width 374 height 29
click at [1132, 234] on div "Your Generated Email Improve it" at bounding box center [989, 230] width 373 height 25
click at [501, 472] on textarea "****" at bounding box center [579, 481] width 374 height 66
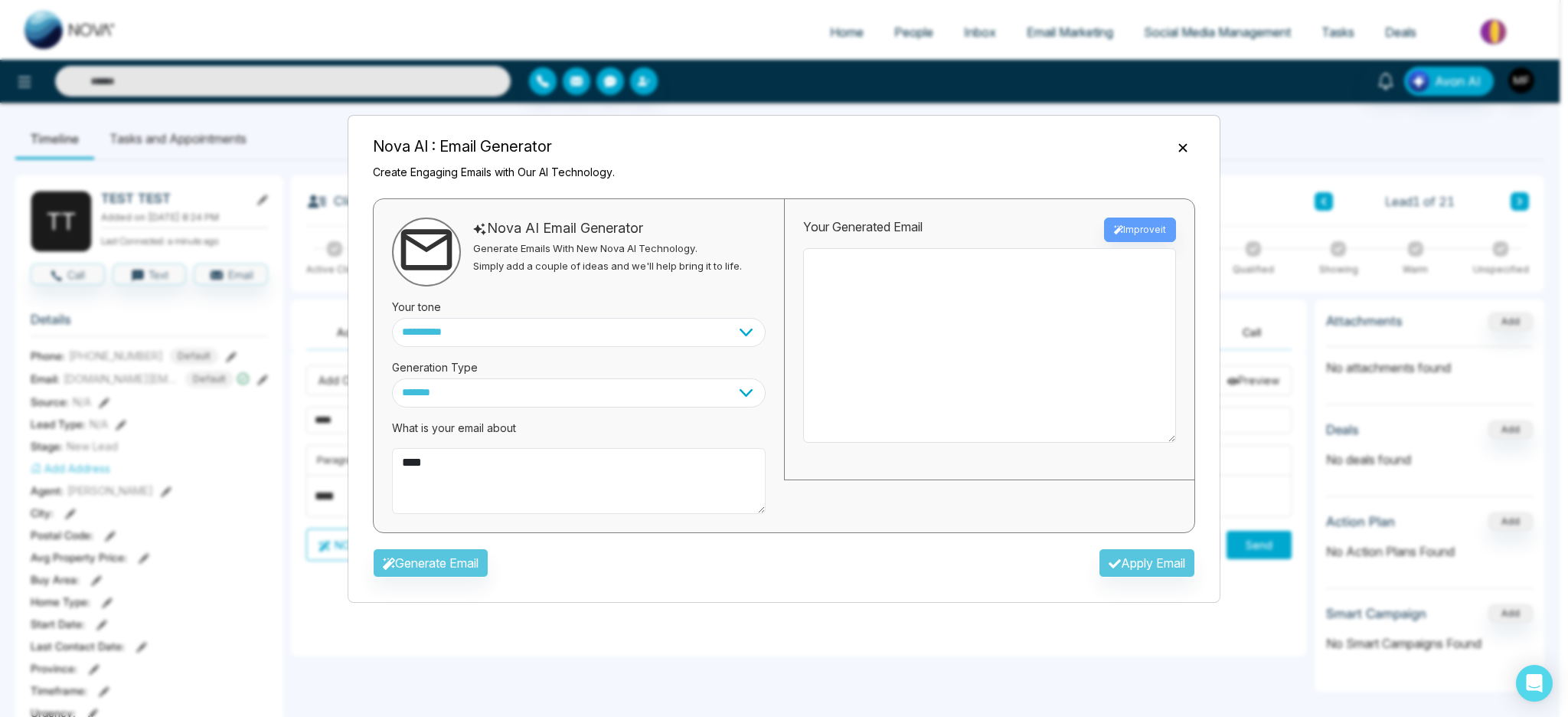
click at [501, 472] on textarea "****" at bounding box center [579, 481] width 374 height 66
click at [470, 561] on div "Generate Email Apply Email" at bounding box center [784, 567] width 847 height 44
click at [466, 566] on div "Generate Email Apply Email" at bounding box center [784, 567] width 847 height 44
click at [498, 470] on textarea "****" at bounding box center [579, 481] width 374 height 66
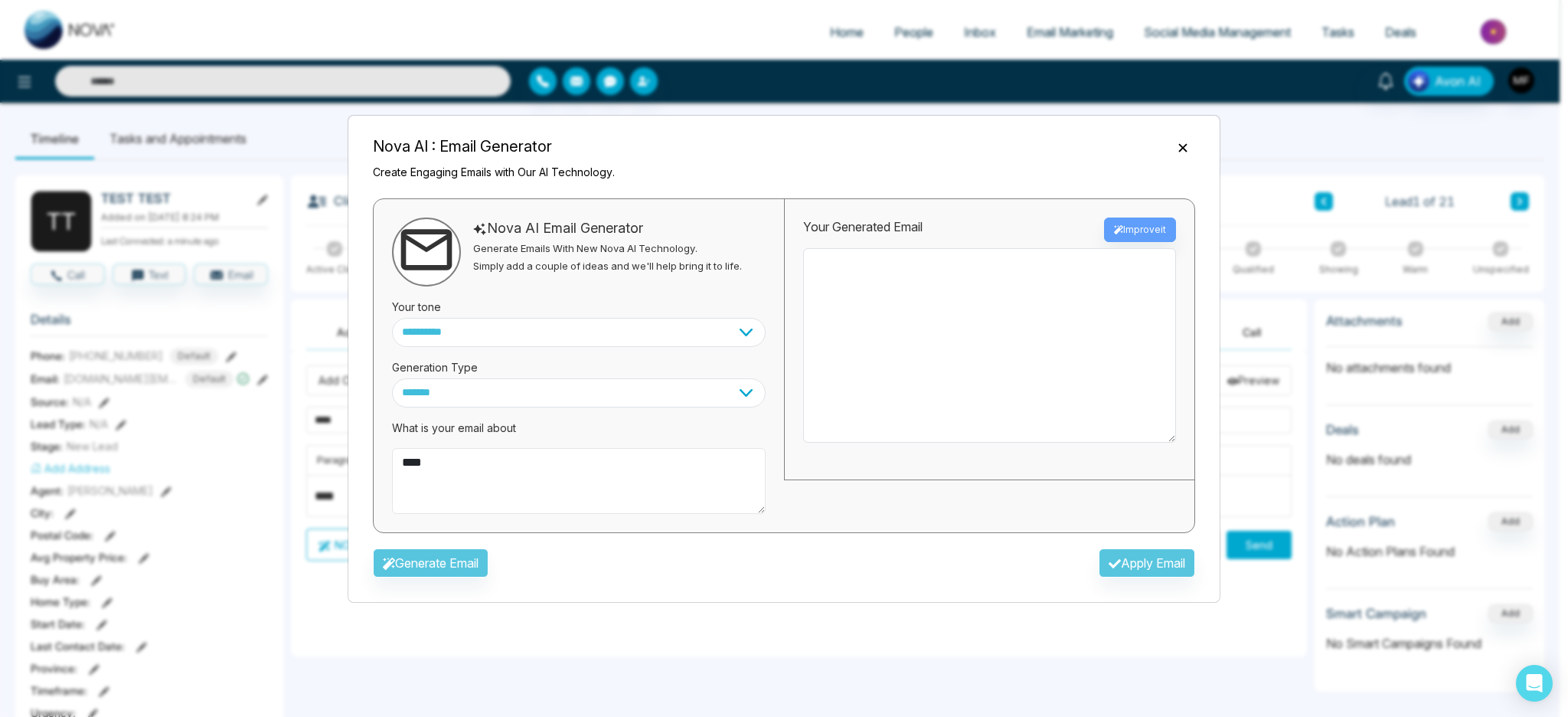
click at [498, 470] on textarea "****" at bounding box center [579, 481] width 374 height 66
click at [487, 559] on div "Generate Email Apply Email" at bounding box center [784, 567] width 847 height 44
click at [453, 560] on div "Generate Email Apply Email" at bounding box center [784, 567] width 847 height 44
click at [1141, 222] on div "Your Generated Email Improve it" at bounding box center [989, 230] width 373 height 25
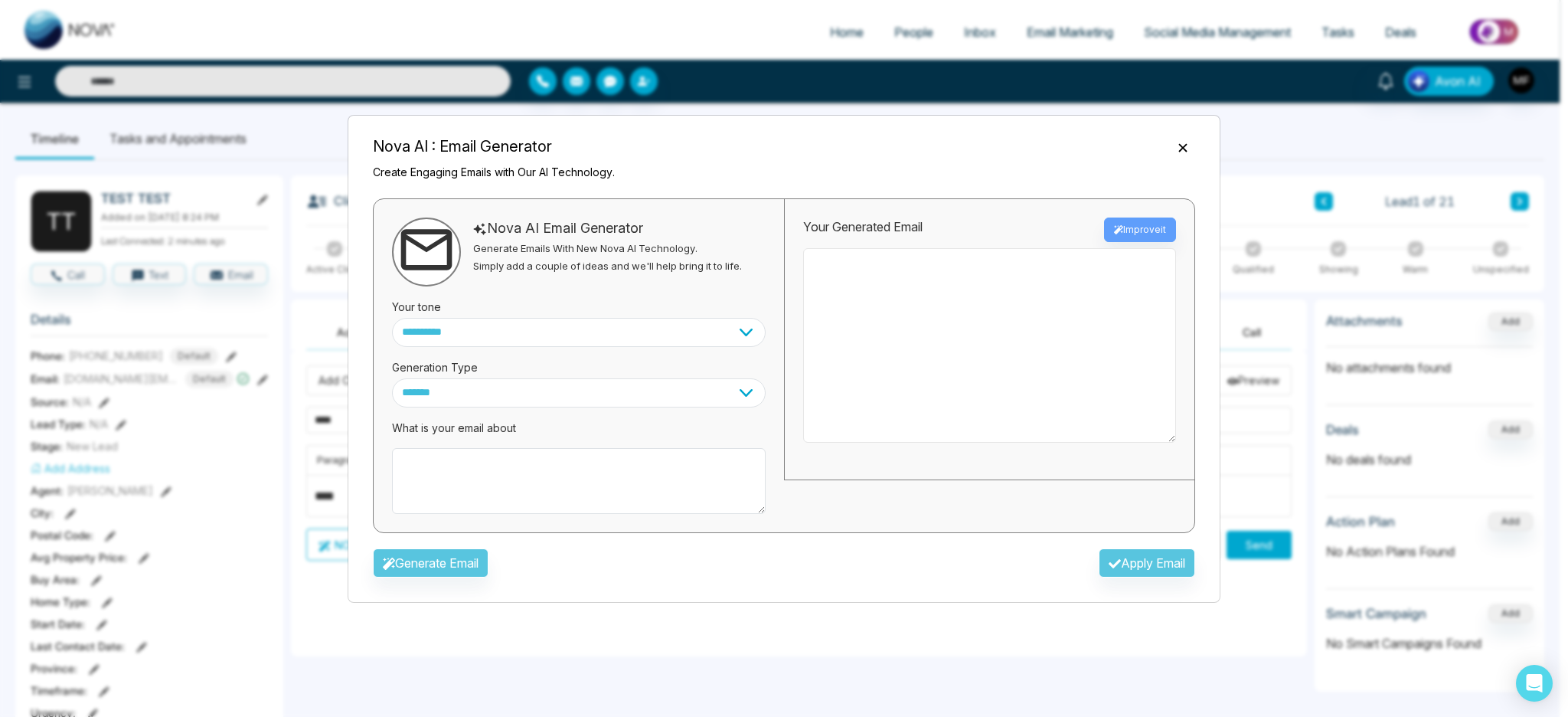
click at [926, 274] on textarea at bounding box center [989, 345] width 373 height 194
click at [529, 478] on textarea at bounding box center [579, 481] width 374 height 66
type textarea "*"
type textarea "**********"
click at [465, 559] on button "Generate Email" at bounding box center [430, 562] width 116 height 29
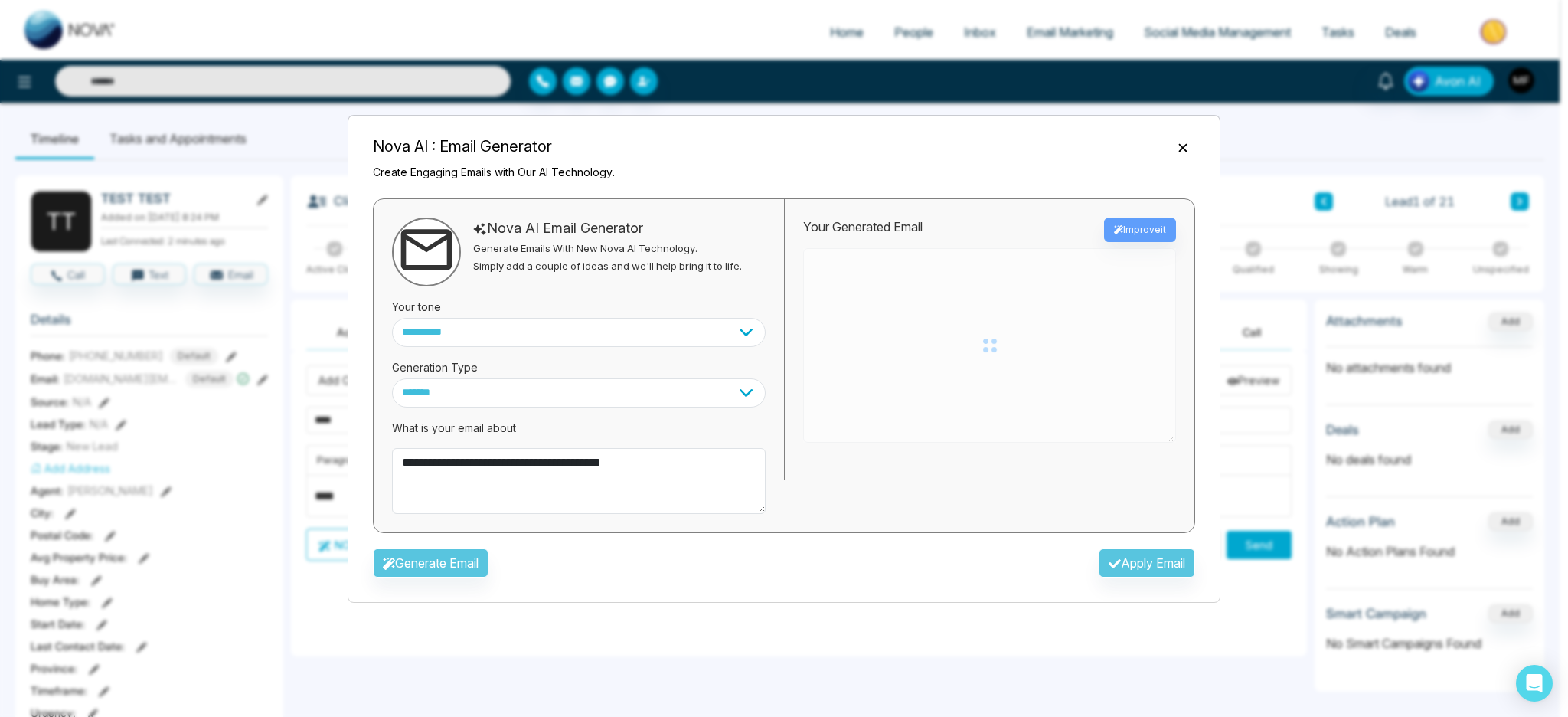
type textarea "**********"
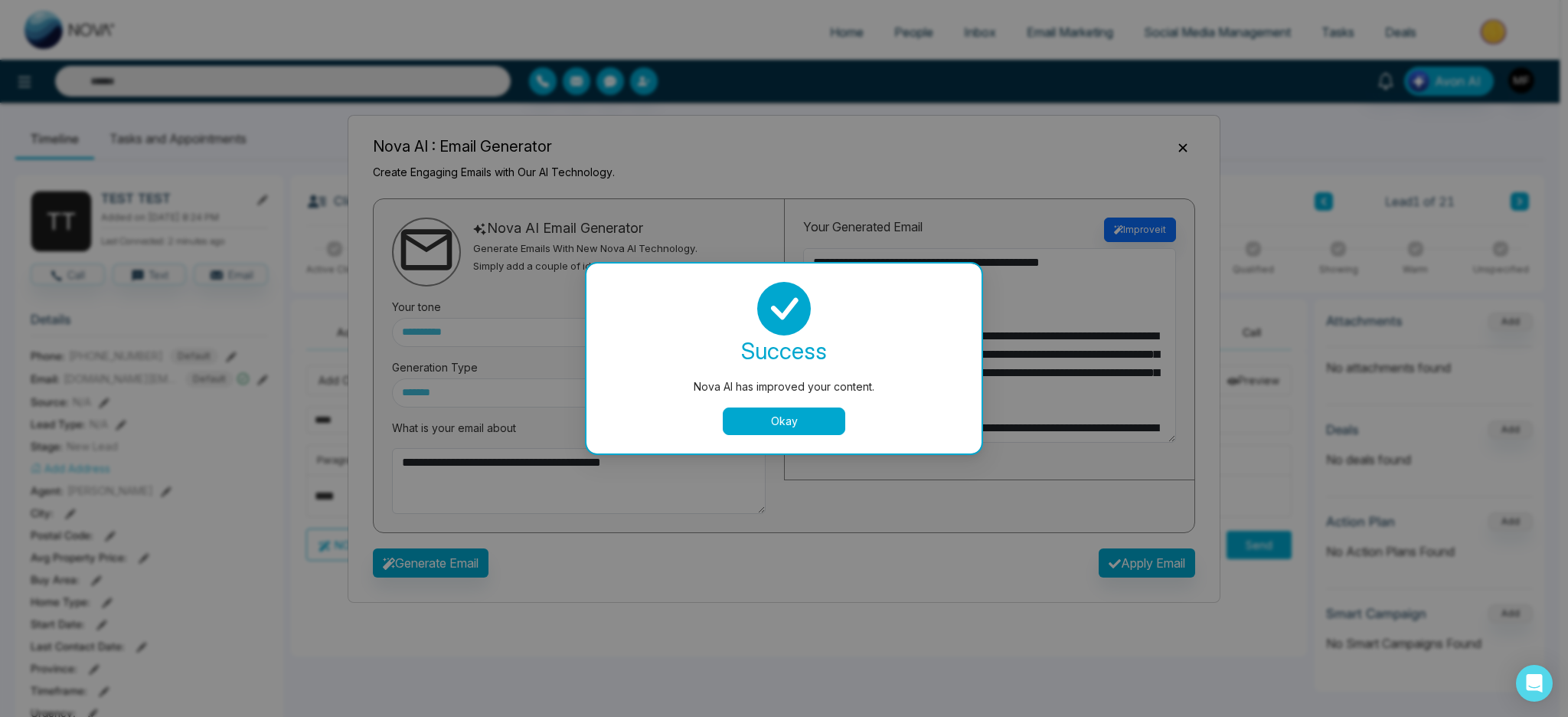
click at [763, 429] on button "Okay" at bounding box center [784, 421] width 123 height 27
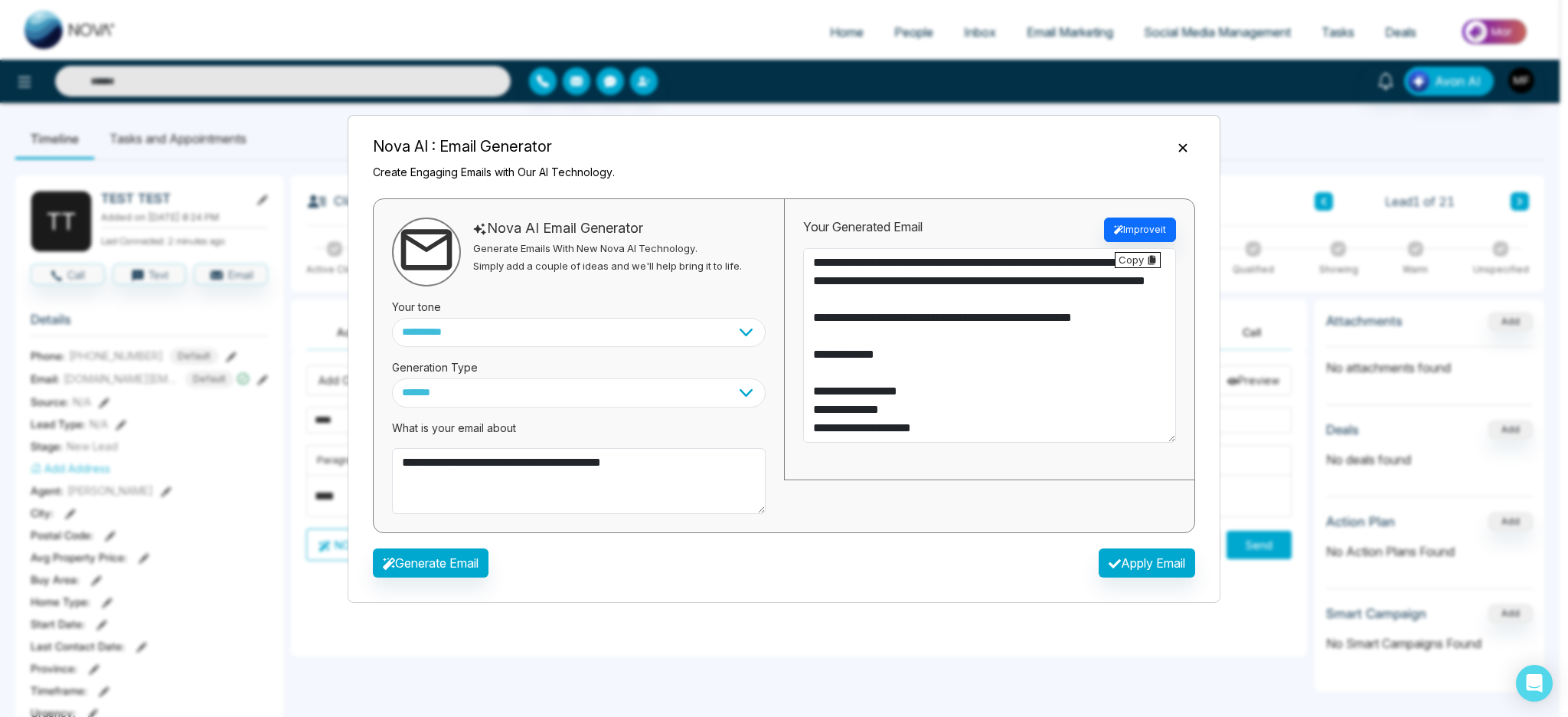
scroll to position [423, 0]
click at [1133, 563] on button "Apply Email" at bounding box center [1147, 562] width 96 height 29
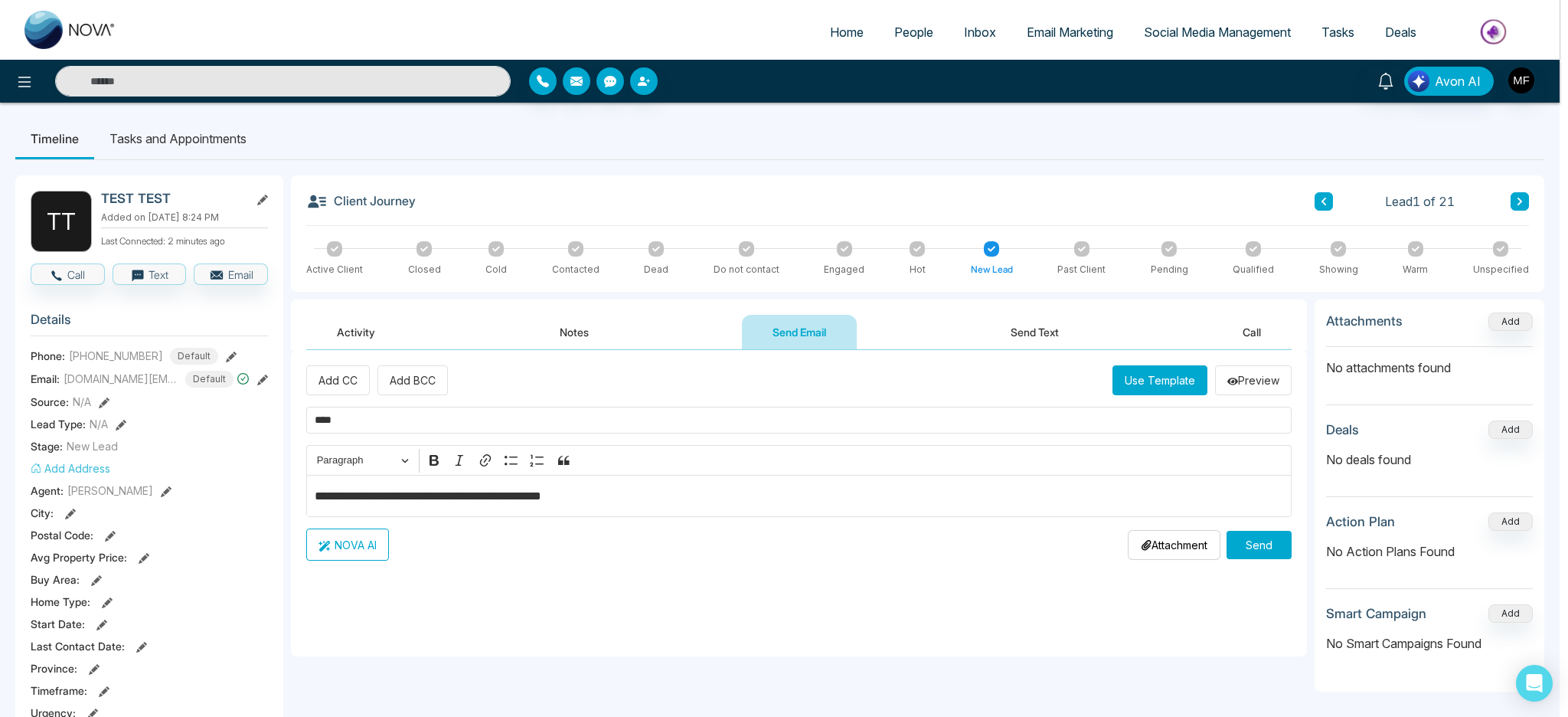
type textarea "**********"
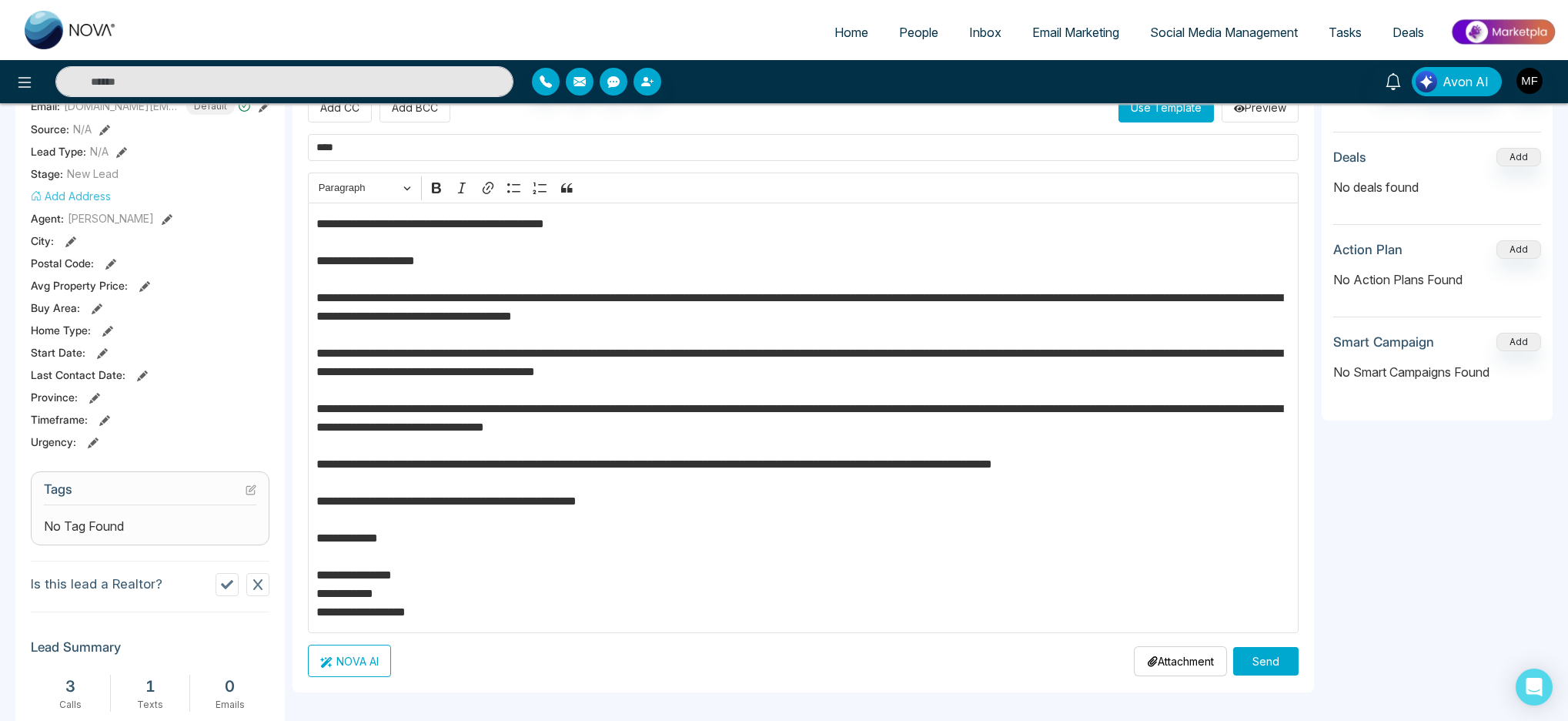
scroll to position [558, 0]
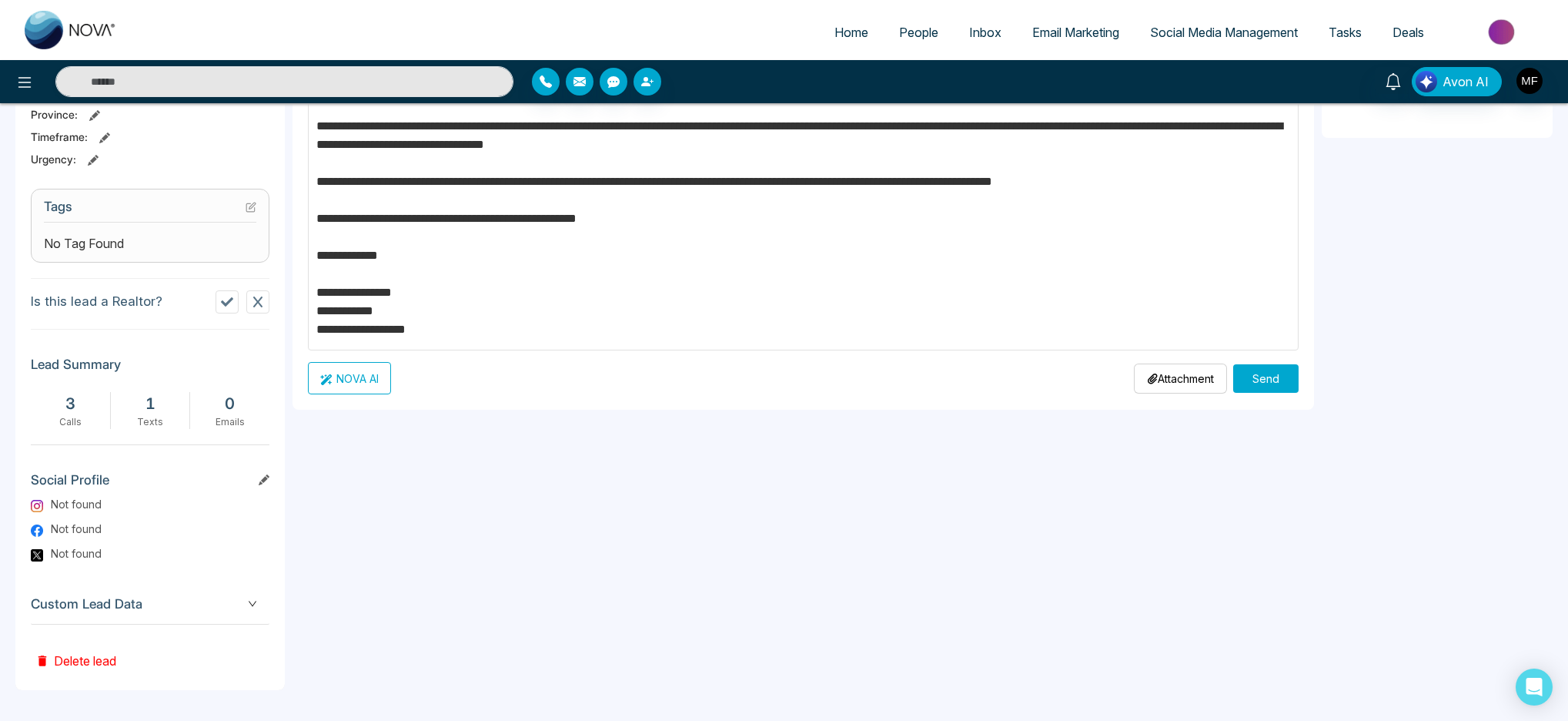
click at [1267, 373] on button "Send" at bounding box center [1265, 379] width 65 height 28
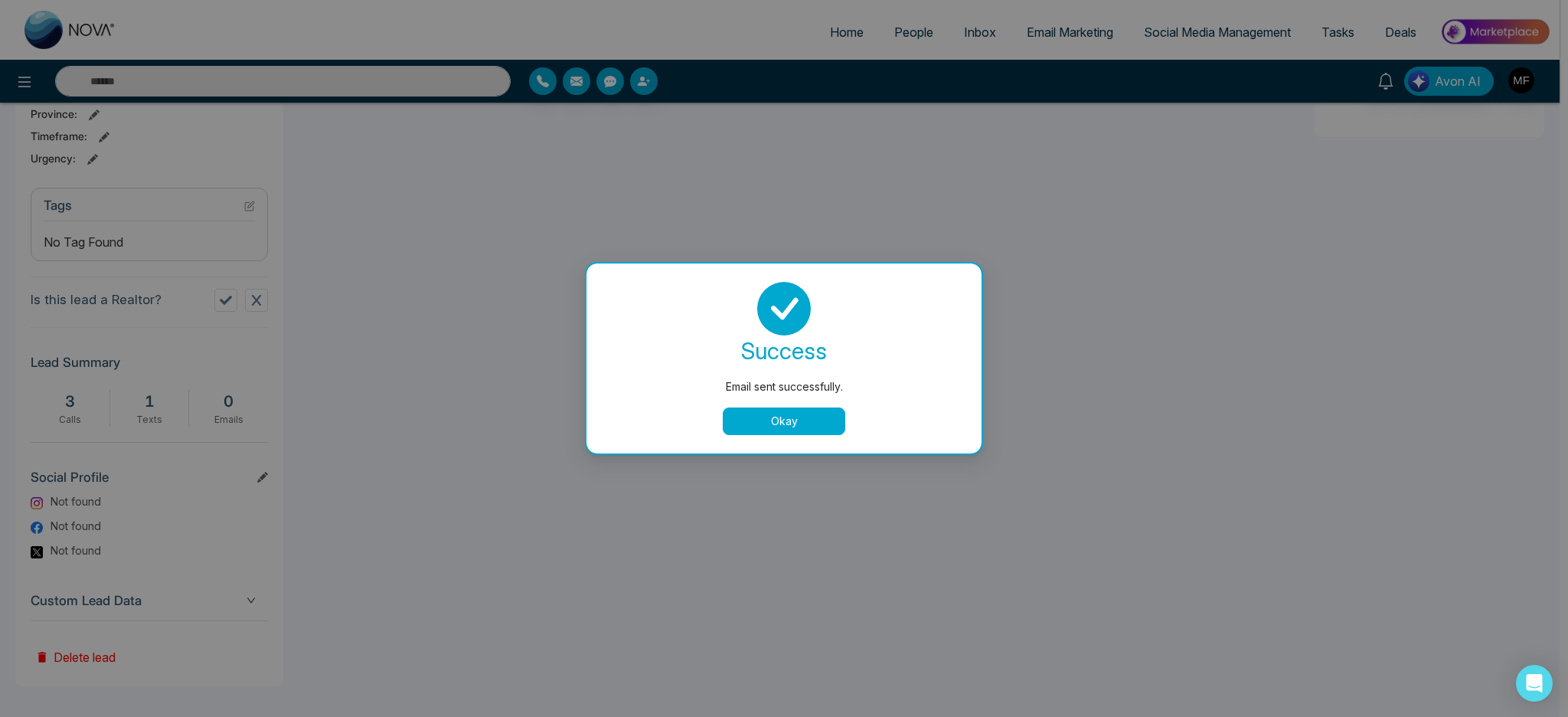
click at [826, 423] on button "Okay" at bounding box center [784, 421] width 123 height 27
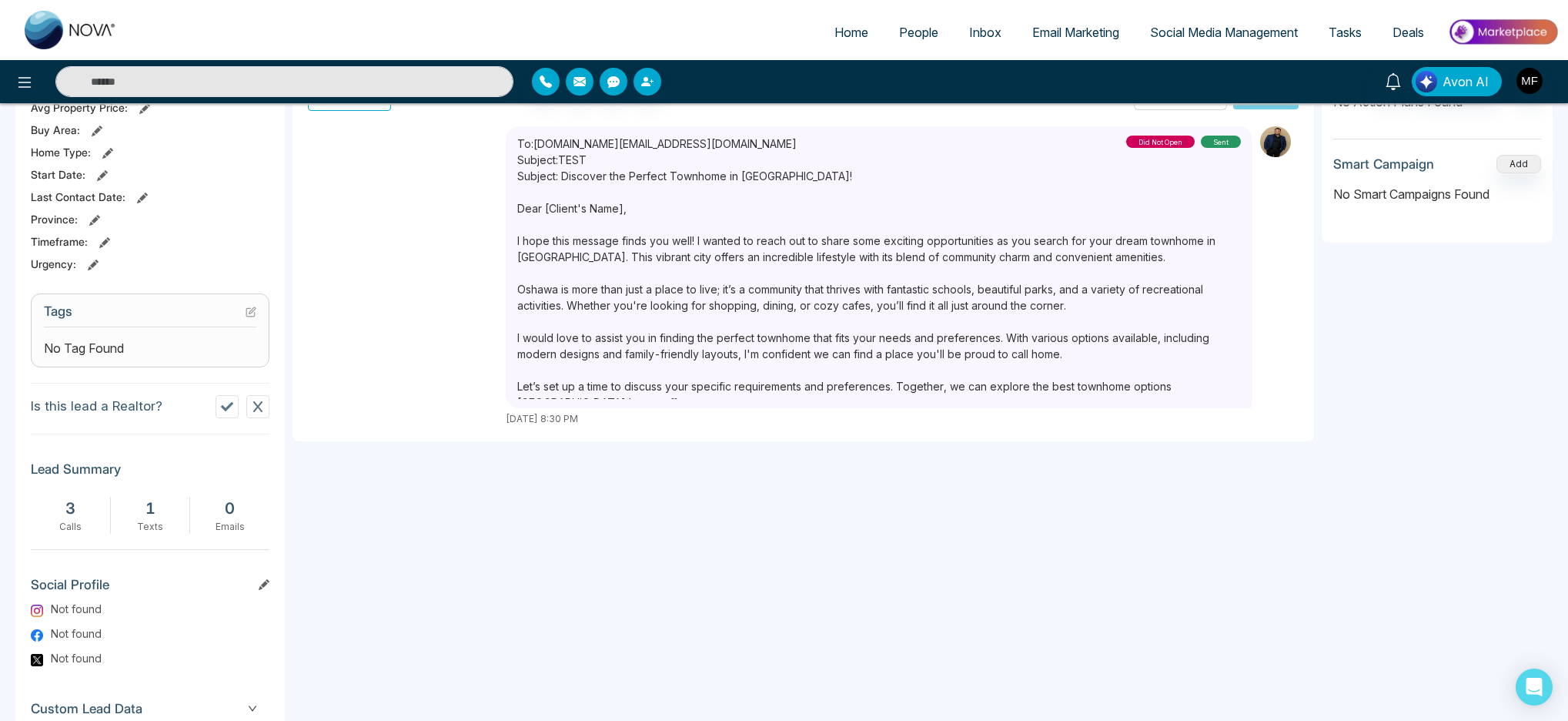
scroll to position [421, 0]
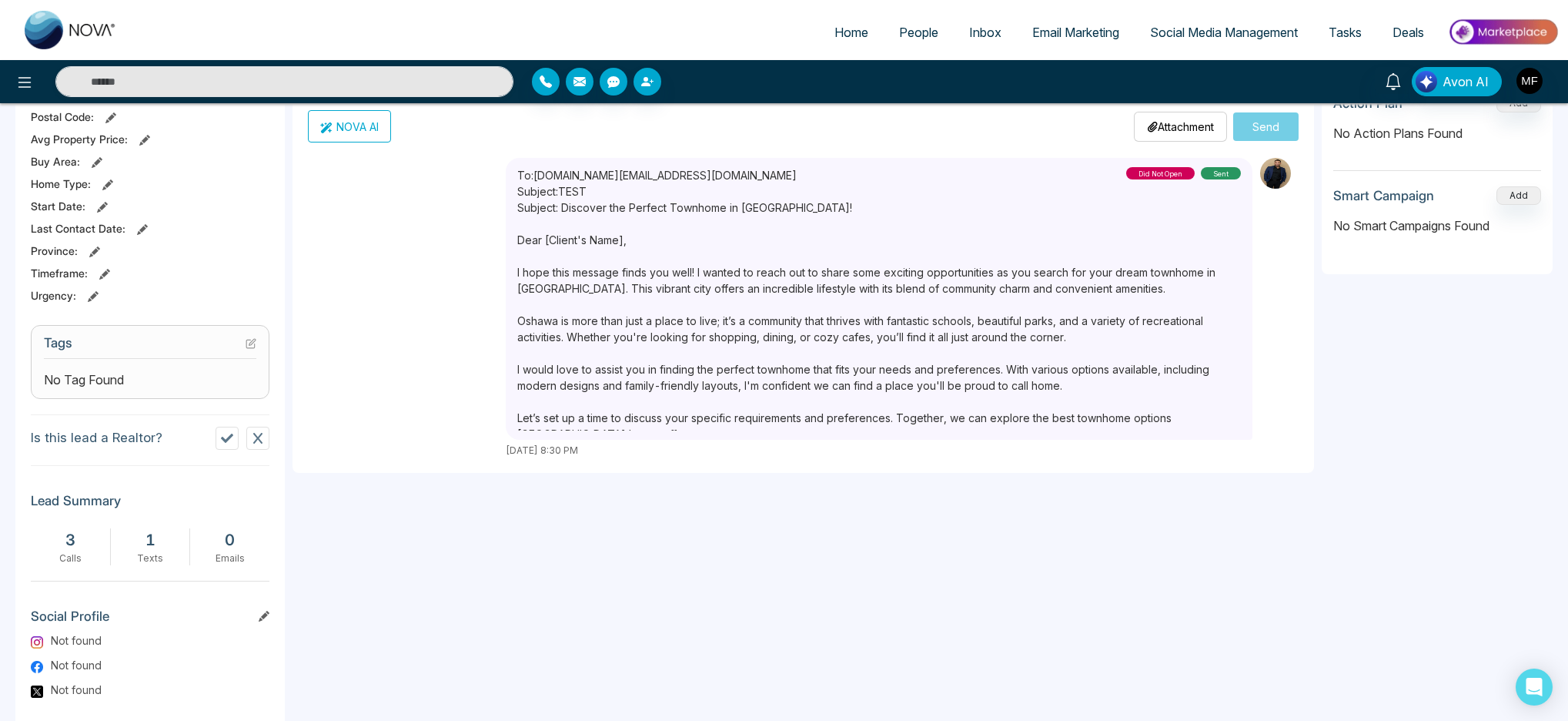
click at [386, 289] on div "To: [DOMAIN_NAME][EMAIL_ADDRESS][DOMAIN_NAME] Subject: TEST did not open sent […" at bounding box center [803, 307] width 991 height 300
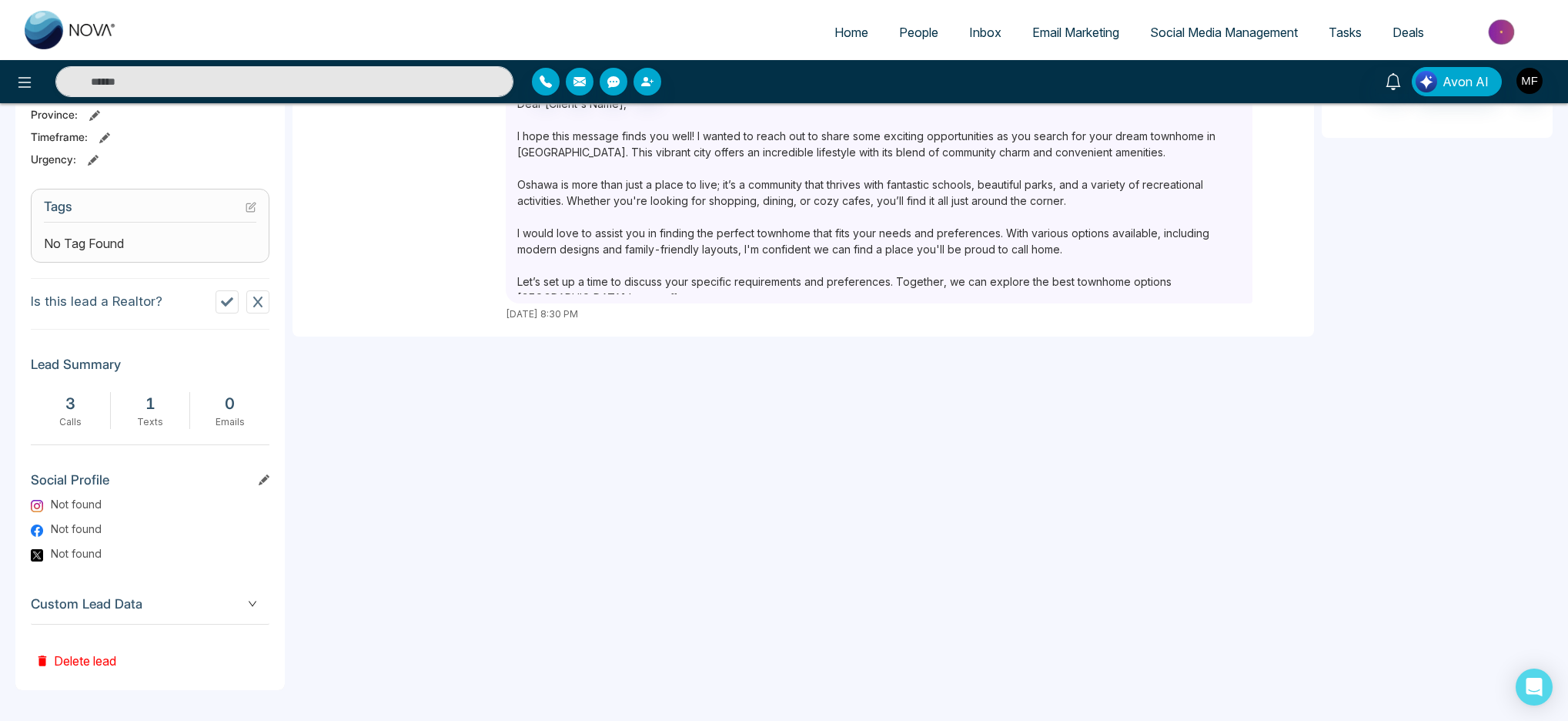
scroll to position [0, 0]
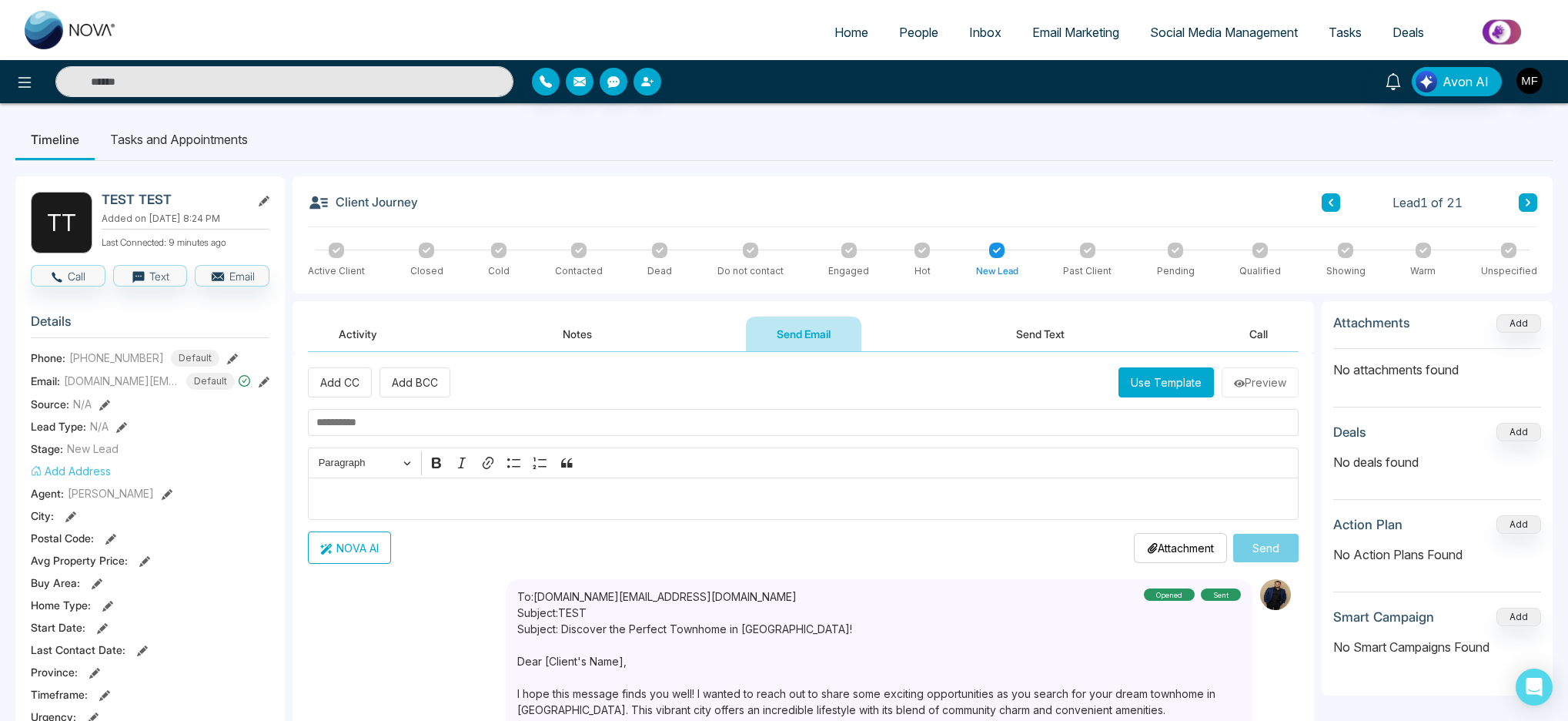
click at [161, 149] on li "Tasks and Appointments" at bounding box center [179, 139] width 169 height 42
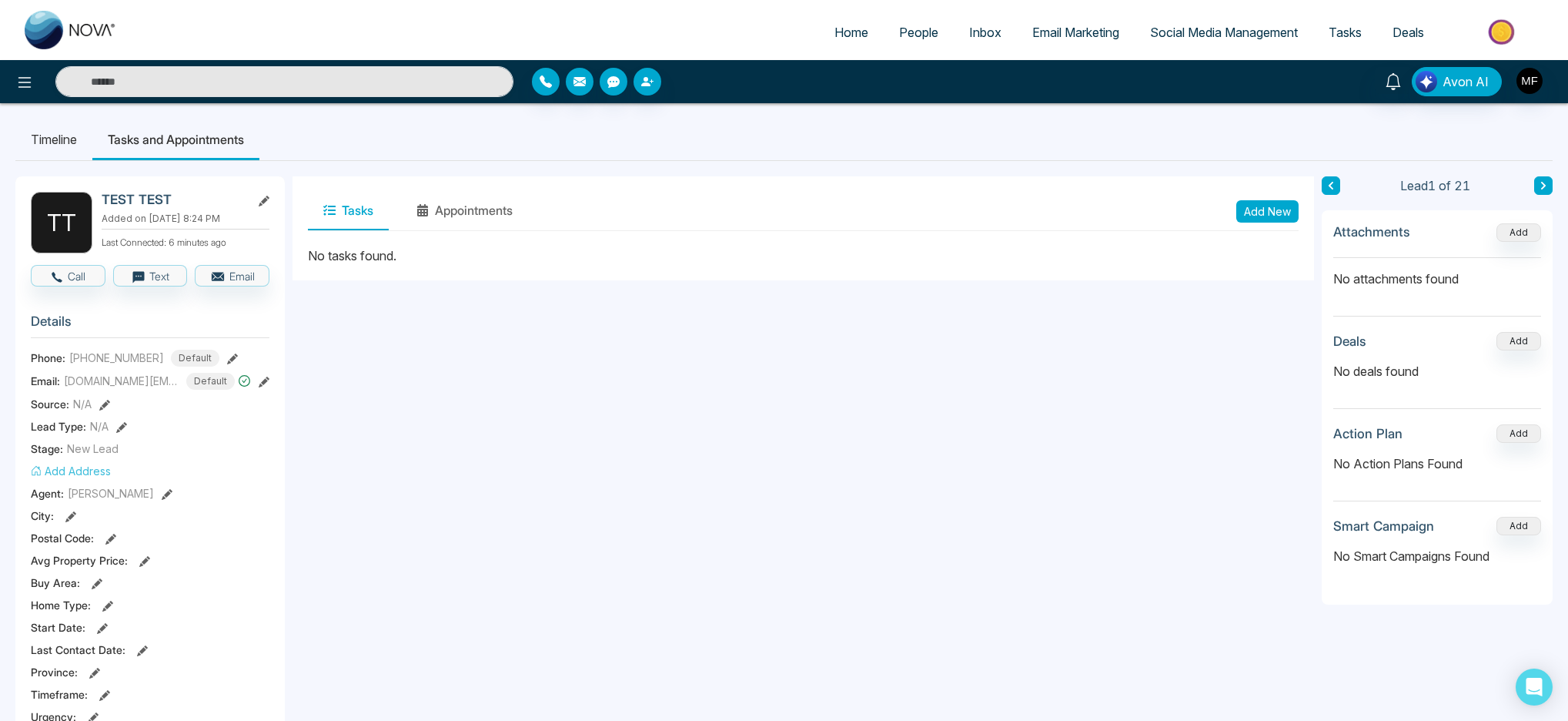
click at [70, 144] on li "Timeline" at bounding box center [53, 139] width 77 height 42
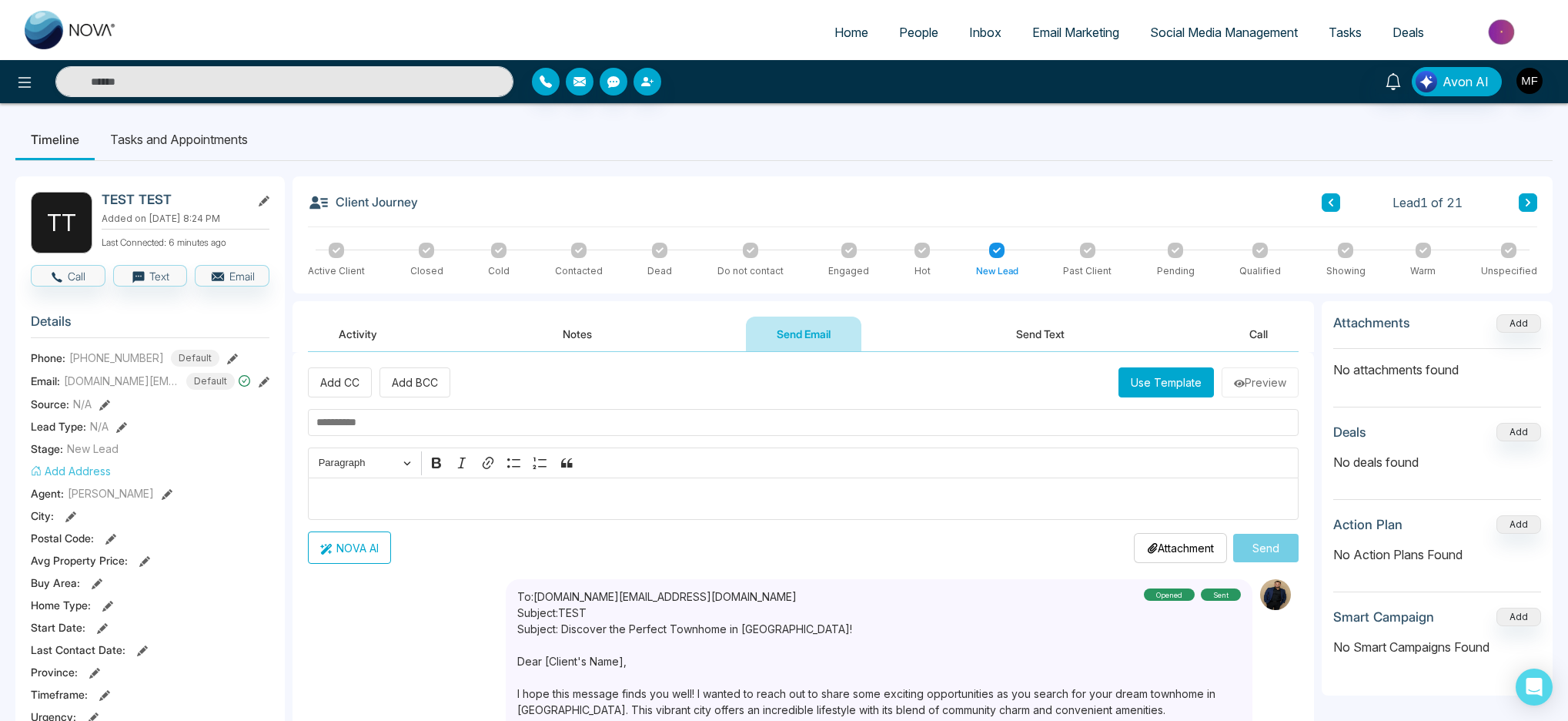
click at [1241, 331] on button "Call" at bounding box center [1259, 334] width 80 height 35
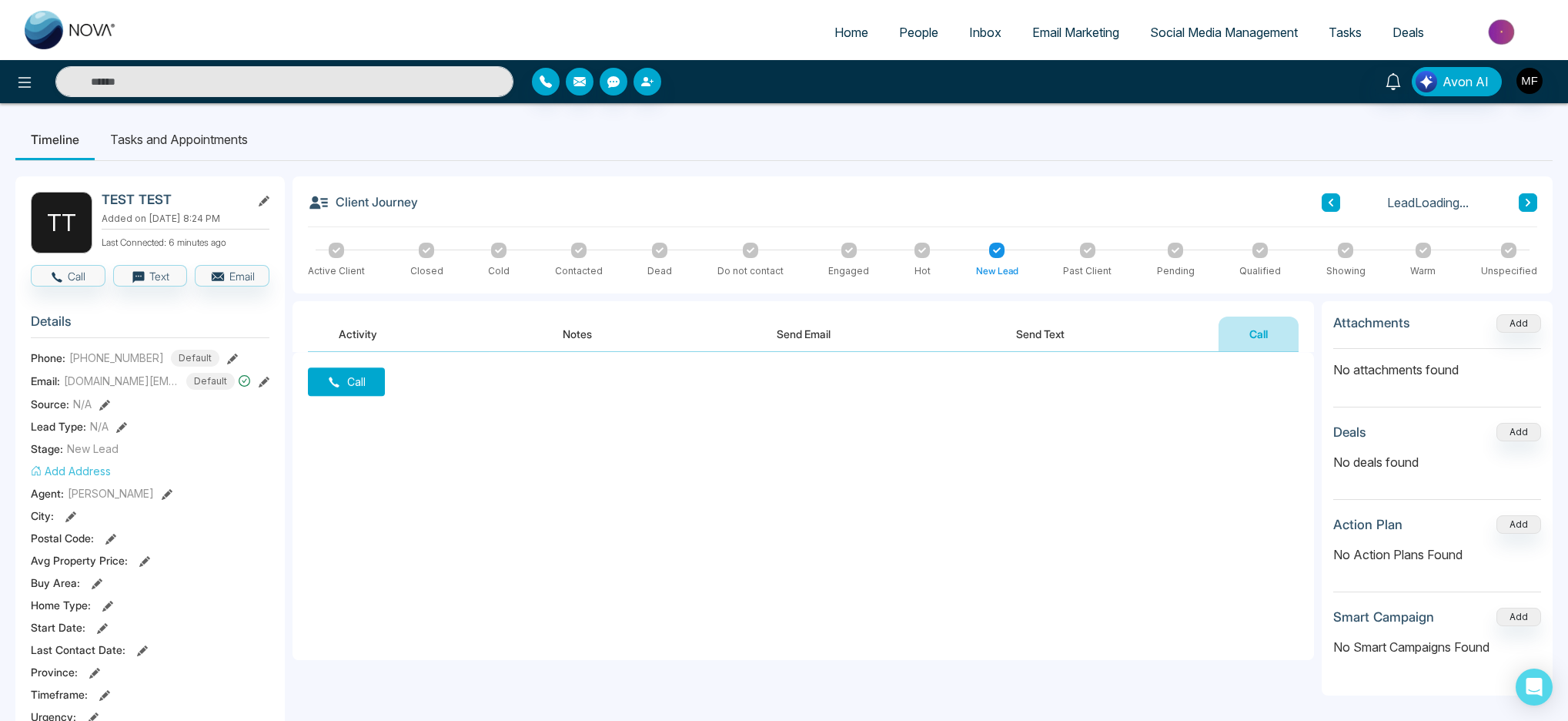
click at [1037, 332] on button "Send Text" at bounding box center [1041, 334] width 110 height 35
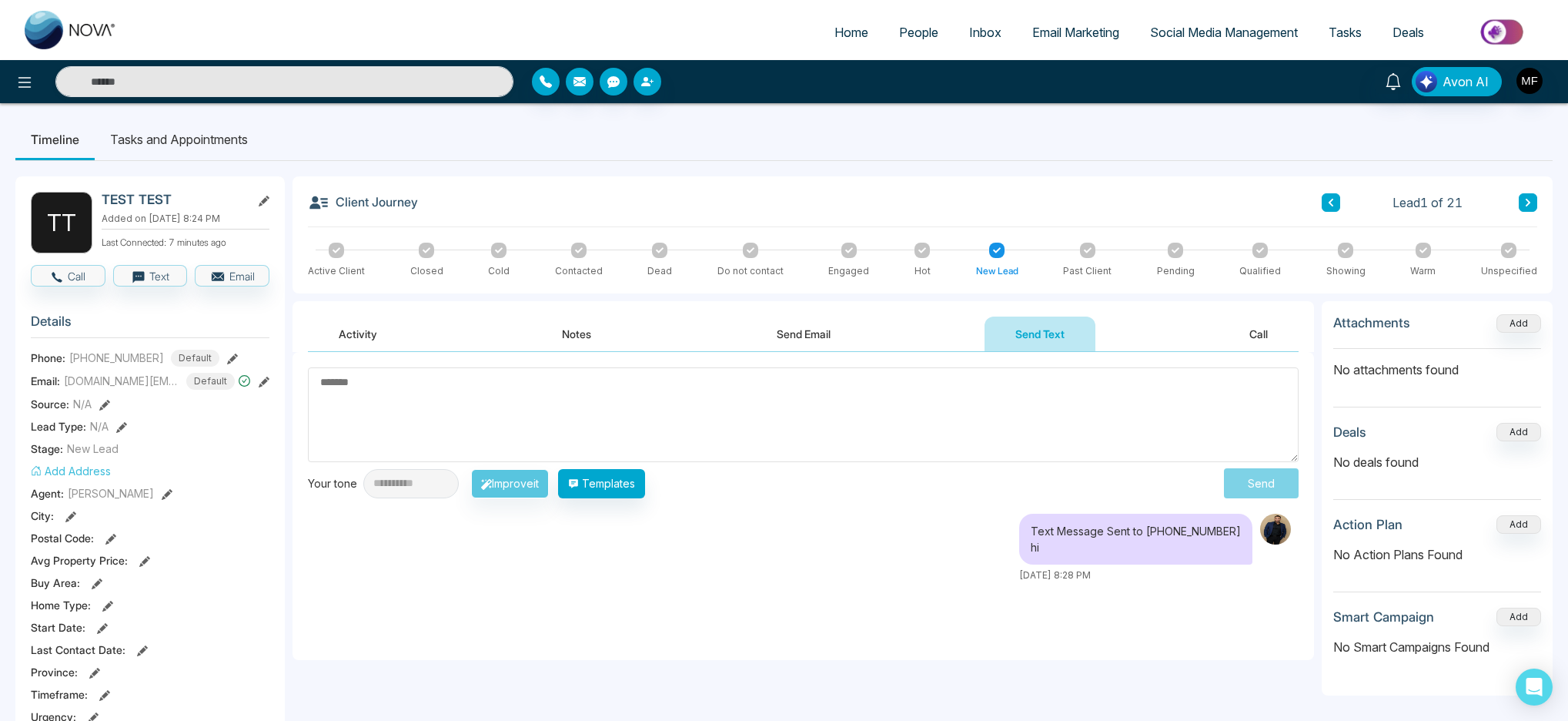
click at [869, 419] on textarea at bounding box center [803, 415] width 991 height 95
click at [152, 145] on li "Tasks and Appointments" at bounding box center [179, 139] width 169 height 42
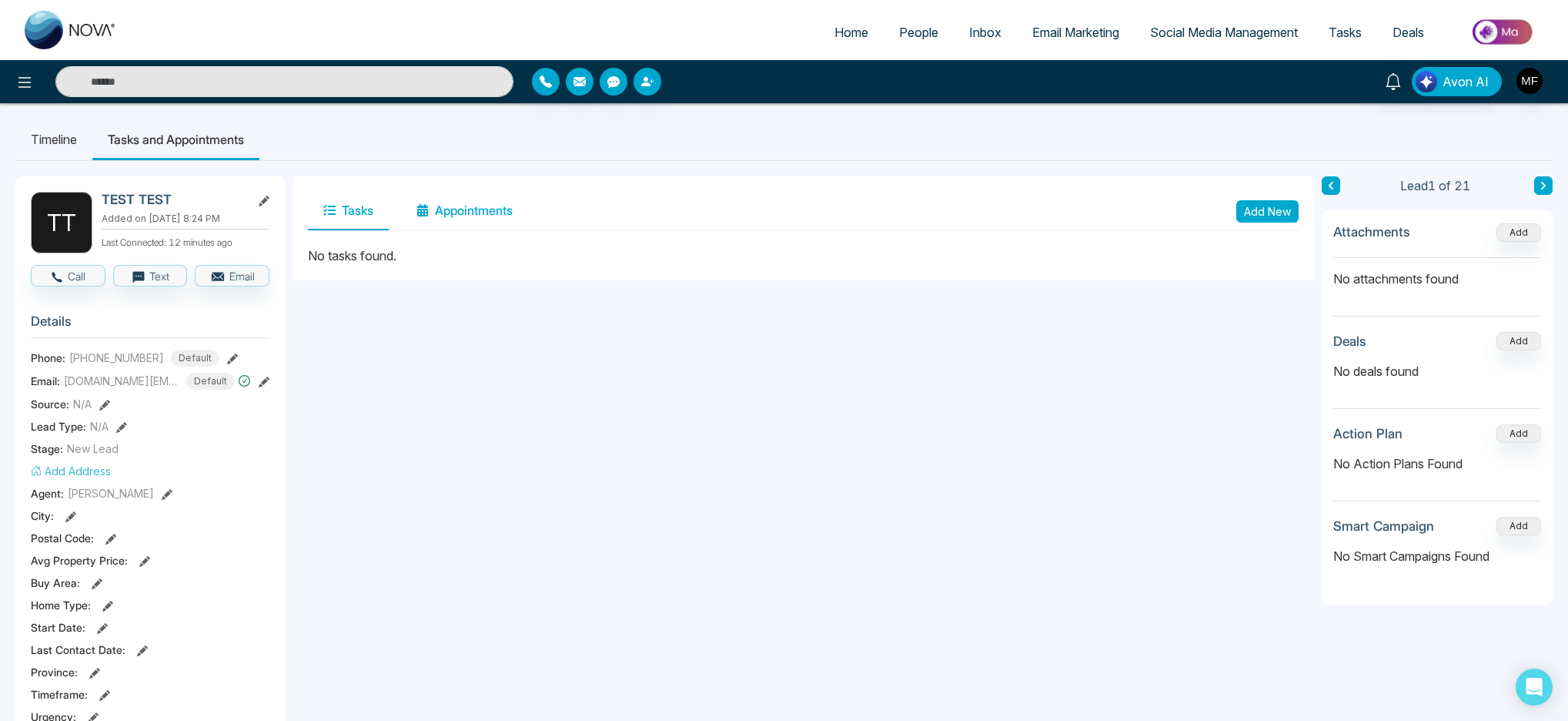
click at [460, 210] on button "Appointments" at bounding box center [465, 211] width 127 height 39
click at [345, 208] on button "Tasks" at bounding box center [348, 211] width 81 height 39
click at [1264, 213] on button "Add New" at bounding box center [1268, 212] width 63 height 23
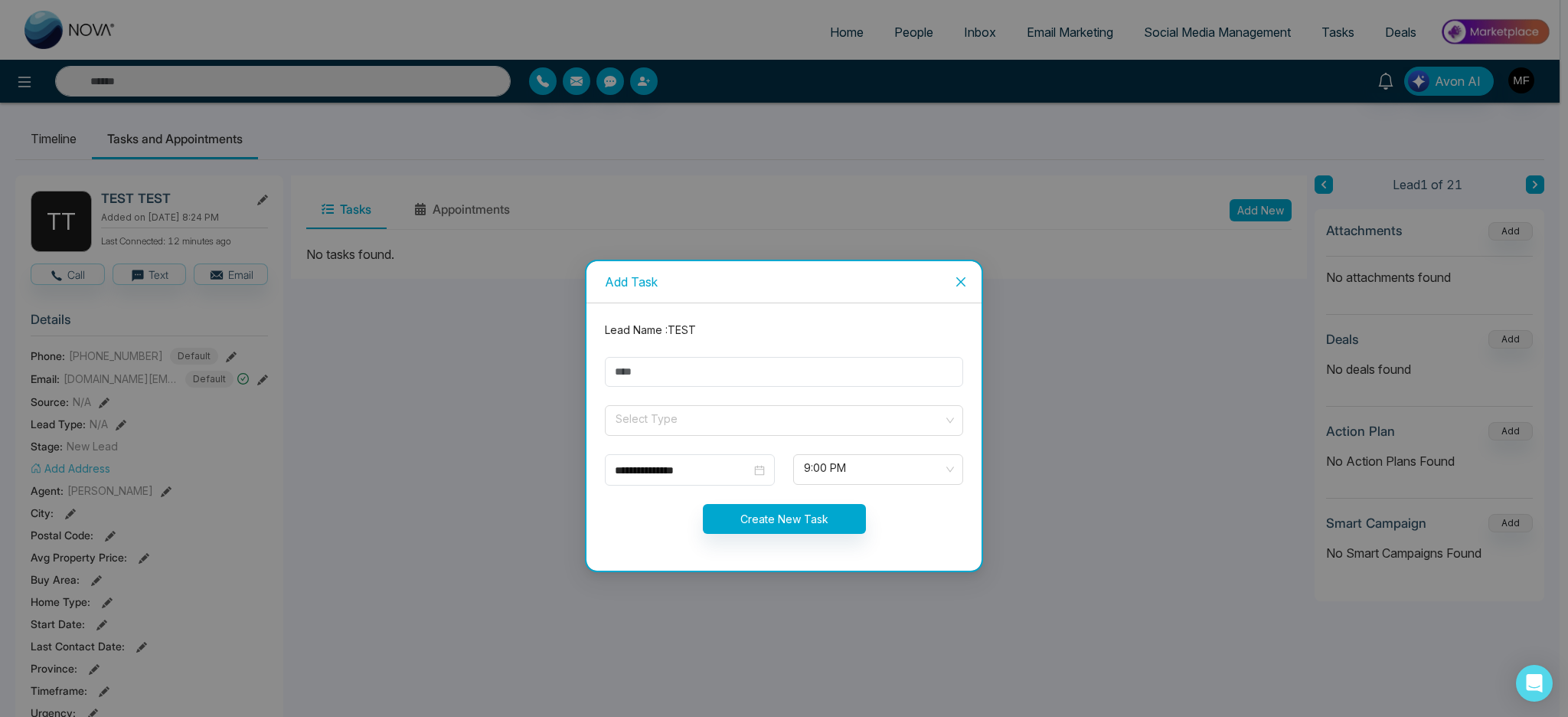
click at [965, 286] on icon "close" at bounding box center [960, 281] width 12 height 12
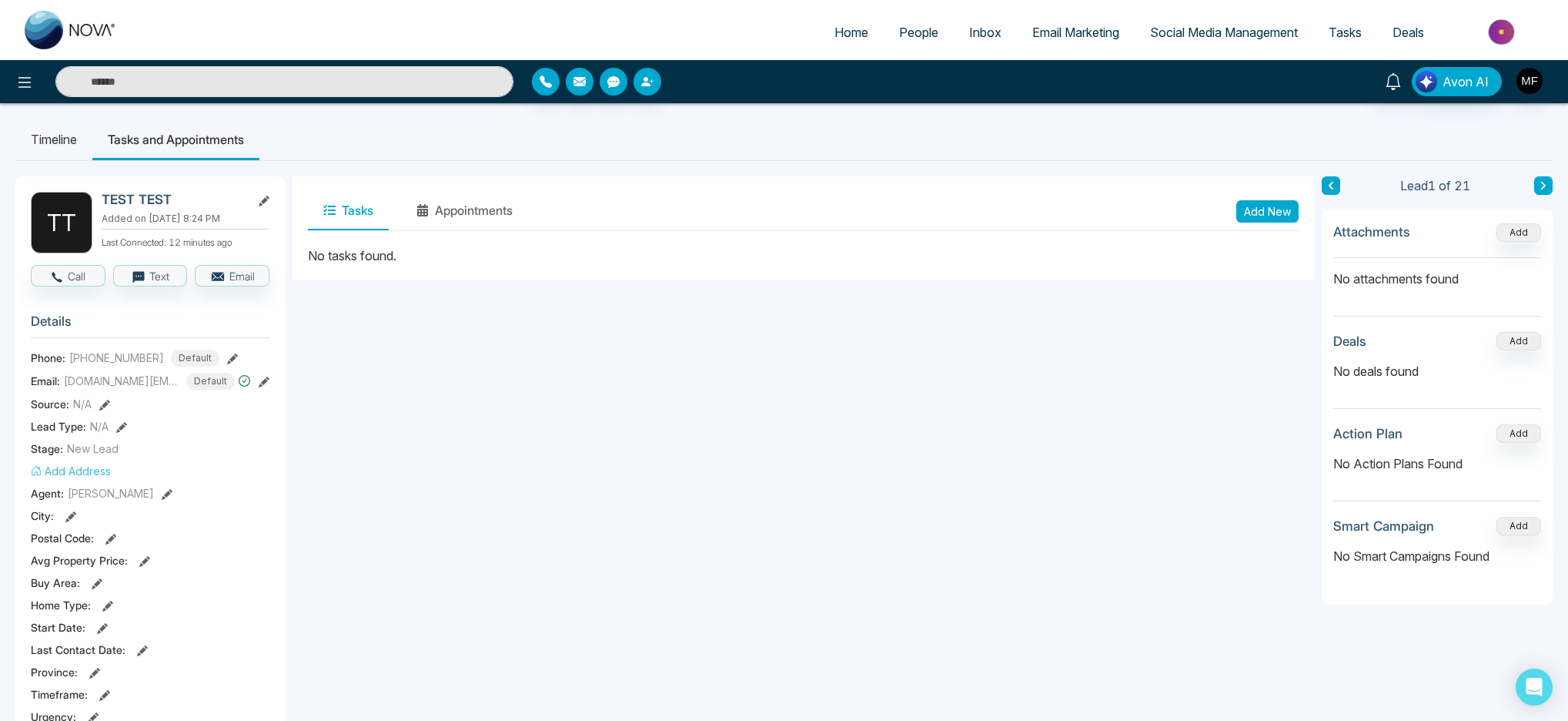
click at [901, 27] on span "People" at bounding box center [918, 32] width 39 height 15
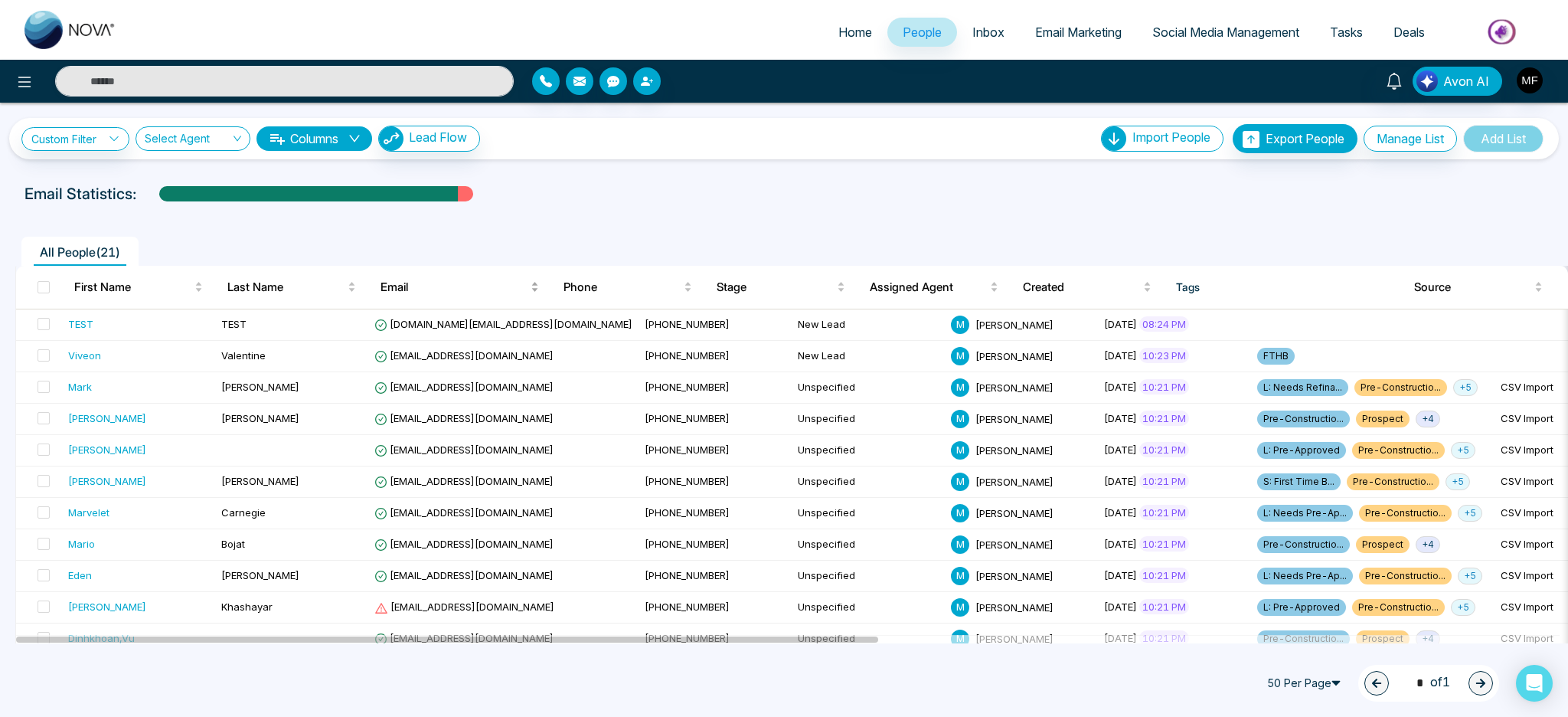
click at [409, 296] on div "Email" at bounding box center [459, 287] width 158 height 18
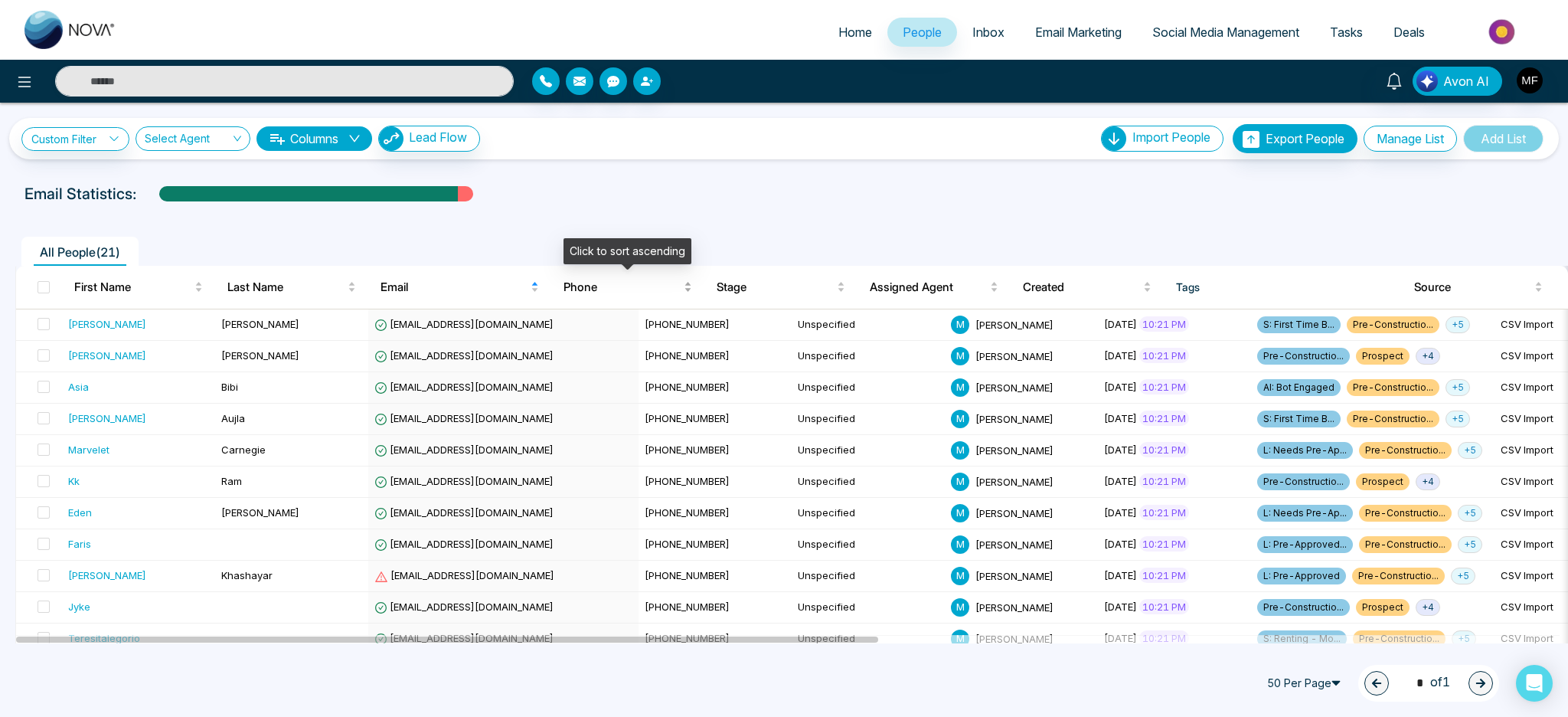
click at [592, 296] on div "Phone" at bounding box center [627, 287] width 128 height 18
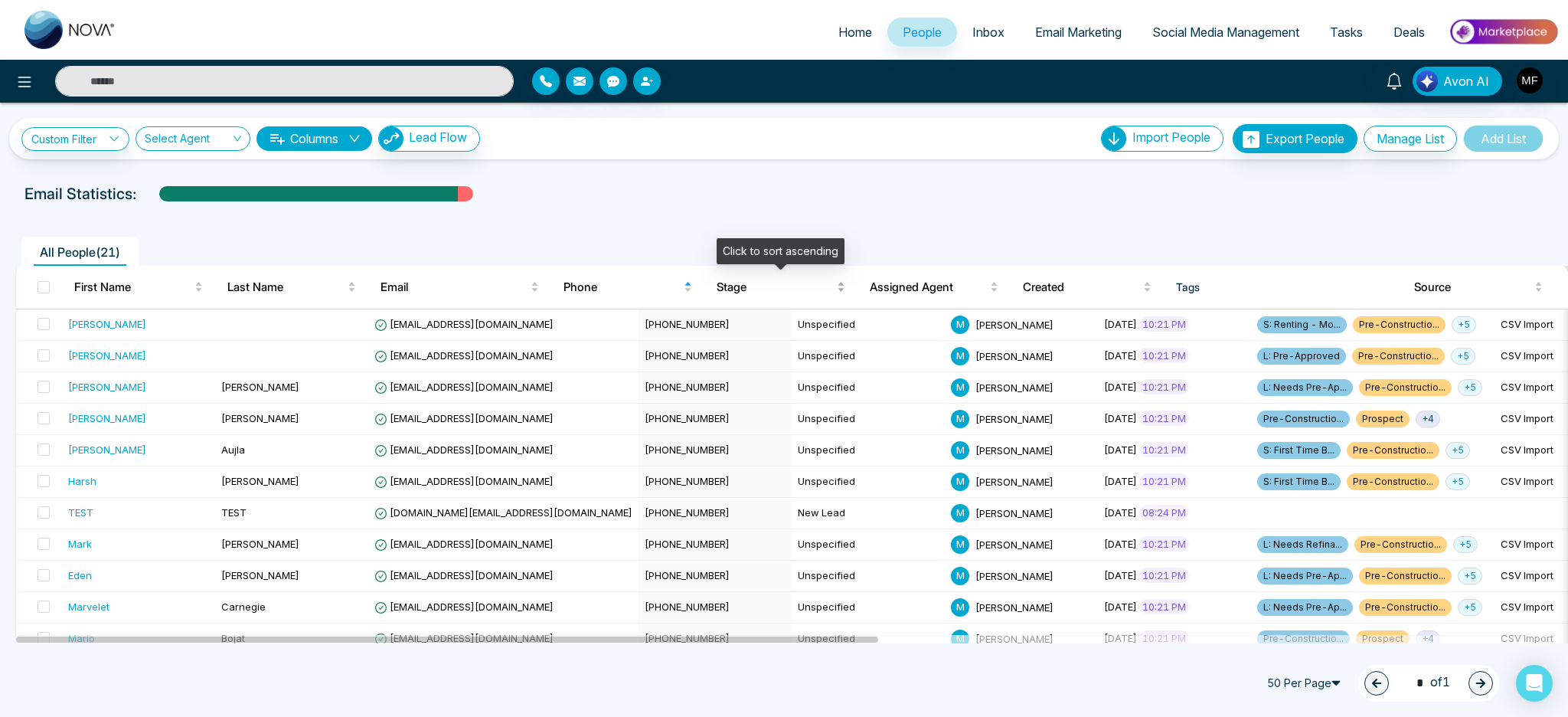
click at [760, 290] on span "Stage" at bounding box center [776, 287] width 117 height 18
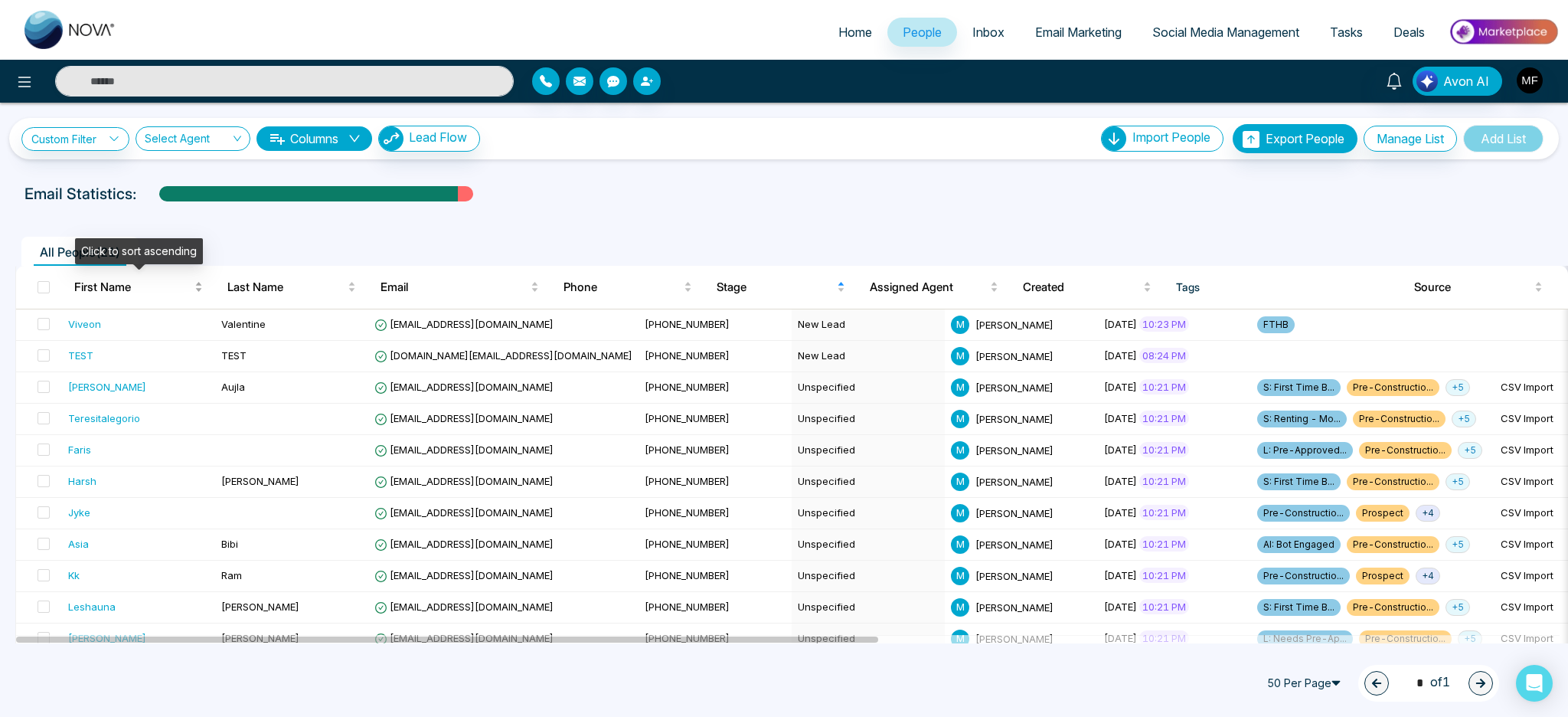
click at [103, 292] on span "First Name" at bounding box center [133, 287] width 117 height 18
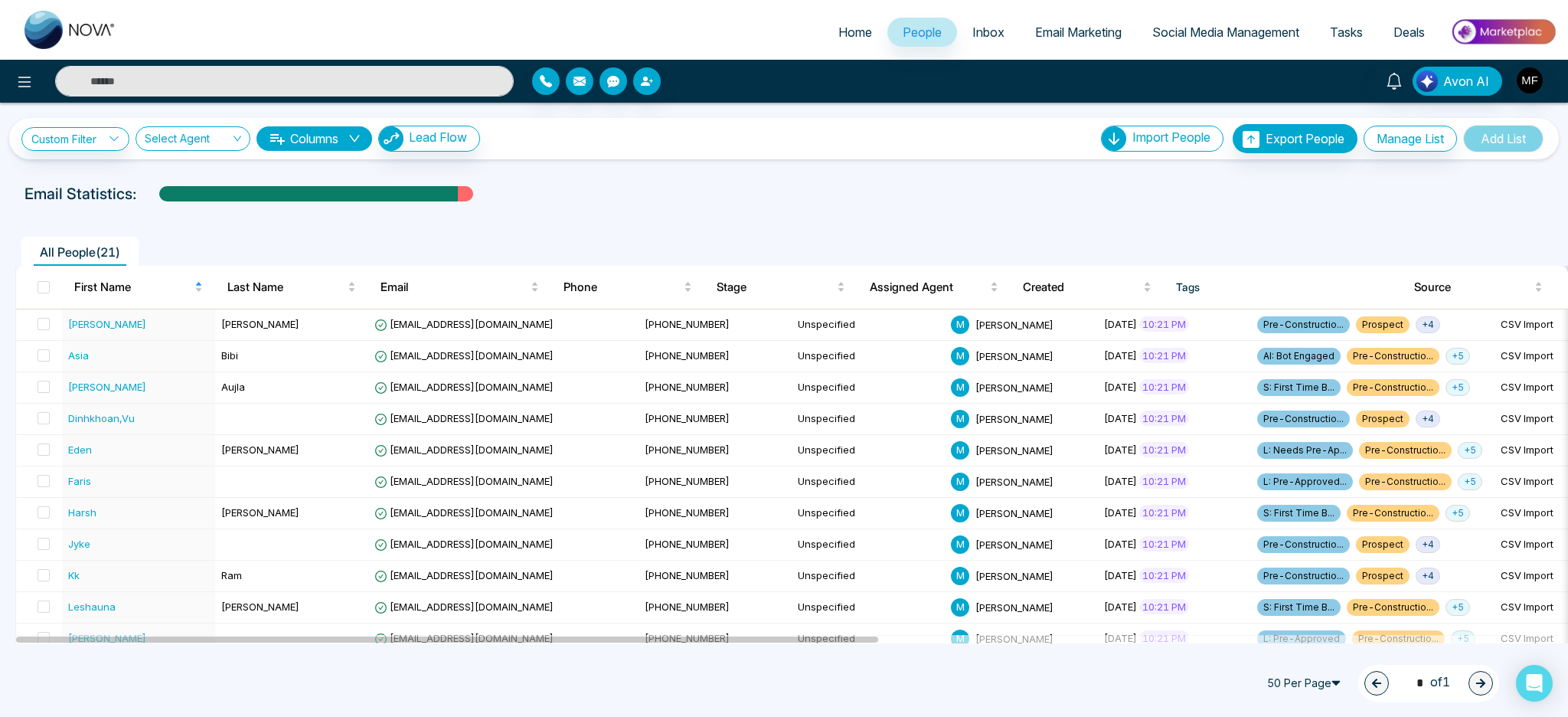
click at [329, 141] on button "Columns" at bounding box center [314, 139] width 116 height 25
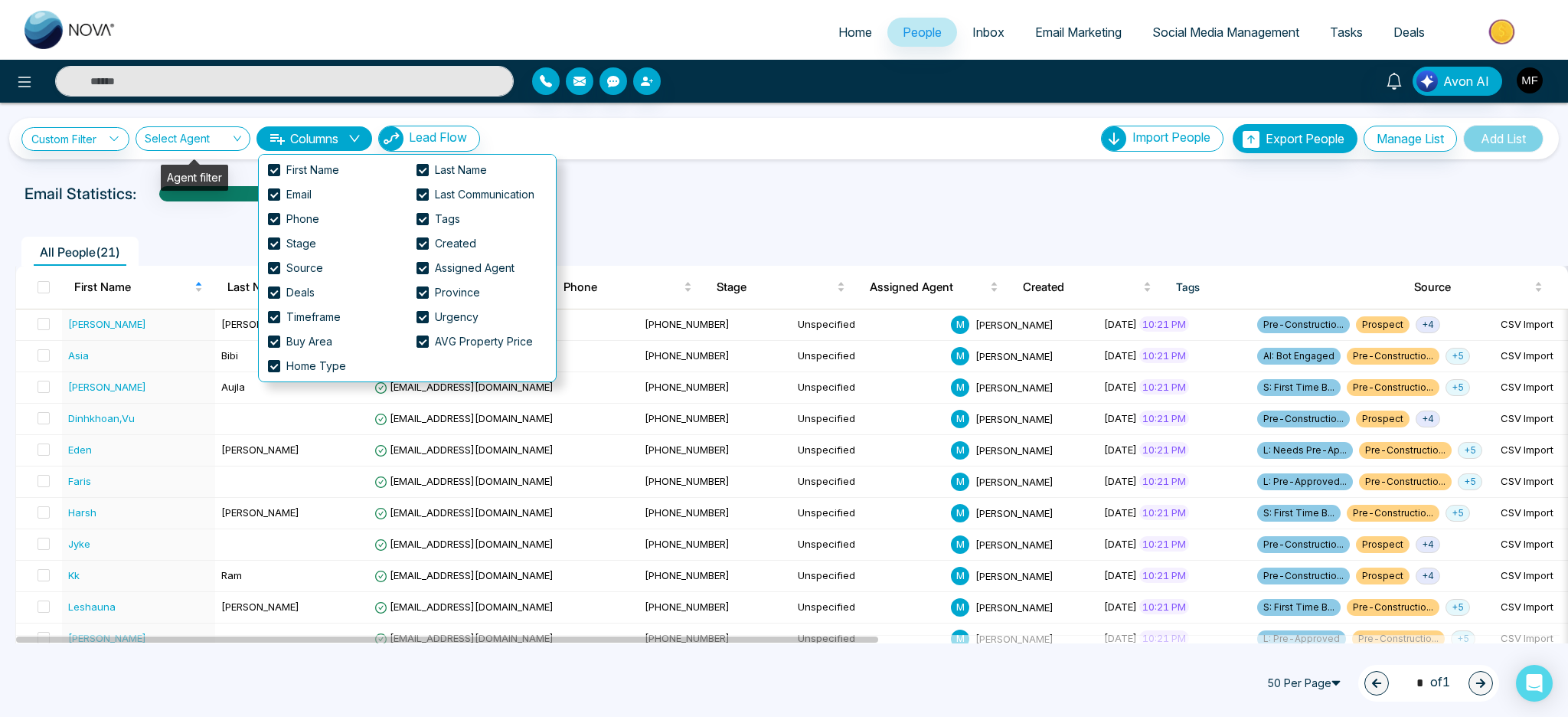
click at [224, 141] on input "search" at bounding box center [187, 142] width 86 height 29
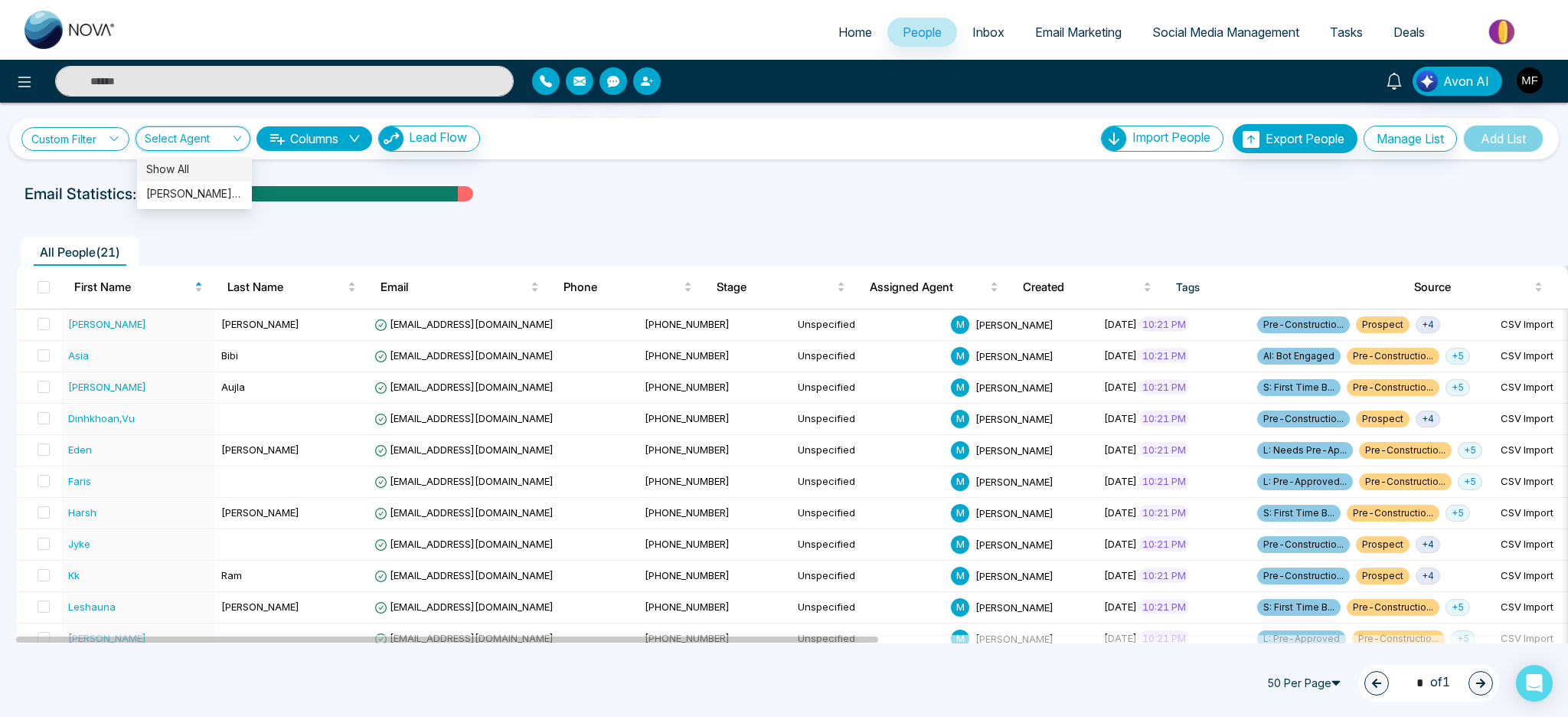
click at [105, 148] on link "Custom Filter" at bounding box center [75, 139] width 108 height 24
click at [115, 184] on select "**********" at bounding box center [111, 176] width 153 height 29
click at [116, 162] on select "**********" at bounding box center [111, 176] width 153 height 29
select select "**********"
click at [35, 162] on select "**********" at bounding box center [111, 176] width 153 height 29
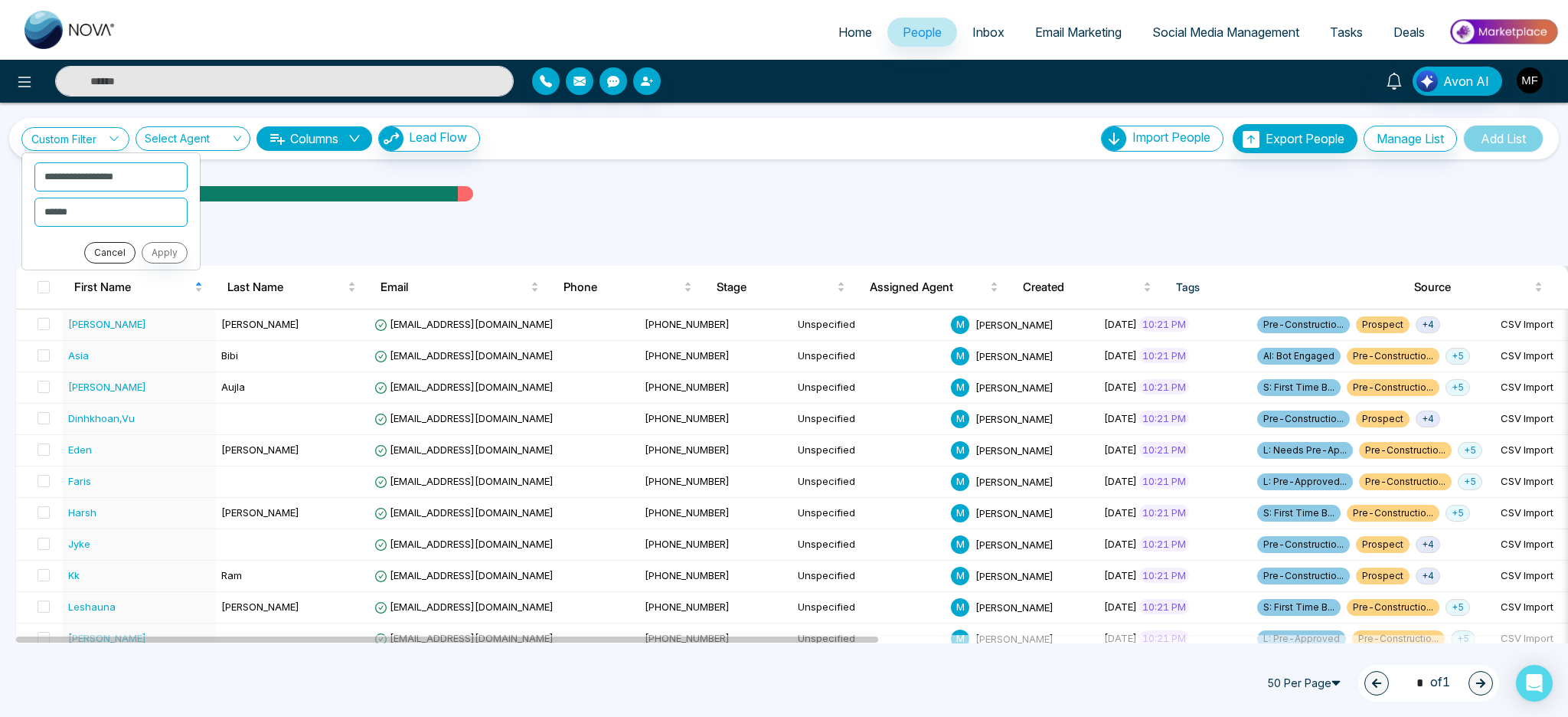
click at [116, 256] on button "Cancel" at bounding box center [109, 252] width 51 height 22
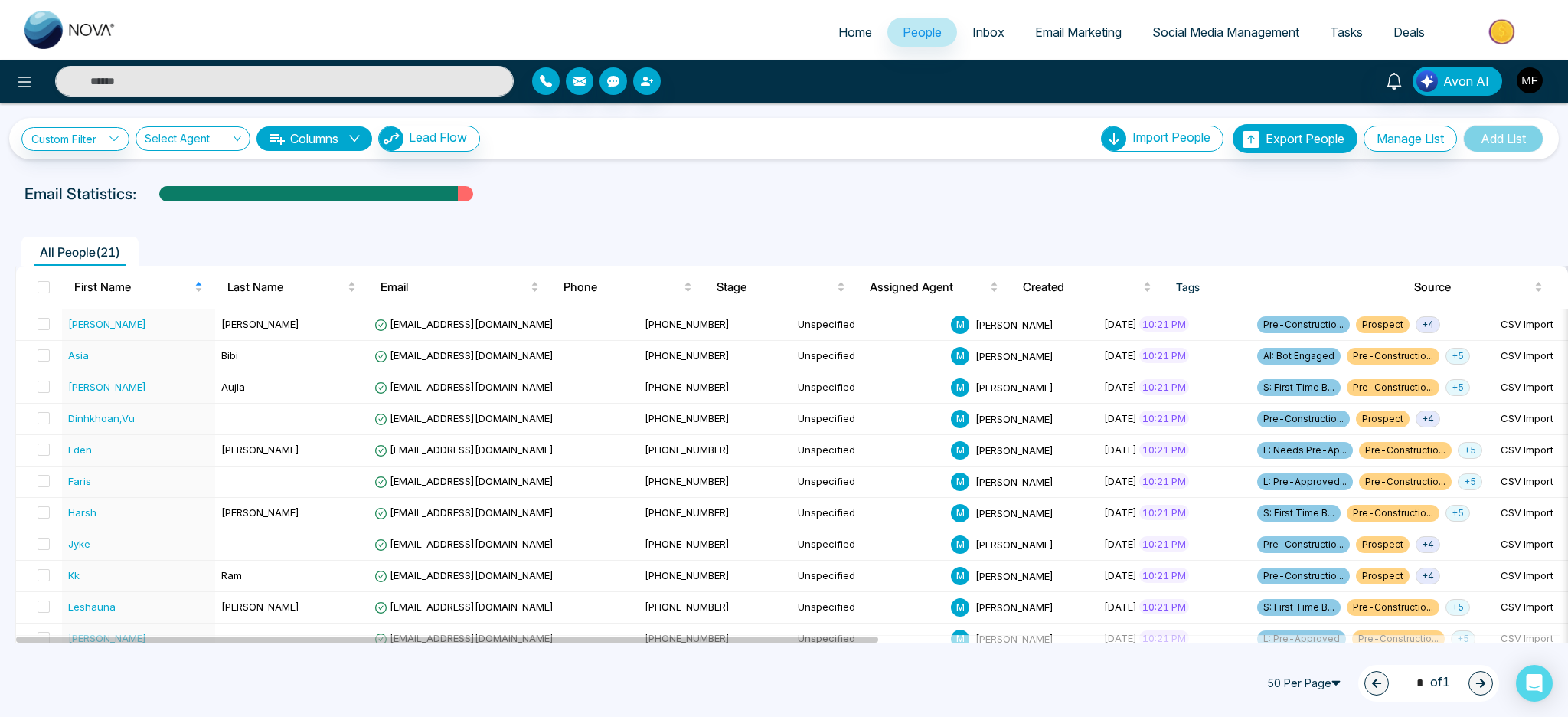
click at [1063, 180] on div "**********" at bounding box center [784, 373] width 1568 height 541
click at [1423, 35] on span "Deals" at bounding box center [1409, 32] width 31 height 15
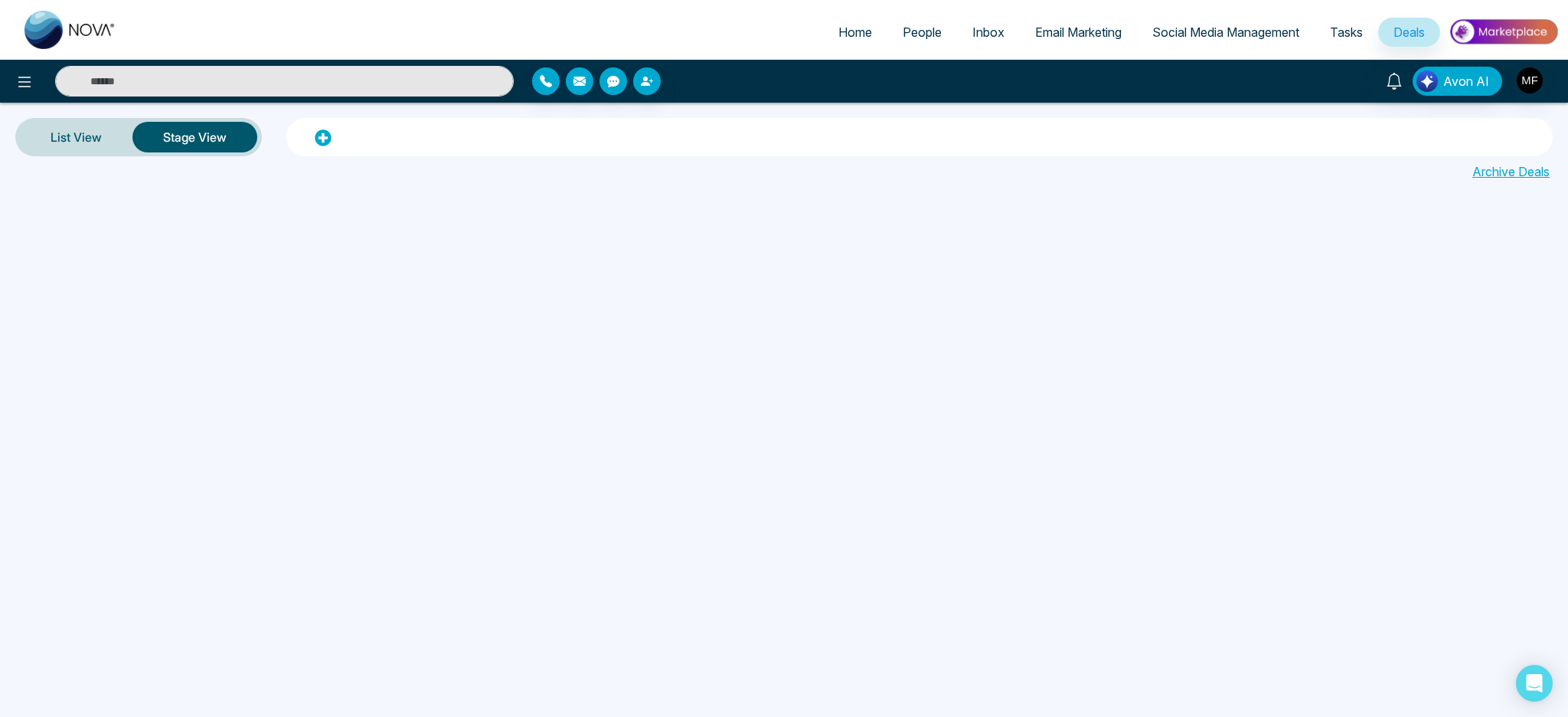
click at [1348, 34] on span "Tasks" at bounding box center [1346, 32] width 33 height 15
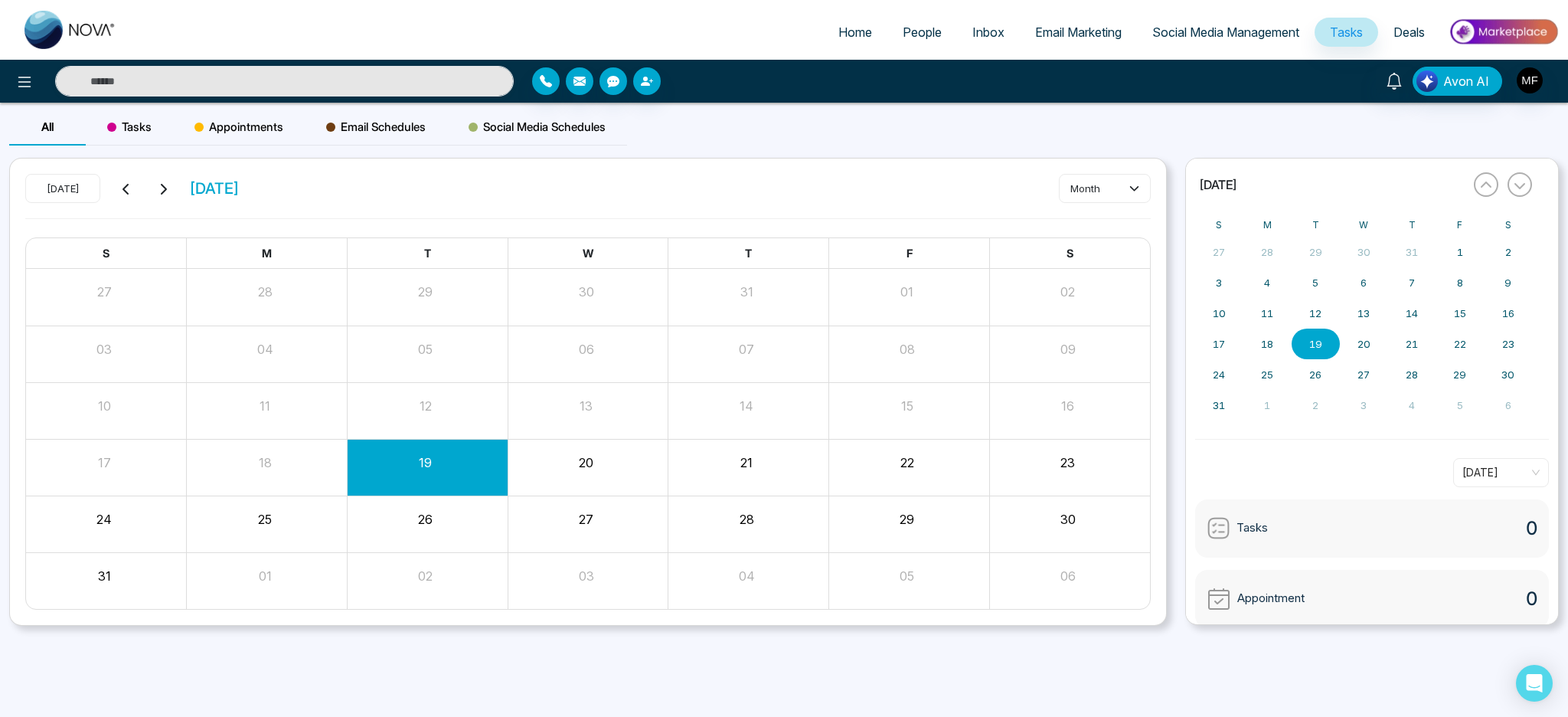
click at [1250, 33] on span "Social Media Management" at bounding box center [1226, 32] width 147 height 15
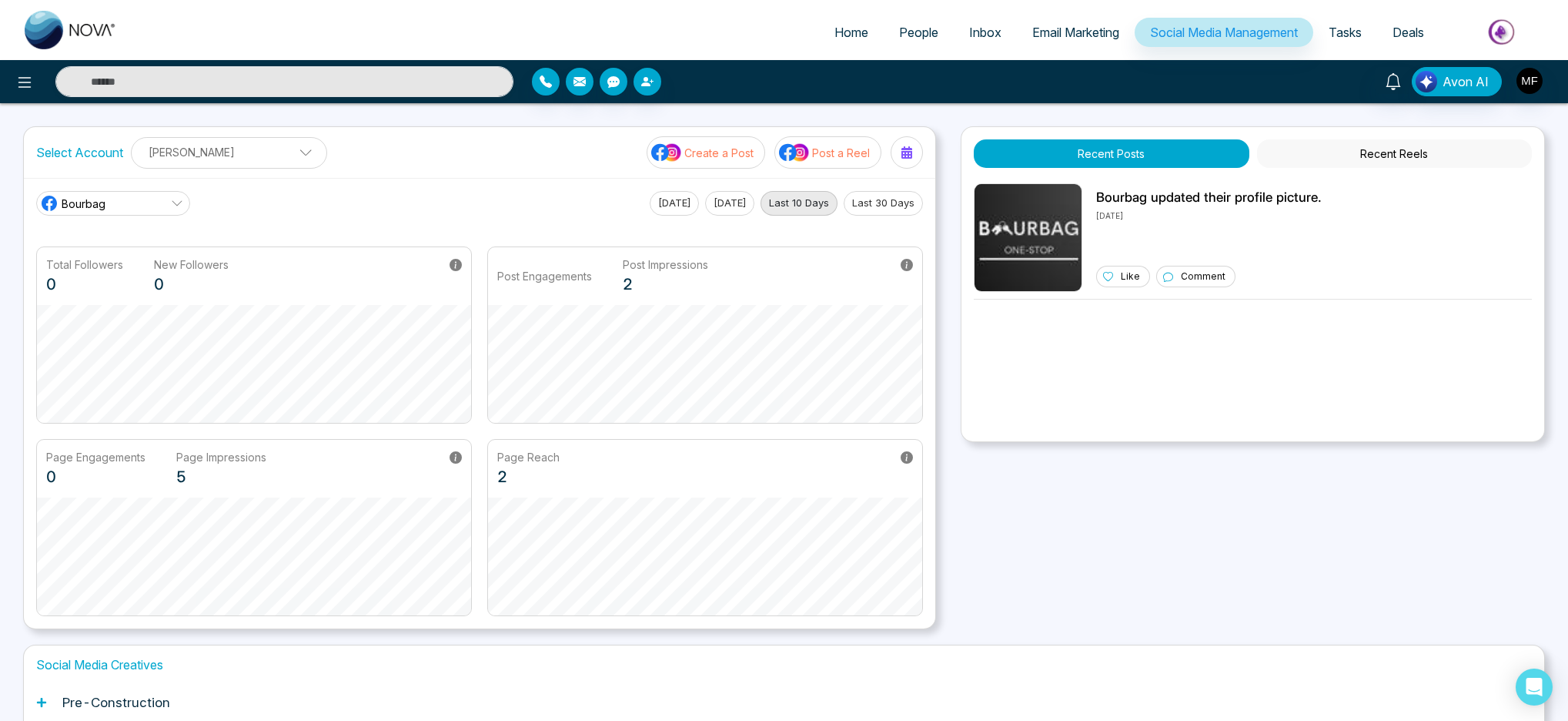
click at [1067, 38] on span "Email Marketing" at bounding box center [1076, 32] width 87 height 15
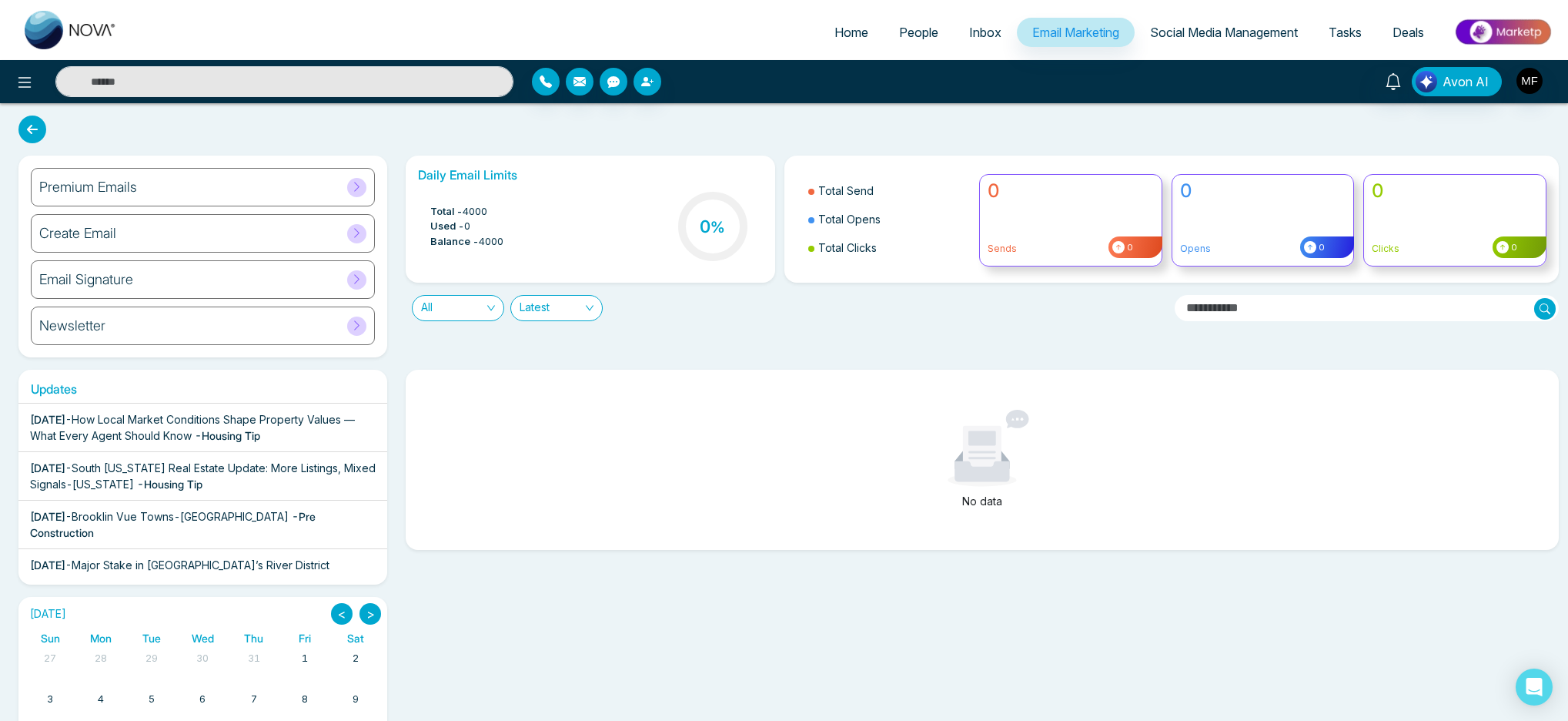
click at [401, 374] on div "No data" at bounding box center [978, 631] width 1163 height 523
click at [401, 362] on div "Updates [DATE] - How Local Market Conditions Shape Property Values — What Every…" at bounding box center [784, 625] width 1550 height 535
click at [354, 182] on icon at bounding box center [357, 187] width 11 height 11
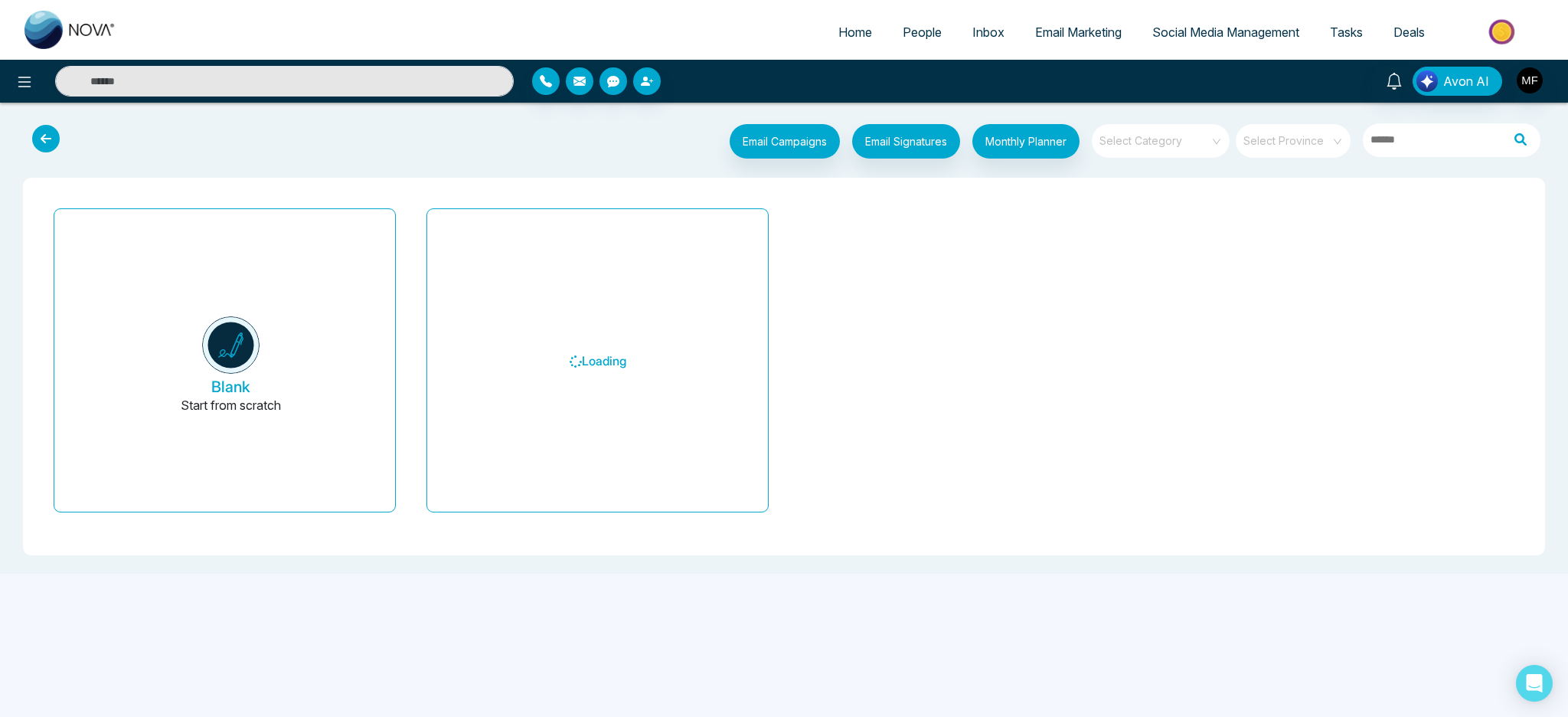
click at [84, 142] on div at bounding box center [82, 142] width 128 height 39
click at [34, 139] on icon at bounding box center [45, 138] width 27 height 27
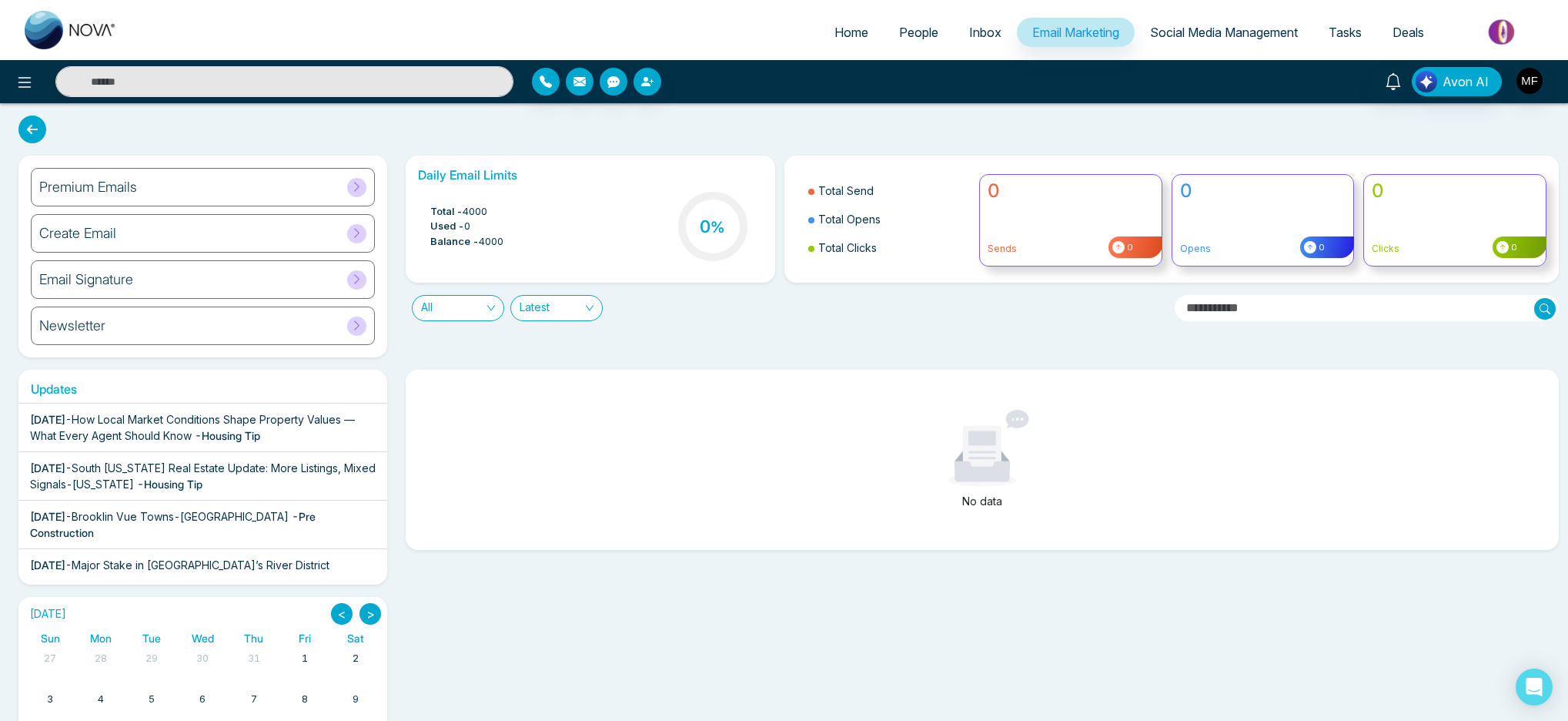
click at [969, 32] on span "Inbox" at bounding box center [986, 32] width 32 height 15
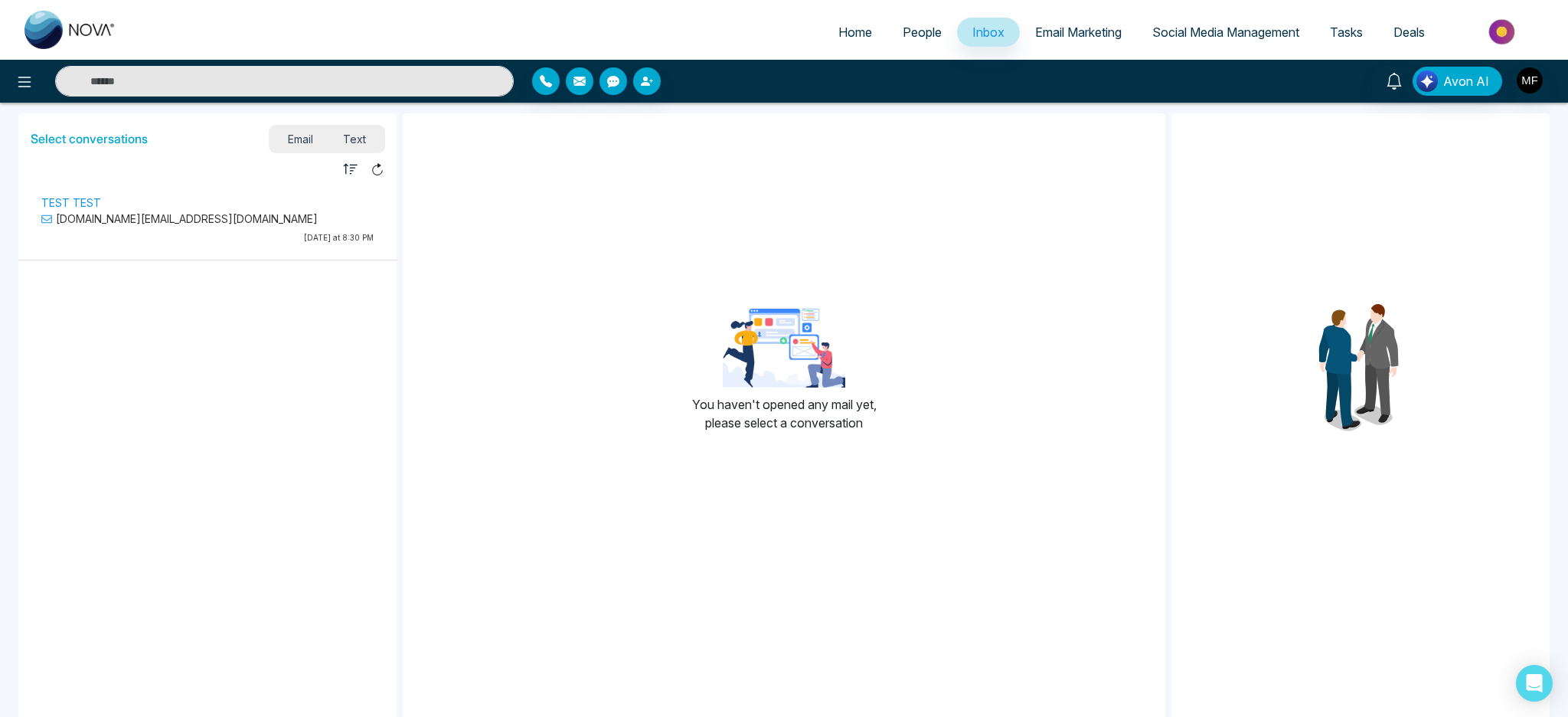
click at [185, 215] on p "[DOMAIN_NAME][EMAIL_ADDRESS][DOMAIN_NAME]" at bounding box center [208, 218] width 332 height 16
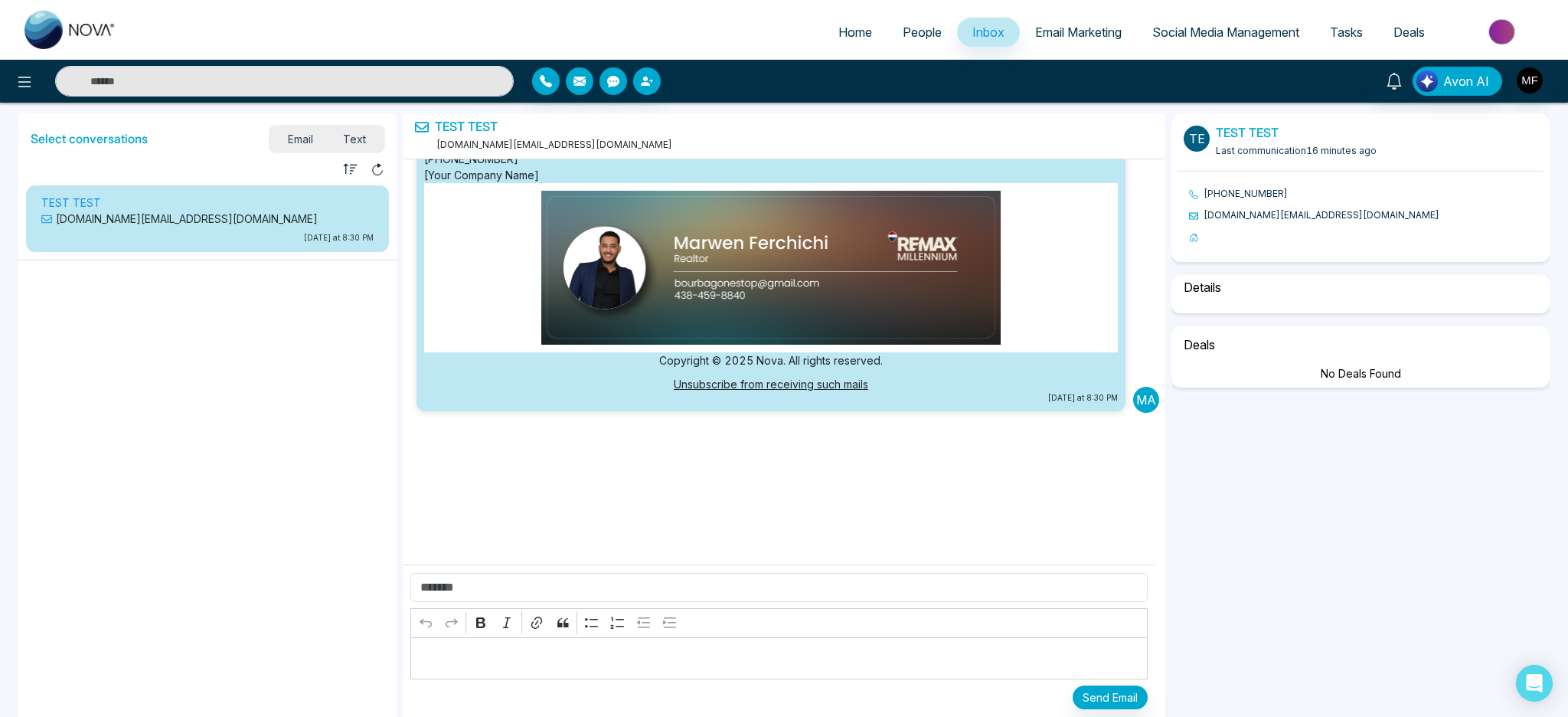
select select "****"
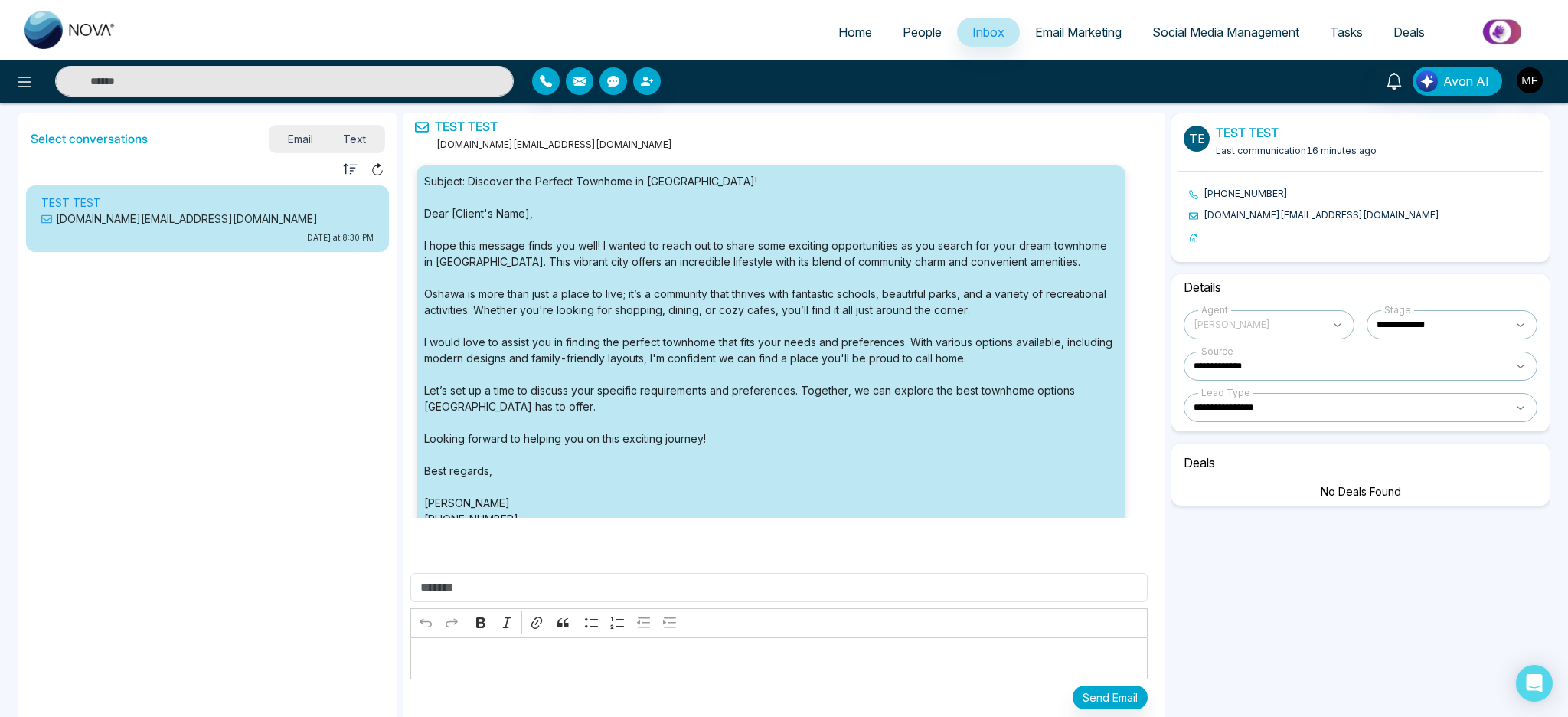
click at [903, 28] on span "People" at bounding box center [922, 32] width 39 height 15
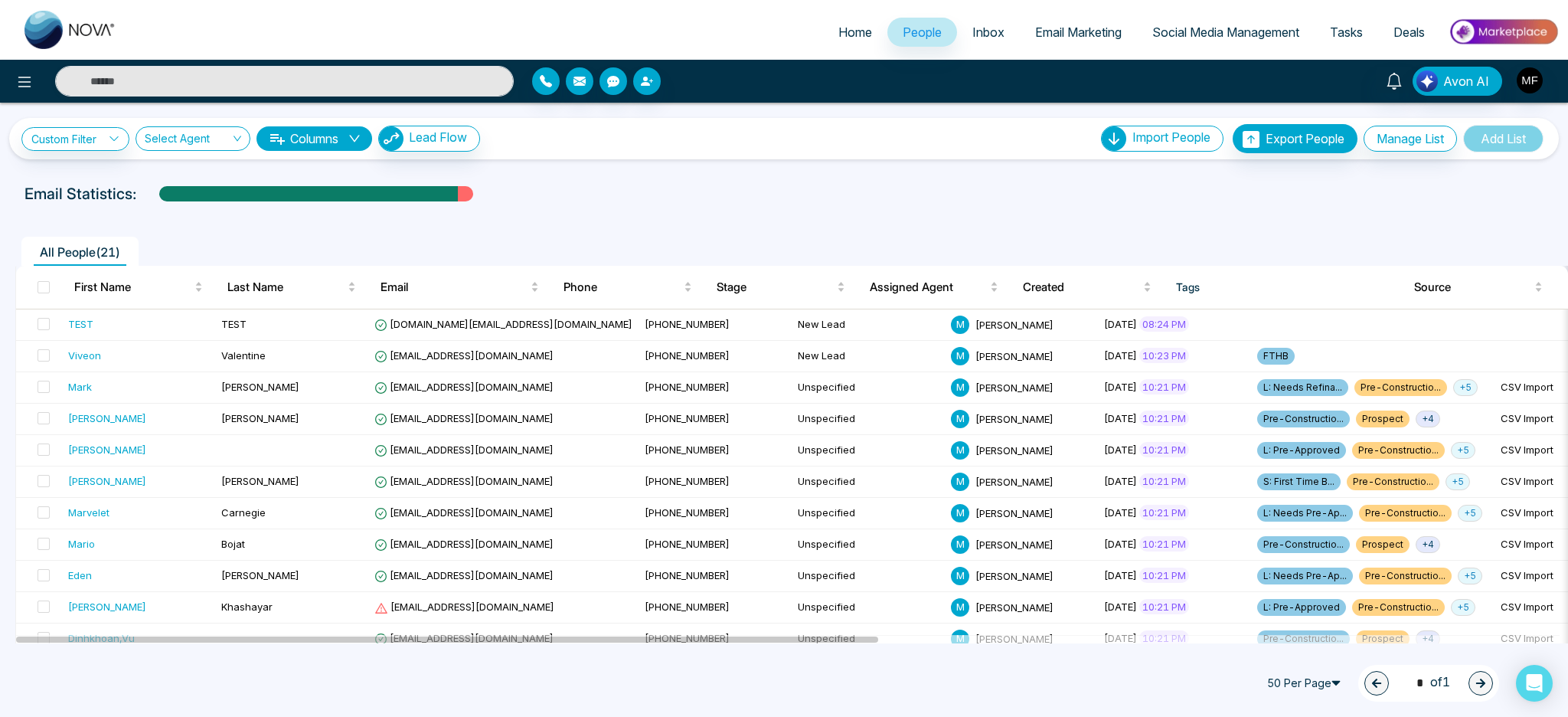
click at [849, 194] on div "Email Statistics:" at bounding box center [784, 193] width 1519 height 23
click at [839, 27] on span "Home" at bounding box center [856, 32] width 34 height 15
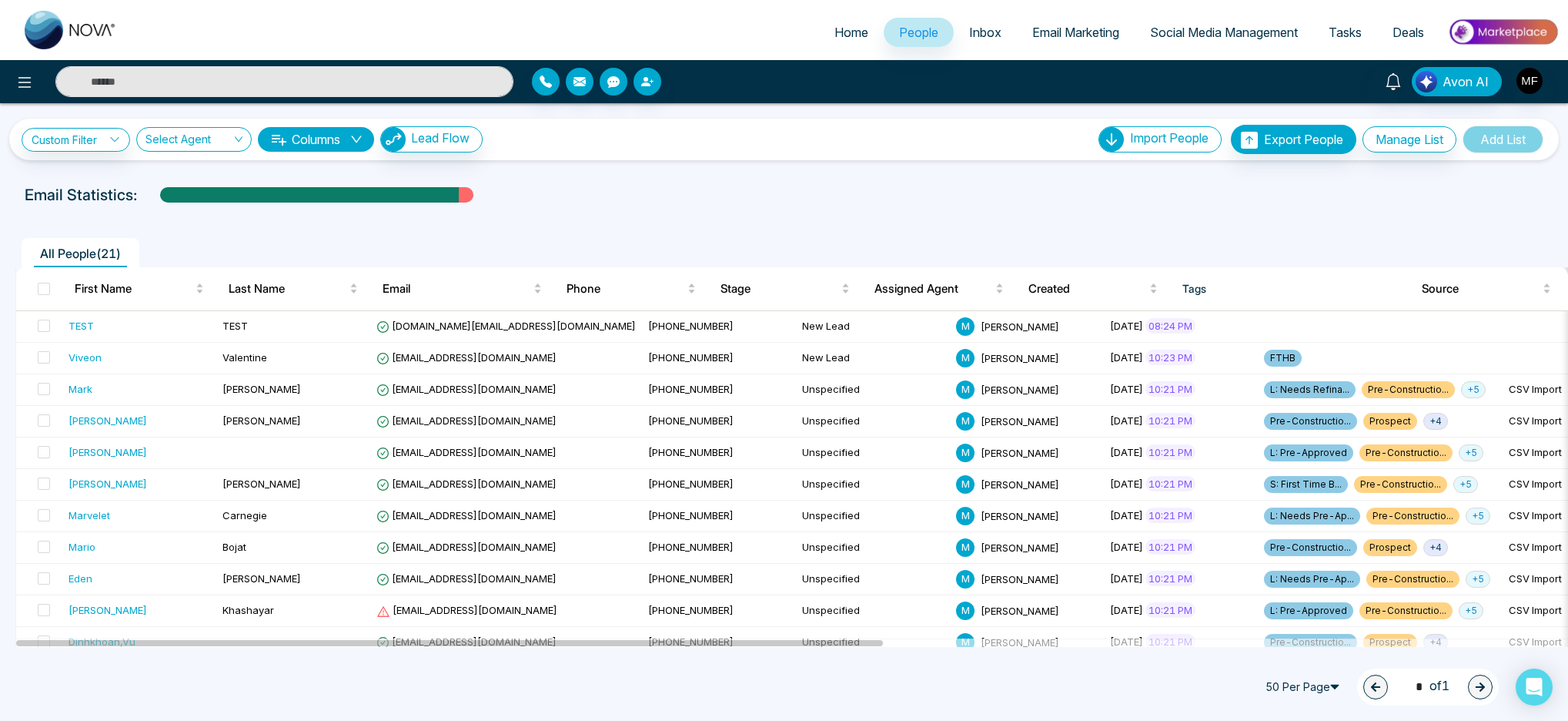
select select "*"
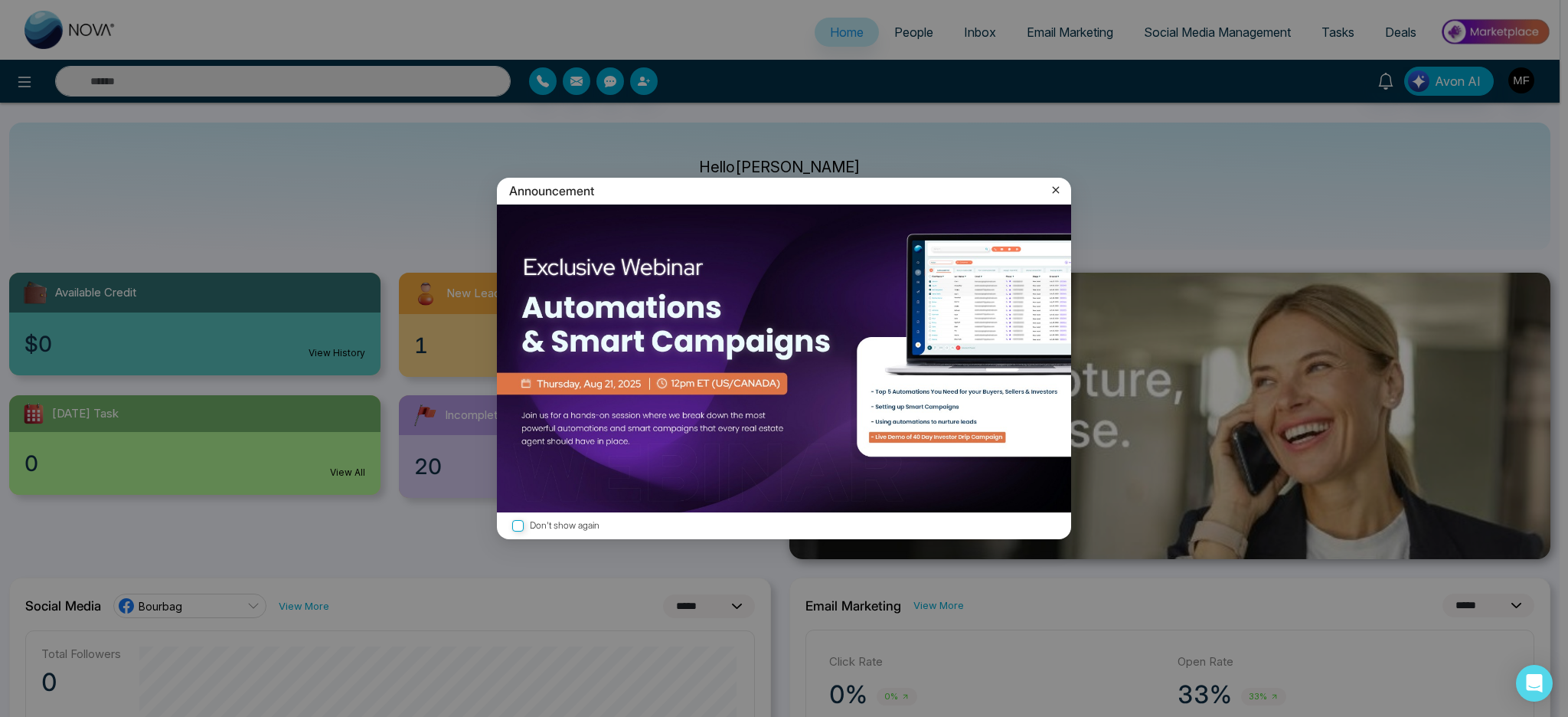
click at [1058, 190] on icon at bounding box center [1056, 190] width 15 height 15
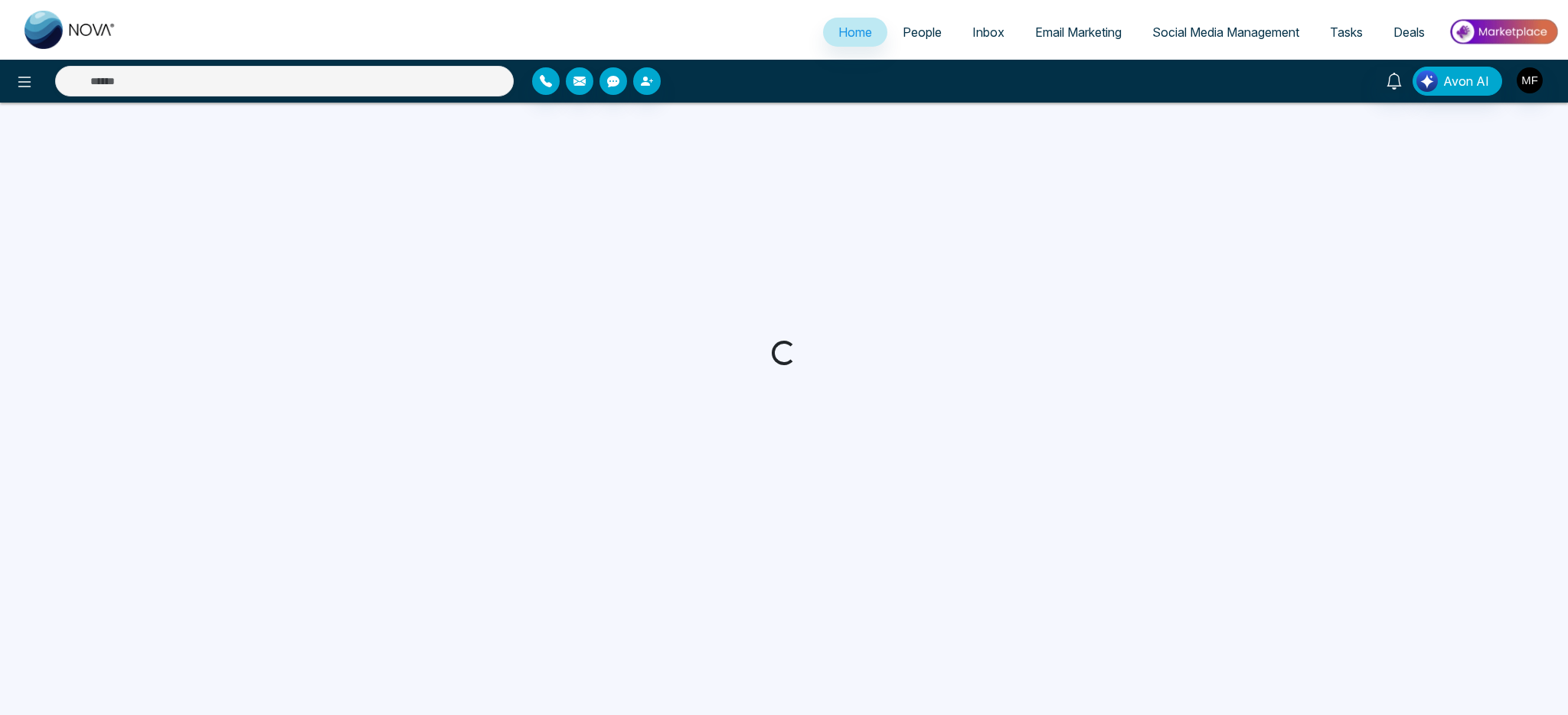
select select "*"
